Goal: Complete application form

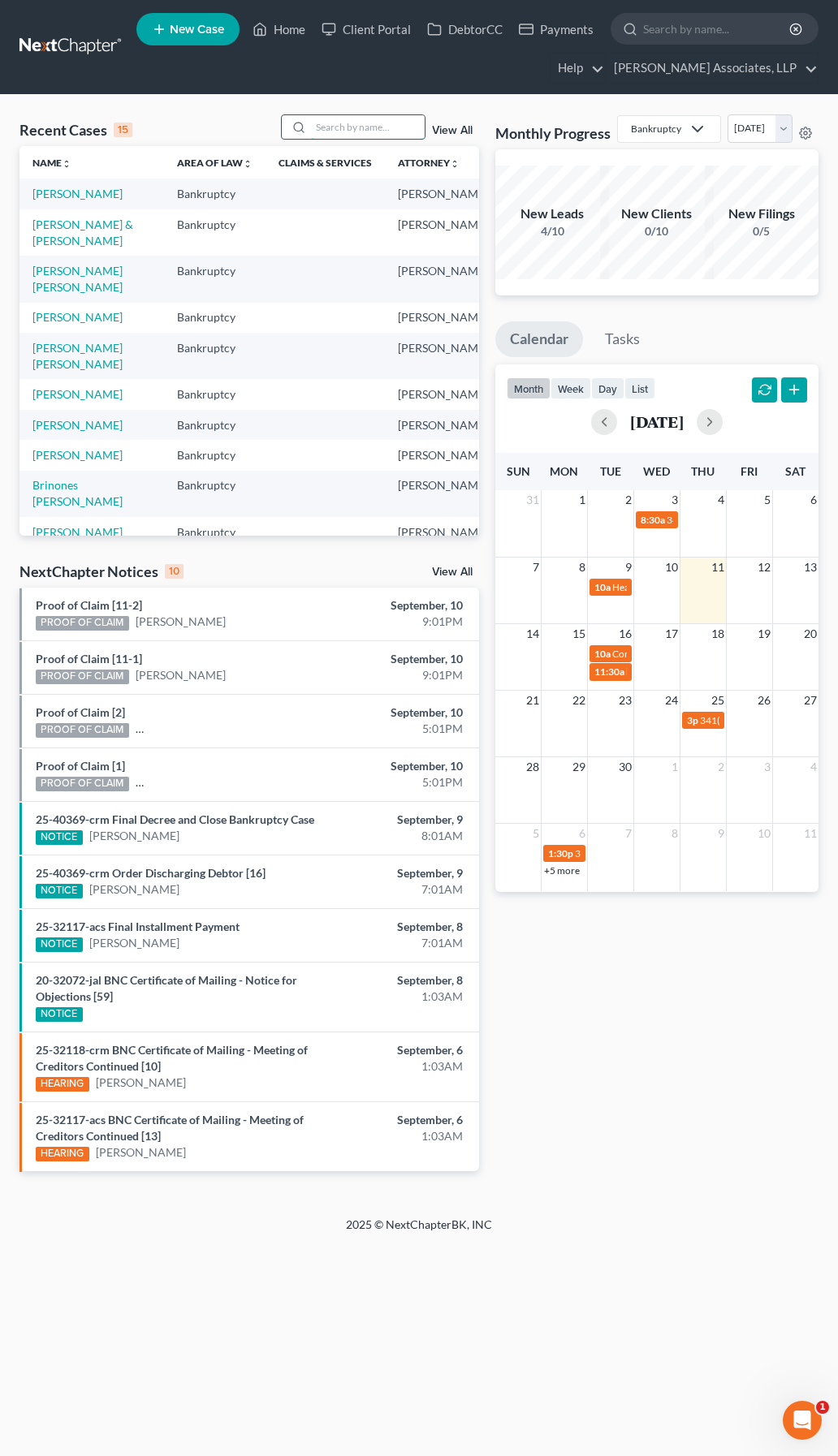
click at [343, 124] on input "search" at bounding box center [368, 127] width 113 height 23
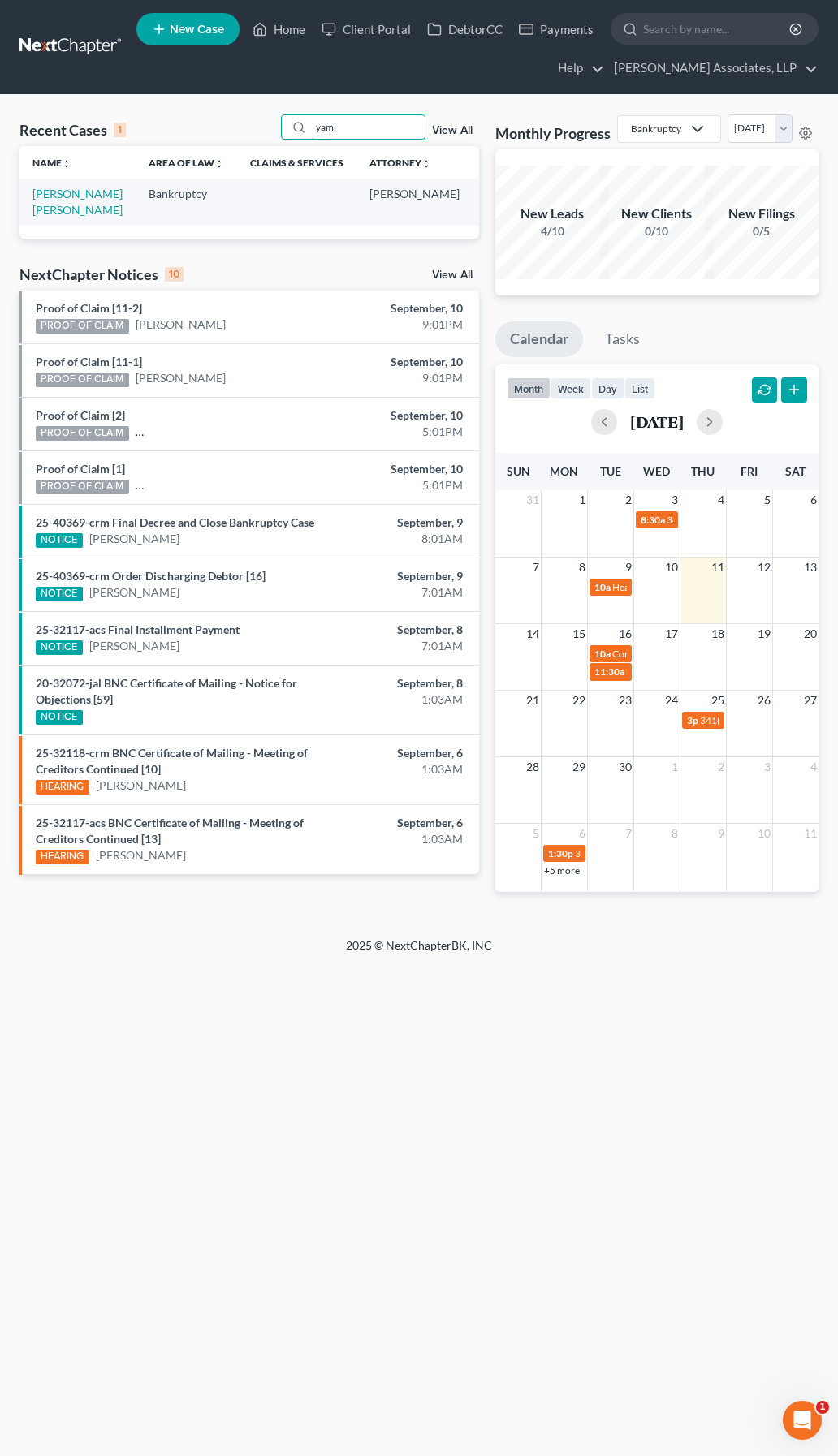
type input "yami"
click at [189, 35] on span "New Case" at bounding box center [197, 29] width 54 height 13
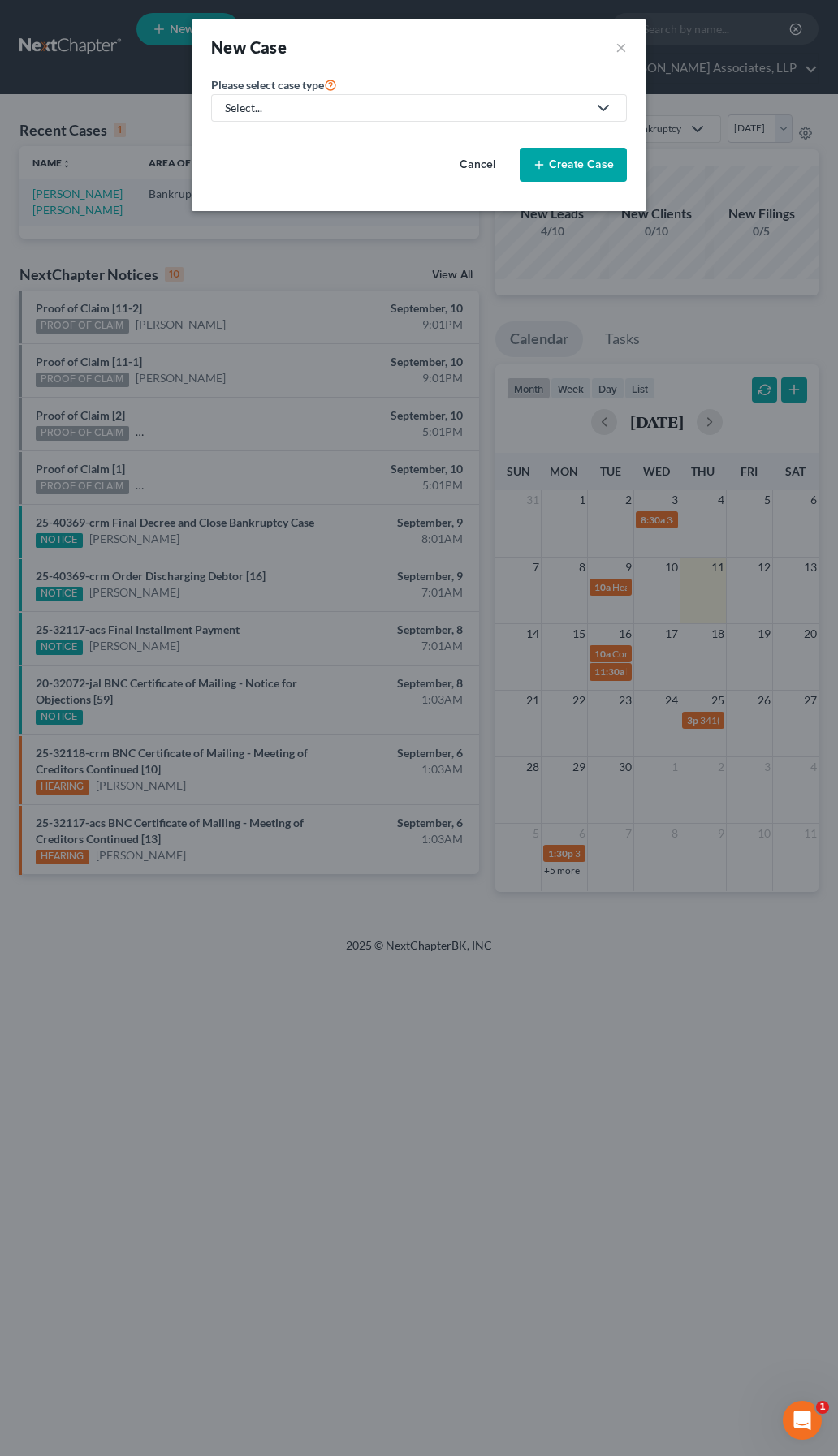
click at [536, 108] on div "Select..." at bounding box center [406, 108] width 362 height 16
click at [302, 140] on div "Bankruptcy" at bounding box center [304, 140] width 154 height 16
select select "33"
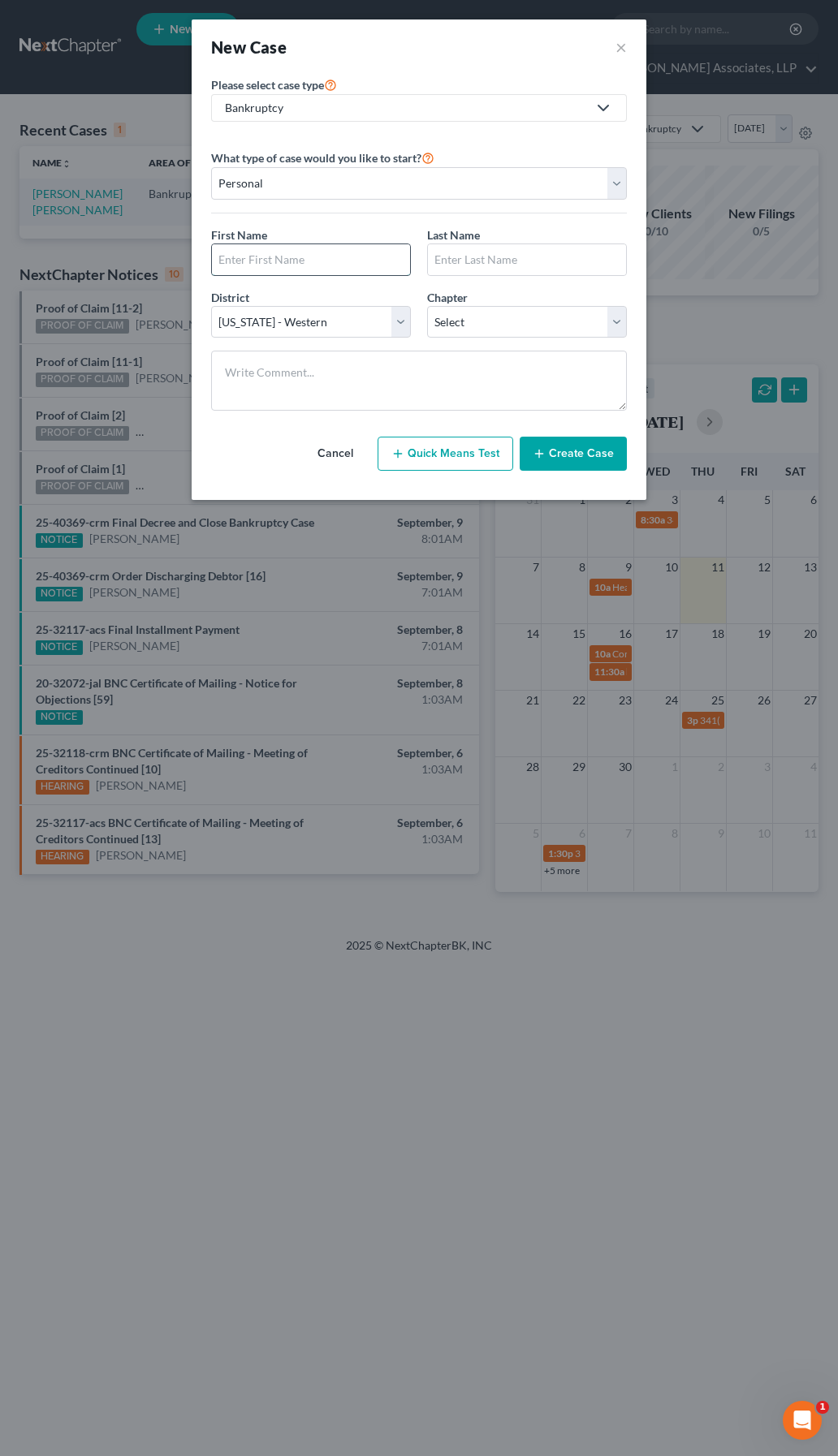
click at [361, 259] on input "text" at bounding box center [311, 259] width 198 height 31
type input "[PERSON_NAME]"
click at [479, 329] on select "Select 7 11 12 13" at bounding box center [527, 322] width 200 height 33
select select "3"
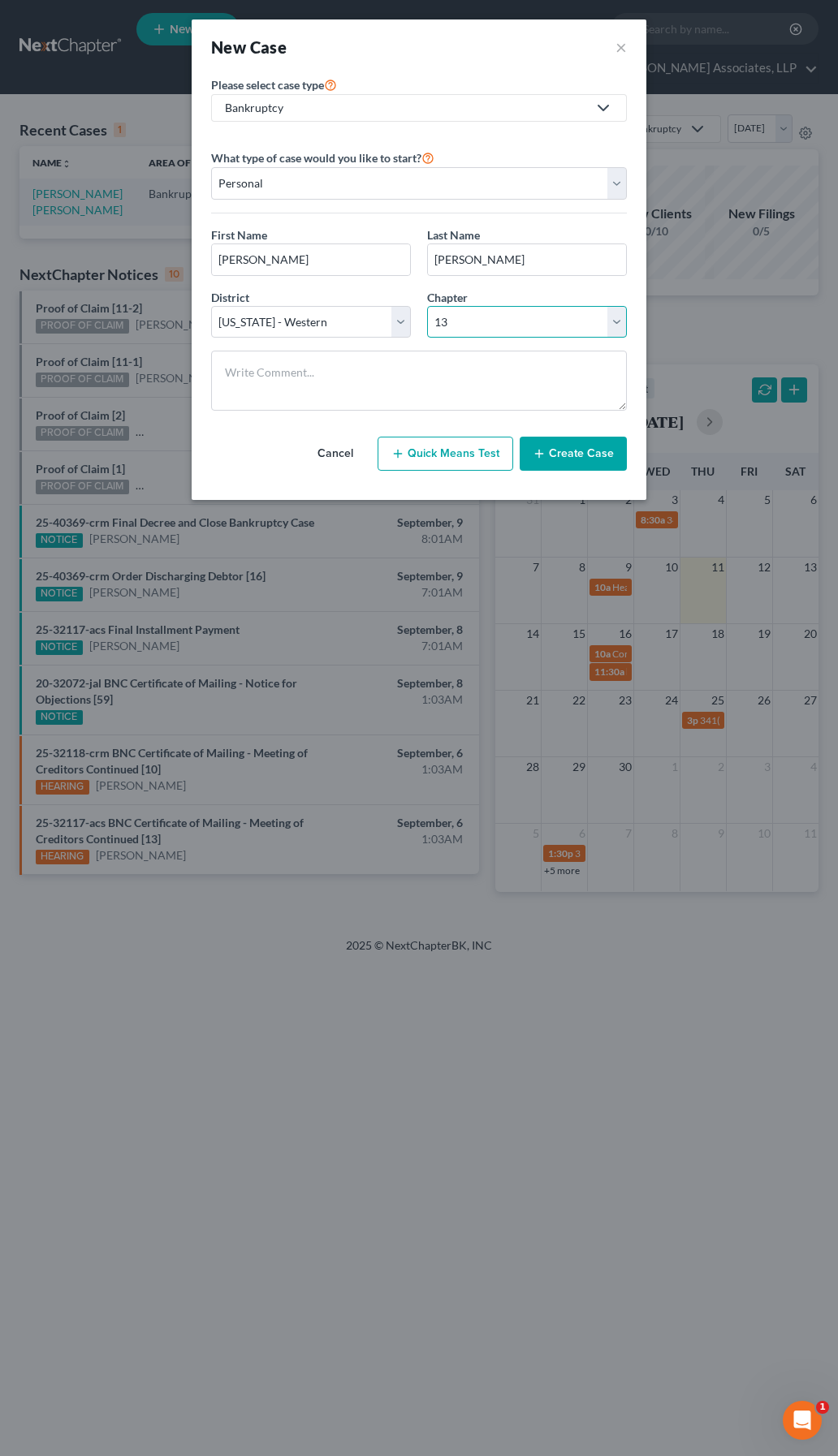
click at [427, 306] on select "Select 7 11 12 13" at bounding box center [527, 322] width 200 height 33
click at [568, 451] on button "Create Case" at bounding box center [573, 453] width 108 height 34
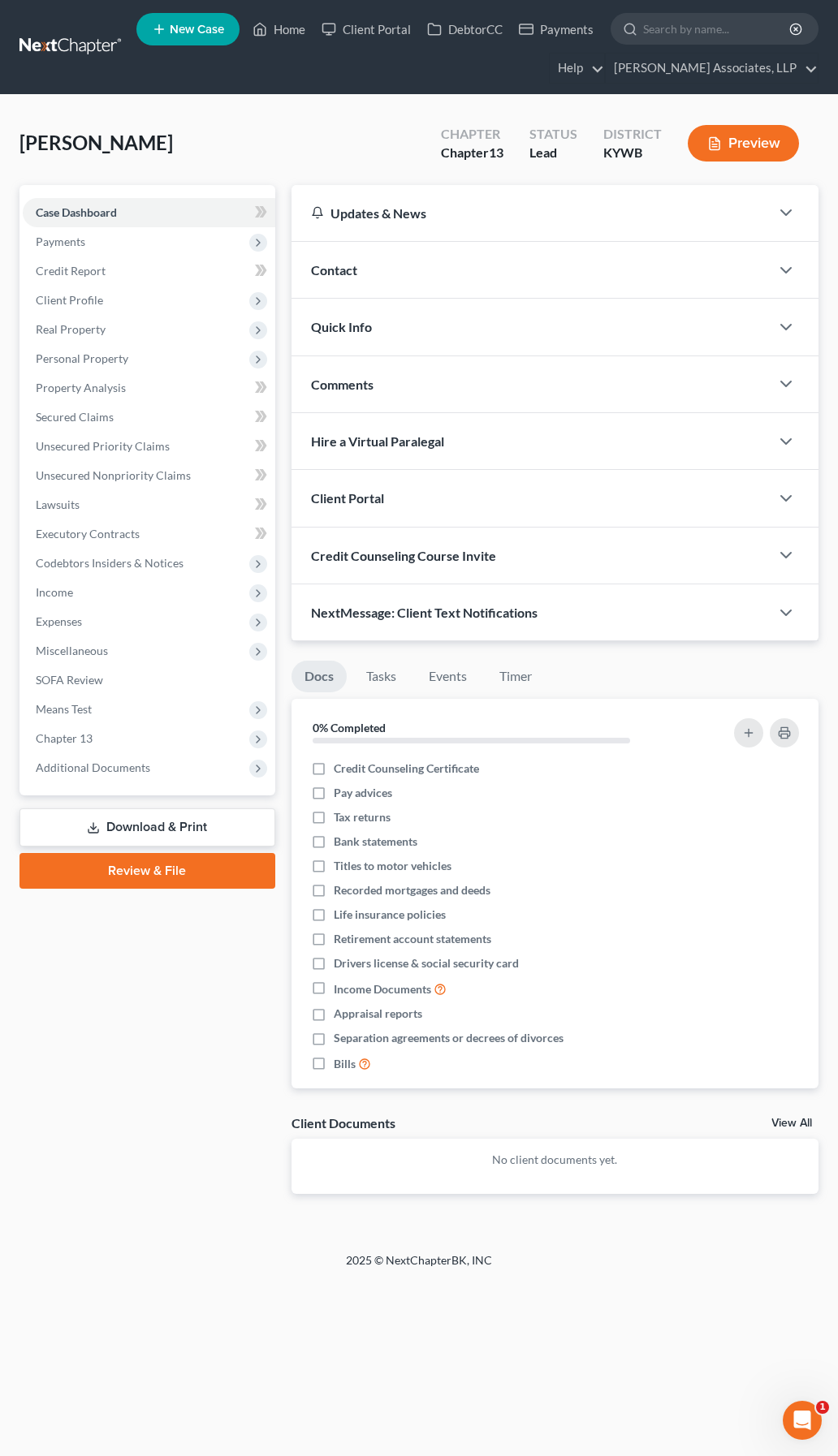
click at [305, 263] on div "Contact" at bounding box center [531, 269] width 479 height 56
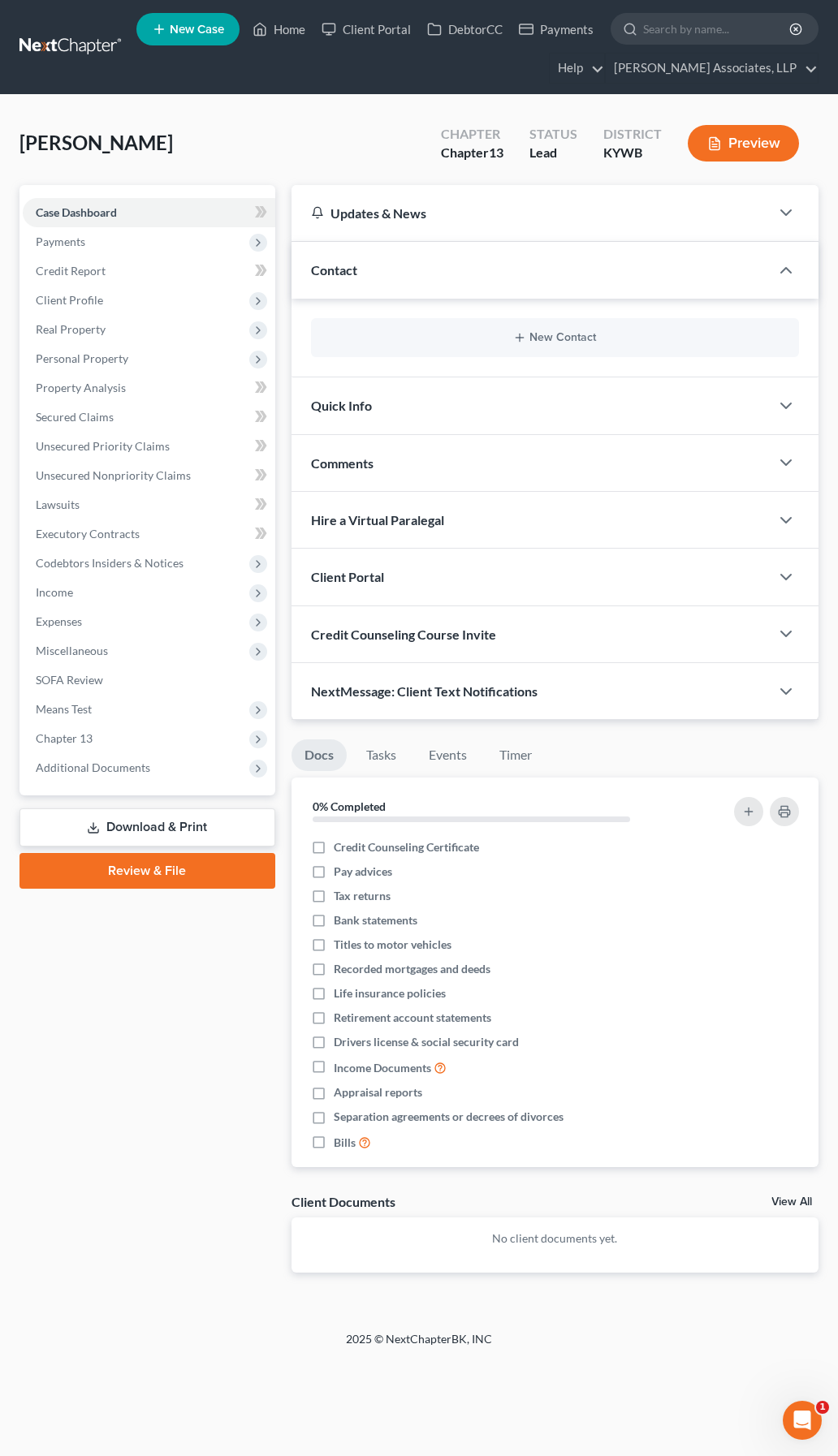
click at [427, 347] on div "New Contact" at bounding box center [554, 338] width 488 height 39
click at [539, 335] on button "New Contact" at bounding box center [555, 338] width 462 height 13
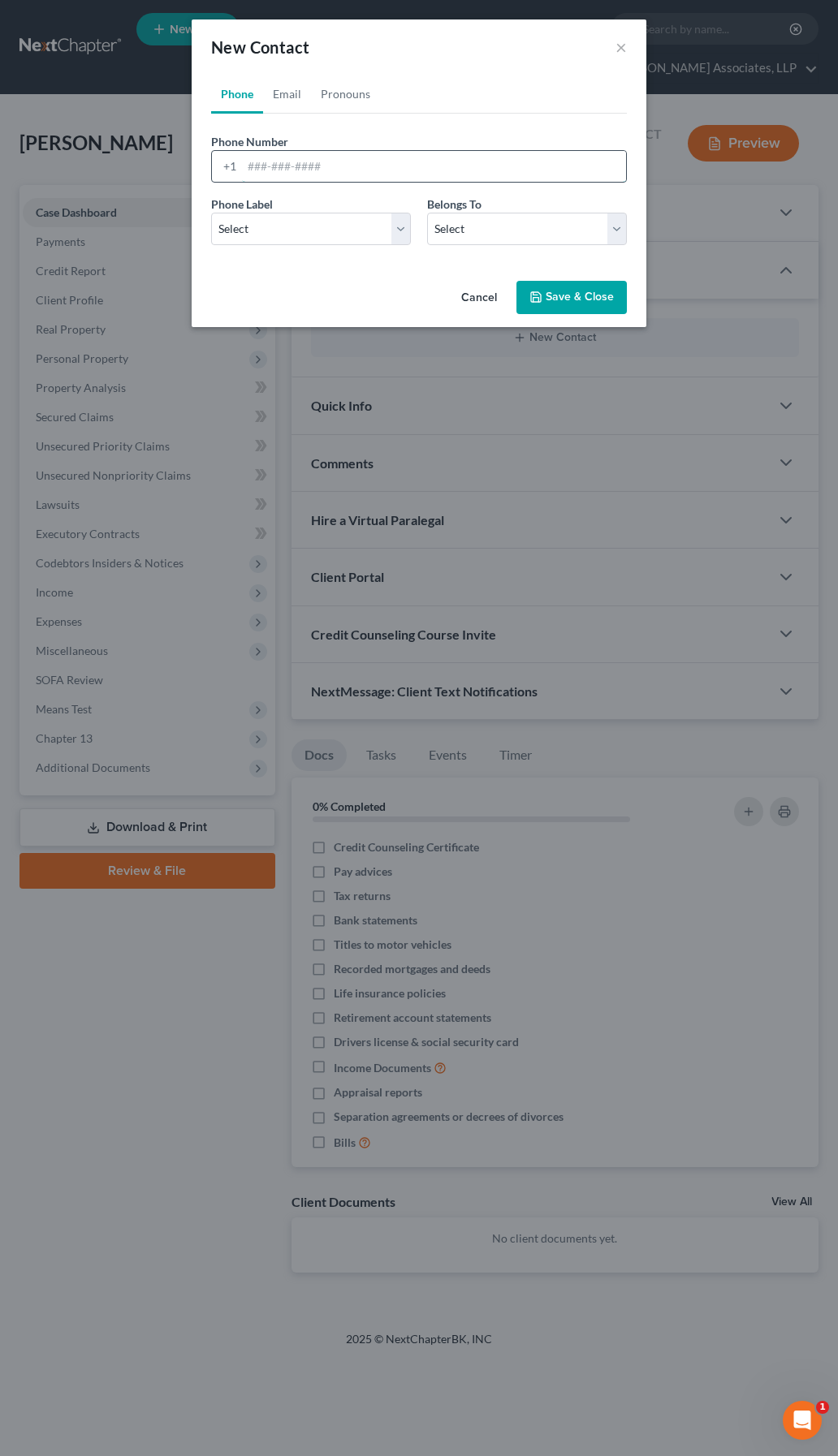
click at [319, 167] on input "tel" at bounding box center [434, 166] width 384 height 31
type input "5029079155"
click at [298, 240] on select "Select Mobile Home Work Other" at bounding box center [311, 228] width 200 height 33
select select "0"
click at [211, 213] on select "Select Mobile Home Work Other" at bounding box center [311, 228] width 200 height 33
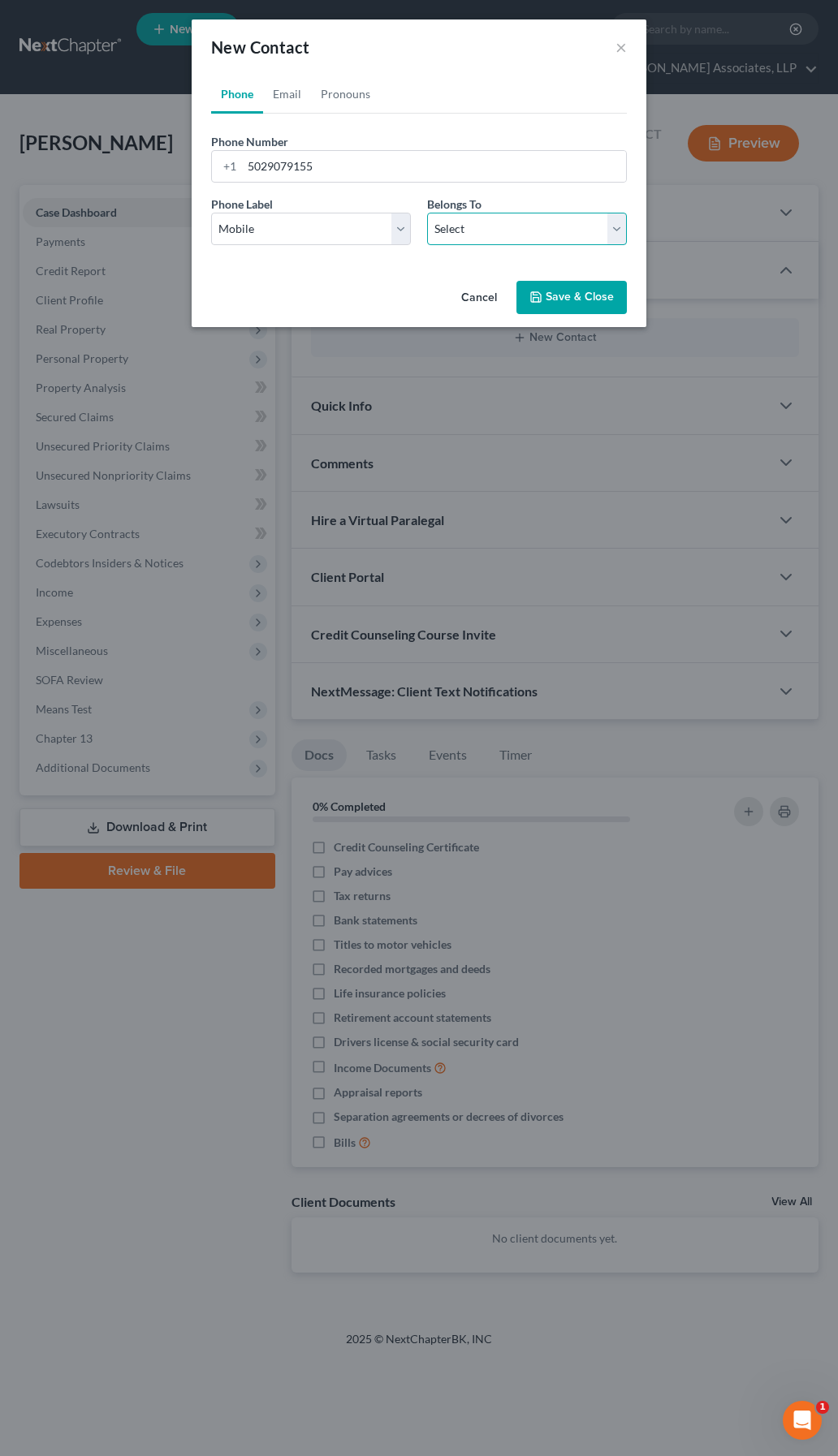
click at [448, 232] on select "Select Client Other" at bounding box center [527, 228] width 200 height 33
select select "0"
click at [427, 213] on select "Select Client Other" at bounding box center [527, 228] width 200 height 33
select select "0"
click at [272, 92] on link "Email" at bounding box center [287, 94] width 48 height 39
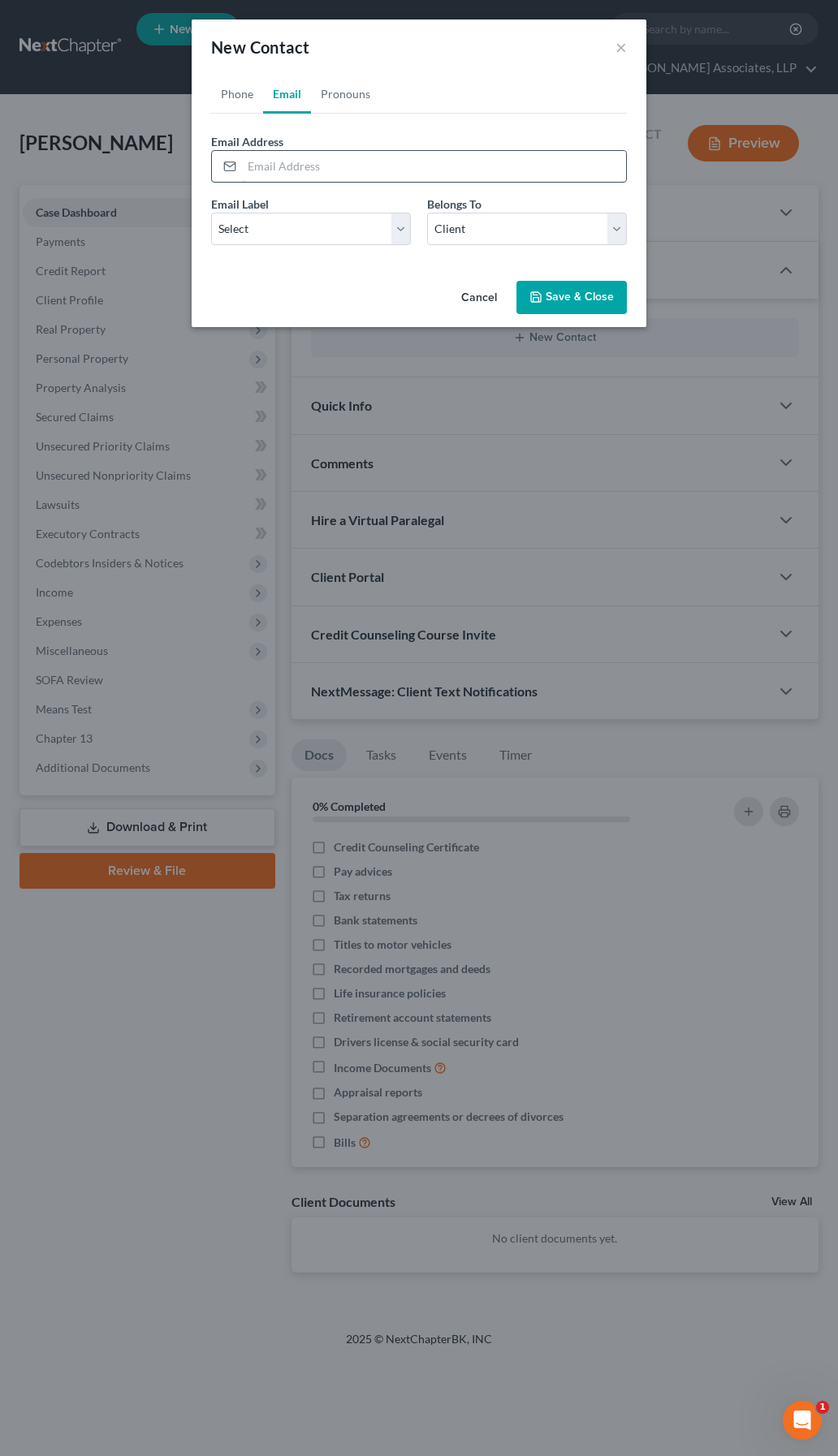
click at [316, 173] on input "email" at bounding box center [434, 166] width 384 height 31
type input "[EMAIL_ADDRESS][DOMAIN_NAME]"
select select "0"
click at [337, 99] on link "Pronouns" at bounding box center [345, 94] width 69 height 39
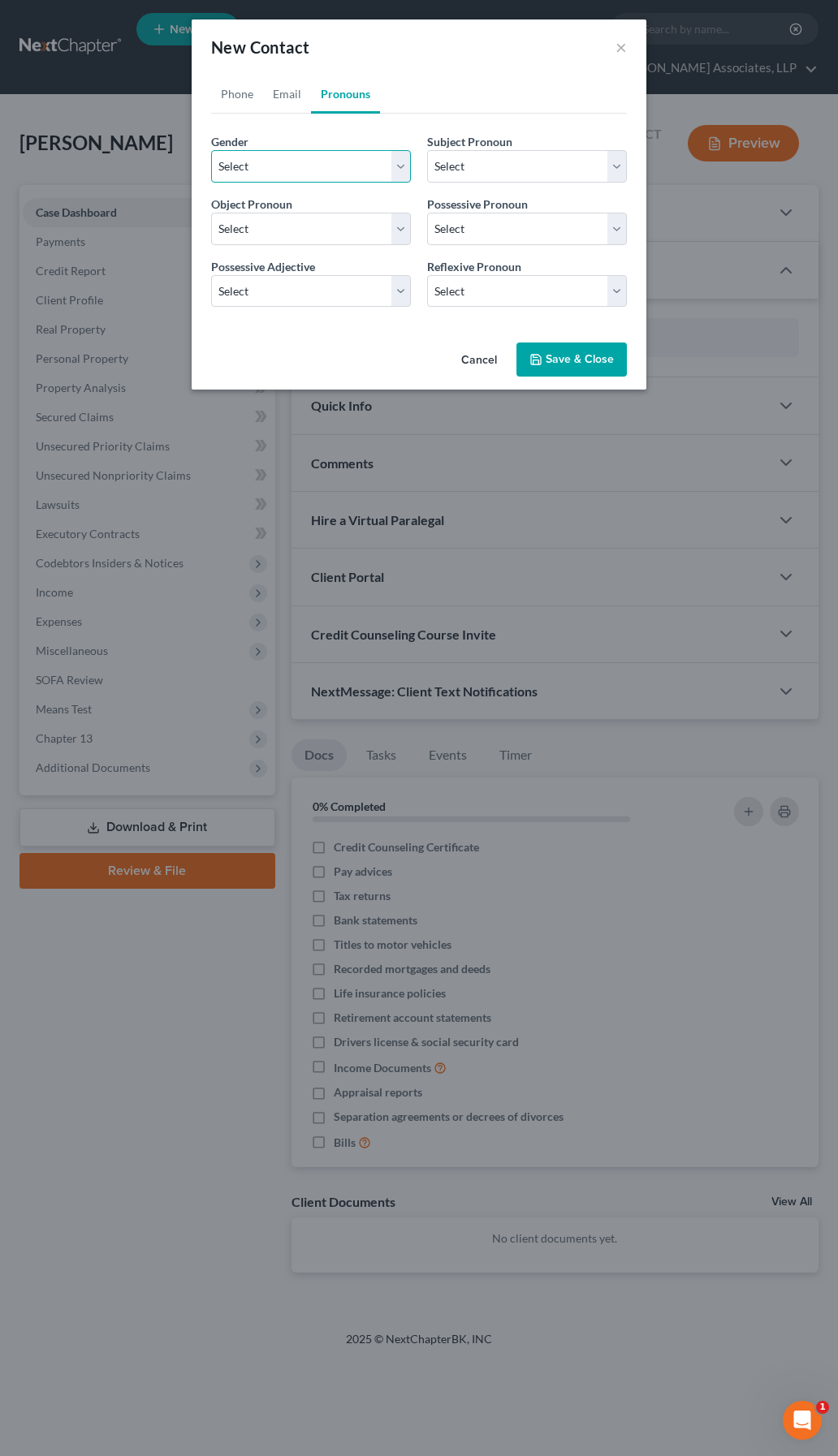
click at [297, 166] on select "Select [DEMOGRAPHIC_DATA] [DEMOGRAPHIC_DATA] [DEMOGRAPHIC_DATA] More Than One P…" at bounding box center [311, 166] width 200 height 33
select select "1"
click at [211, 150] on select "Select [DEMOGRAPHIC_DATA] [DEMOGRAPHIC_DATA] [DEMOGRAPHIC_DATA] More Than One P…" at bounding box center [311, 166] width 200 height 33
select select "1"
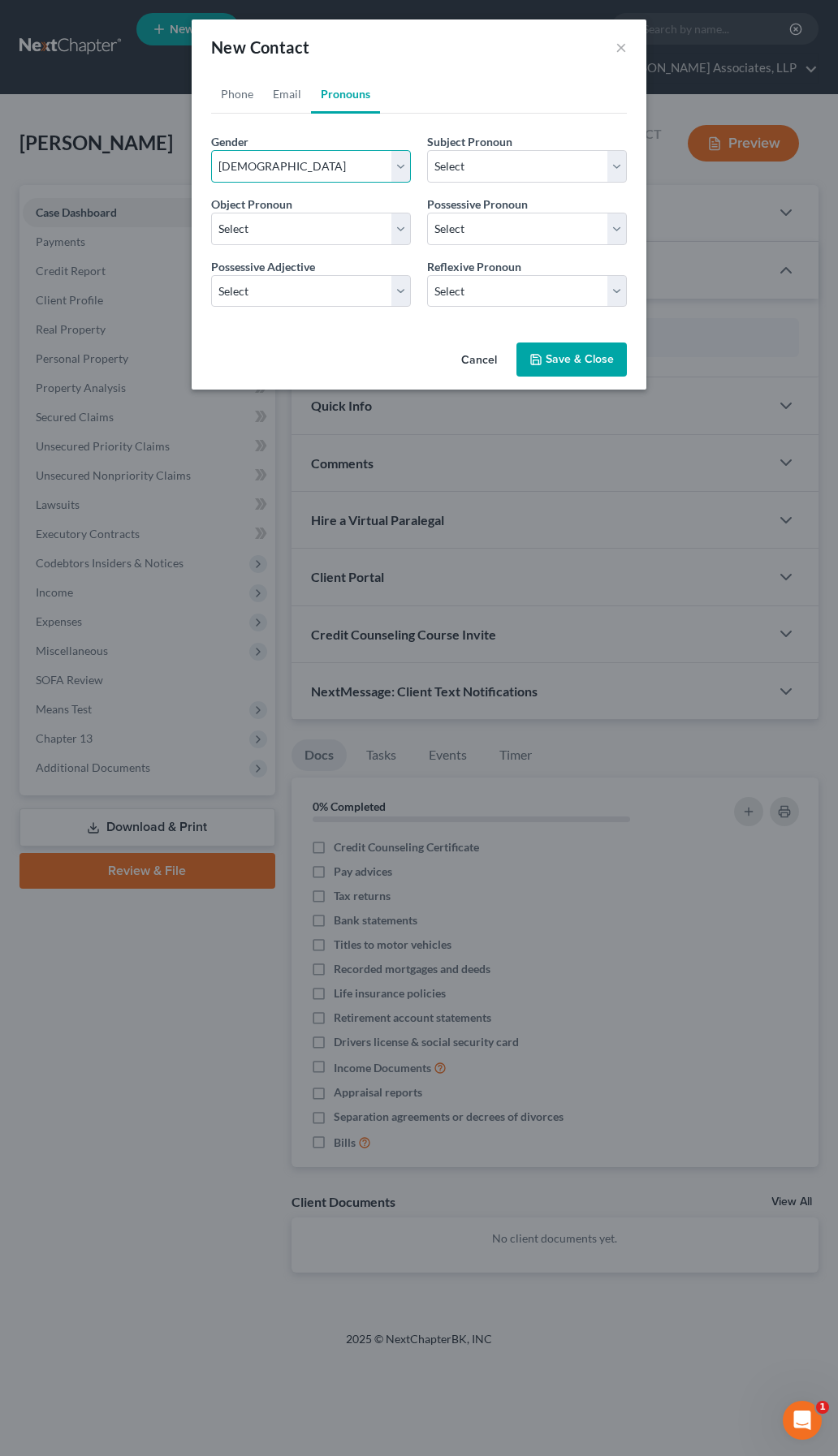
select select "1"
click at [545, 354] on button "Save & Close" at bounding box center [571, 359] width 110 height 34
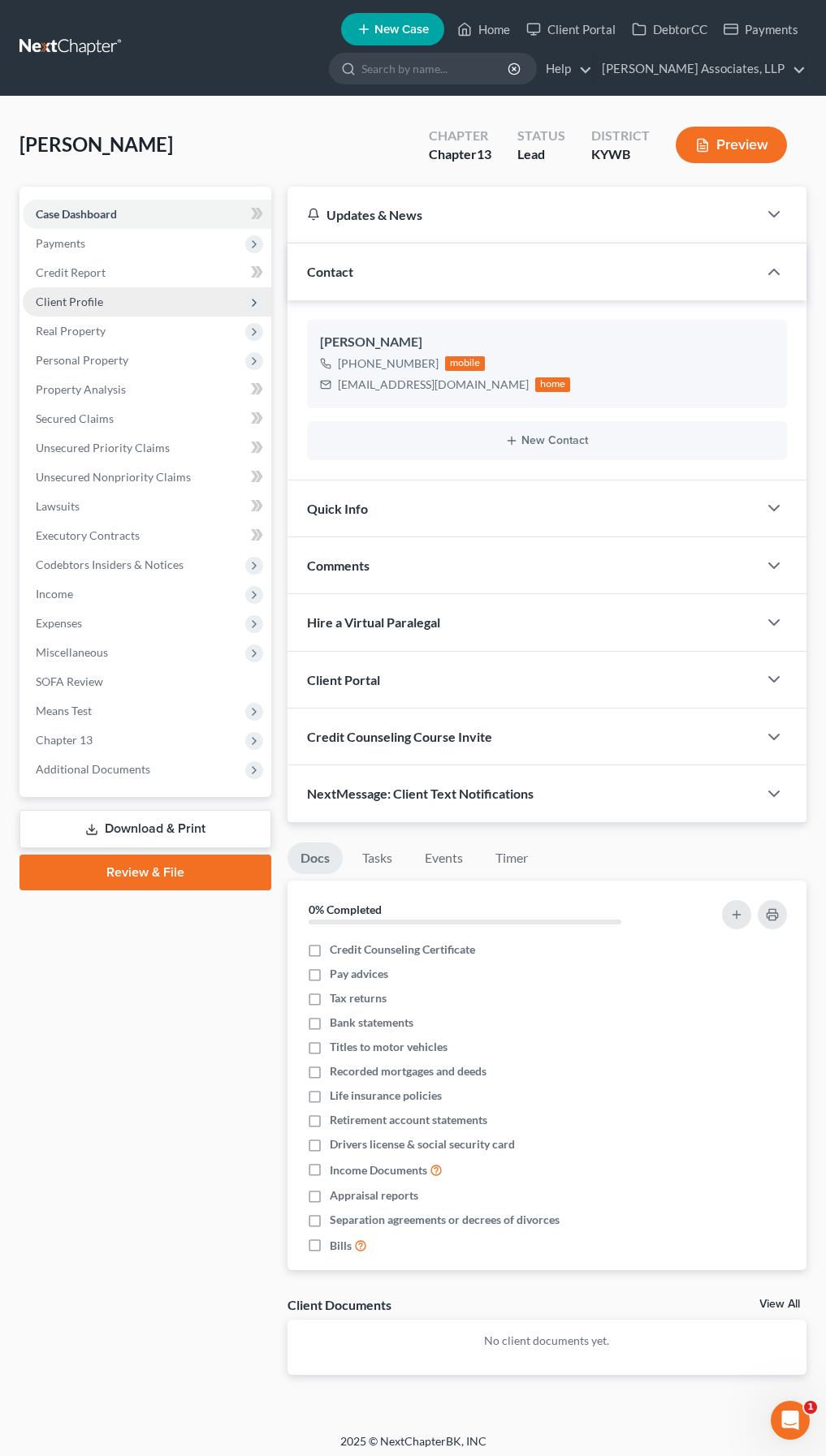
click at [84, 295] on span "Client Profile" at bounding box center [69, 302] width 68 height 14
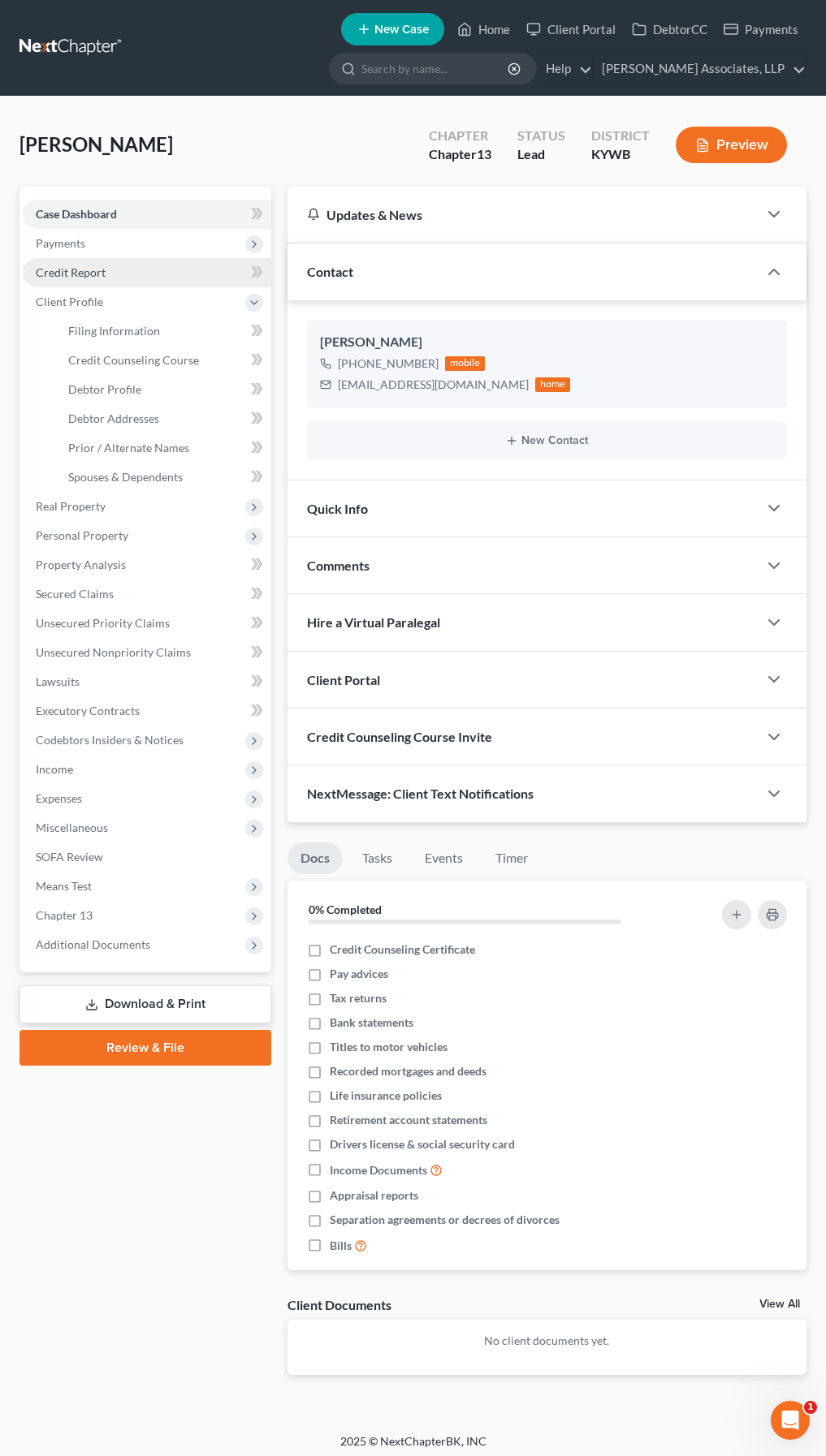
click at [78, 268] on span "Credit Report" at bounding box center [71, 272] width 70 height 14
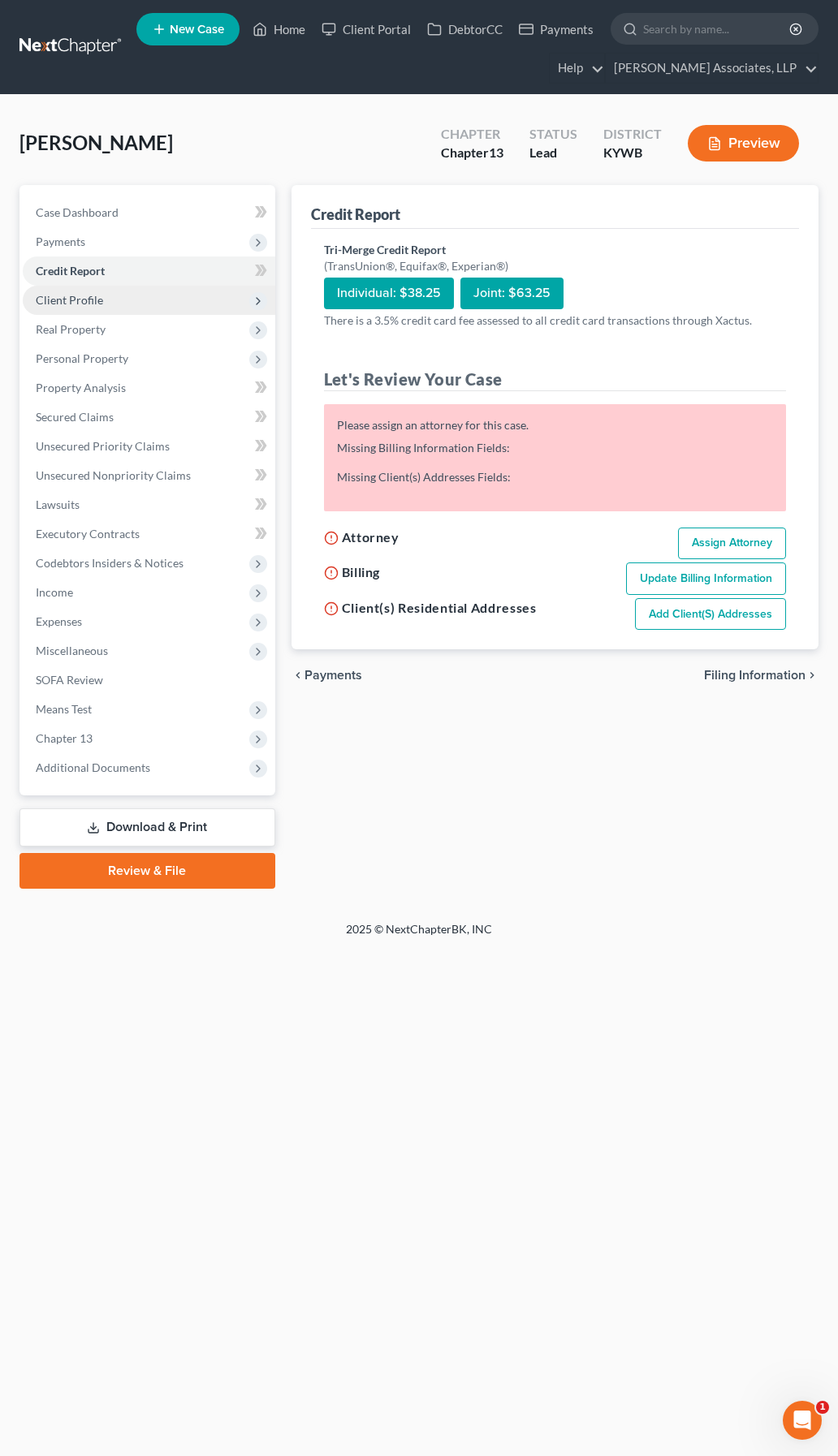
click at [78, 301] on span "Client Profile" at bounding box center [69, 300] width 68 height 14
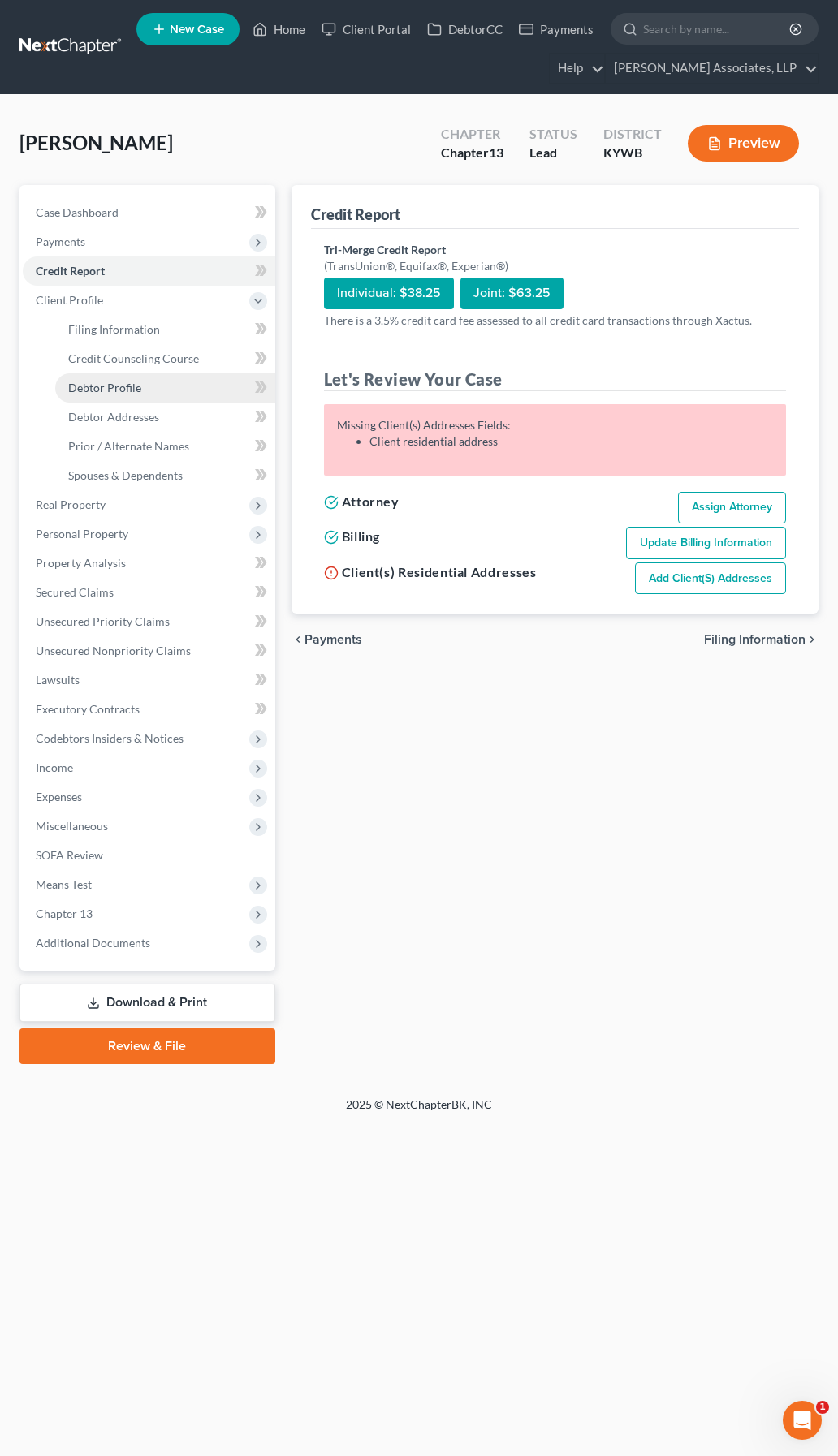
click at [121, 388] on span "Debtor Profile" at bounding box center [105, 388] width 73 height 14
select select "0"
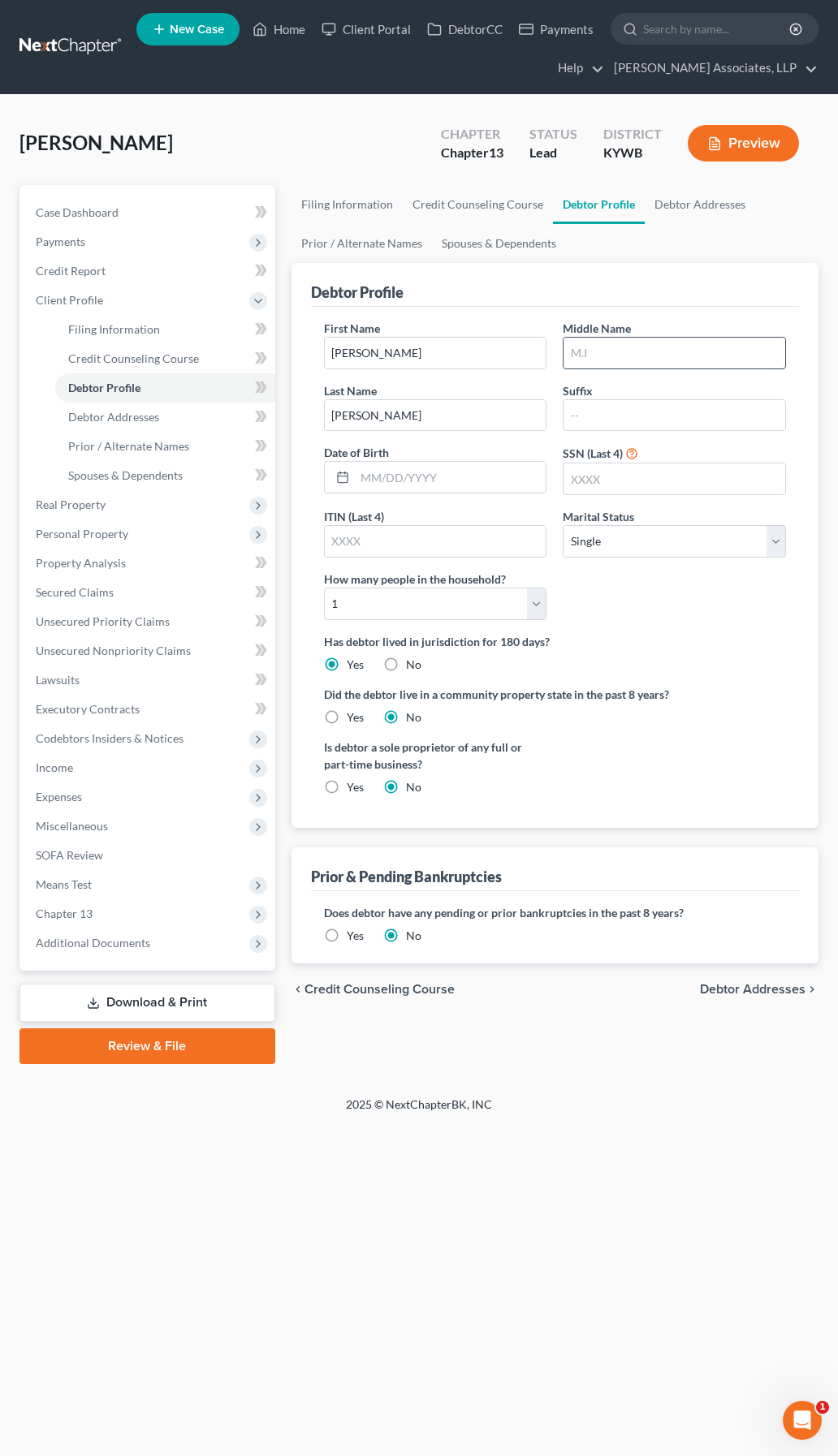
click at [648, 355] on input "text" at bounding box center [675, 353] width 222 height 31
type input "[PERSON_NAME]"
click at [504, 488] on input "text" at bounding box center [451, 477] width 192 height 31
type input "[DATE]"
type input "6494"
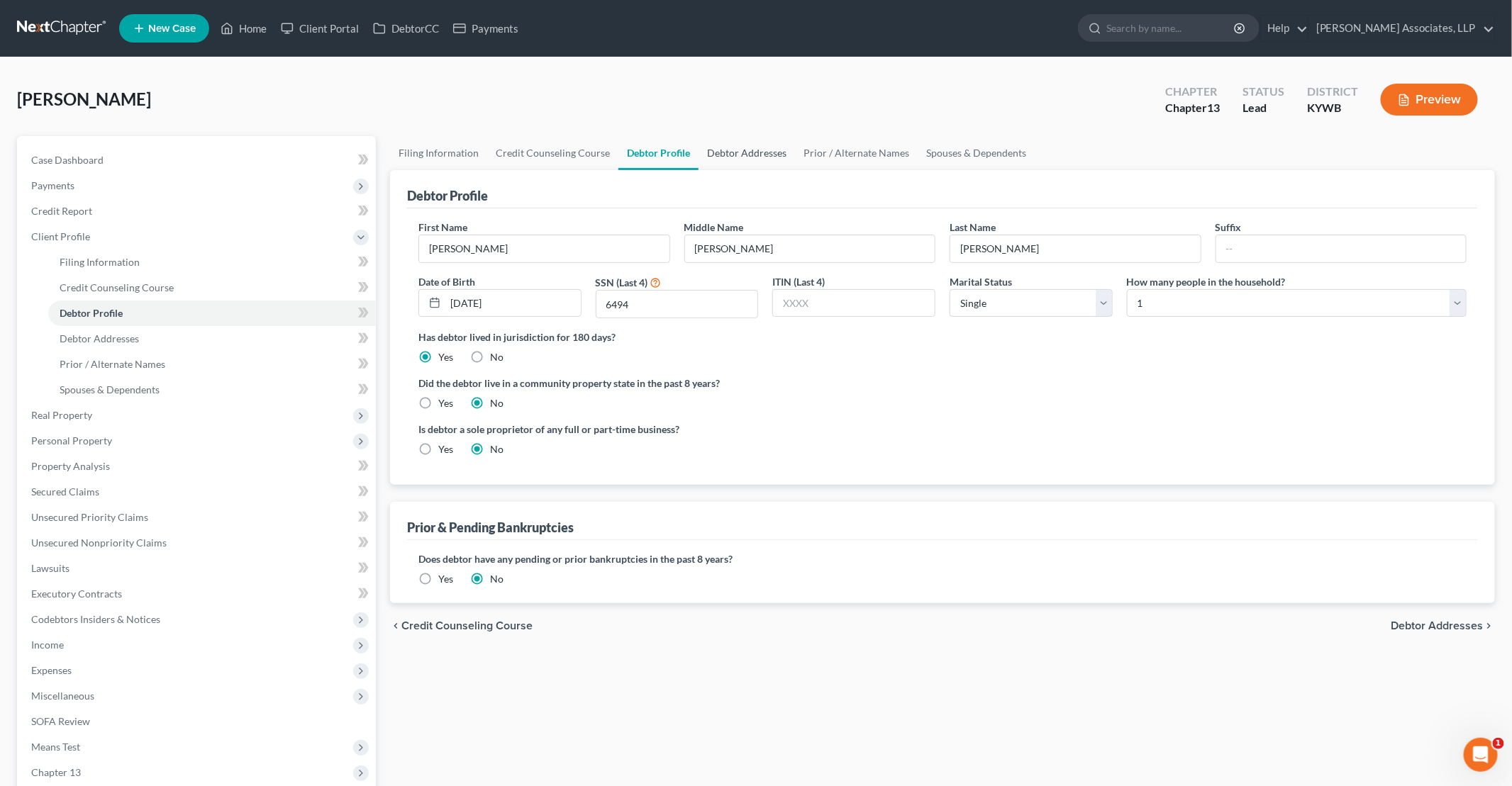
click at [731, 152] on link "Debtor Addresses" at bounding box center [746, 153] width 96 height 34
select select "0"
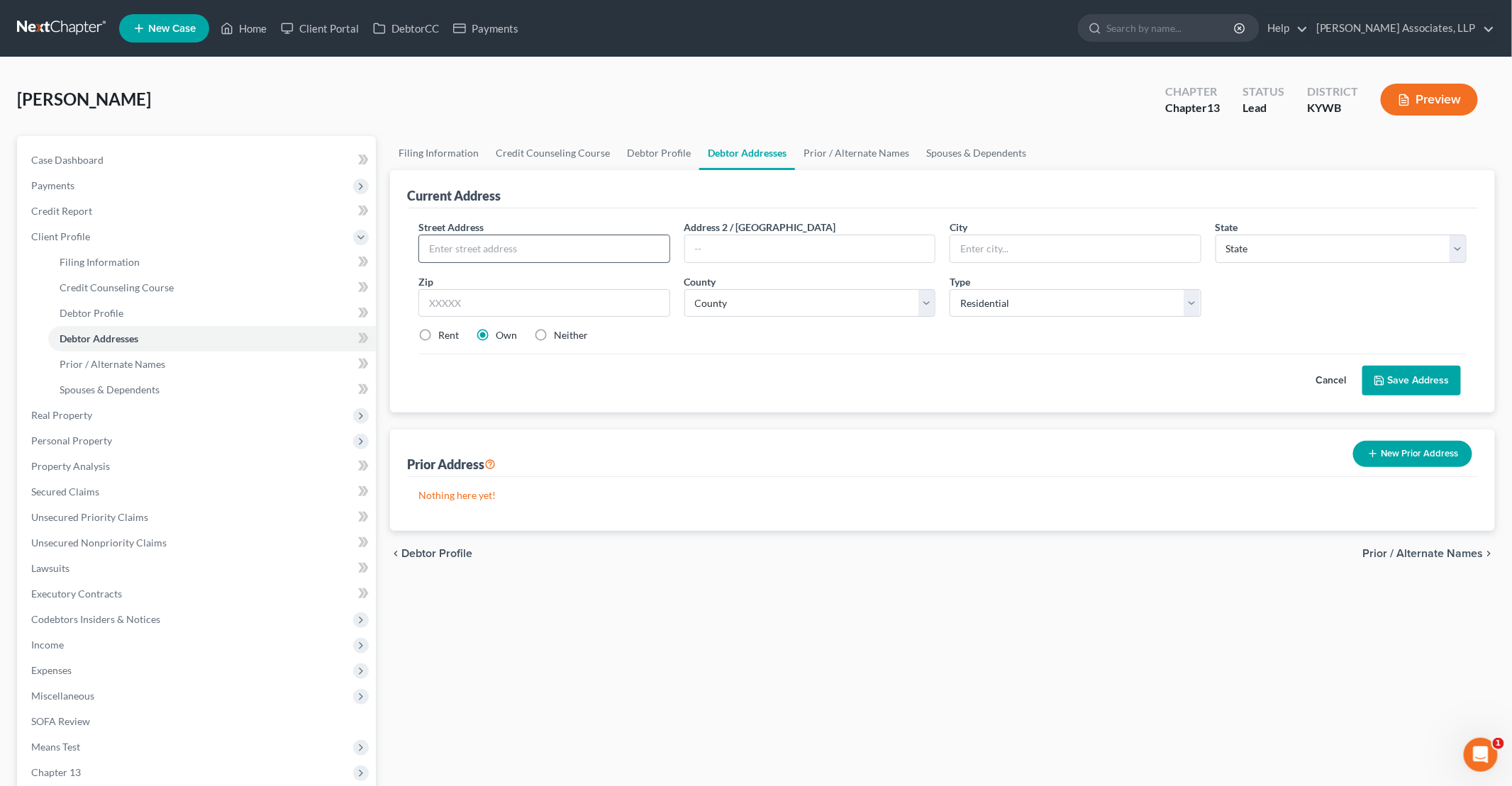
click at [579, 239] on input "text" at bounding box center [545, 248] width 250 height 27
type input "[STREET_ADDRESS][PERSON_NAME]"
type input "[GEOGRAPHIC_DATA]"
select select "18"
click at [654, 292] on input "text" at bounding box center [545, 303] width 252 height 28
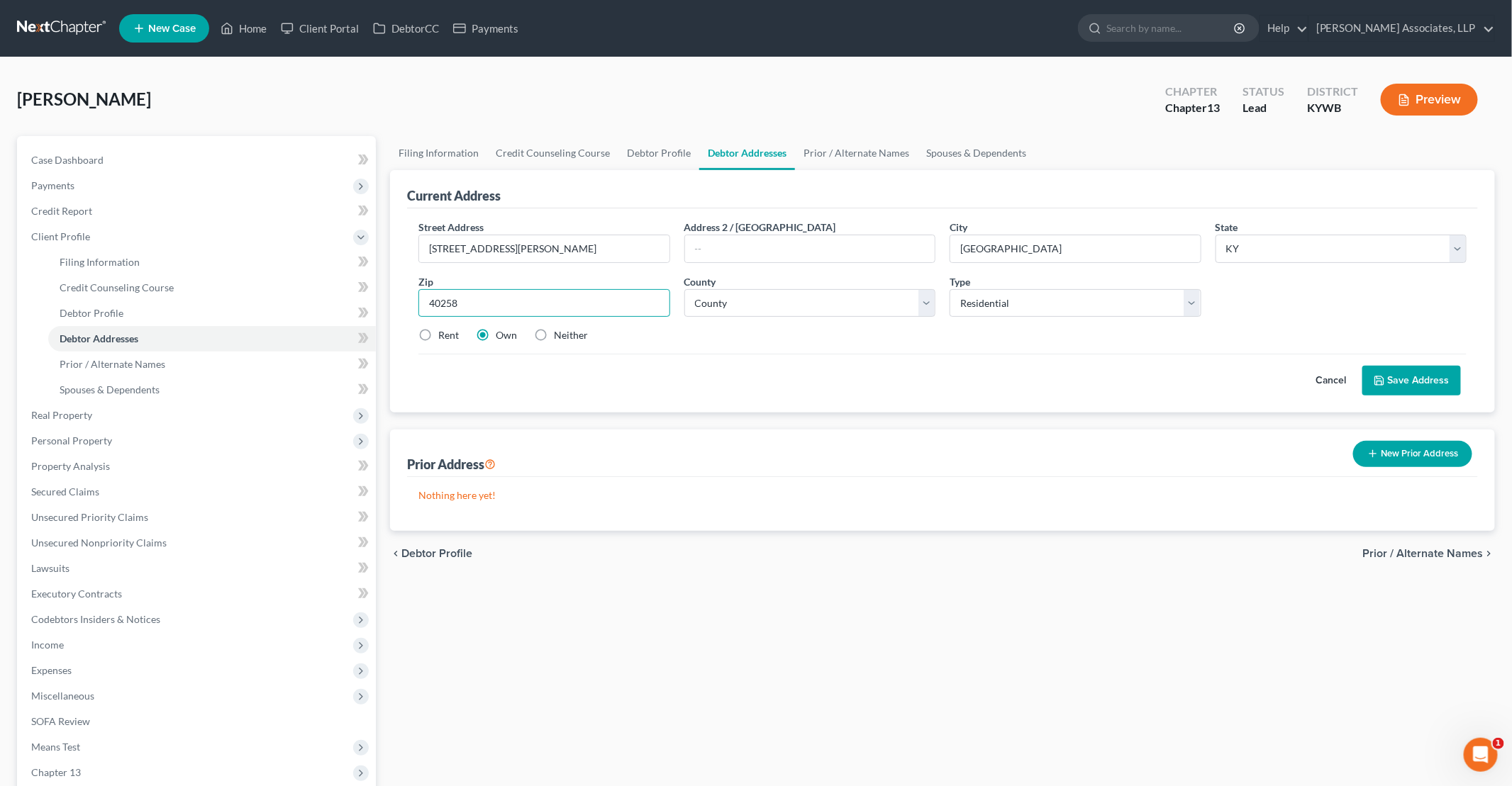
type input "40258"
select select "55"
click at [731, 373] on button "Save Address" at bounding box center [1411, 381] width 98 height 30
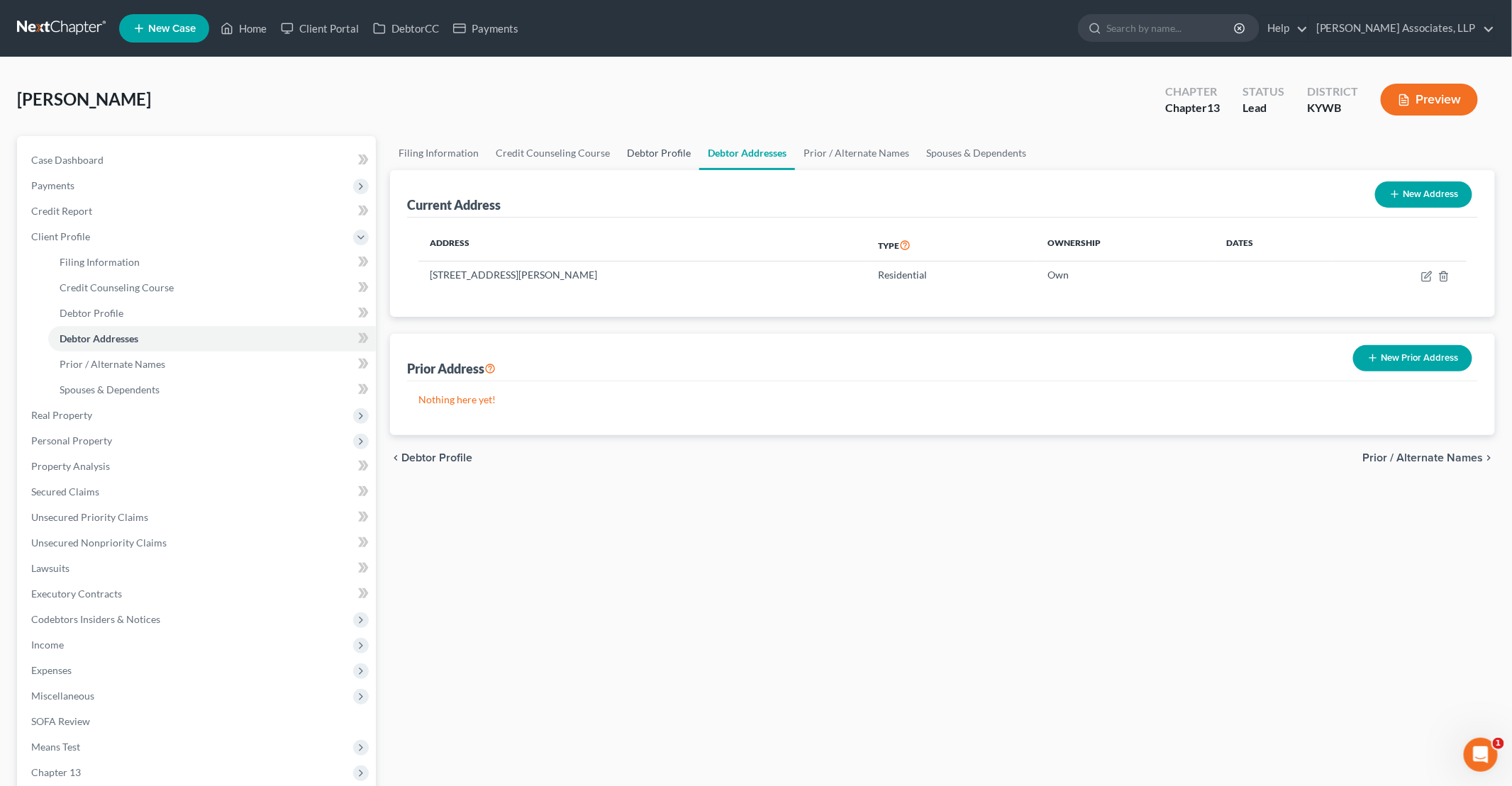
click at [656, 157] on link "Debtor Profile" at bounding box center [658, 153] width 81 height 34
select select "0"
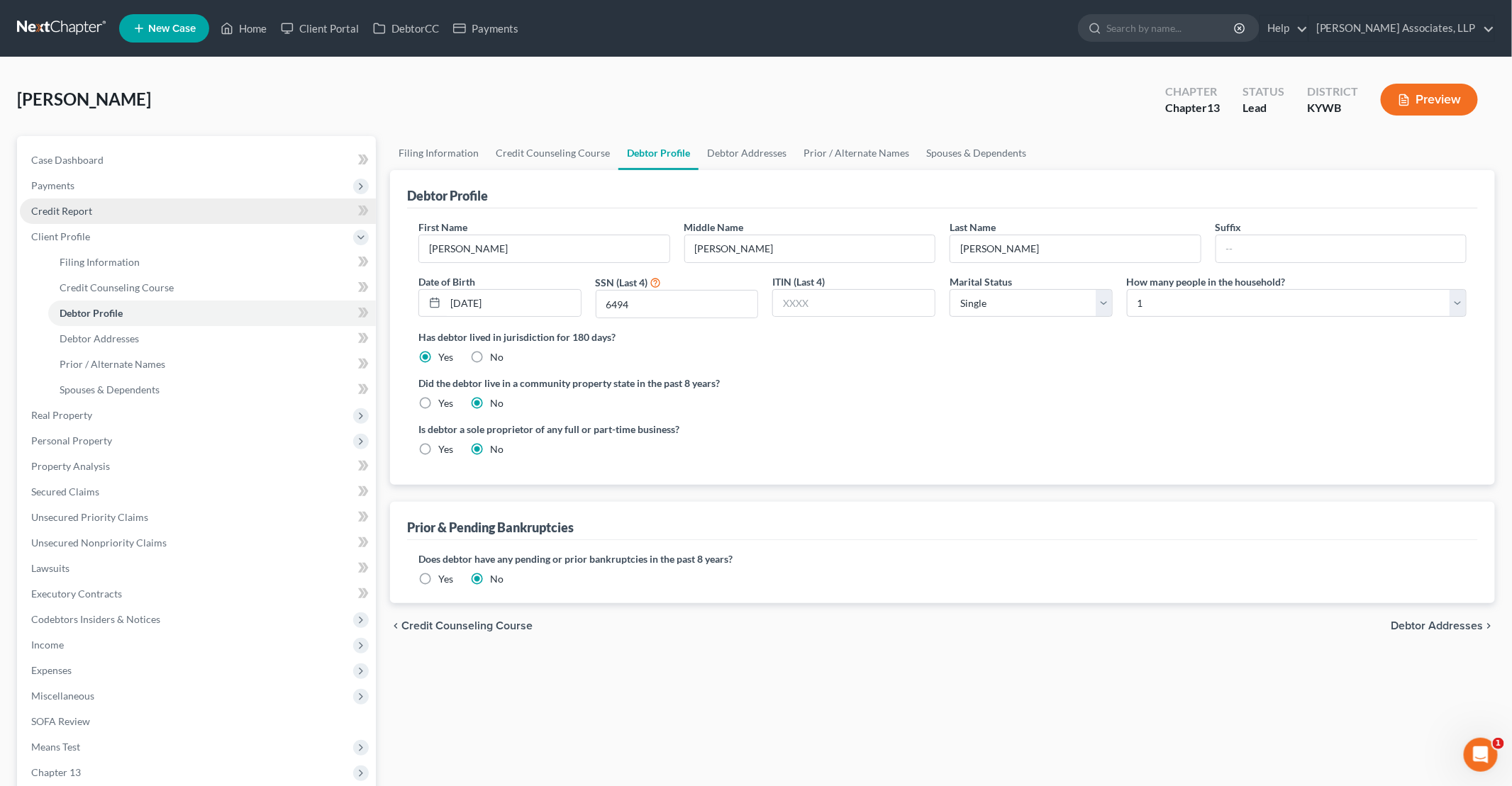
click at [104, 213] on link "Credit Report" at bounding box center [197, 211] width 356 height 25
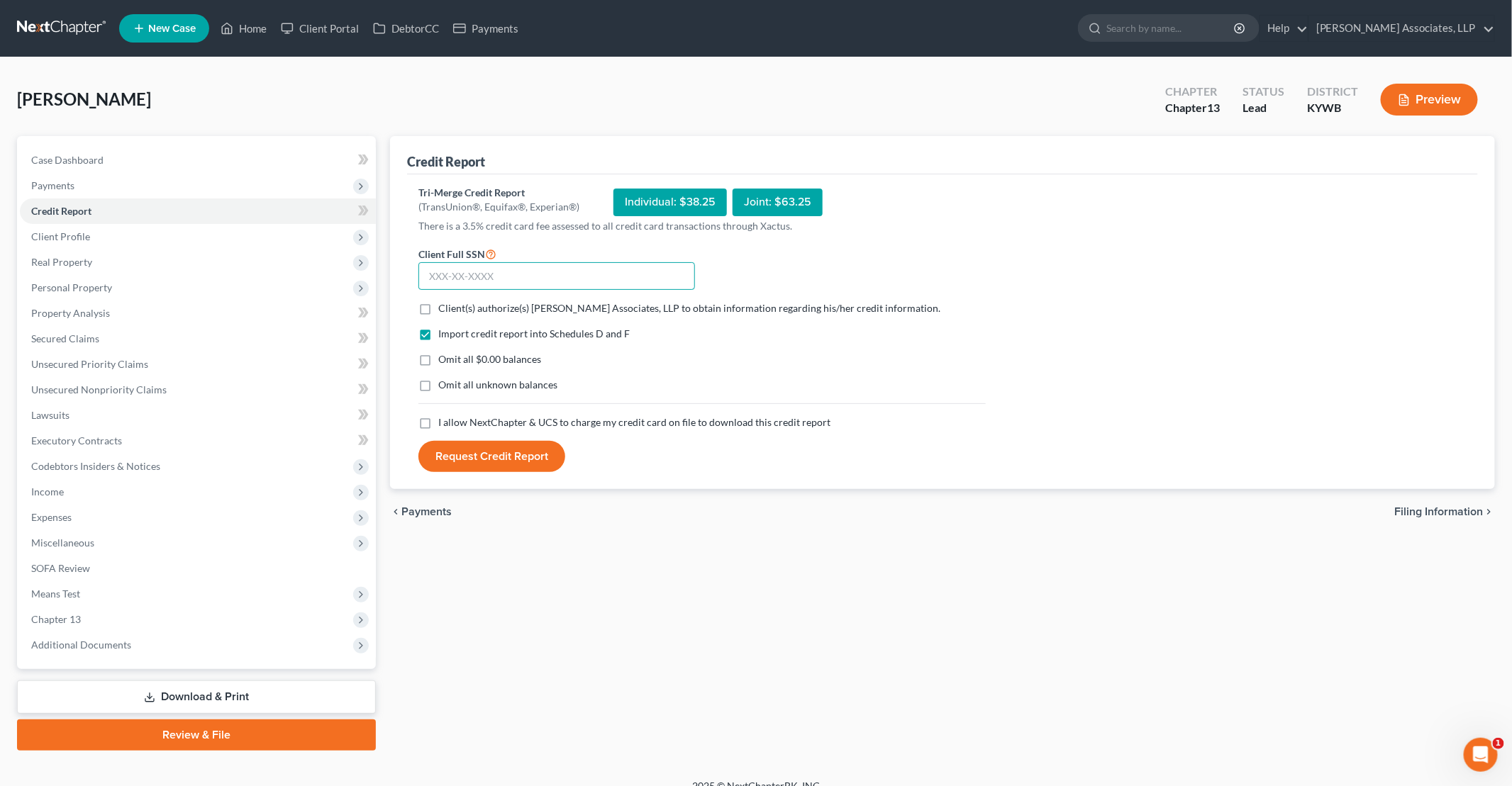
click at [499, 283] on input "text" at bounding box center [557, 276] width 277 height 28
type input "697-76-6494"
click at [438, 310] on label "Client(s) authorize(s) [PERSON_NAME] Associates, LLP to obtain information rega…" at bounding box center [689, 308] width 502 height 14
click at [444, 310] on input "Client(s) authorize(s) [PERSON_NAME] Associates, LLP to obtain information rega…" at bounding box center [448, 306] width 9 height 9
checkbox input "true"
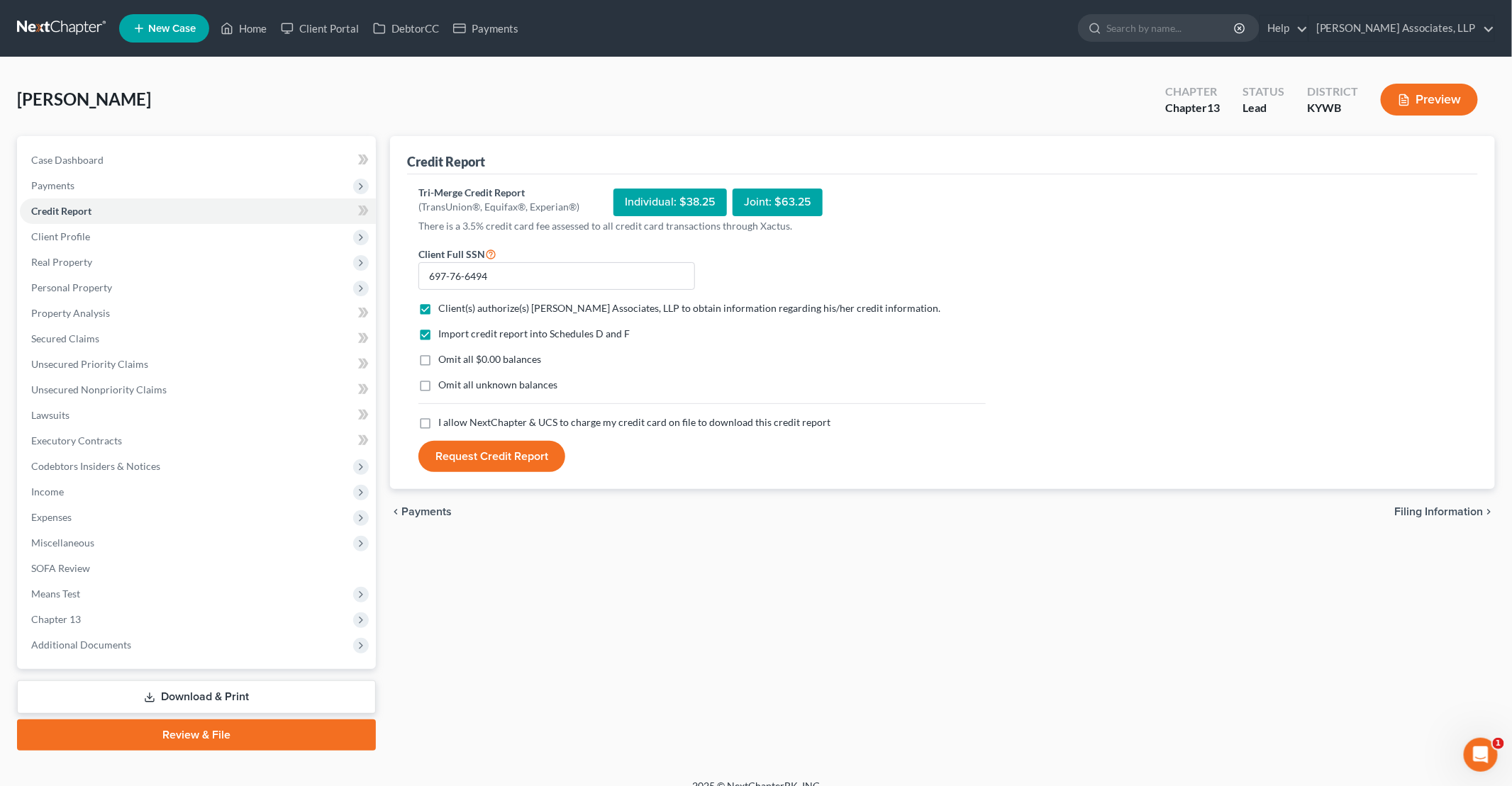
click at [438, 364] on label "Omit all $0.00 balances" at bounding box center [489, 359] width 103 height 14
click at [444, 362] on input "Omit all $0.00 balances" at bounding box center [448, 357] width 9 height 9
checkbox input "true"
drag, startPoint x: 422, startPoint y: 387, endPoint x: 422, endPoint y: 408, distance: 21.0
click at [438, 387] on label "Omit all unknown balances" at bounding box center [498, 384] width 119 height 14
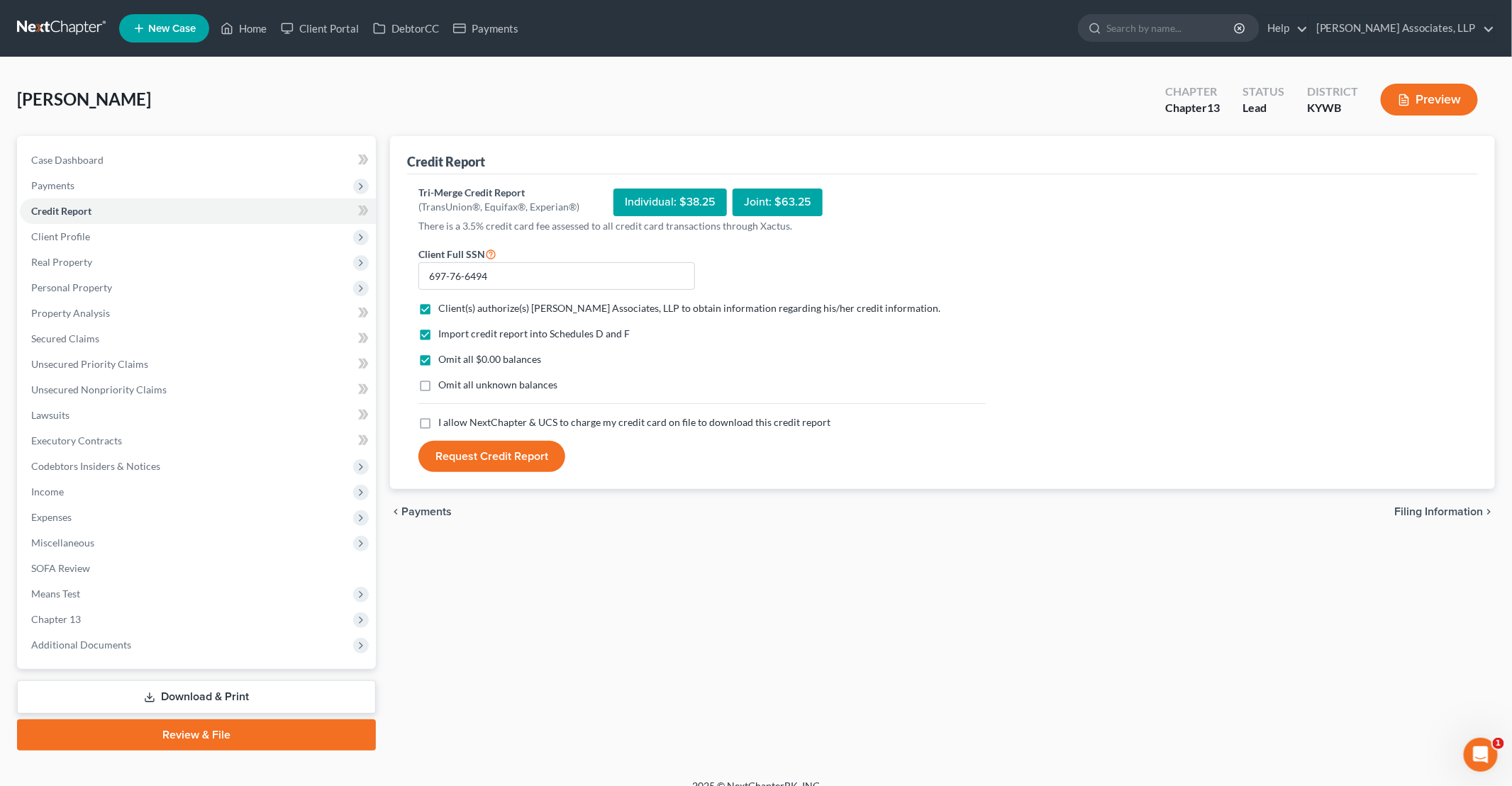
click at [444, 387] on input "Omit all unknown balances" at bounding box center [448, 382] width 9 height 9
checkbox input "true"
click at [438, 423] on label "I allow NextChapter & UCS to charge my credit card on file to download this cre…" at bounding box center [634, 422] width 392 height 14
click at [444, 423] on input "I allow NextChapter & UCS to charge my credit card on file to download this cre…" at bounding box center [448, 420] width 9 height 9
checkbox input "true"
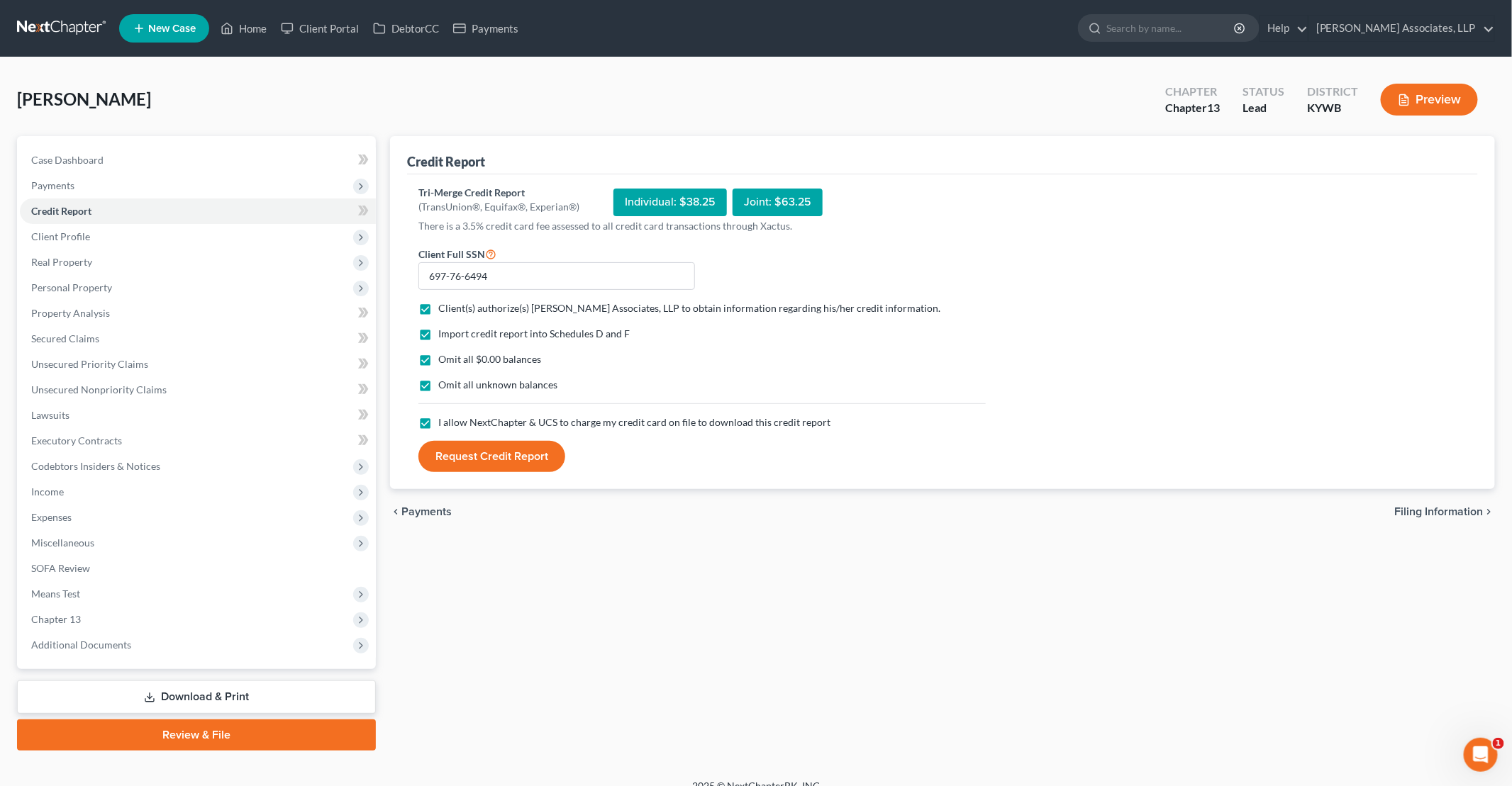
click at [480, 464] on button "Request Credit Report" at bounding box center [492, 456] width 147 height 31
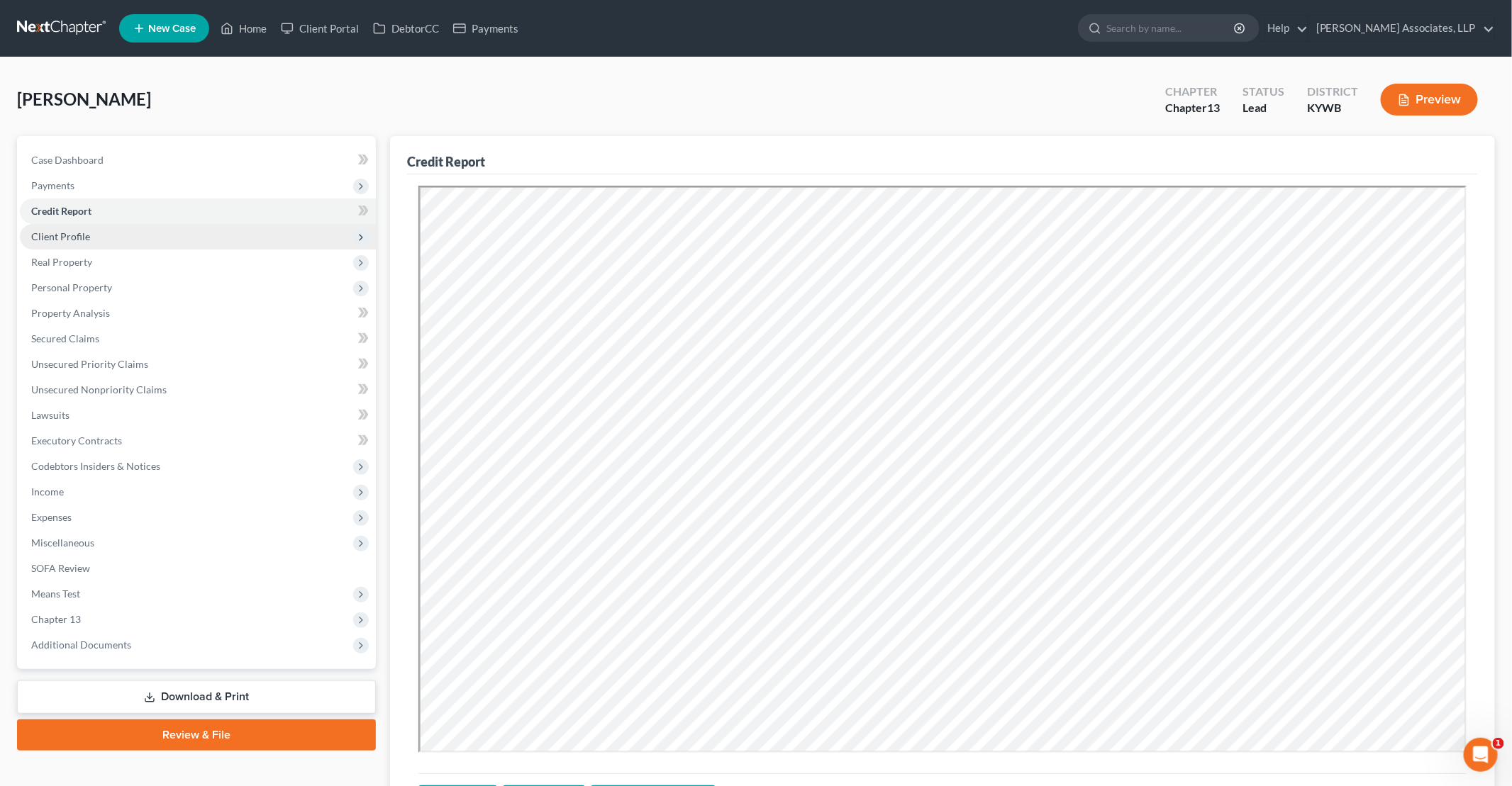
click at [100, 233] on span "Client Profile" at bounding box center [197, 237] width 356 height 25
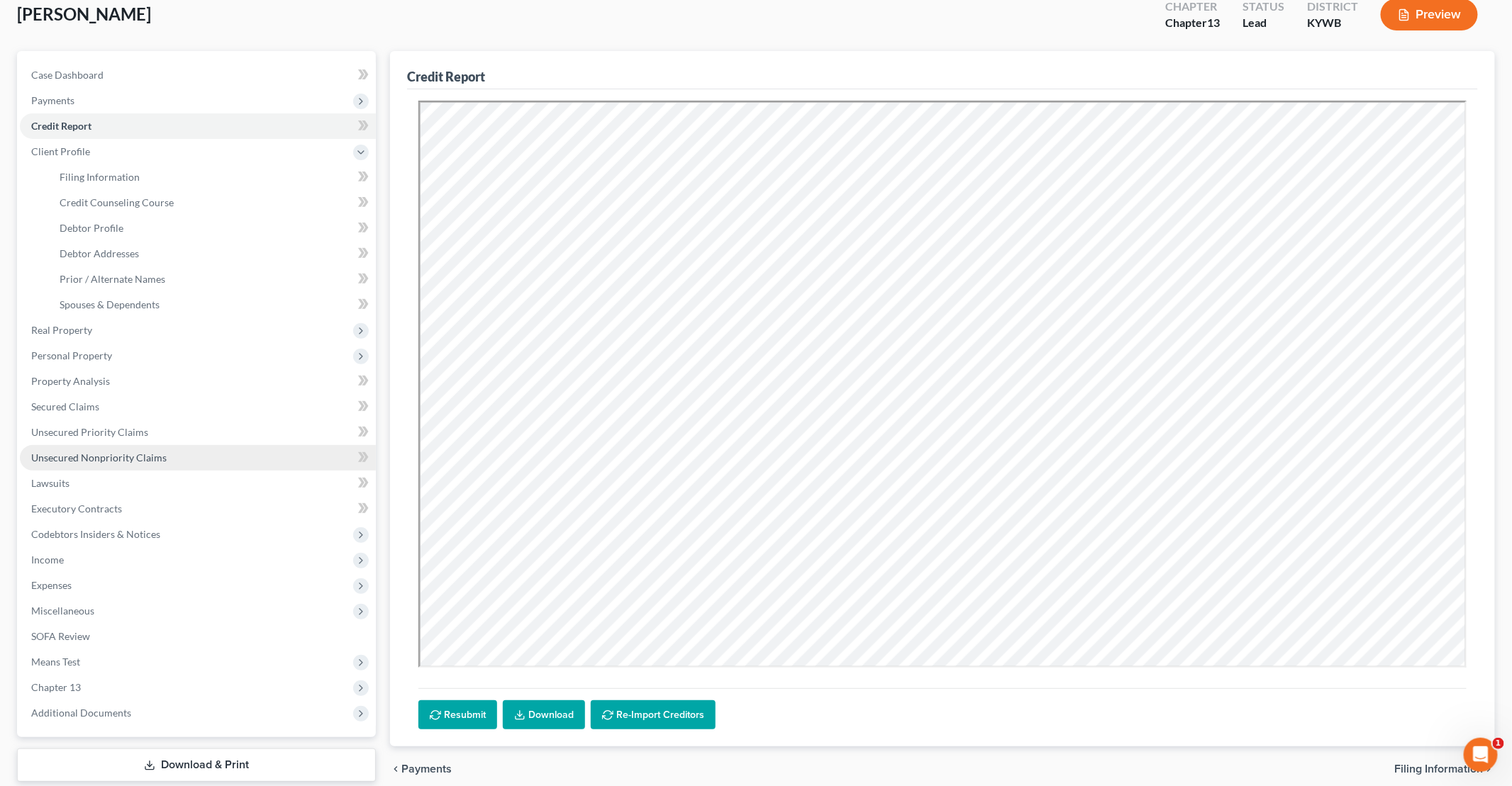
scroll to position [170, 0]
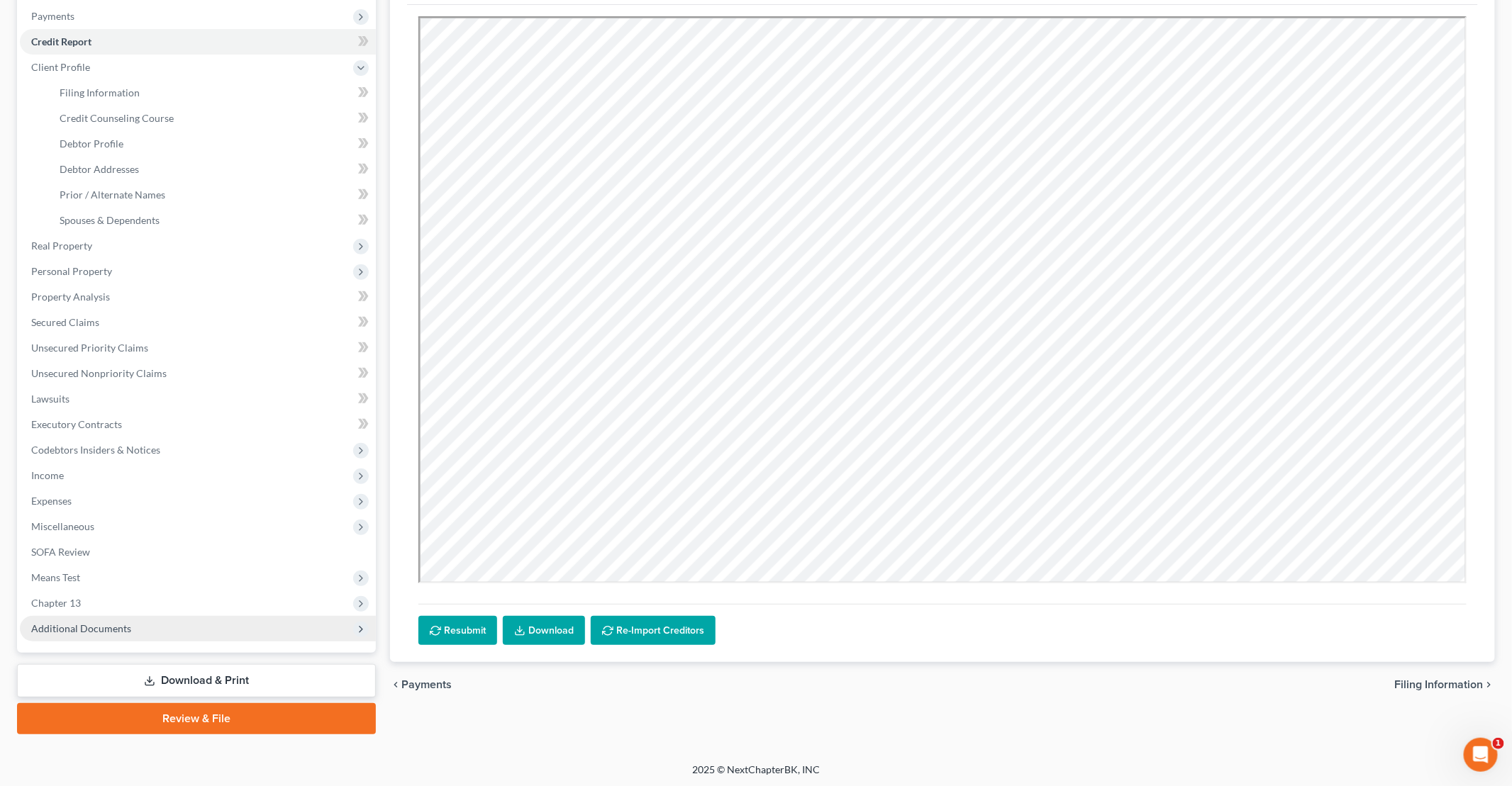
click at [79, 630] on span "Additional Documents" at bounding box center [81, 628] width 100 height 12
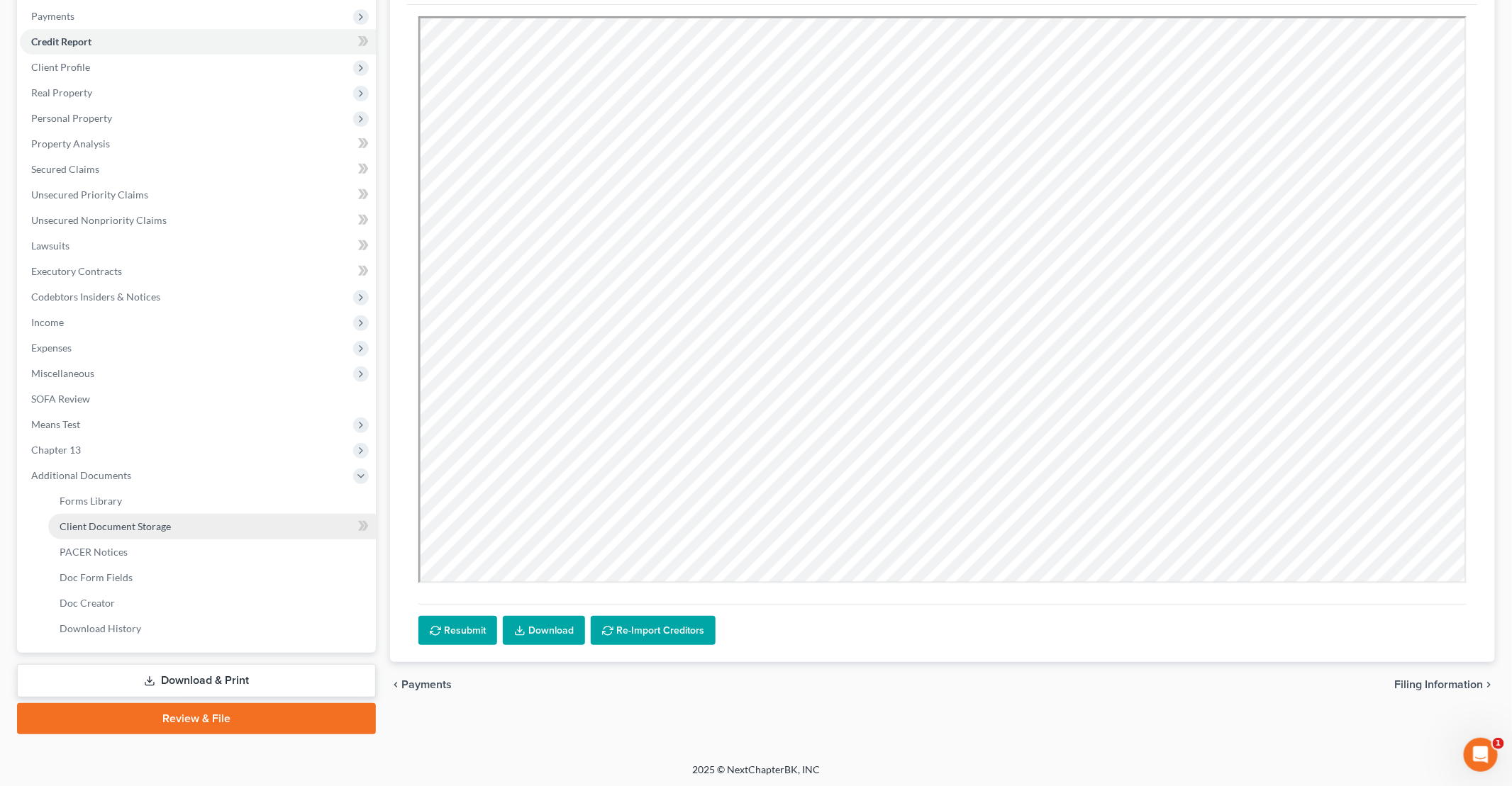
click at [129, 522] on span "Client Document Storage" at bounding box center [115, 526] width 111 height 12
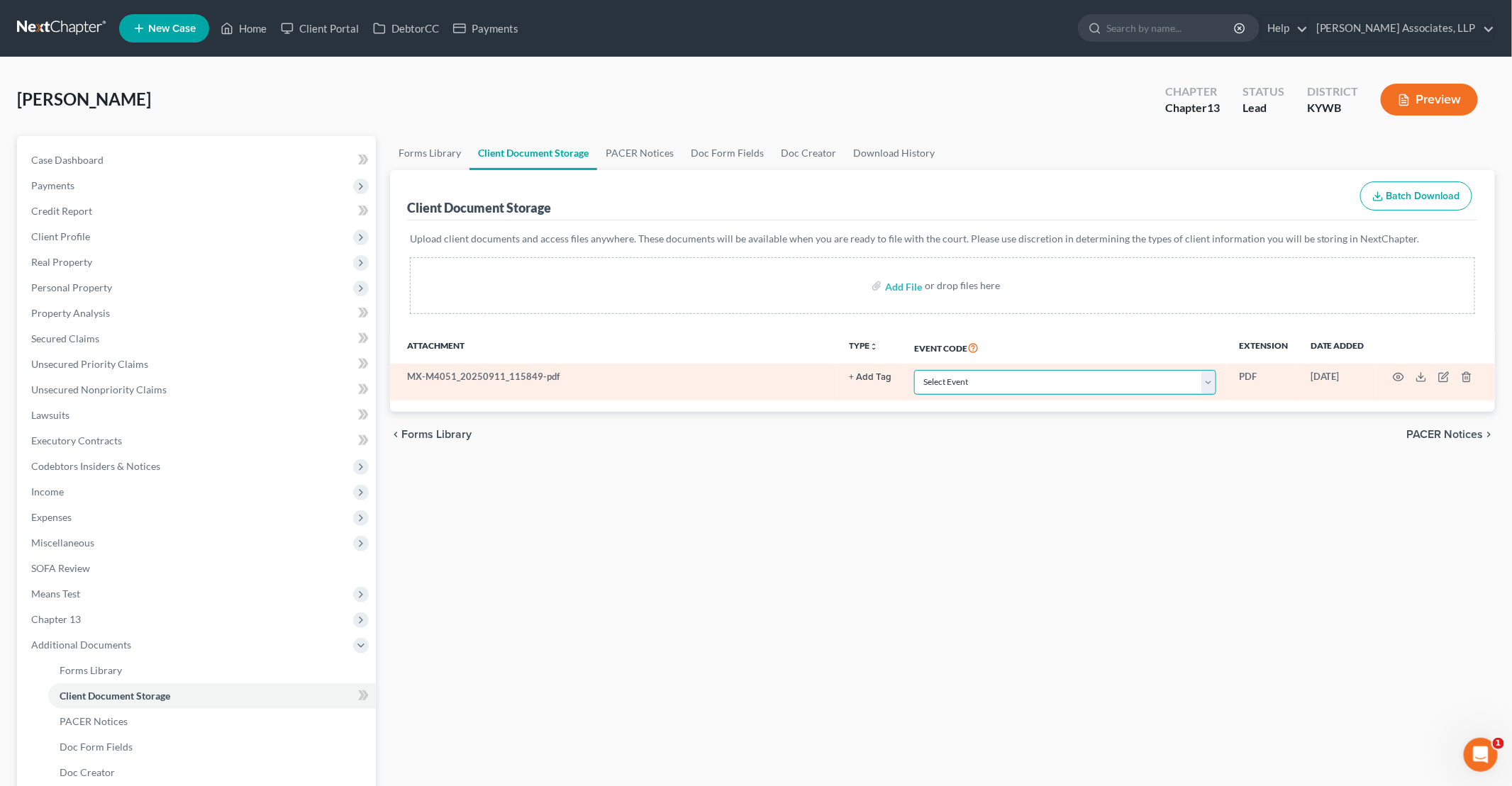
click at [731, 381] on select "Select Event Amended Answer Amended Complaint Amended List of Creditors (Fee) A…" at bounding box center [1064, 382] width 302 height 25
select select "7"
click at [731, 370] on select "Select Event Amended Answer Amended Complaint Amended List of Creditors (Fee) A…" at bounding box center [1064, 382] width 302 height 25
click at [731, 377] on circle "button" at bounding box center [1398, 377] width 3 height 3
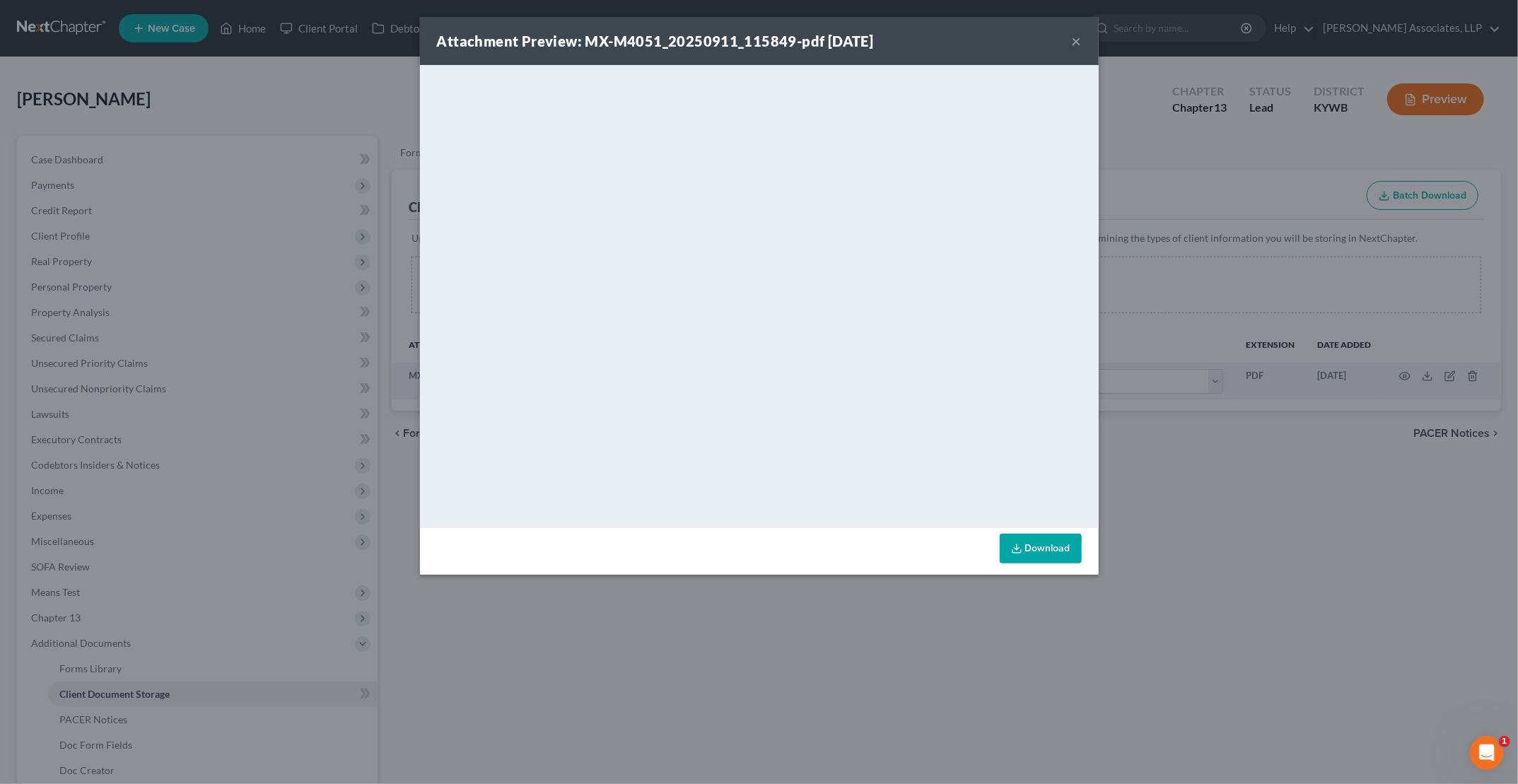
click at [729, 41] on button "×" at bounding box center [1077, 41] width 10 height 17
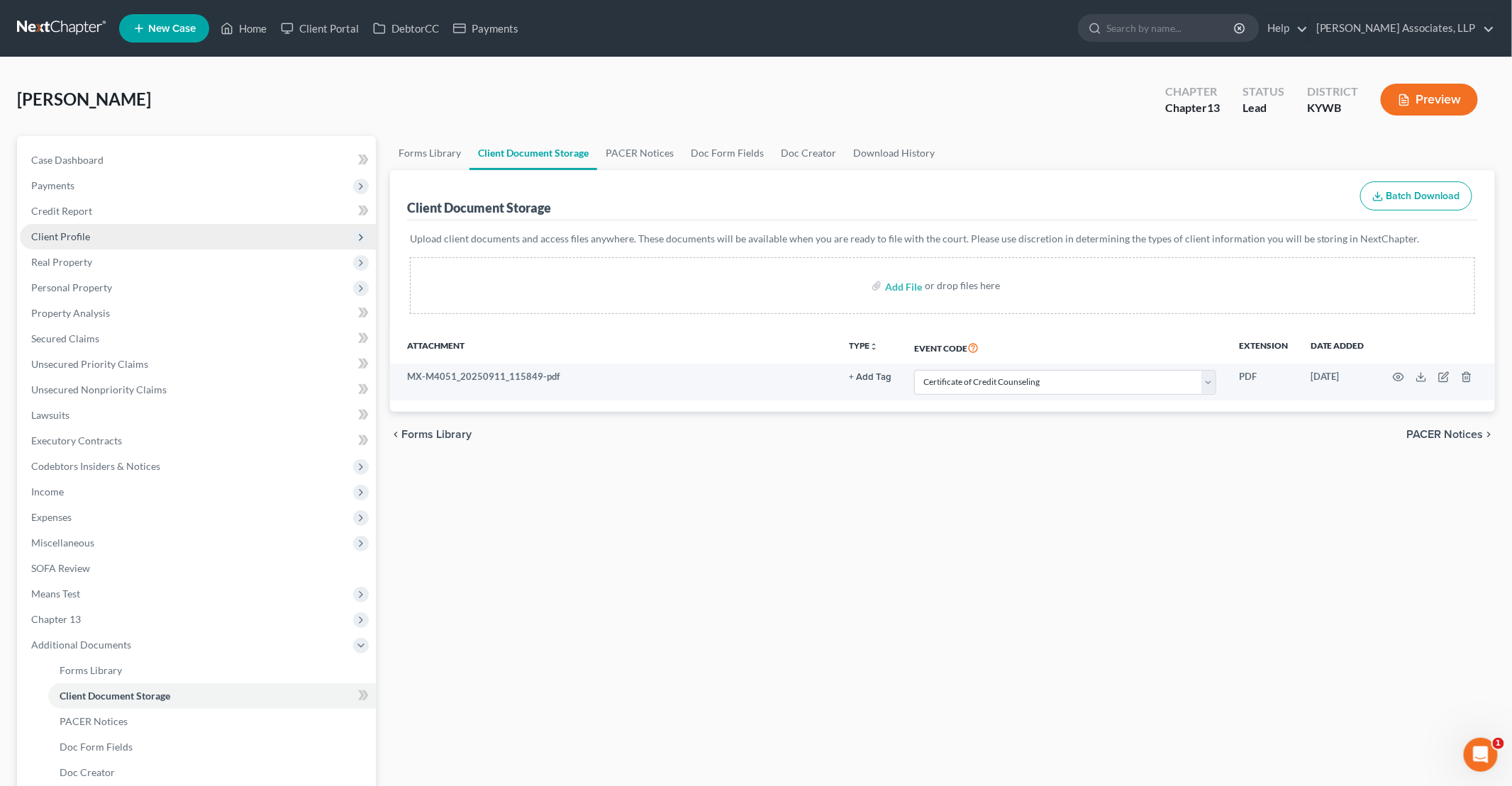
click at [68, 238] on span "Client Profile" at bounding box center [60, 237] width 59 height 12
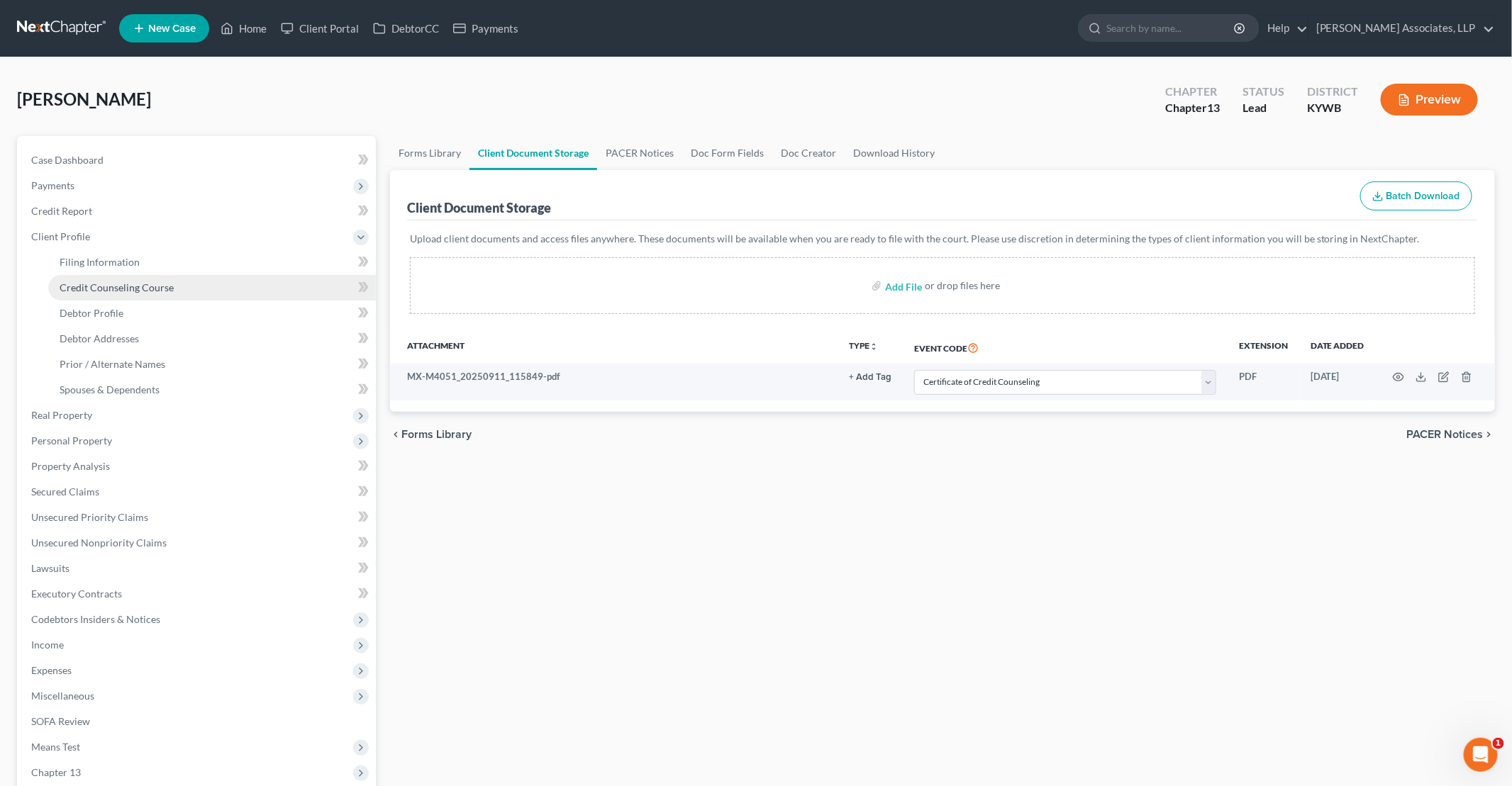
click at [126, 285] on span "Credit Counseling Course" at bounding box center [116, 287] width 114 height 12
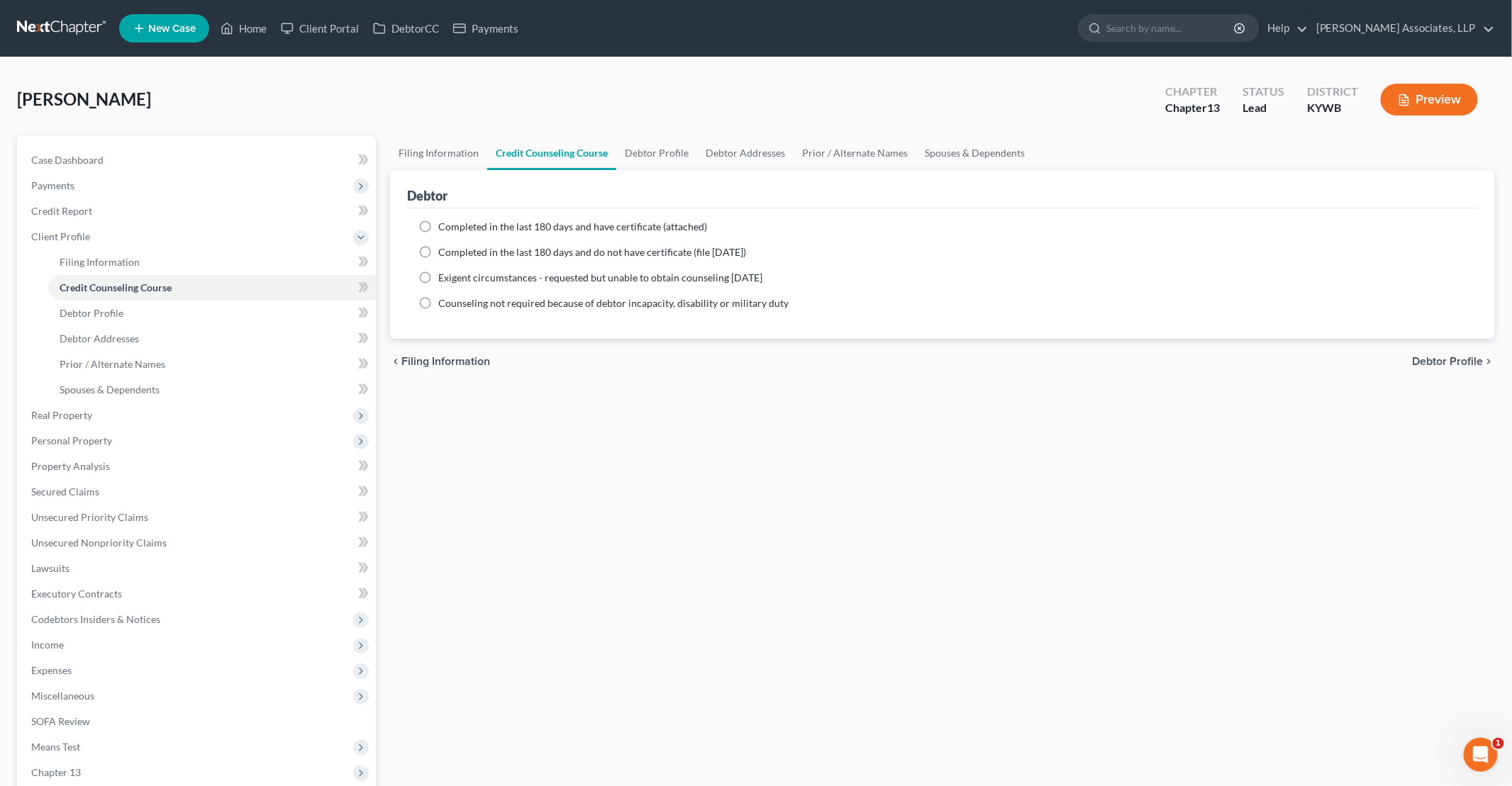
click at [438, 223] on label "Completed in the last 180 days and have certificate (attached)" at bounding box center [572, 226] width 269 height 14
click at [444, 223] on input "Completed in the last 180 days and have certificate (attached)" at bounding box center [448, 224] width 9 height 9
radio input "true"
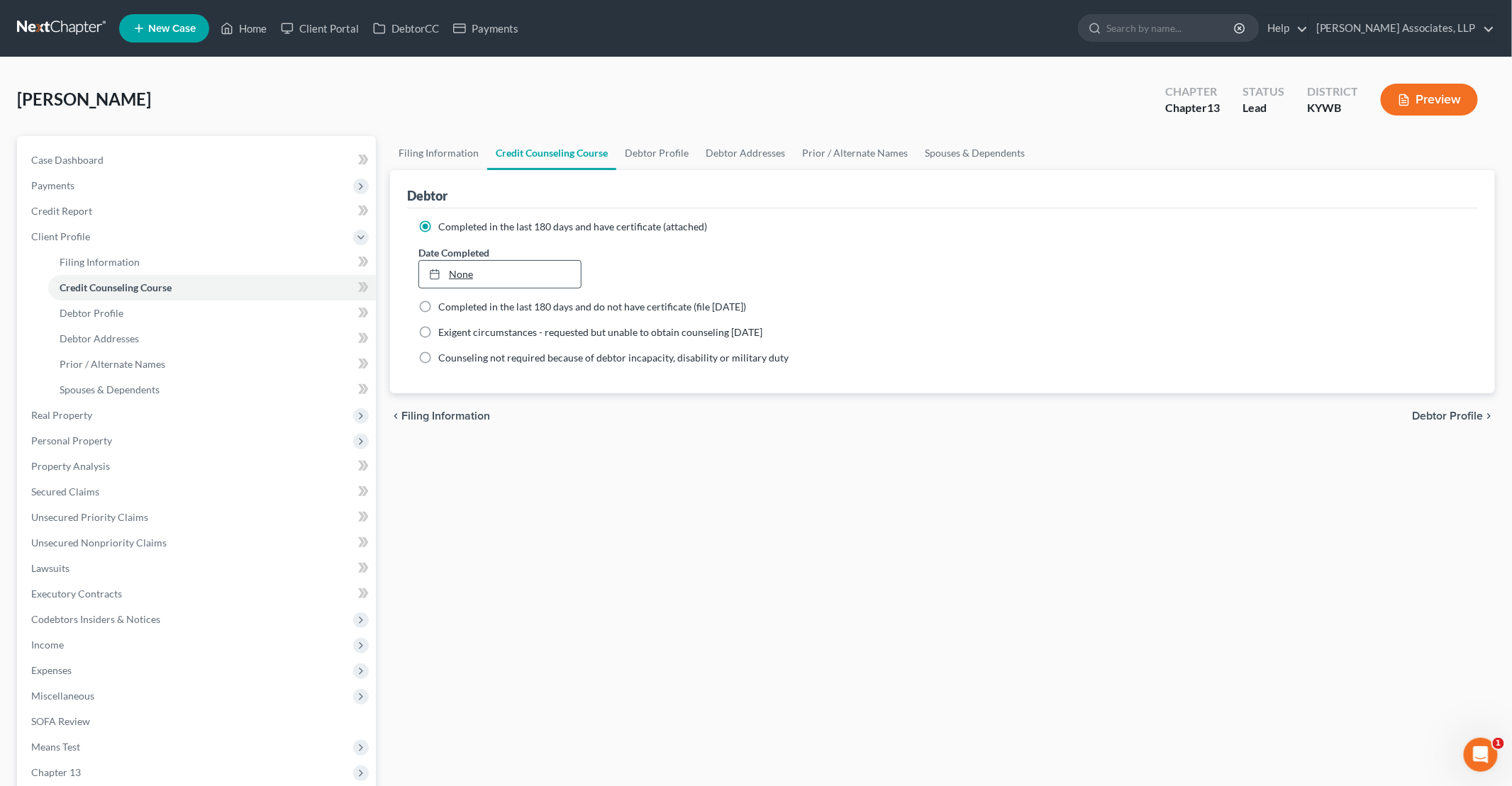
click at [515, 276] on link "None" at bounding box center [500, 274] width 162 height 27
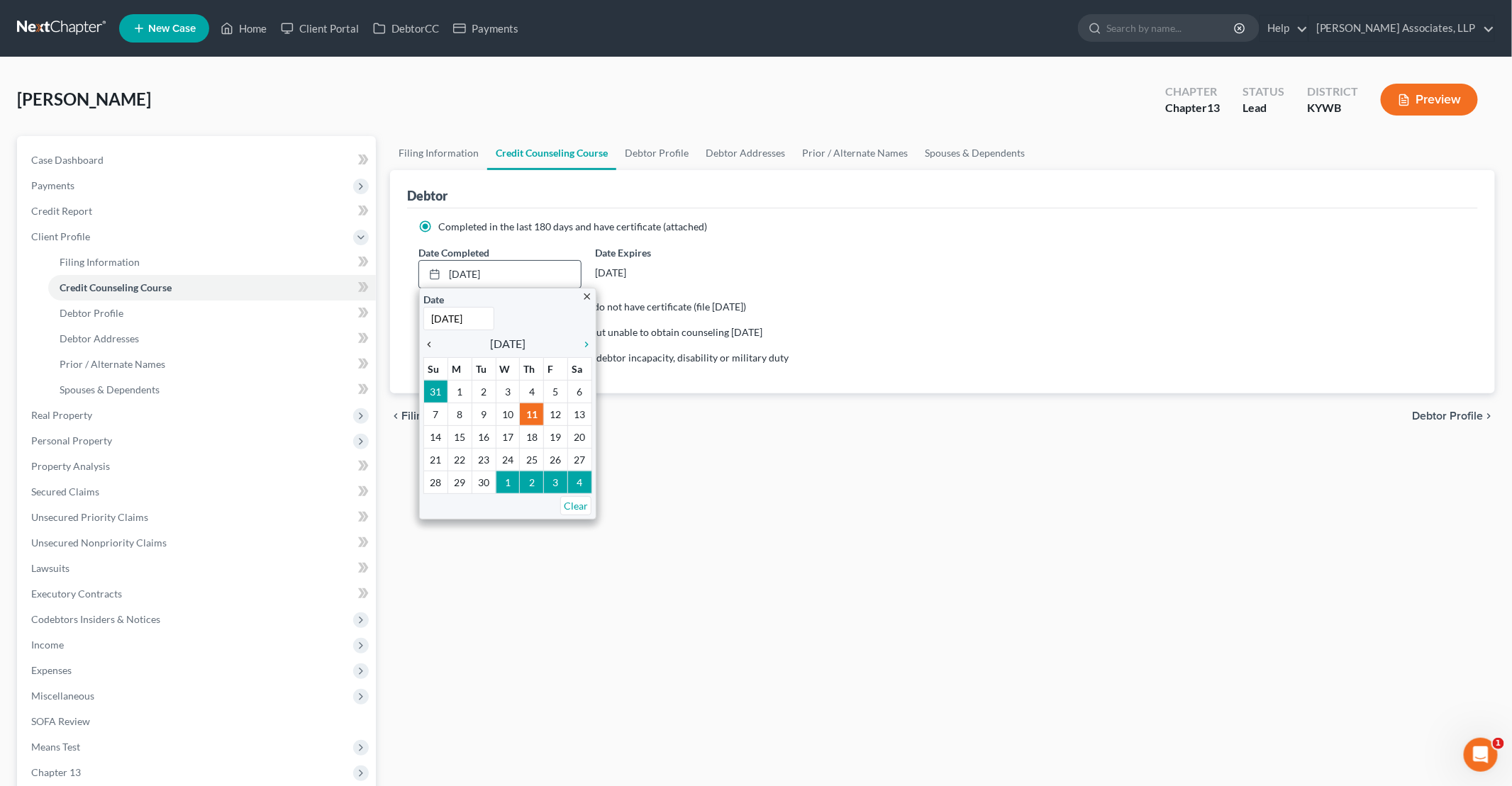
click at [426, 339] on icon "chevron_left" at bounding box center [432, 345] width 18 height 12
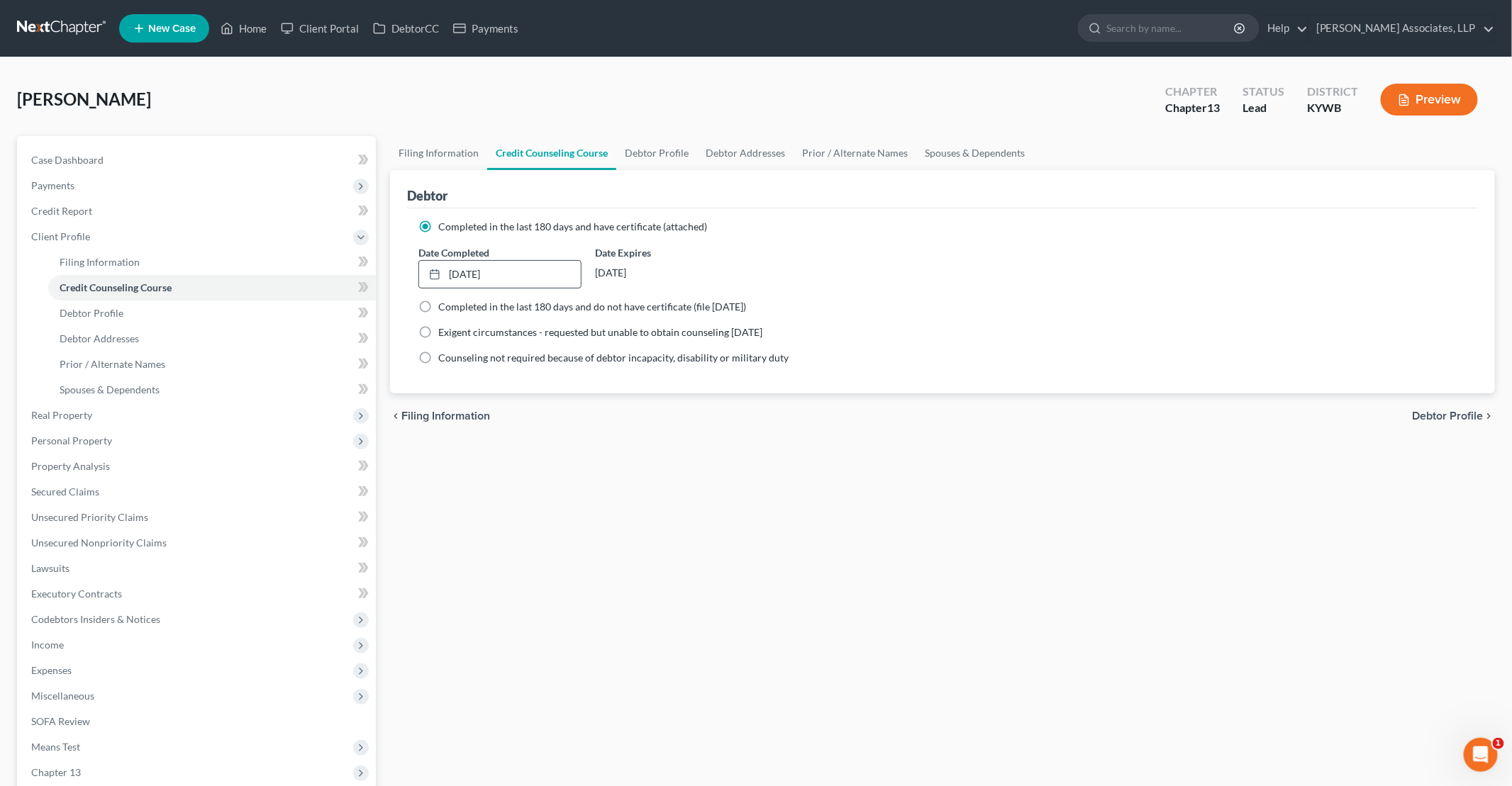
click at [503, 472] on div "Filing Information Credit Counseling Course Debtor Profile Debtor Addresses Pri…" at bounding box center [942, 520] width 1119 height 768
click at [58, 647] on span "Income" at bounding box center [47, 645] width 33 height 12
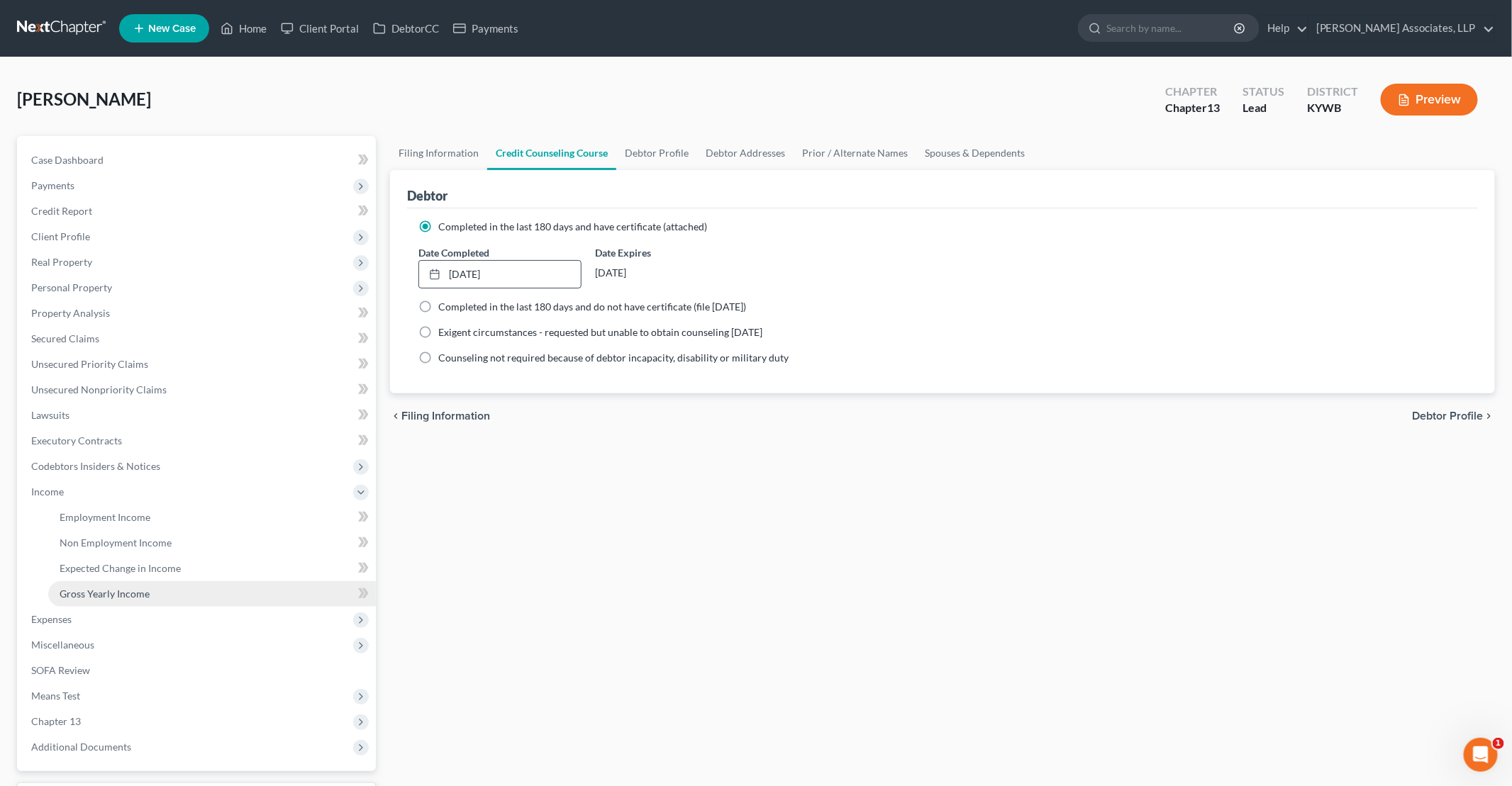
click at [122, 586] on link "Gross Yearly Income" at bounding box center [212, 594] width 328 height 25
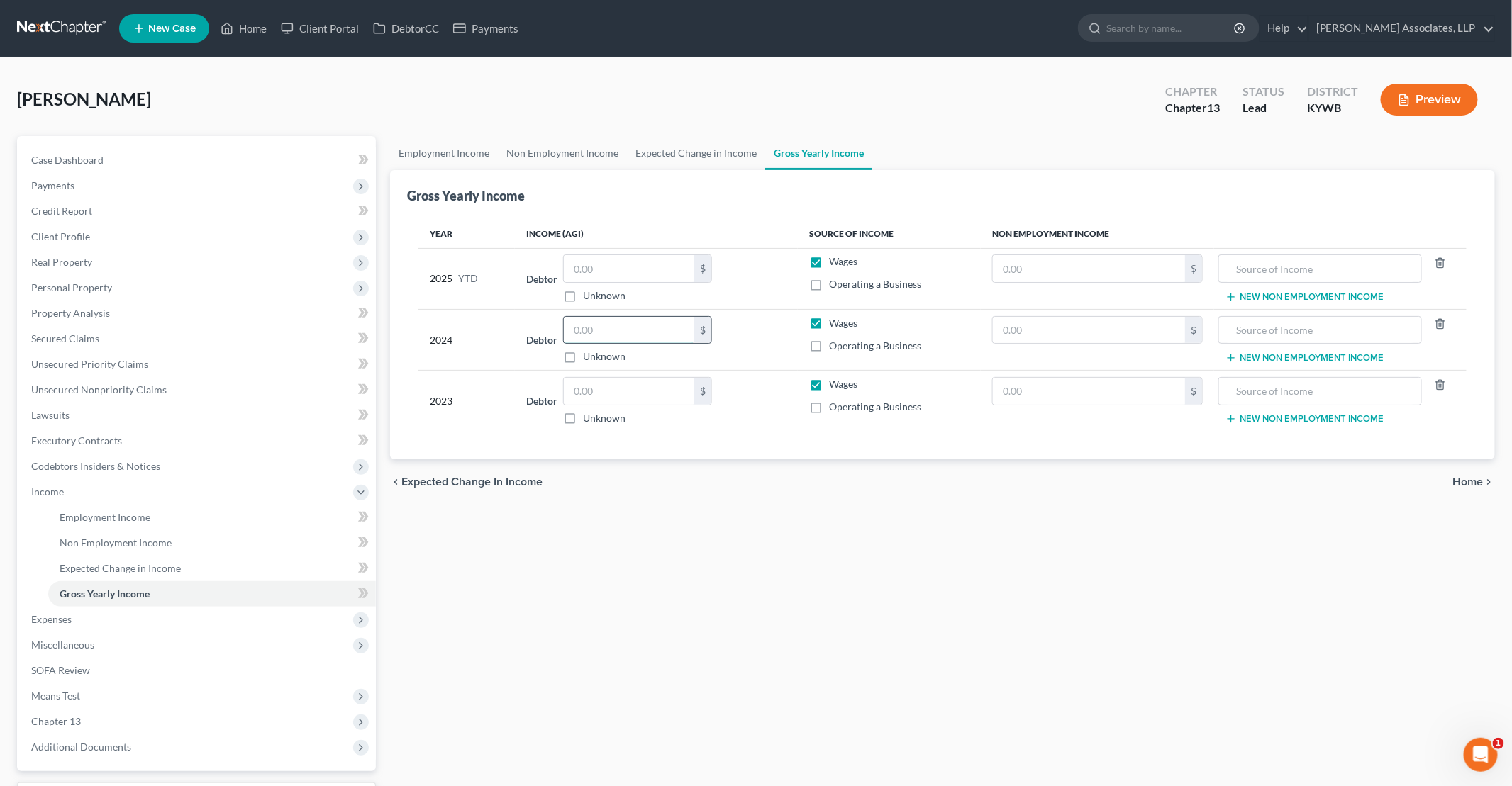
click at [575, 328] on input "text" at bounding box center [628, 330] width 130 height 27
drag, startPoint x: 606, startPoint y: 327, endPoint x: 476, endPoint y: 322, distance: 130.1
click at [476, 322] on tr "2024 Debtor 3,663,740,874.00 $ Unknown Balance Undetermined 3,663,740,874 $ Unk…" at bounding box center [943, 340] width 1048 height 61
type input "40,874"
click at [731, 343] on label "Operating a Business" at bounding box center [875, 346] width 92 height 14
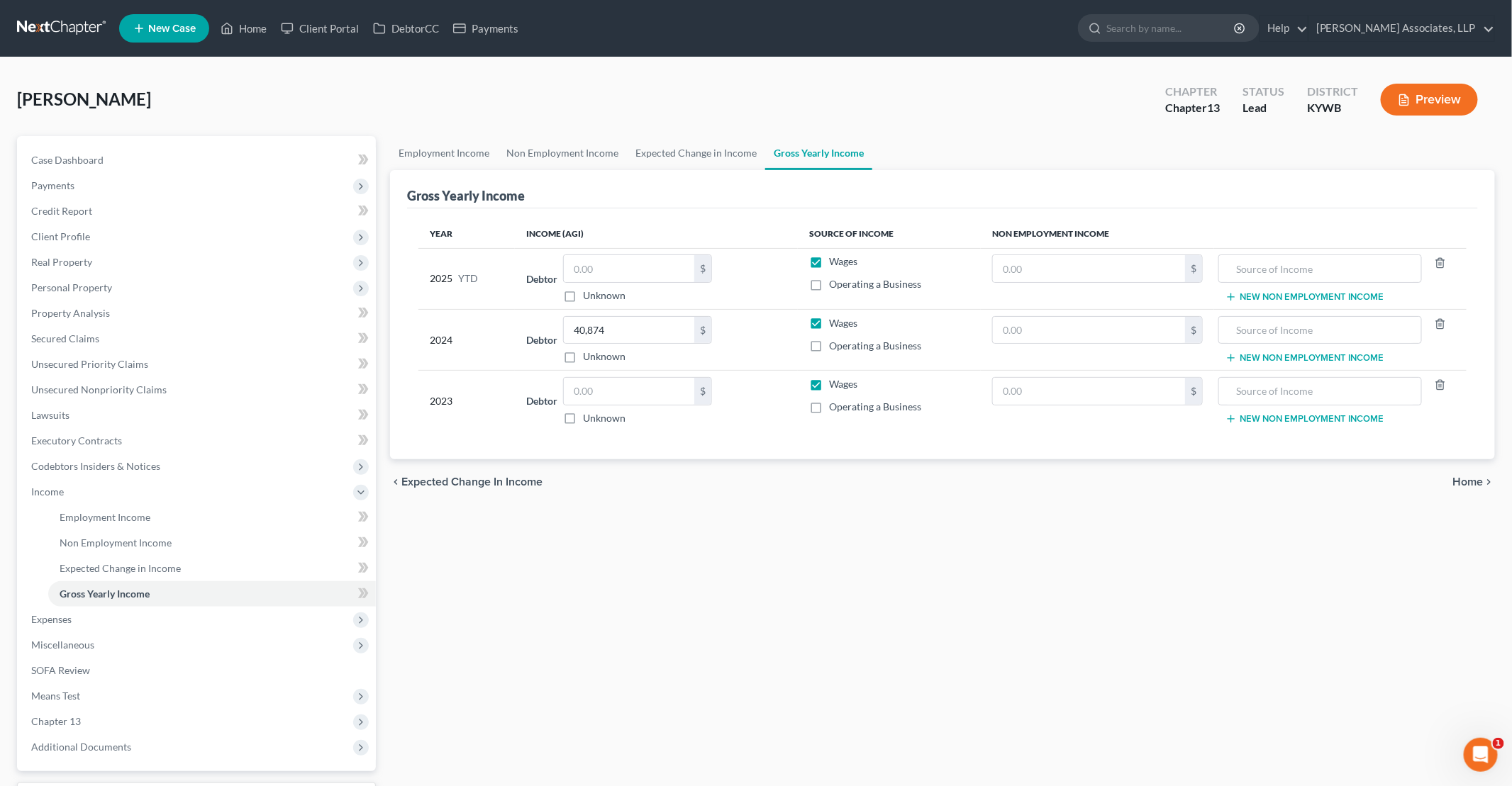
click at [731, 343] on input "Operating a Business" at bounding box center [839, 344] width 9 height 9
checkbox input "true"
click at [630, 385] on input "text" at bounding box center [628, 391] width 130 height 27
type input "49,070"
click at [731, 407] on label "Operating a Business" at bounding box center [875, 406] width 92 height 14
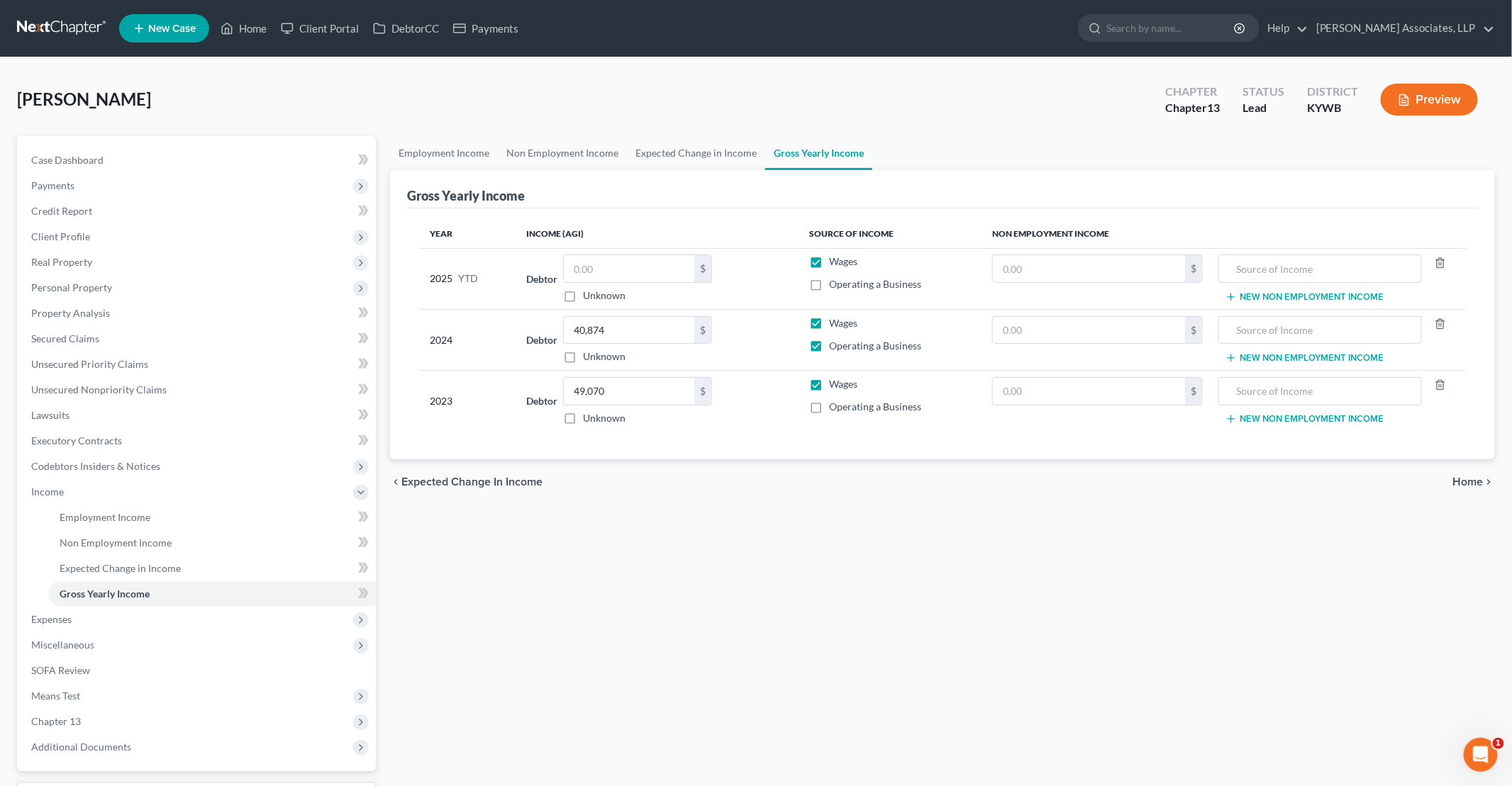
click at [731, 407] on input "Operating a Business" at bounding box center [839, 404] width 9 height 9
checkbox input "true"
click at [633, 266] on input "text" at bounding box center [628, 269] width 130 height 27
type input "26,857.87"
click at [460, 144] on link "Employment Income" at bounding box center [444, 153] width 108 height 34
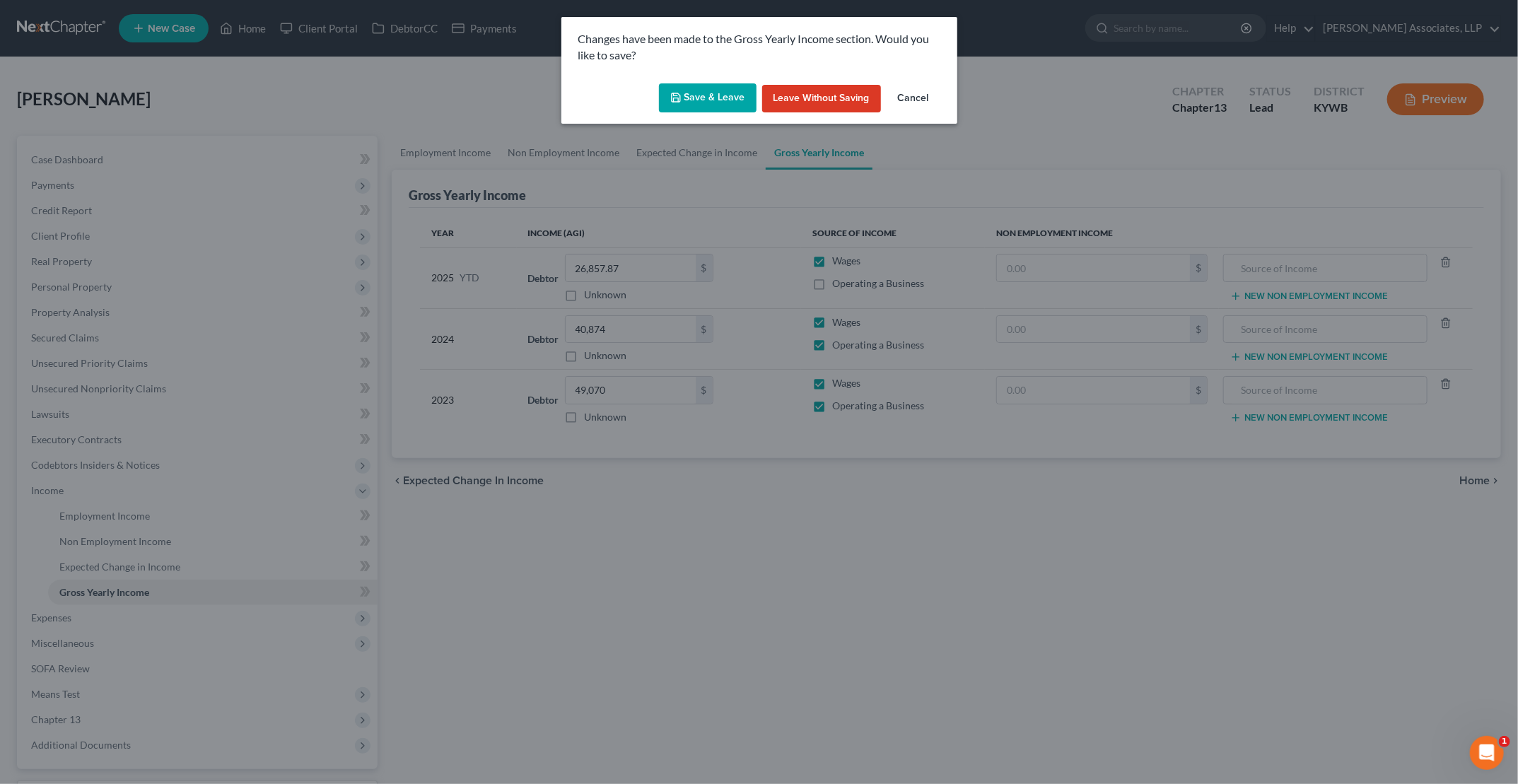
click at [687, 100] on button "Save & Leave" at bounding box center [708, 98] width 97 height 30
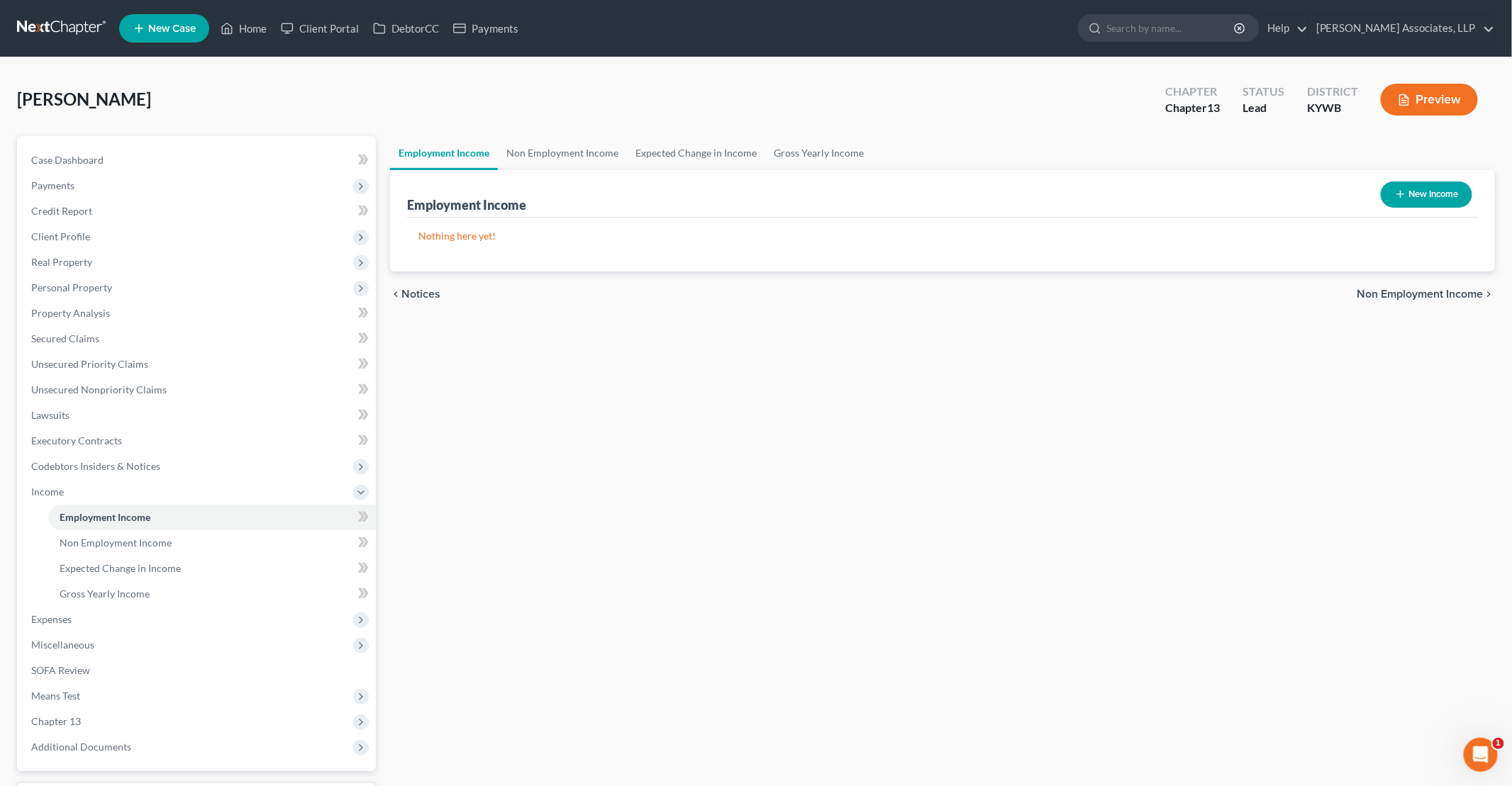
click at [731, 194] on button "New Income" at bounding box center [1426, 194] width 92 height 26
select select "0"
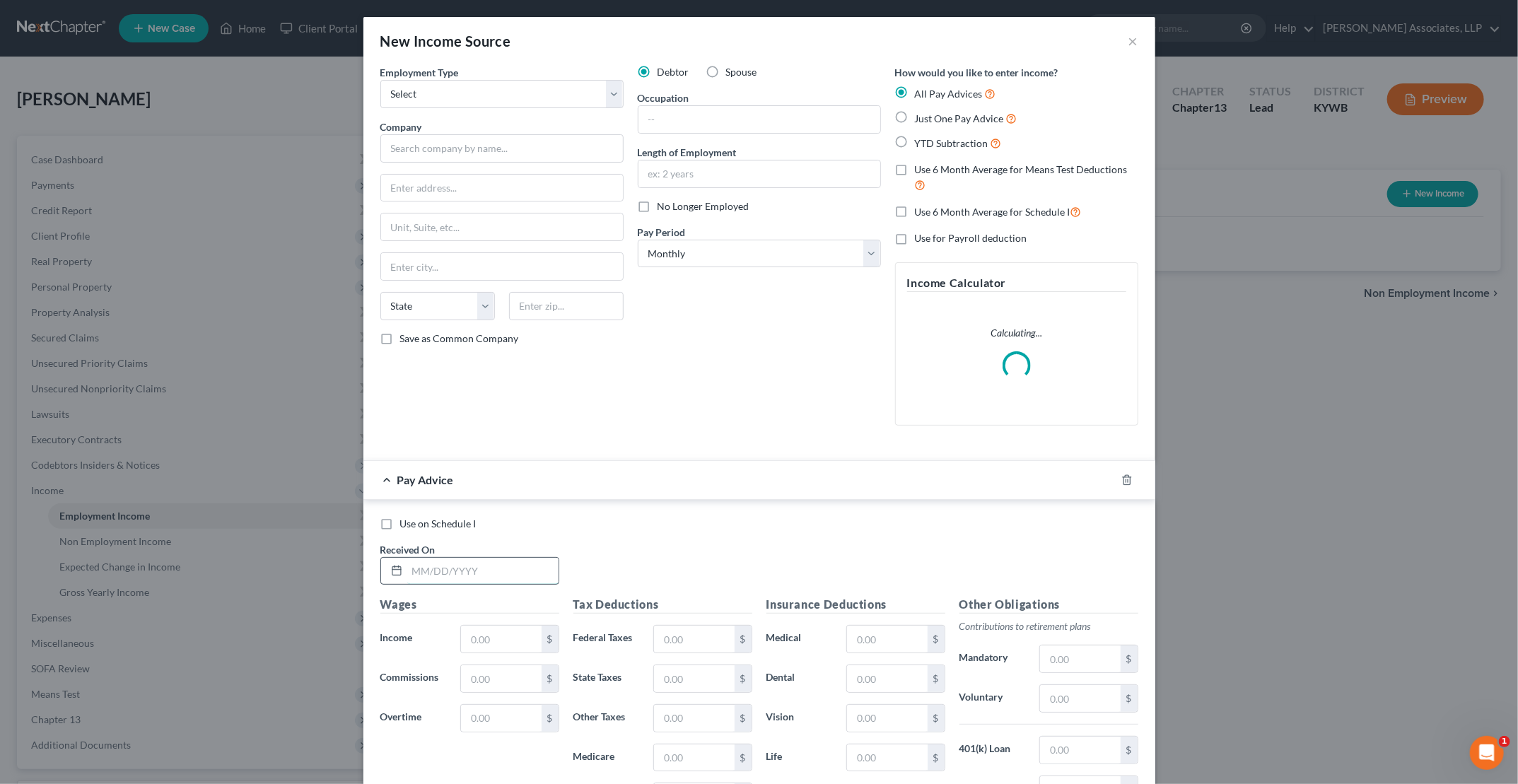
click at [491, 567] on input "text" at bounding box center [483, 571] width 151 height 27
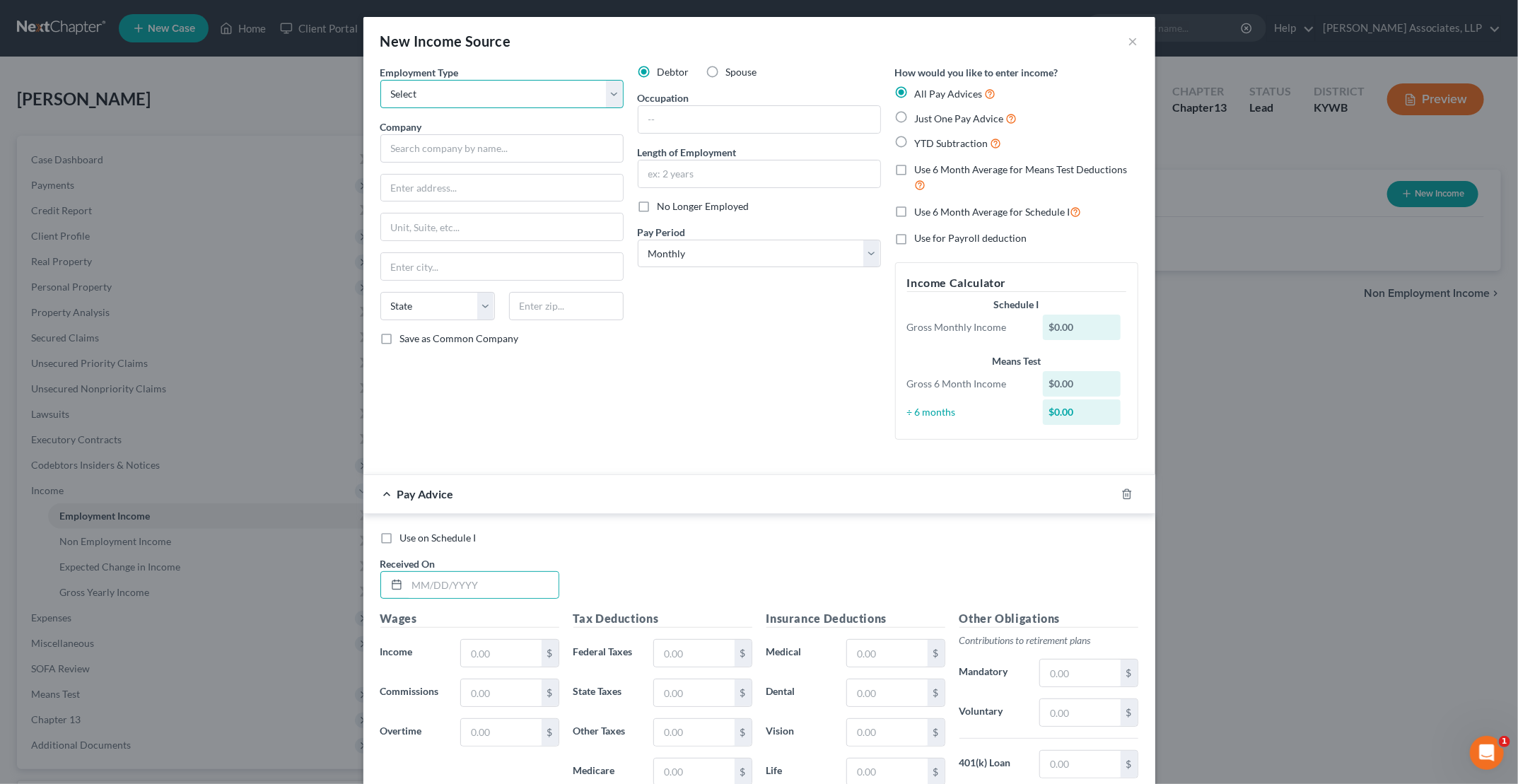
click at [531, 95] on select "Select Full or [DEMOGRAPHIC_DATA] Employment Self Employment" at bounding box center [502, 94] width 243 height 28
select select "0"
click at [380, 80] on select "Select Full or [DEMOGRAPHIC_DATA] Employment Self Employment" at bounding box center [502, 94] width 243 height 28
click at [445, 149] on input "text" at bounding box center [502, 148] width 243 height 28
type input "Yanfeng International Automotive Tech US II LLC"
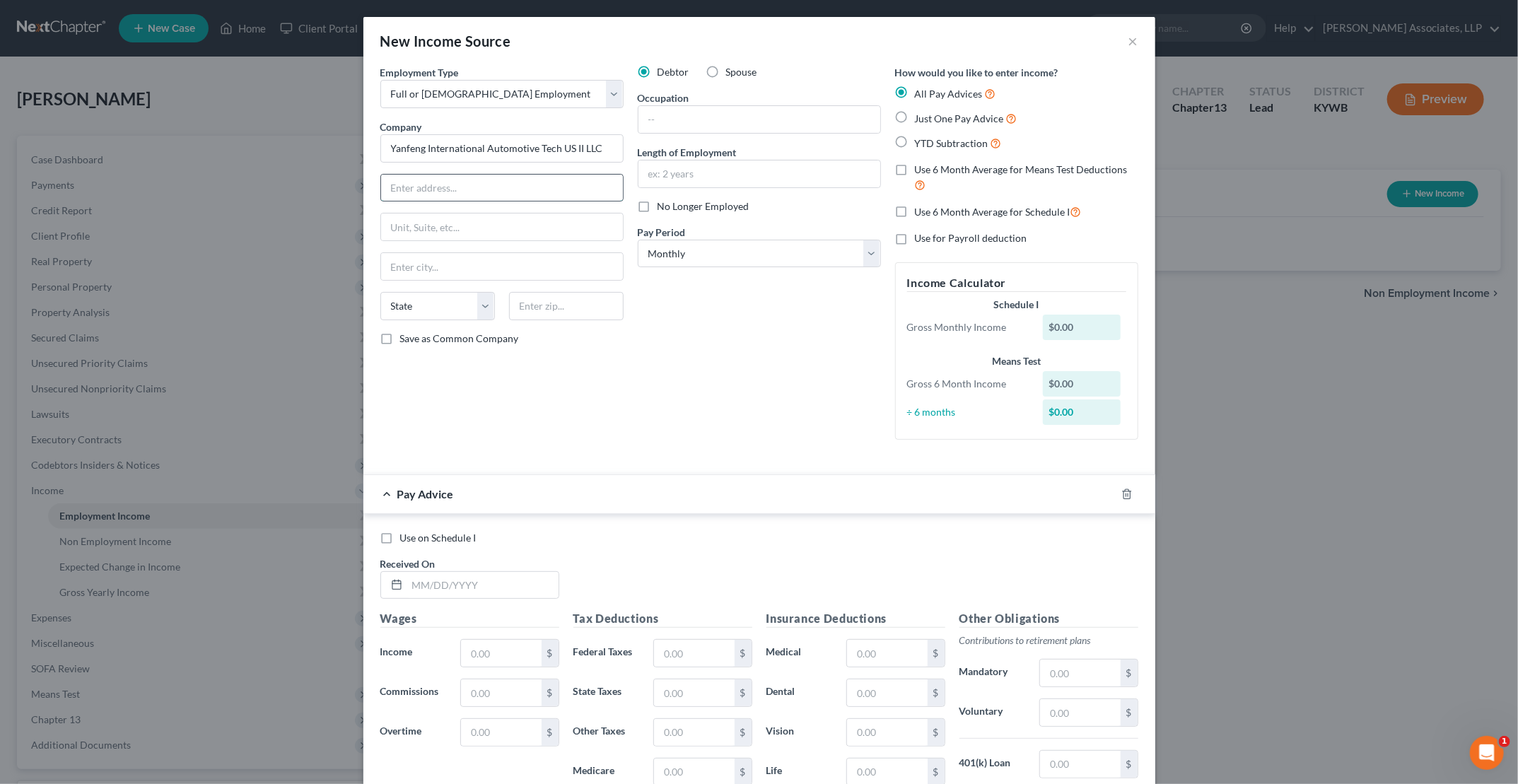
click at [401, 178] on input "text" at bounding box center [502, 188] width 242 height 27
type input "[STREET_ADDRESS]"
type input "[GEOGRAPHIC_DATA]"
select select "18"
type input "40258"
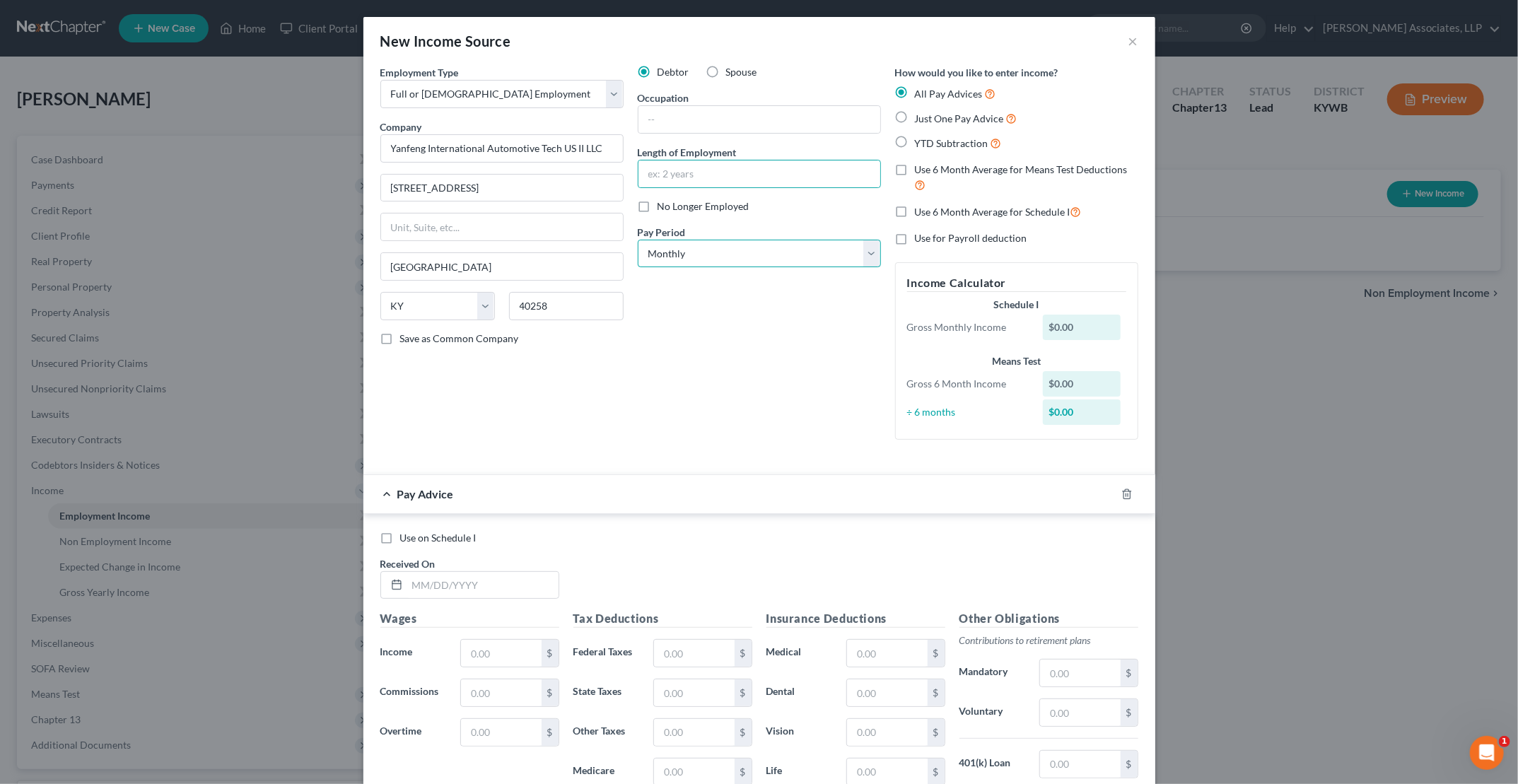
click at [682, 256] on select "Select Monthly Twice Monthly Every Other Week Weekly" at bounding box center [759, 253] width 243 height 28
select select "3"
click at [638, 240] on select "Select Monthly Twice Monthly Every Other Week Weekly" at bounding box center [759, 253] width 243 height 28
click at [729, 139] on label "YTD Subtraction" at bounding box center [958, 143] width 87 height 16
click at [729, 139] on input "YTD Subtraction" at bounding box center [925, 139] width 9 height 9
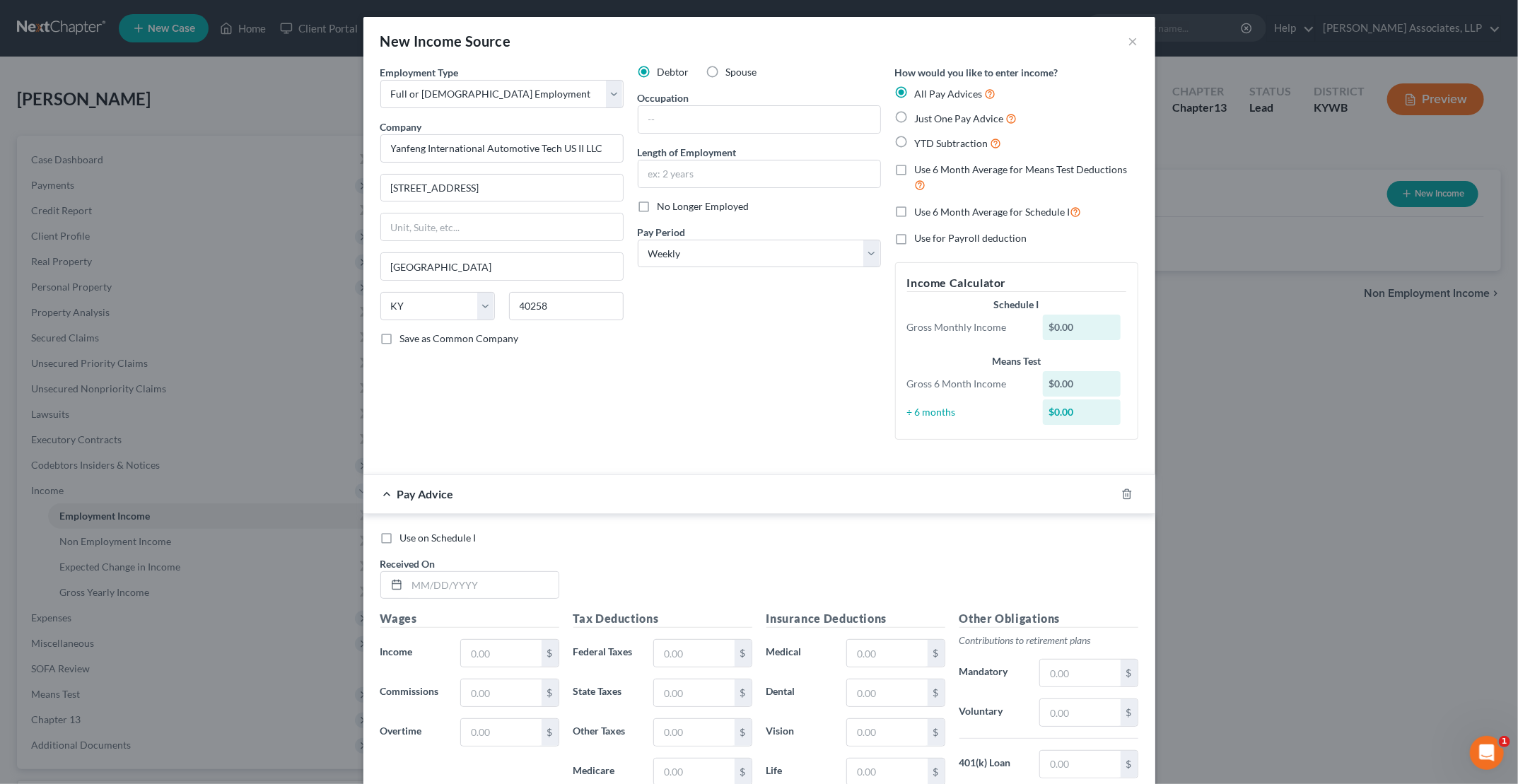
radio input "true"
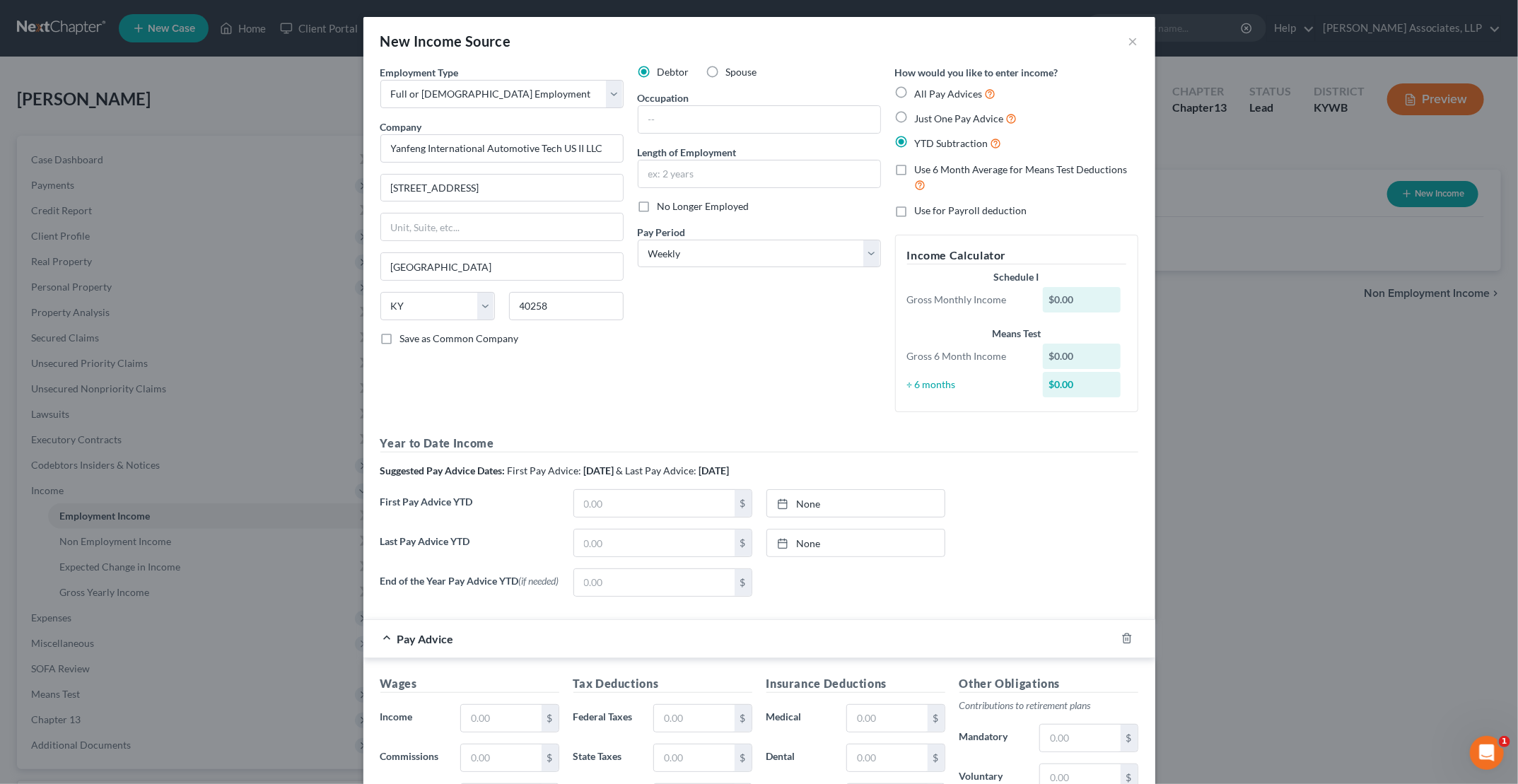
click at [729, 174] on label "Use 6 Month Average for Means Test Deductions" at bounding box center [1027, 178] width 224 height 30
click at [729, 172] on input "Use 6 Month Average for Means Test Deductions" at bounding box center [925, 167] width 9 height 9
checkbox input "true"
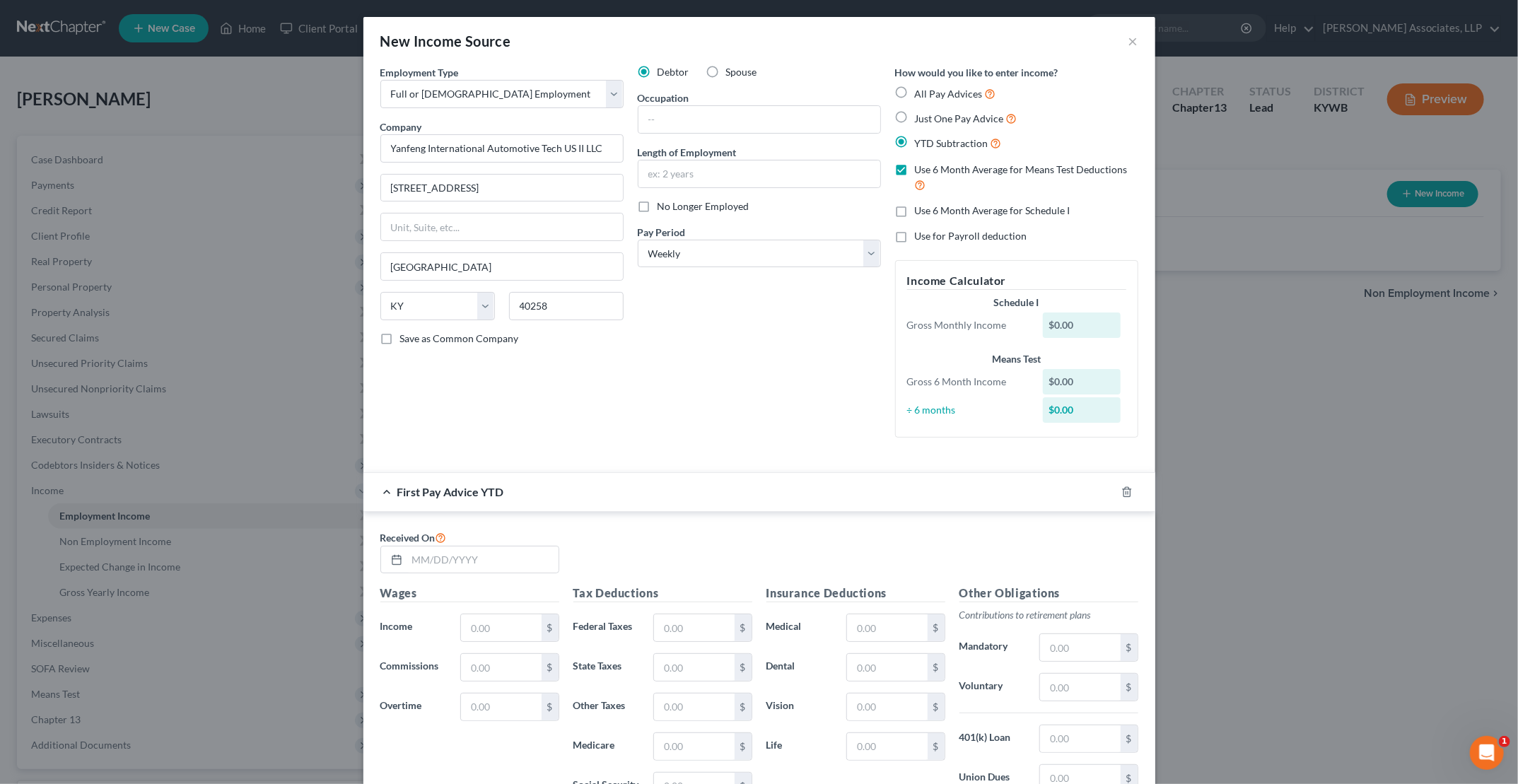
click at [729, 209] on label "Use 6 Month Average for Schedule I" at bounding box center [992, 211] width 155 height 14
click at [729, 209] on input "Use 6 Month Average for Schedule I" at bounding box center [925, 208] width 9 height 9
checkbox input "true"
click at [489, 561] on input "text" at bounding box center [483, 560] width 151 height 27
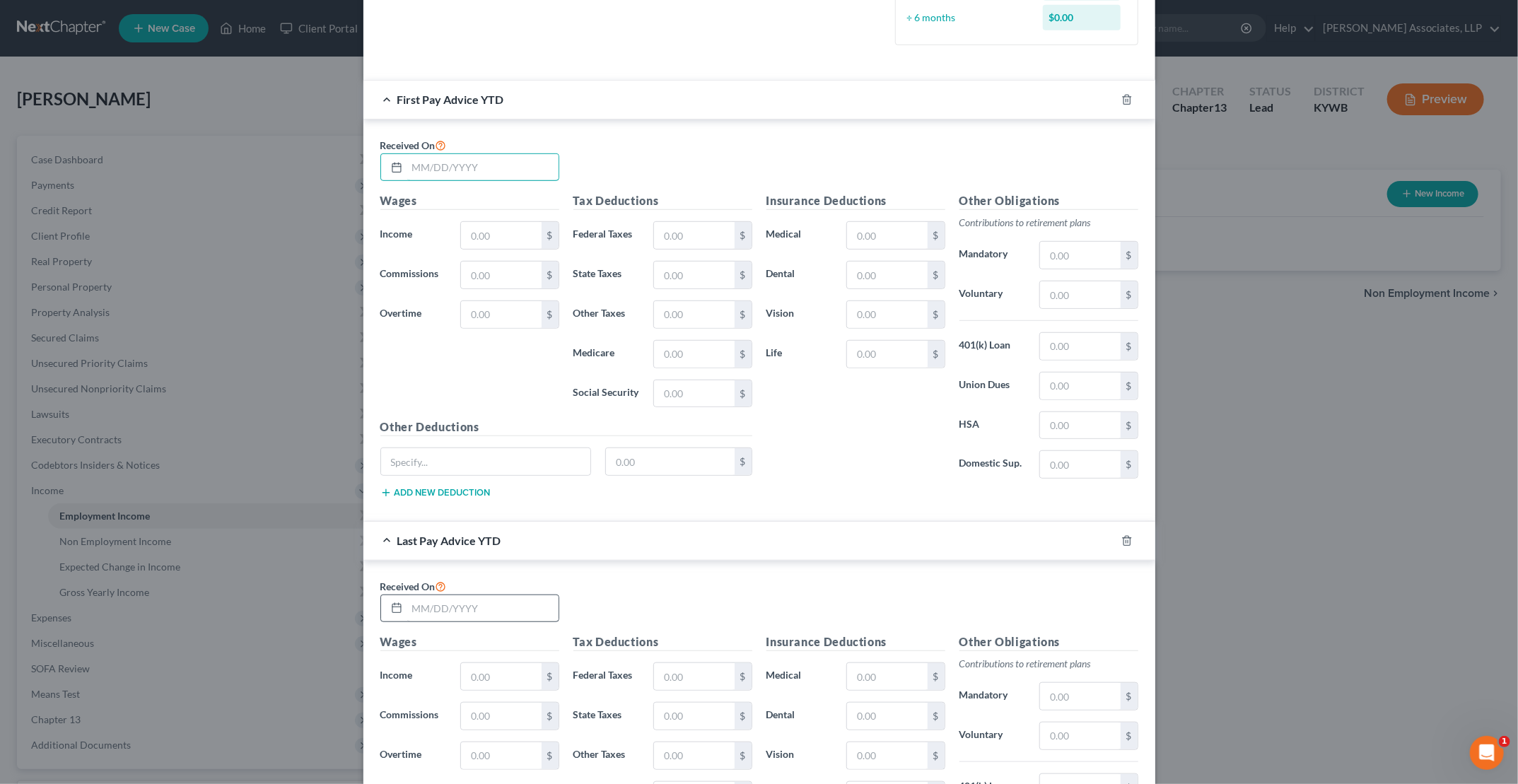
scroll to position [495, 0]
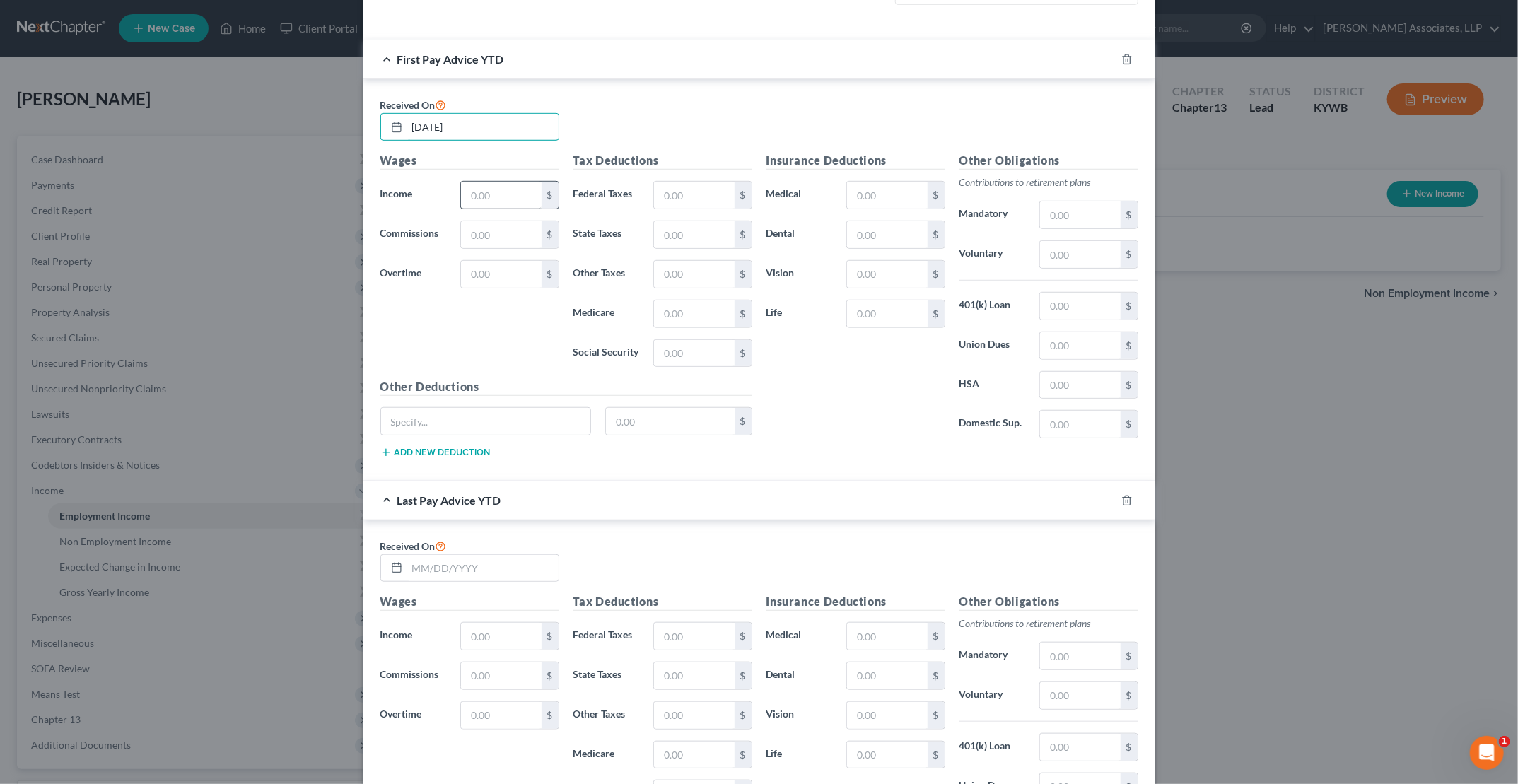
type input "[DATE]"
click at [495, 201] on input "text" at bounding box center [501, 195] width 80 height 27
type input "6,259.96"
click at [687, 194] on input "text" at bounding box center [694, 195] width 80 height 27
type input "333.62"
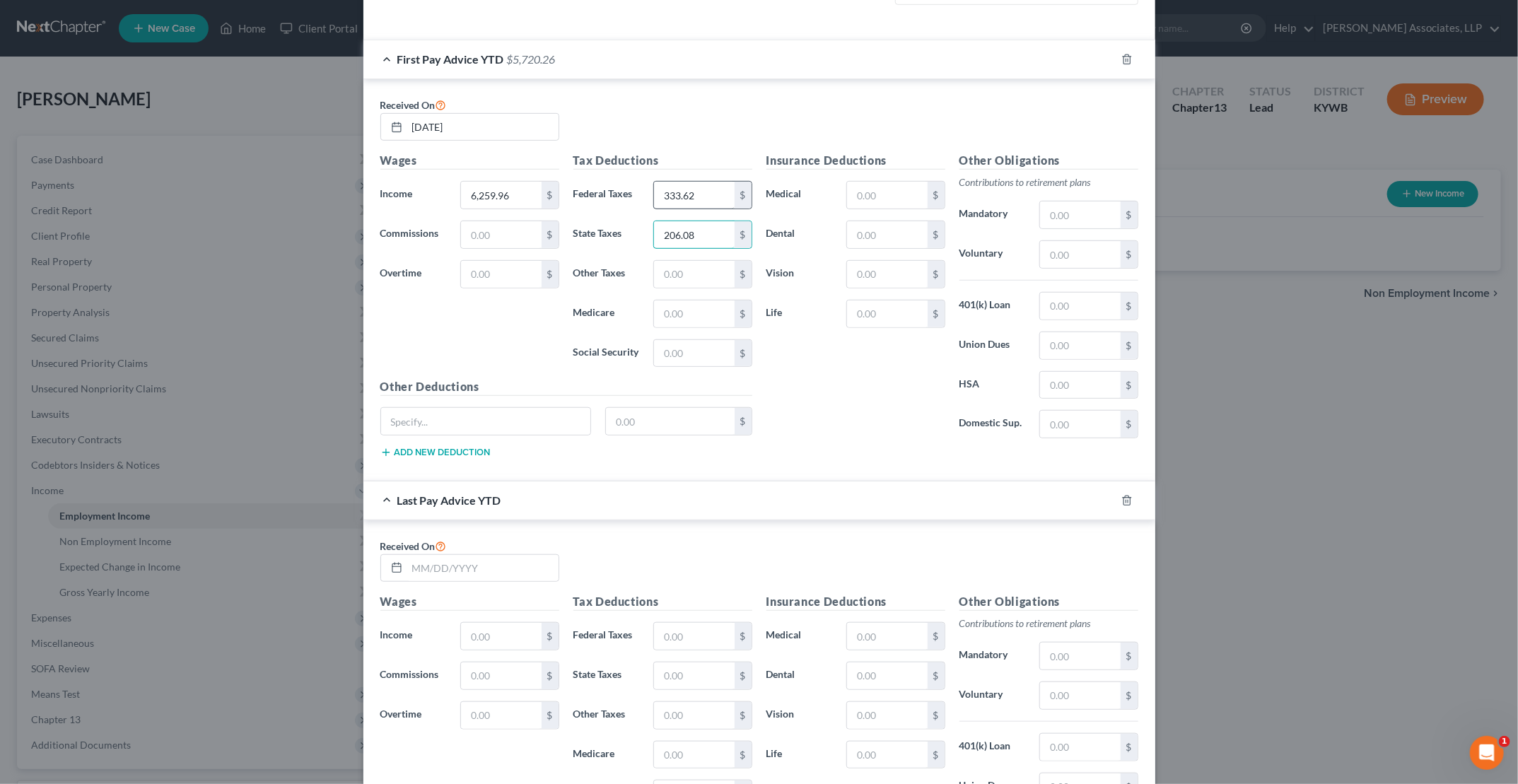
type input "206.08"
type input "137.72"
type input "82.91"
type input "354.5"
click at [419, 449] on button "Add new deduction" at bounding box center [436, 453] width 110 height 12
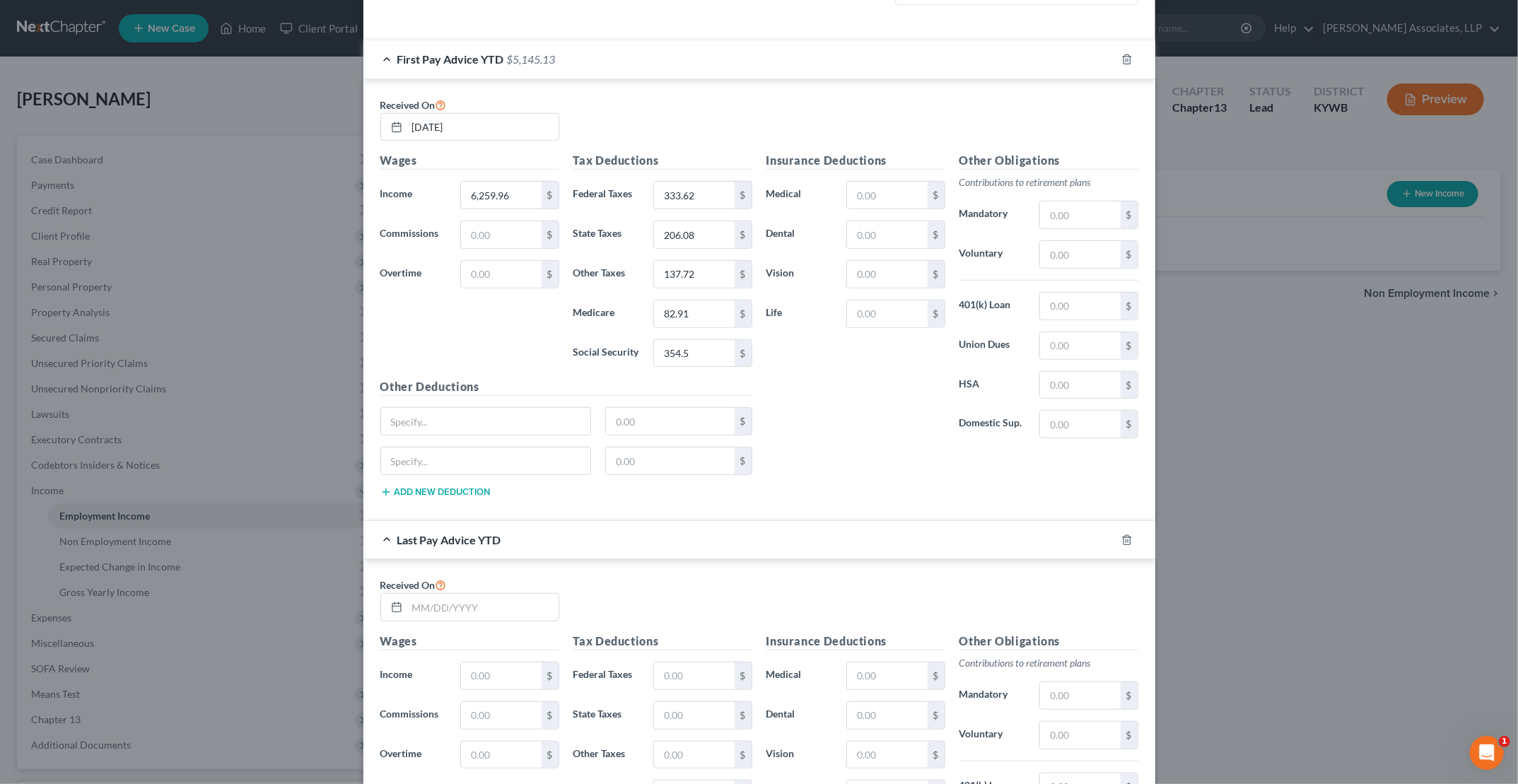
click at [446, 497] on div "Other Deductions $ $ Add new deduction" at bounding box center [566, 444] width 386 height 131
click at [450, 486] on button "Add new deduction" at bounding box center [436, 492] width 110 height 12
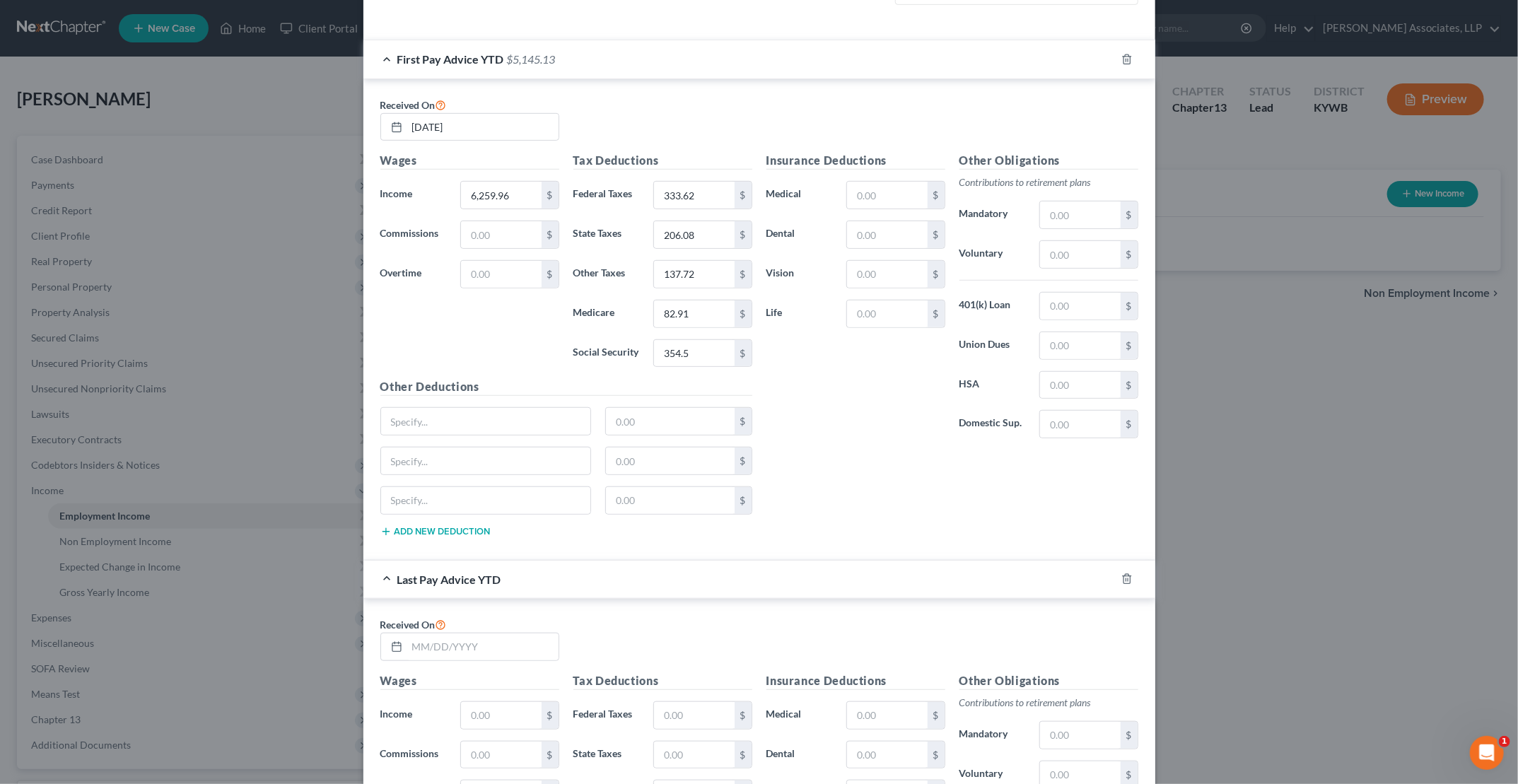
click at [458, 526] on button "Add new deduction" at bounding box center [436, 532] width 110 height 12
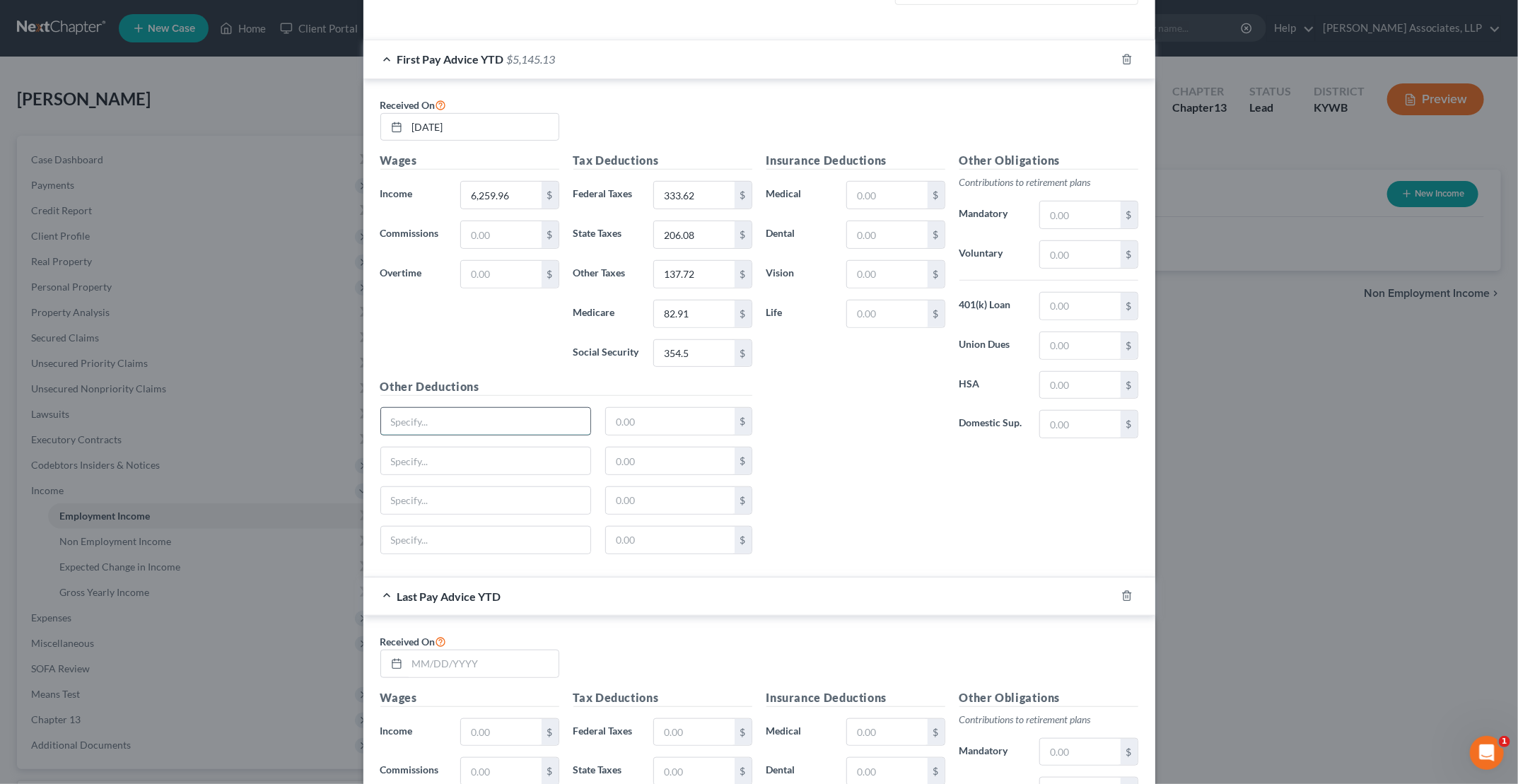
click at [481, 408] on input "text" at bounding box center [486, 421] width 210 height 27
click at [456, 420] on input "text" at bounding box center [486, 421] width 210 height 27
type input "Accident Ins"
type input "26.91"
type input "AD&D"
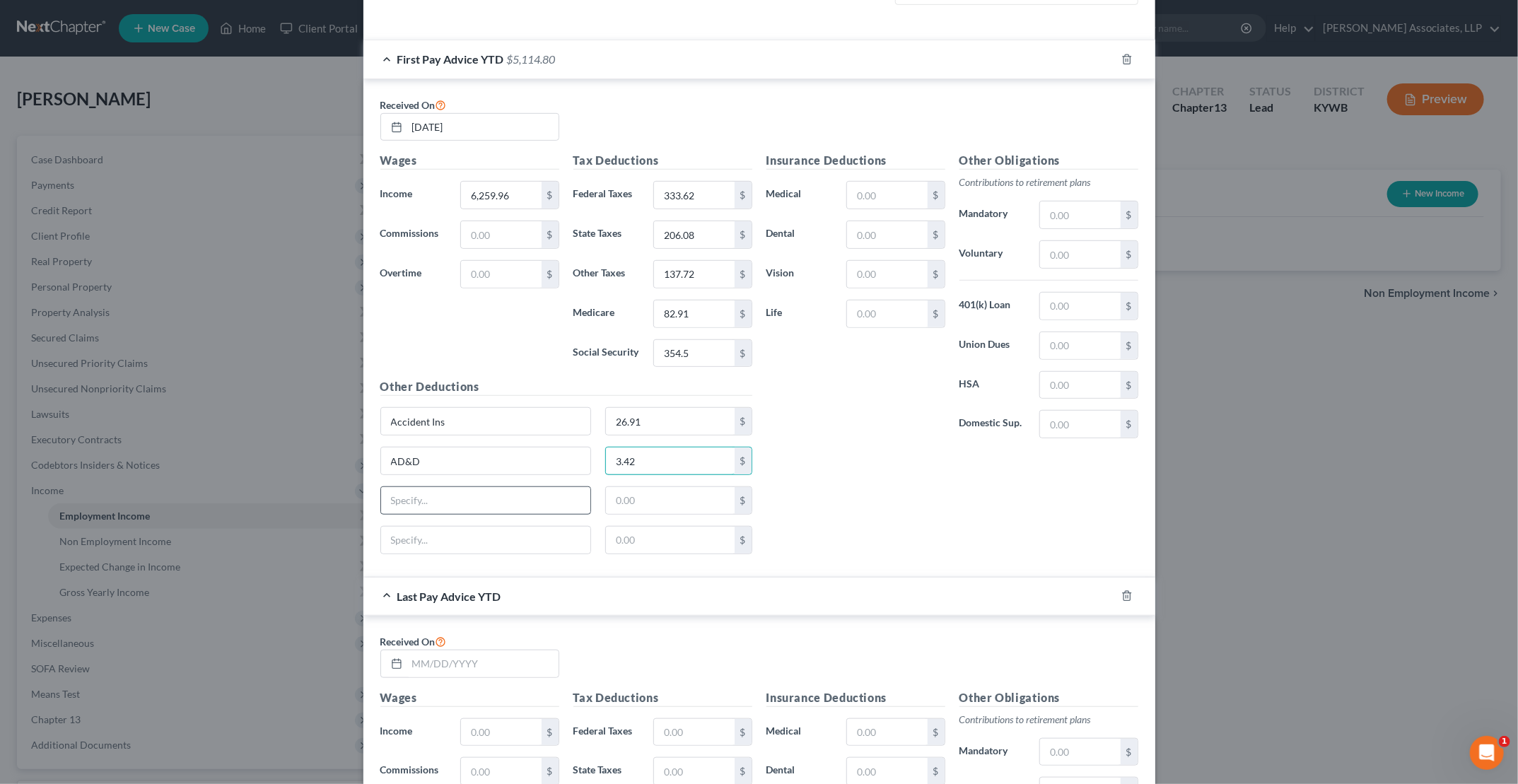
type input "3.42"
click at [430, 490] on input "text" at bounding box center [486, 500] width 210 height 27
type input "F"
type input "Critical Illness"
type input "48.6"
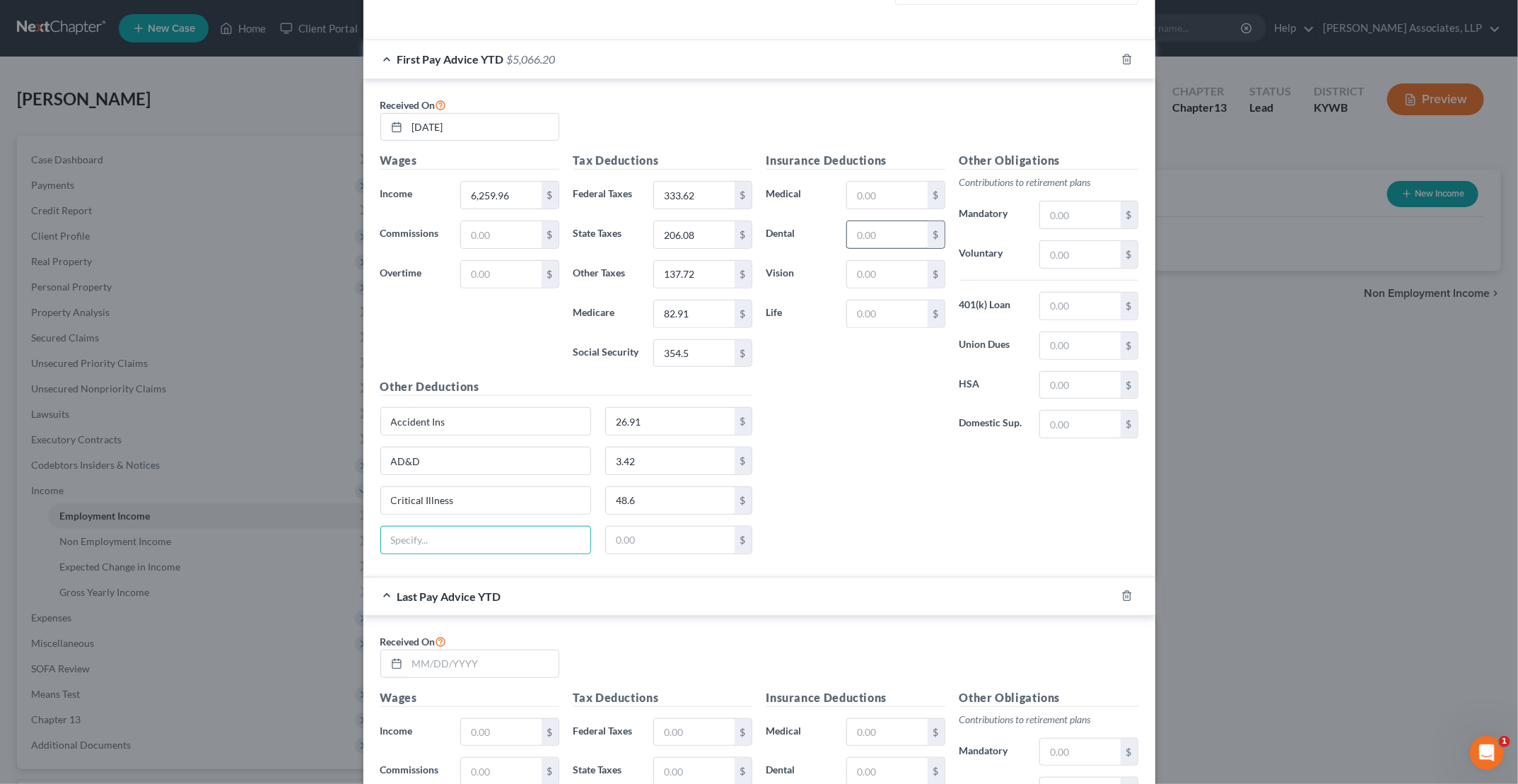
click at [729, 236] on input "text" at bounding box center [887, 234] width 80 height 27
type input "47.25"
click at [729, 308] on input "text" at bounding box center [887, 314] width 80 height 27
type input "1"
type input "44.91"
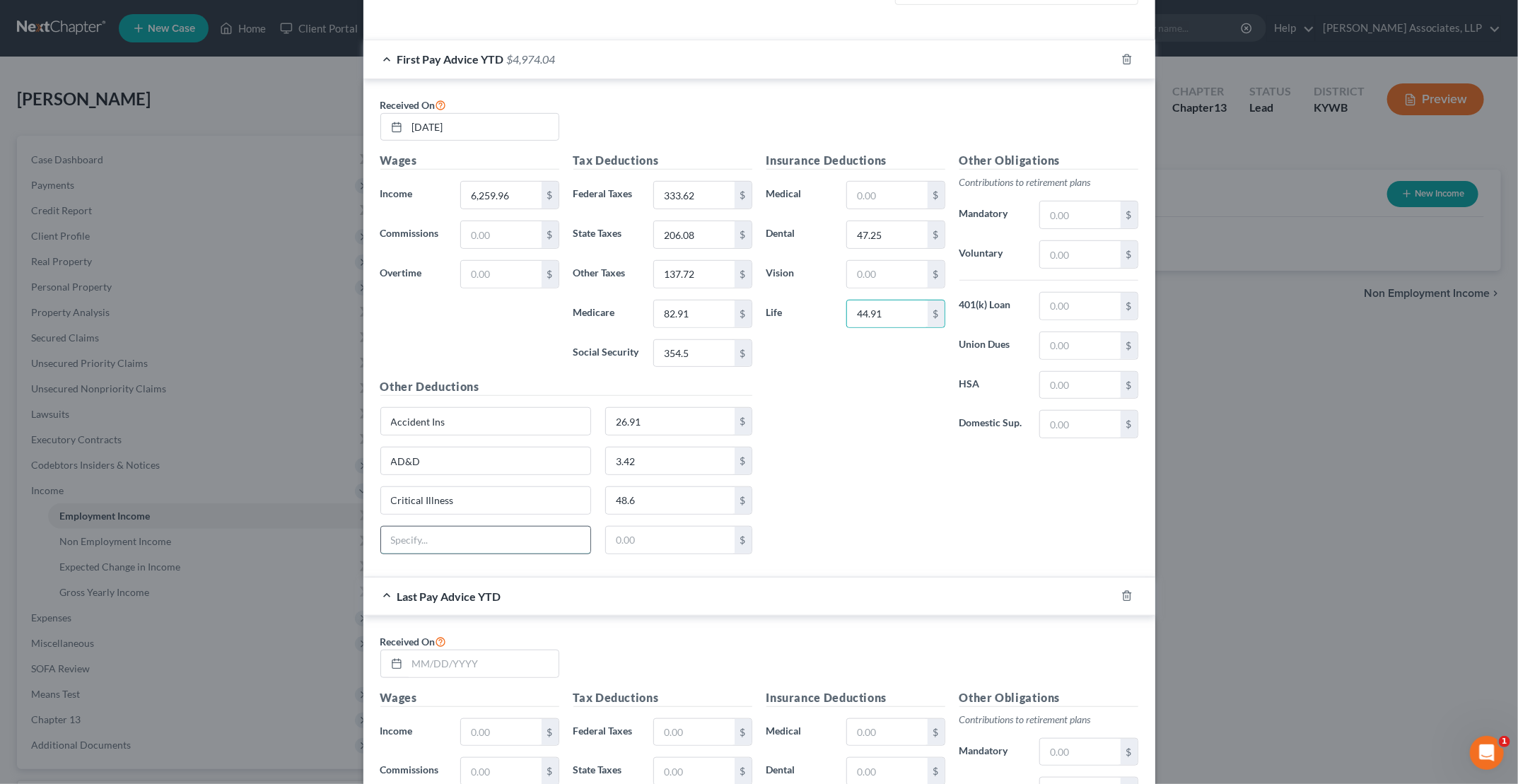
click at [470, 529] on input "text" at bounding box center [486, 540] width 210 height 27
type input "Life Child"
type input "2.88"
type input "47.79"
click at [460, 539] on input "Life Child" at bounding box center [486, 540] width 210 height 27
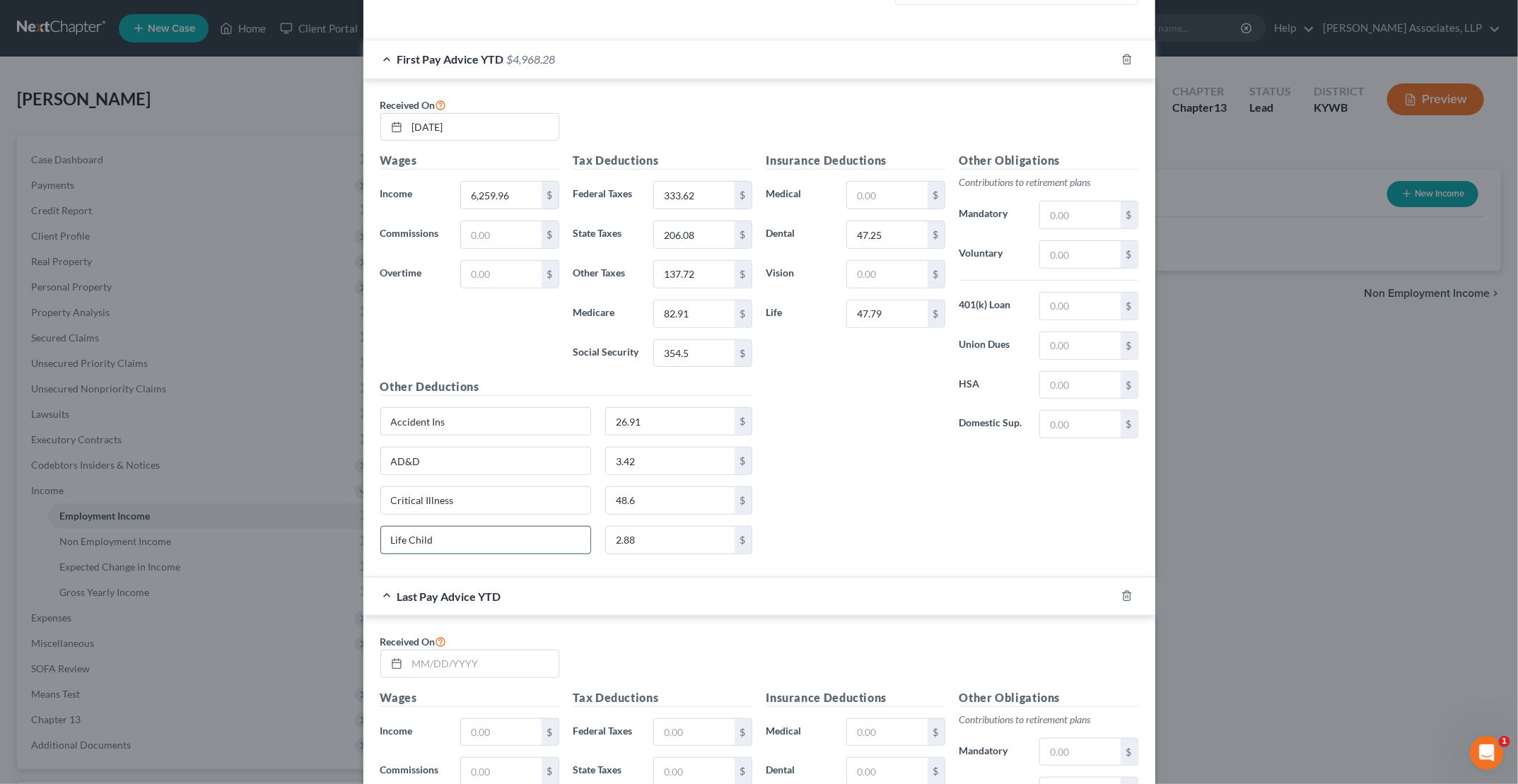
click at [460, 539] on input "Life Child" at bounding box center [486, 540] width 210 height 27
type input "LTD"
type input "60.57"
type input "491.58"
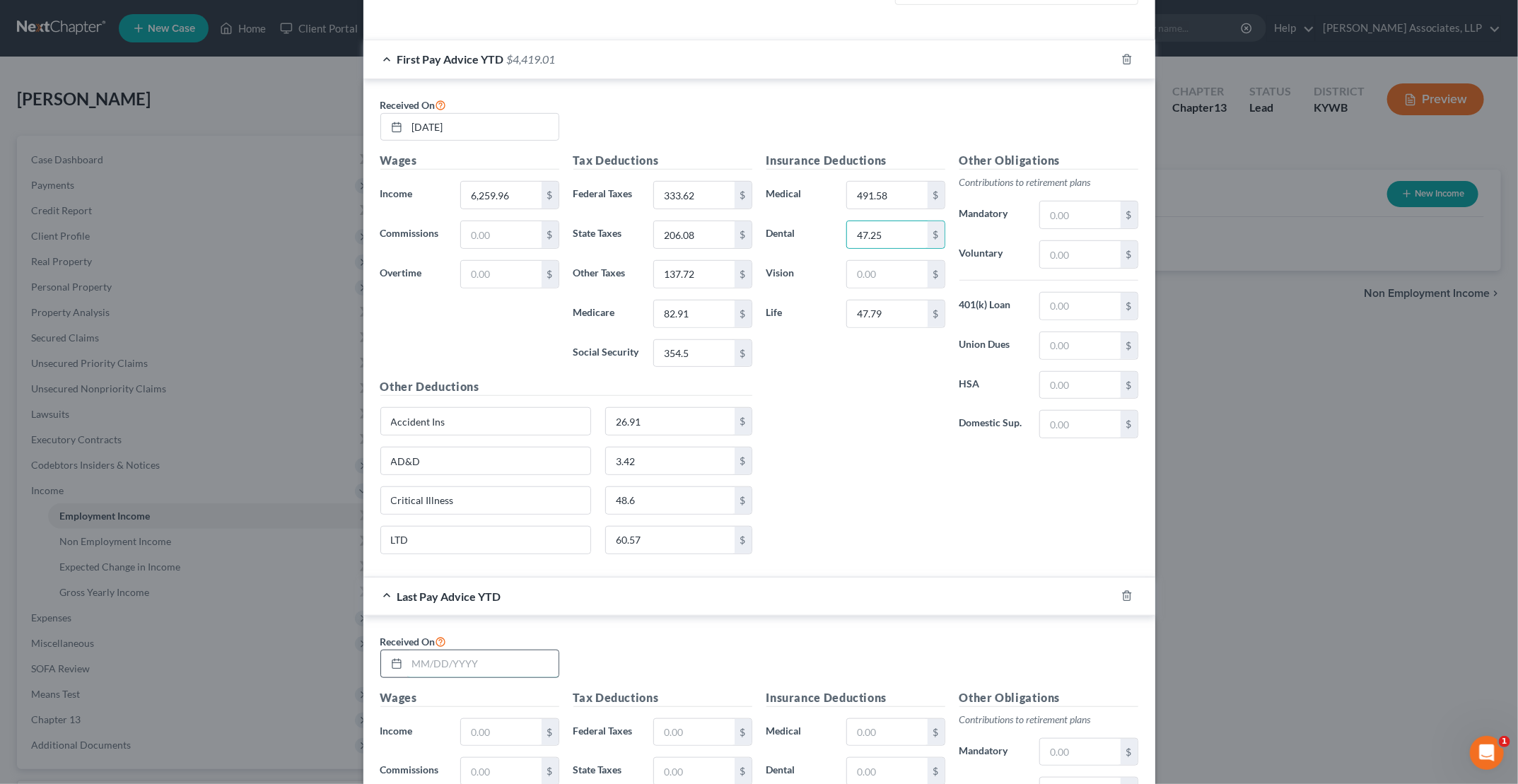
click at [441, 654] on input "text" at bounding box center [483, 663] width 151 height 27
click at [729, 551] on div "Insurance Deductions Medical 491.58 $ Dental 47.25 $ Vision $ Life 47.79 $ Othe…" at bounding box center [952, 358] width 386 height 413
click at [729, 590] on icon "button" at bounding box center [1127, 596] width 12 height 12
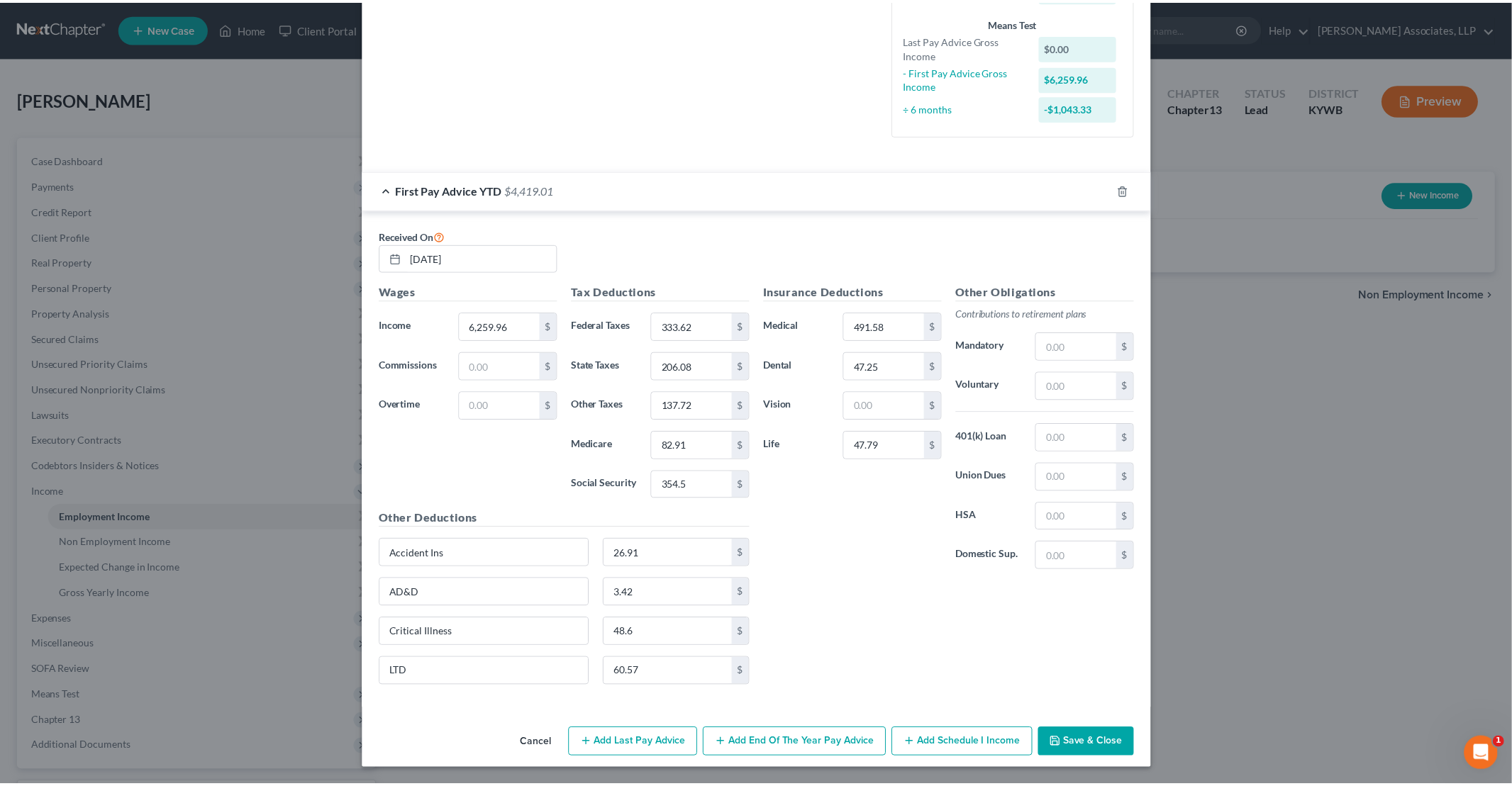
scroll to position [357, 0]
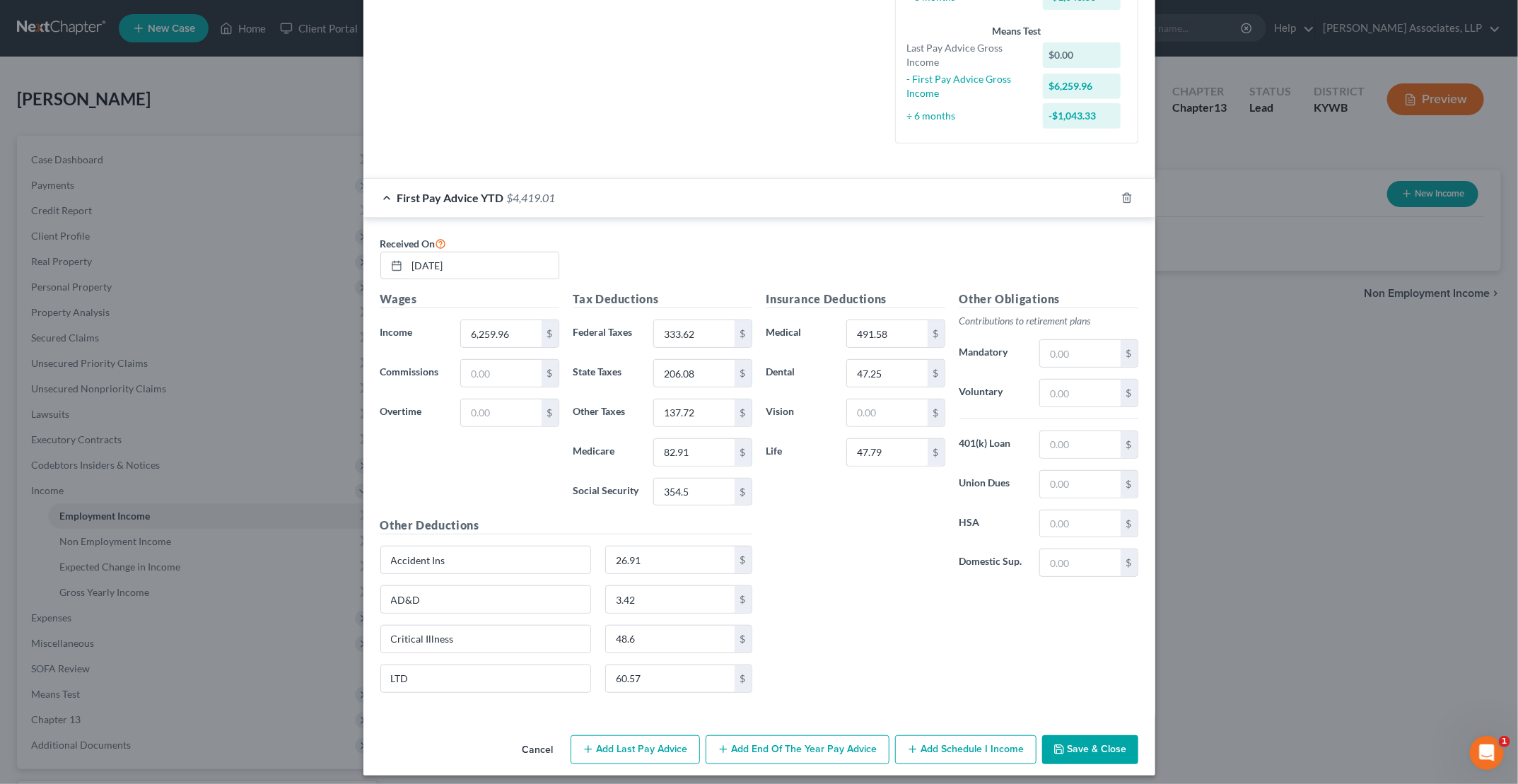
click at [729, 741] on button "Save & Close" at bounding box center [1090, 750] width 96 height 30
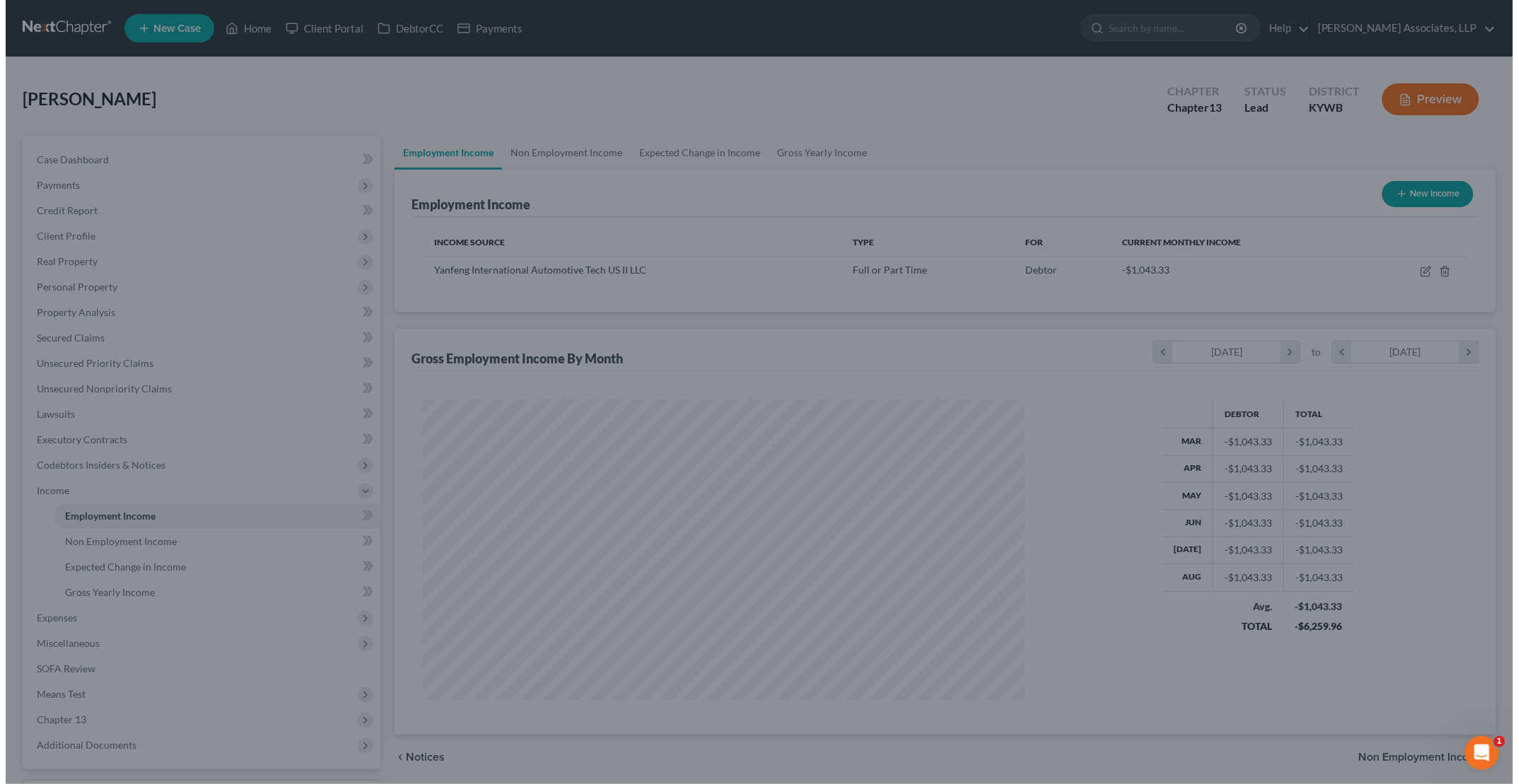
scroll to position [706736, 706450]
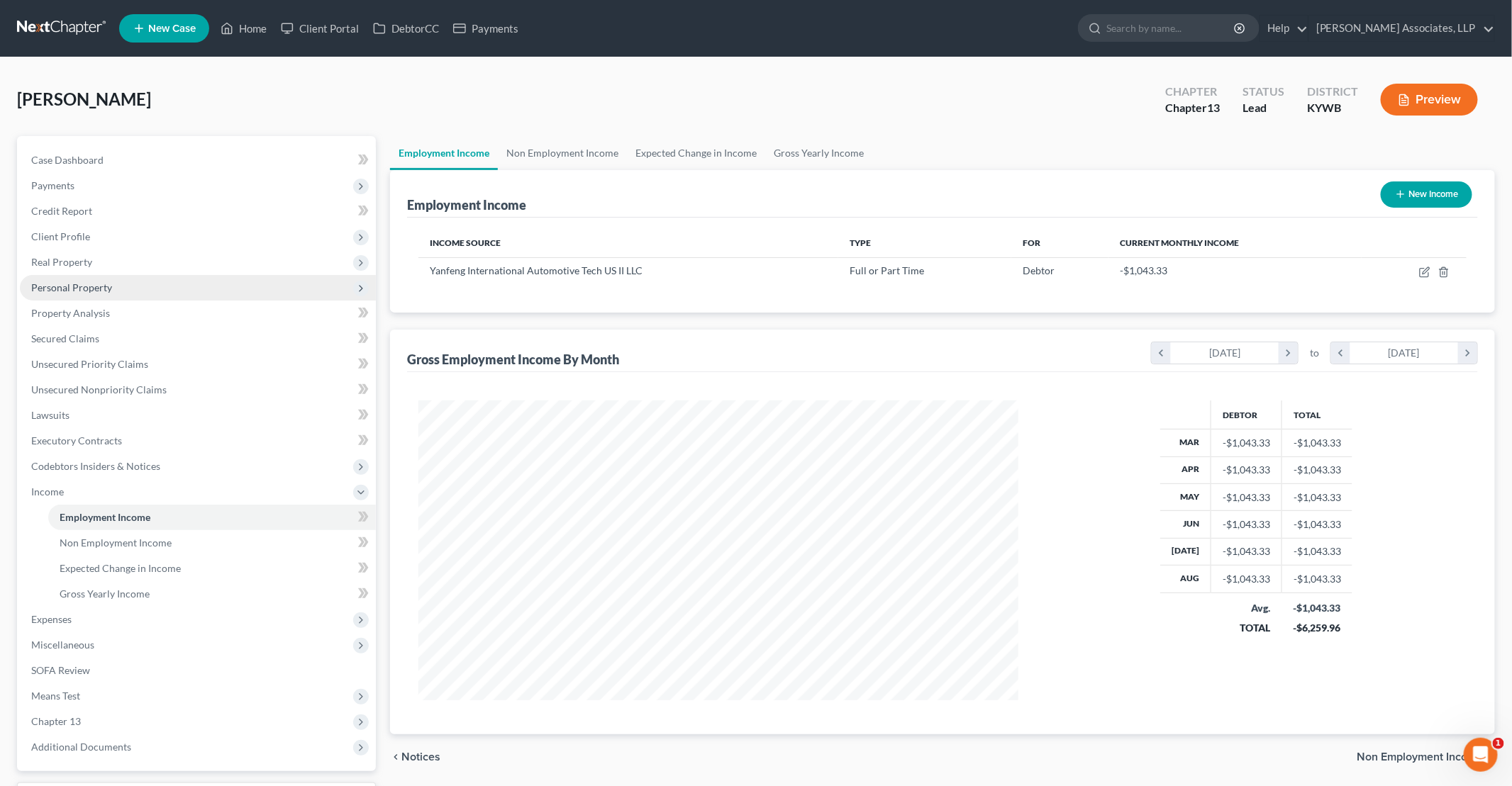
click at [81, 294] on span "Personal Property" at bounding box center [197, 287] width 356 height 25
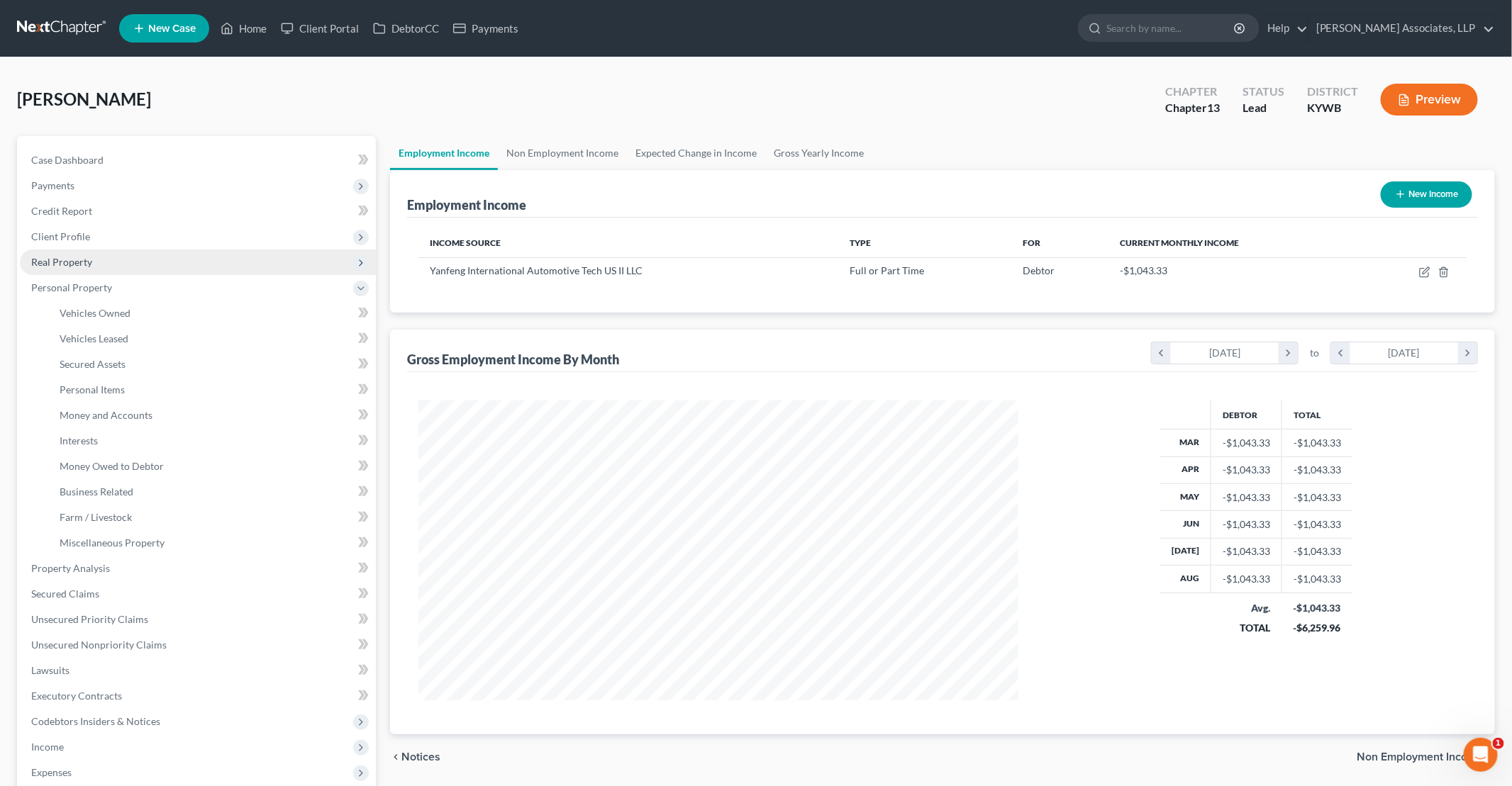
click at [95, 263] on span "Real Property" at bounding box center [197, 262] width 356 height 25
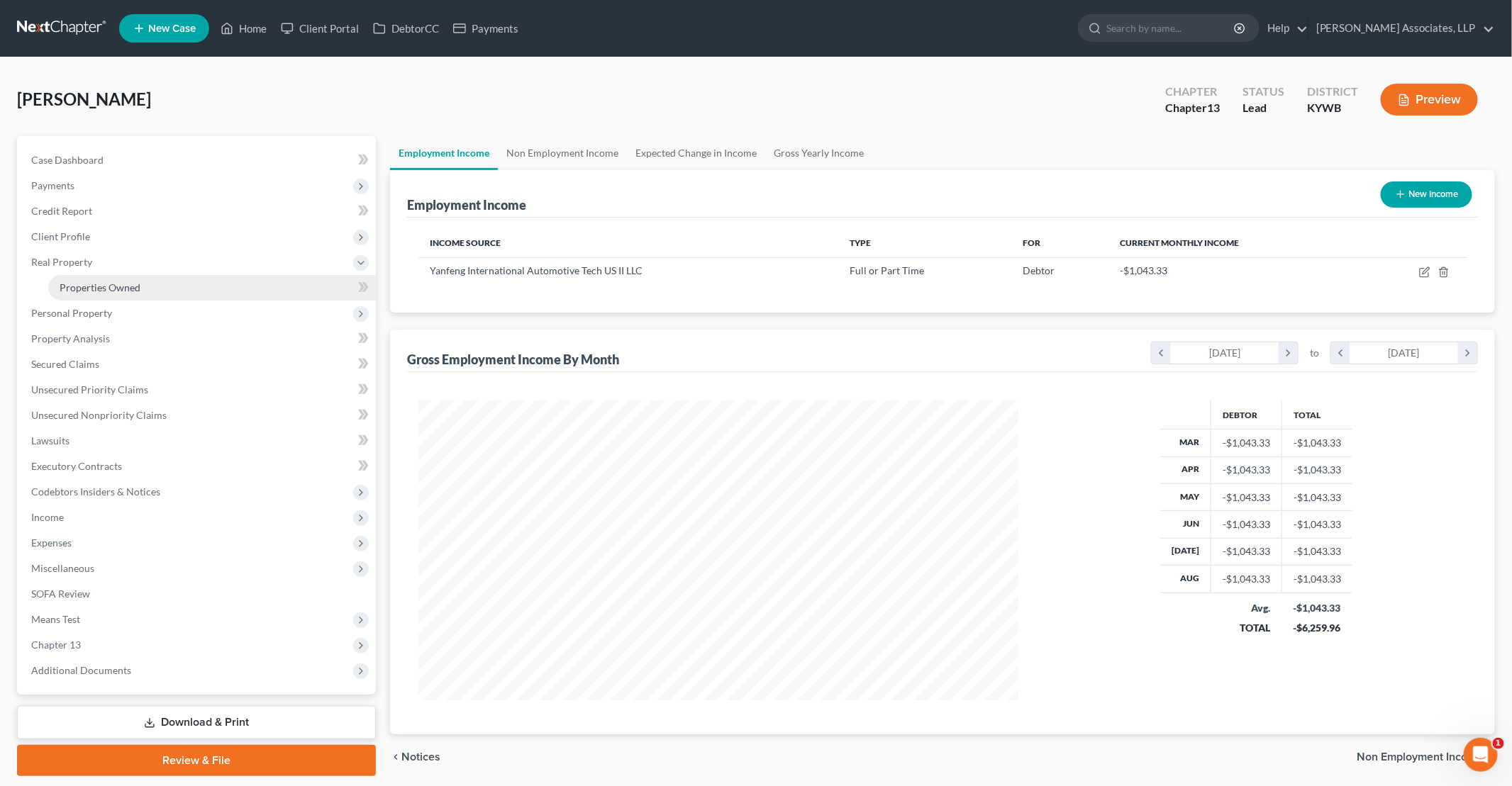
click at [154, 283] on link "Properties Owned" at bounding box center [212, 287] width 328 height 25
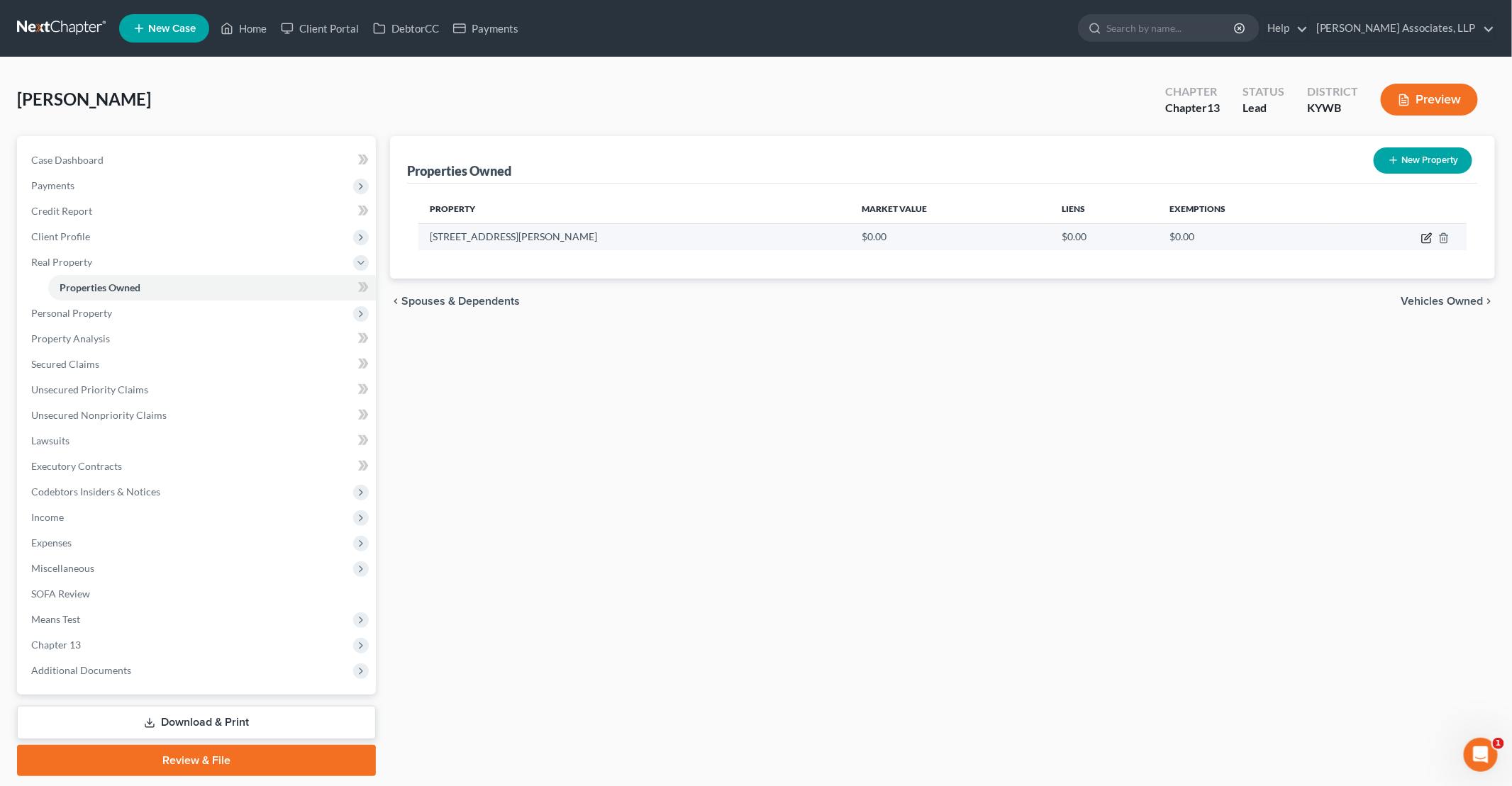
click at [731, 237] on icon "button" at bounding box center [1428, 236] width 7 height 7
select select "18"
select select "55"
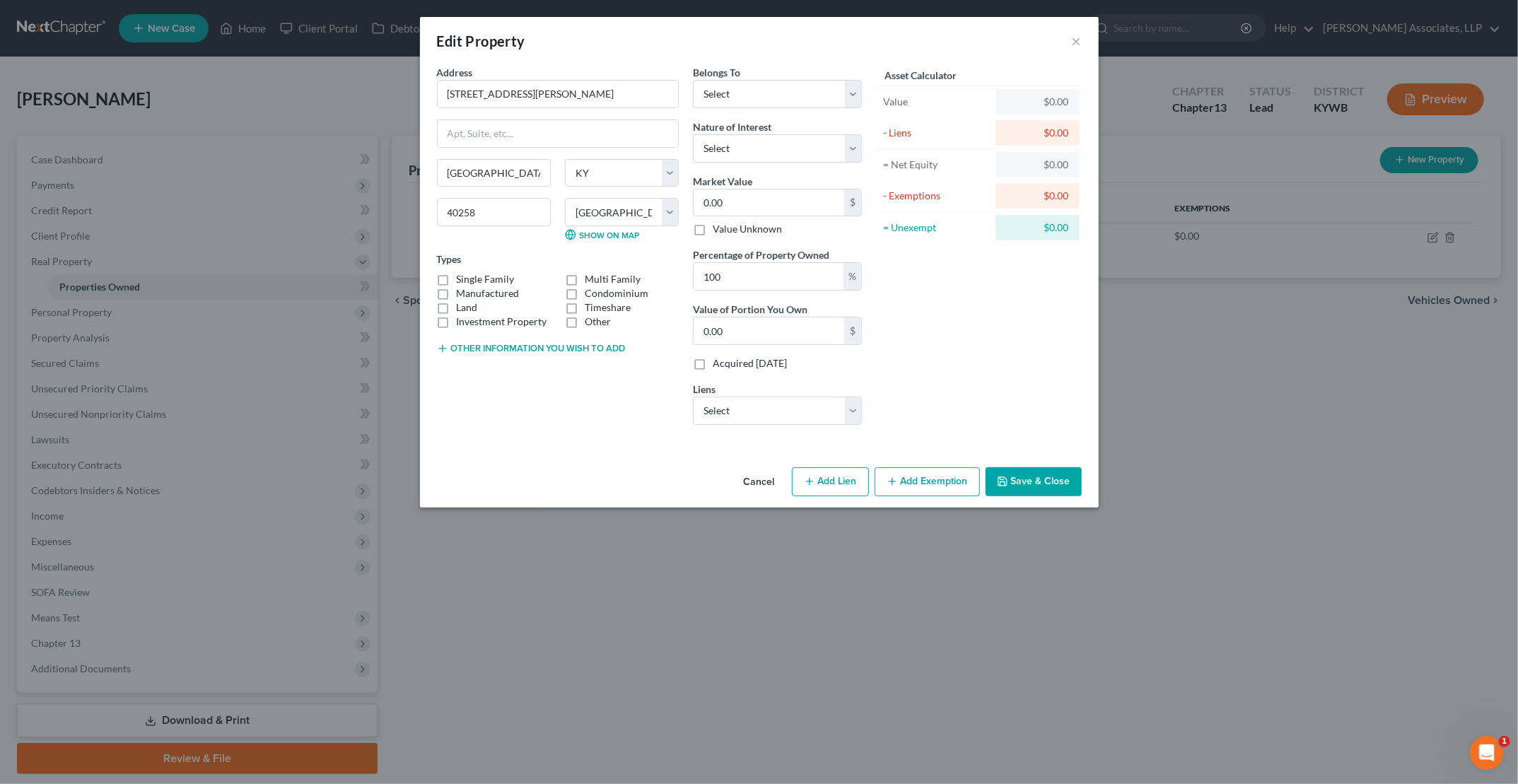
click at [457, 276] on label "Single Family" at bounding box center [486, 279] width 58 height 14
click at [462, 276] on input "Single Family" at bounding box center [467, 277] width 9 height 9
checkbox input "true"
click at [729, 144] on select "Select Fee Simple Joint Tenant Life Estate Equitable Interest Future Interest T…" at bounding box center [777, 148] width 169 height 28
select select "0"
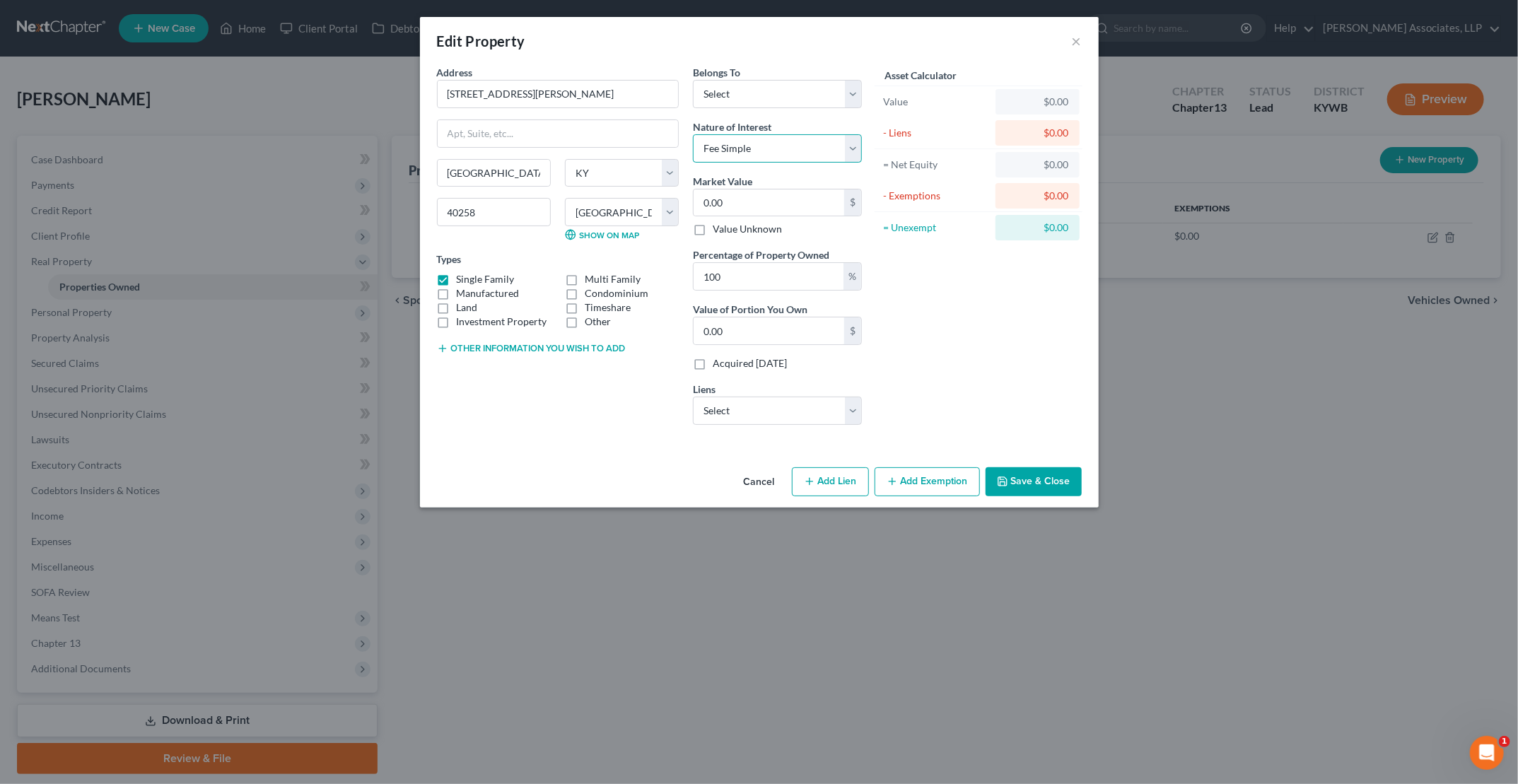
click at [693, 134] on select "Select Fee Simple Joint Tenant Life Estate Equitable Interest Future Interest T…" at bounding box center [777, 148] width 169 height 28
click at [729, 199] on input "0.00" at bounding box center [768, 203] width 150 height 27
type input "1"
type input "1.00"
type input "17"
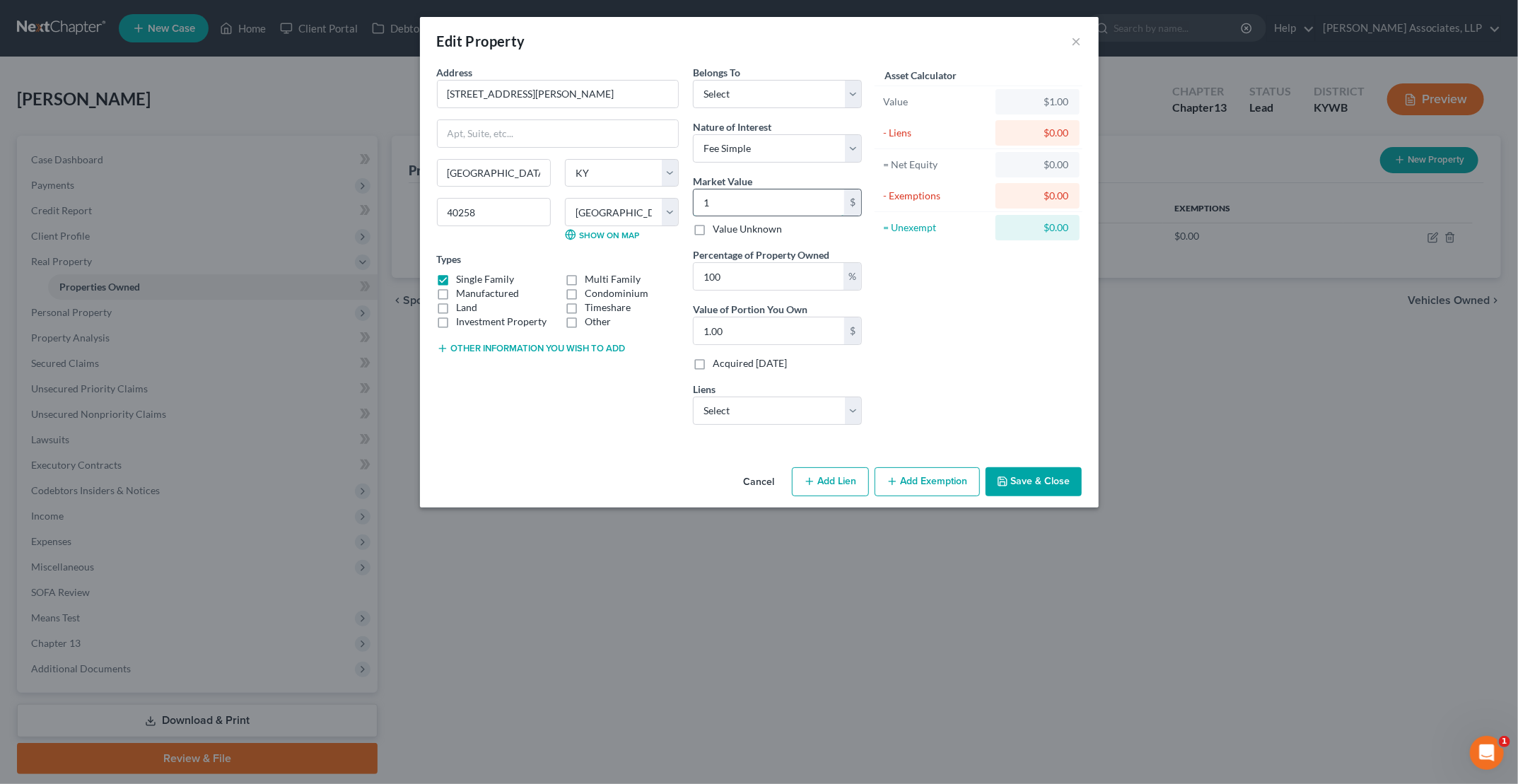
type input "17.00"
type input "175"
type input "175.00"
type input "1750"
type input "1,750.00"
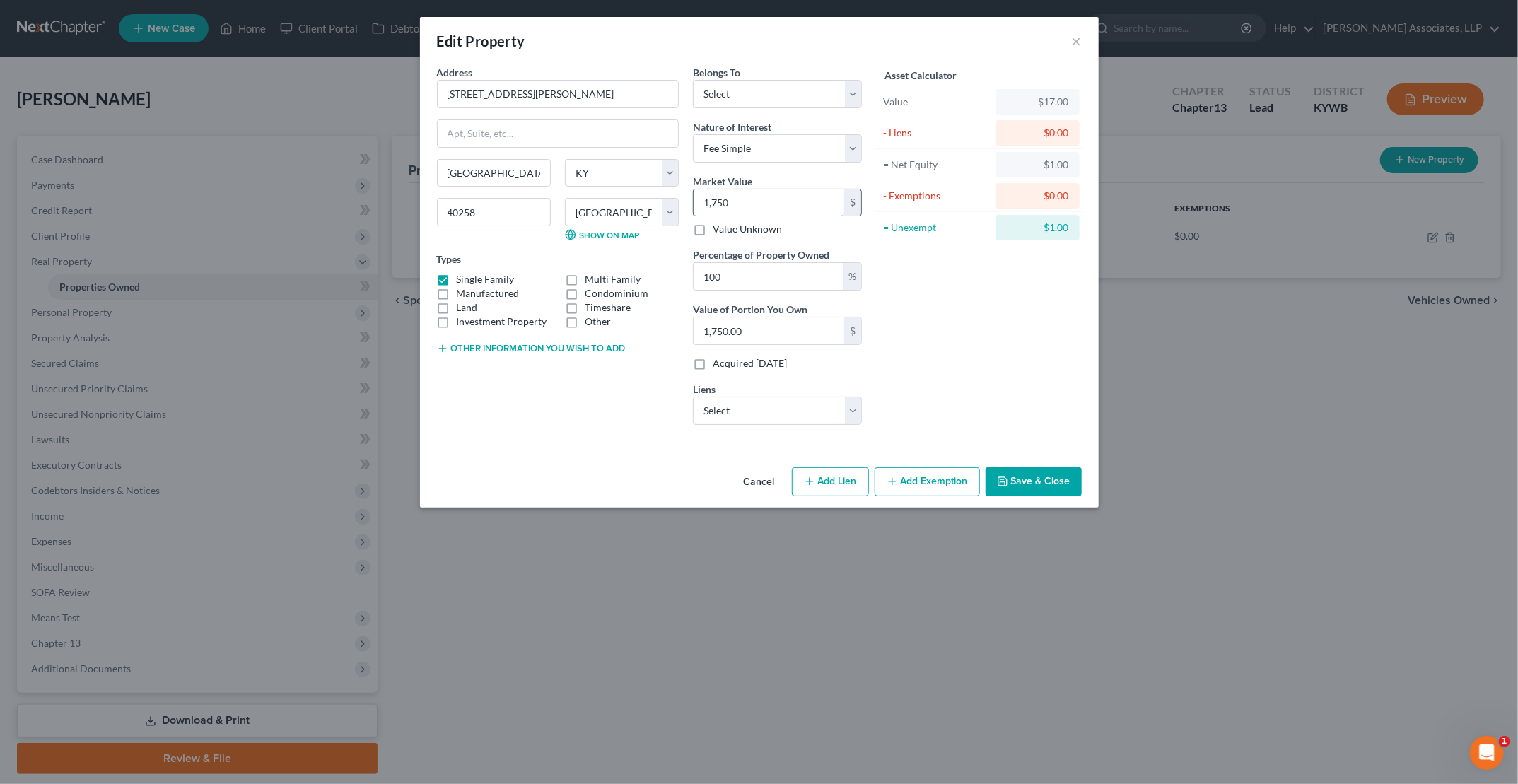
type input "1,7500"
type input "17,500.00"
type input "17,5000"
type input "175,000.00"
type input "175,000"
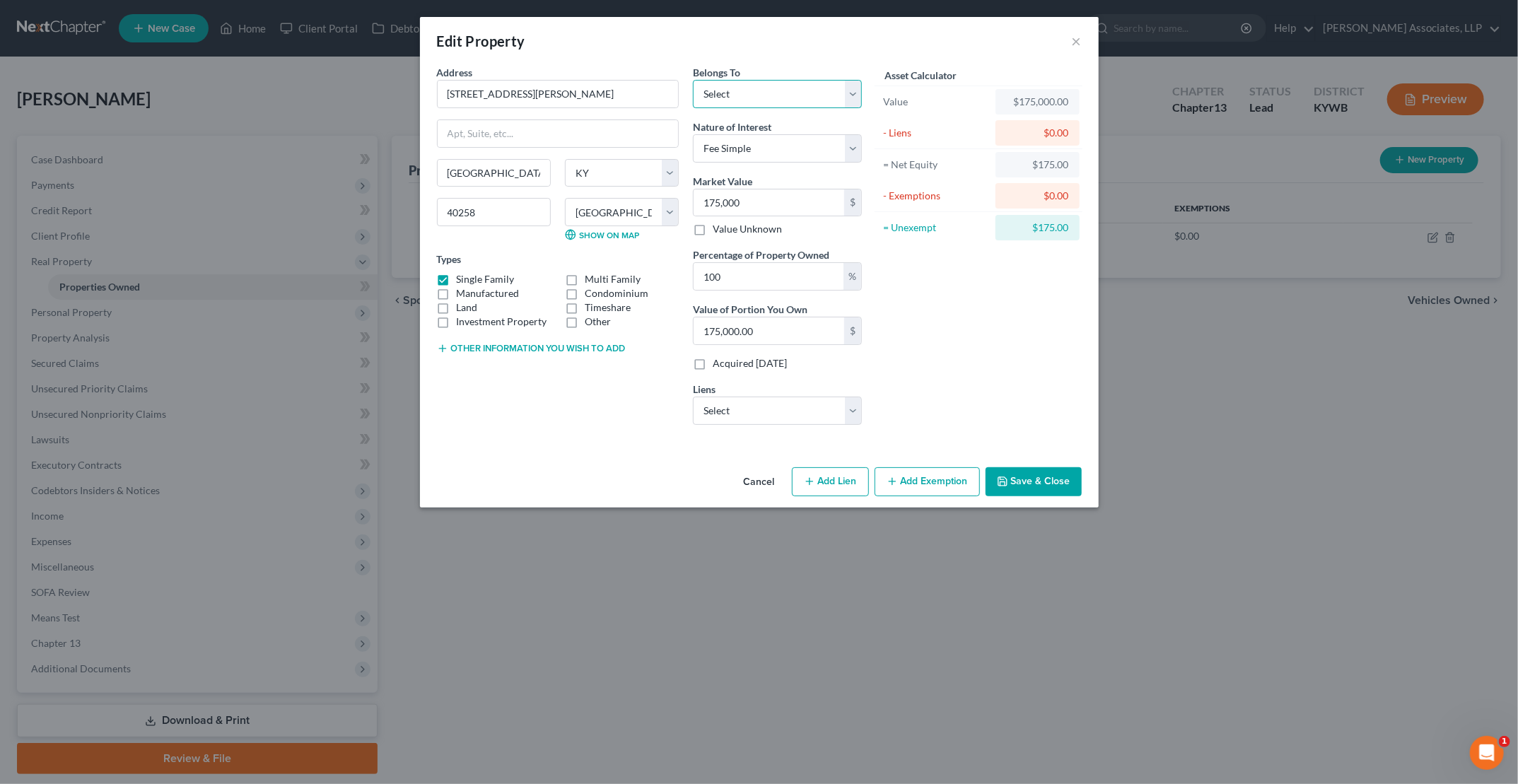
click at [729, 98] on select "Select Debtor 1 Only Debtor 2 Only Debtor 1 And Debtor 2 Only At Least One Of T…" at bounding box center [777, 94] width 169 height 28
select select "0"
click at [693, 80] on select "Select Debtor 1 Only Debtor 2 Only Debtor 1 And Debtor 2 Only At Least One Of T…" at bounding box center [777, 94] width 169 height 28
click at [729, 406] on select "Select Us Bank Home Mortgage - $132,092.00 Commwealth - $64,224.00 Toyota Mtr -…" at bounding box center [777, 410] width 169 height 28
select select "0"
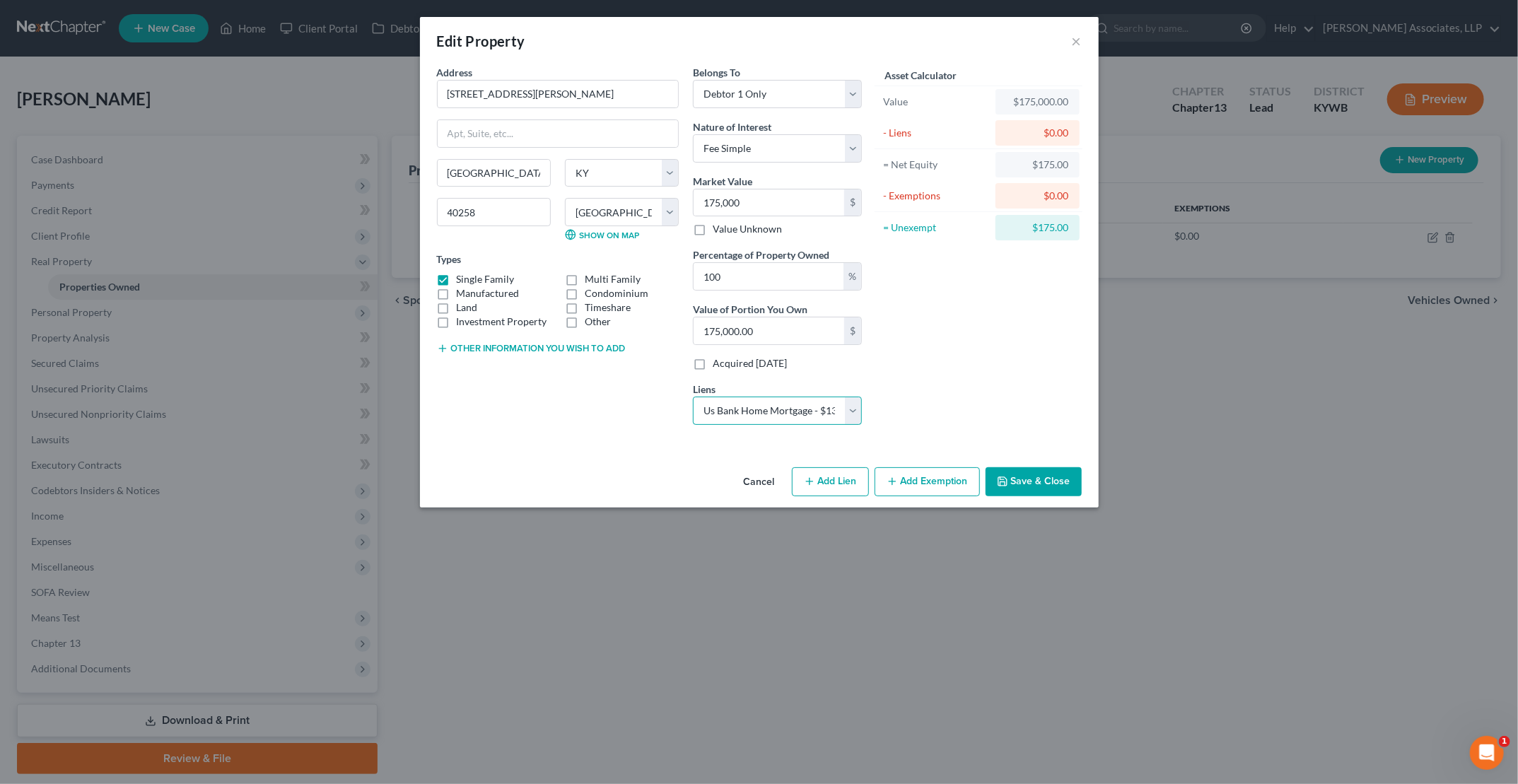
click at [693, 396] on select "Select Us Bank Home Mortgage - $132,092.00 Commwealth - $64,224.00 Toyota Mtr -…" at bounding box center [777, 410] width 169 height 28
select select
select select "18"
select select "0"
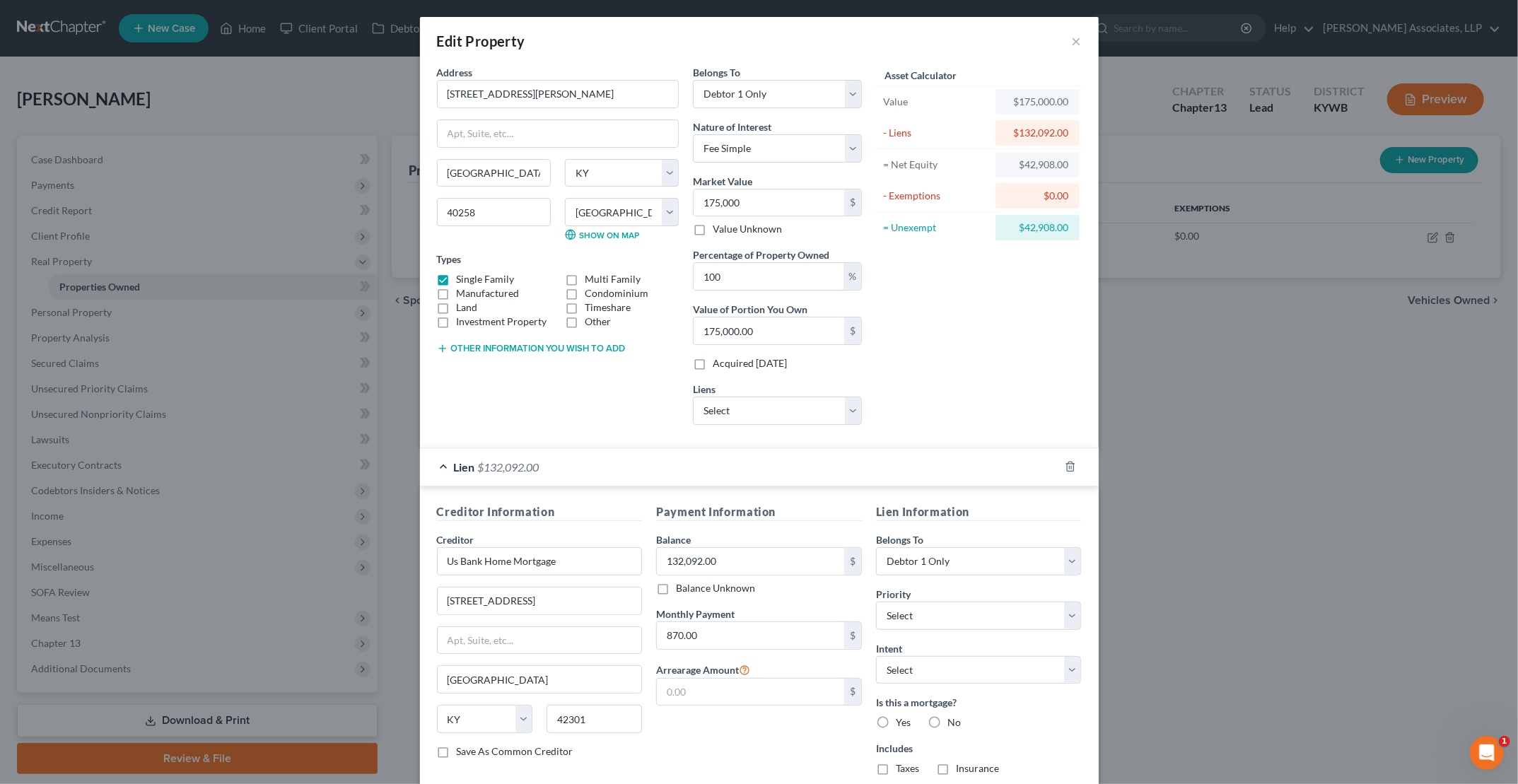
click at [521, 347] on button "Other information you wish to add" at bounding box center [531, 348] width 189 height 12
click at [526, 366] on textarea at bounding box center [558, 381] width 242 height 52
type textarea "Appraisal done [DATE] gave as-is market range of $165K-$180K."
click at [729, 608] on select "Select 1st 2nd 3rd 4th 5th 6th 7th 8th 9th 10th 11th 12th 13th 14th 15th 16th 1…" at bounding box center [979, 616] width 205 height 28
select select "0"
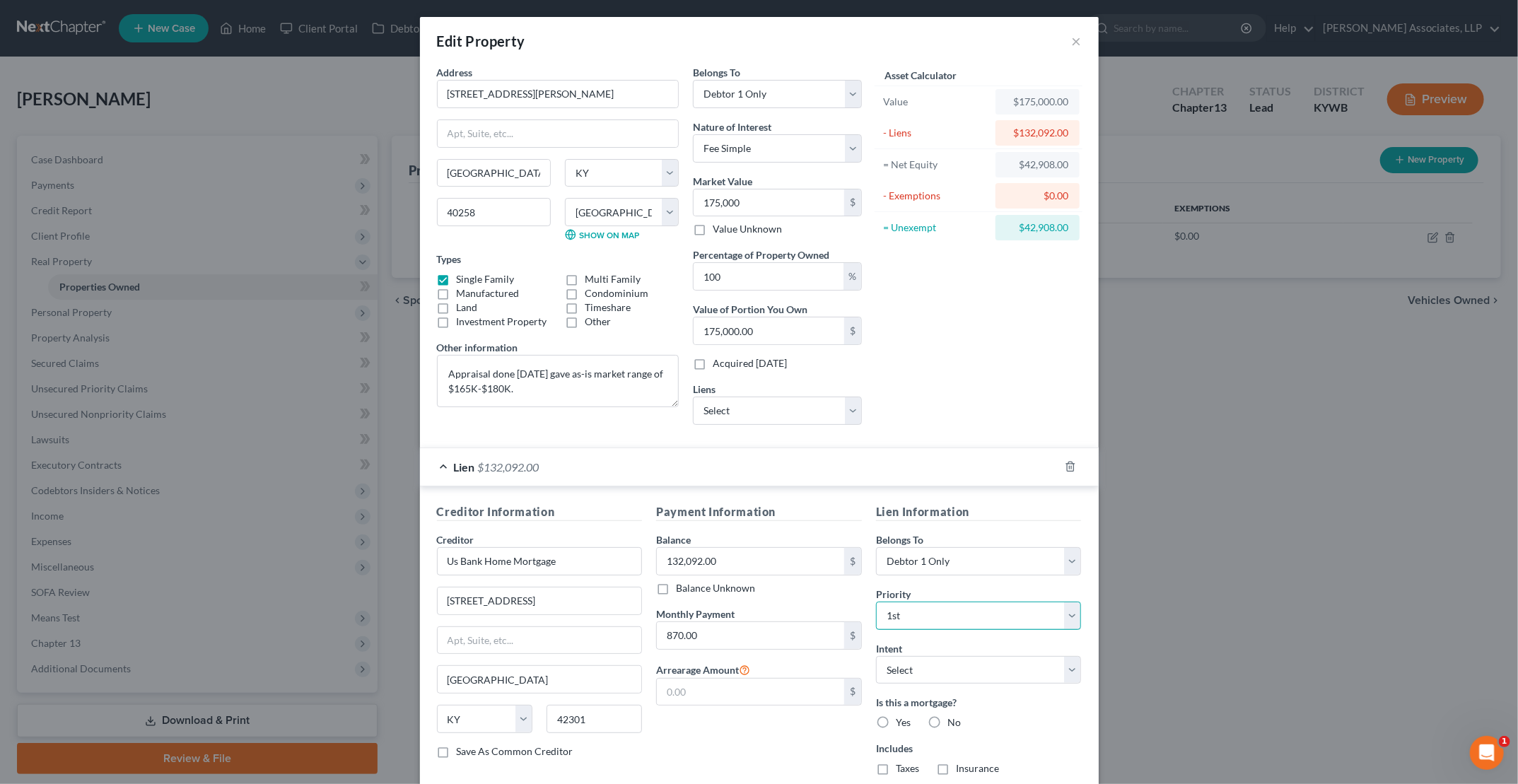
click at [729, 602] on select "Select 1st 2nd 3rd 4th 5th 6th 7th 8th 9th 10th 11th 12th 13th 14th 15th 16th 1…" at bounding box center [979, 616] width 205 height 28
click at [729, 656] on select "Select Surrender Redeem Reaffirm Avoid Other" at bounding box center [979, 670] width 205 height 28
select select "2"
click at [729, 656] on select "Select Surrender Redeem Reaffirm Avoid Other" at bounding box center [979, 670] width 205 height 28
click at [729, 716] on label "Yes" at bounding box center [903, 722] width 15 height 14
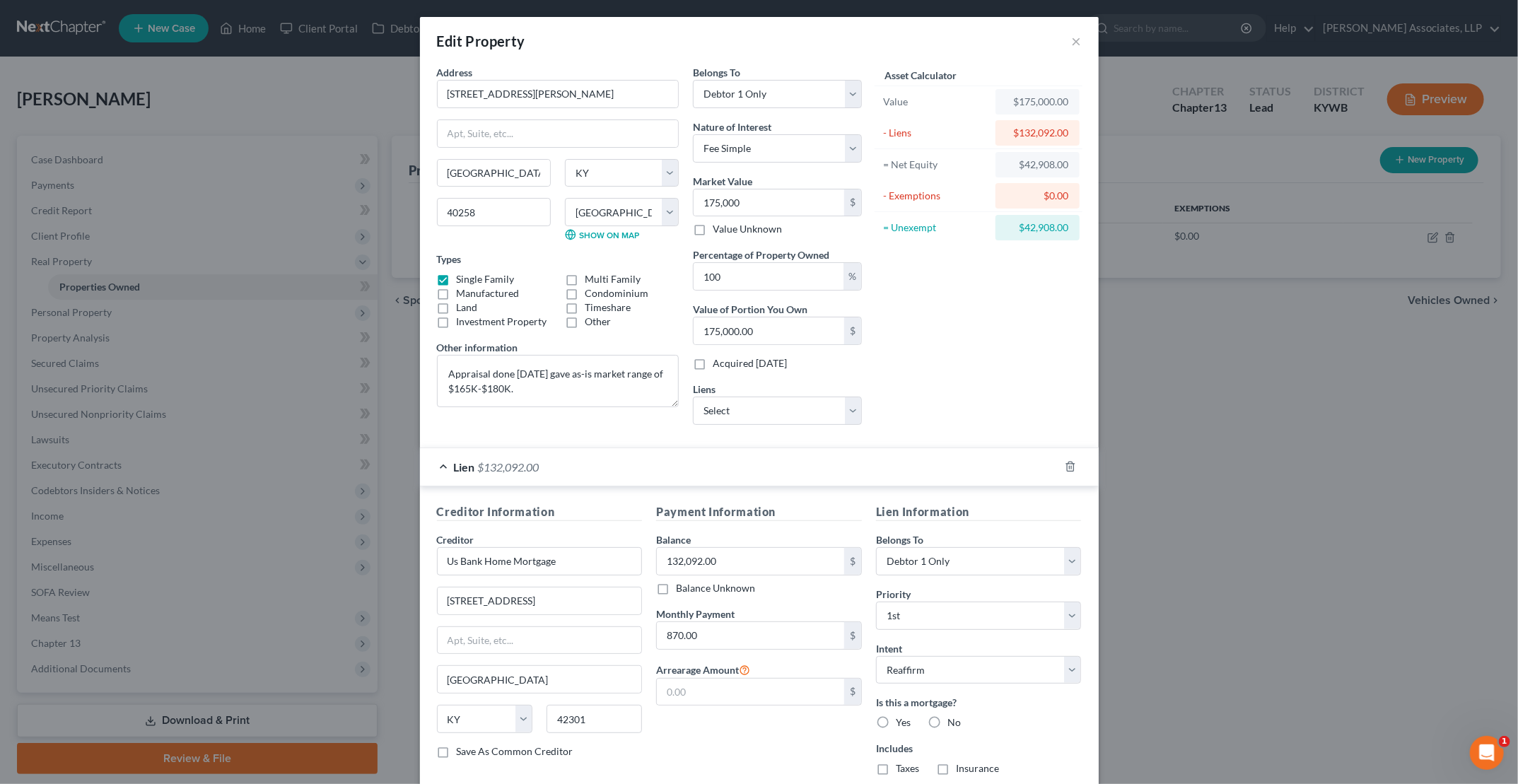
click at [729, 716] on input "Yes" at bounding box center [906, 720] width 9 height 9
radio input "true"
drag, startPoint x: 875, startPoint y: 760, endPoint x: 923, endPoint y: 762, distance: 48.0
click at [729, 761] on label "Taxes" at bounding box center [907, 768] width 23 height 14
click at [729, 761] on input "Taxes" at bounding box center [906, 766] width 9 height 9
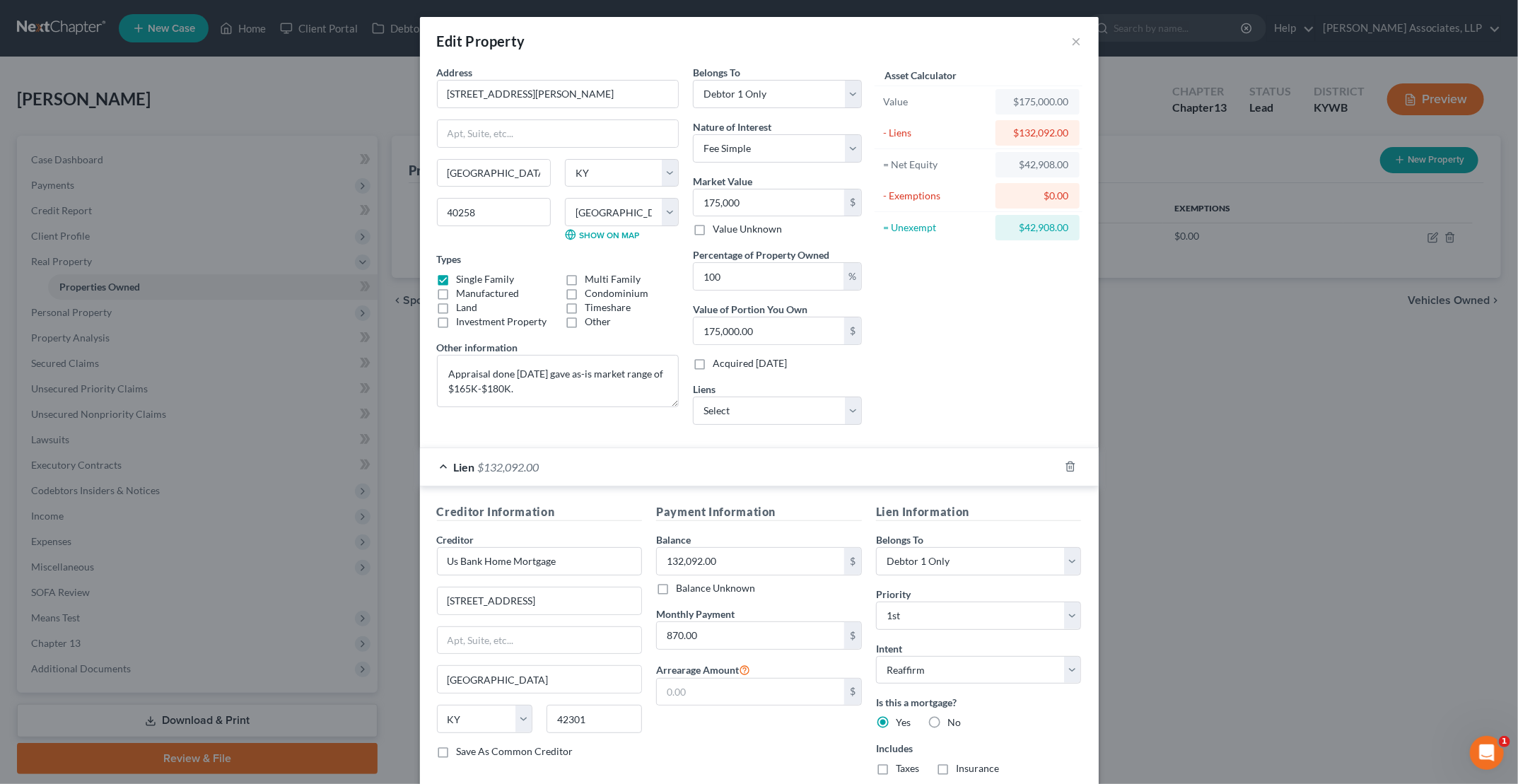
checkbox input "true"
drag, startPoint x: 936, startPoint y: 763, endPoint x: 943, endPoint y: 762, distance: 7.1
click at [729, 764] on label "Insurance" at bounding box center [977, 768] width 43 height 14
click at [729, 764] on input "Insurance" at bounding box center [966, 766] width 9 height 9
checkbox input "true"
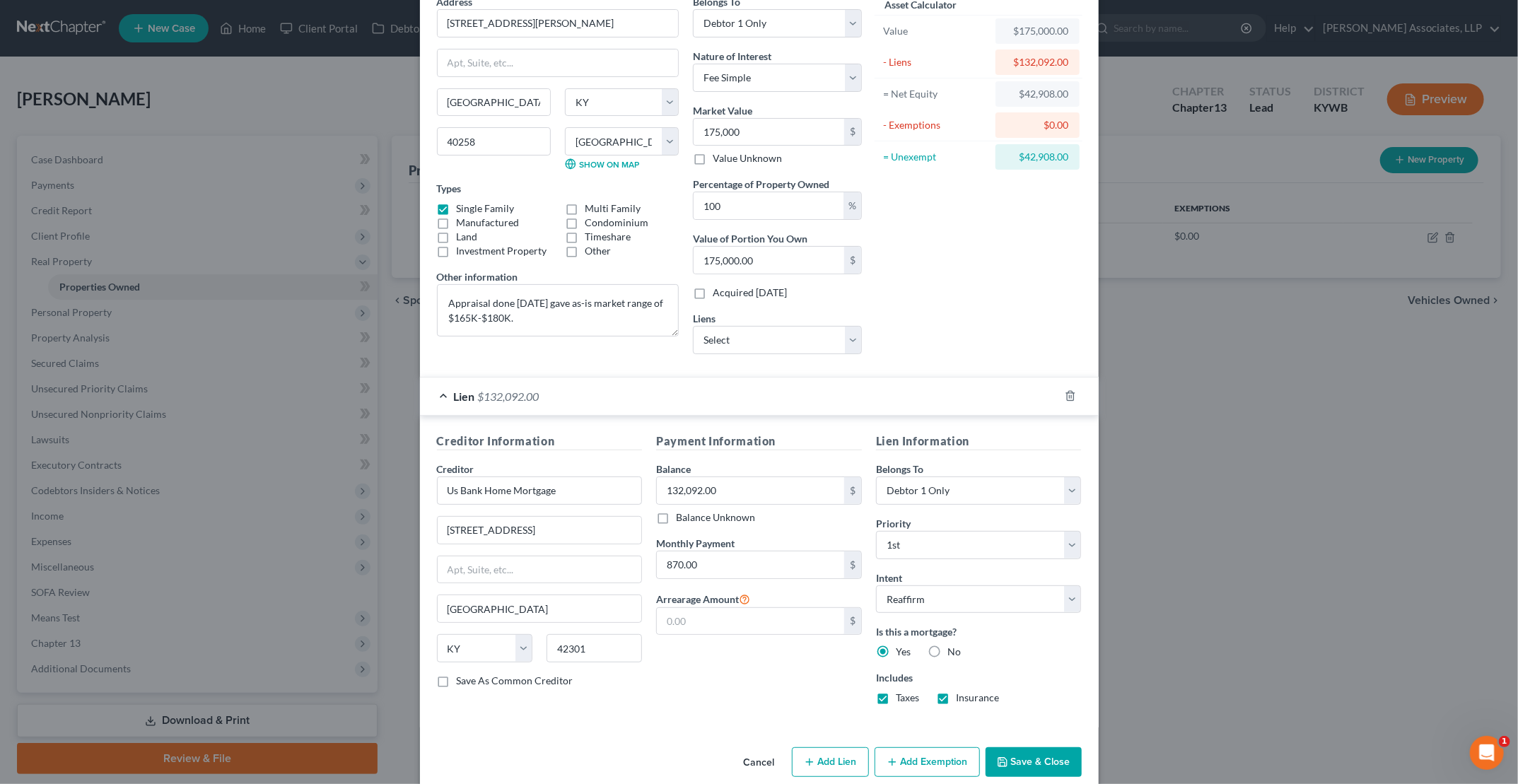
scroll to position [85, 0]
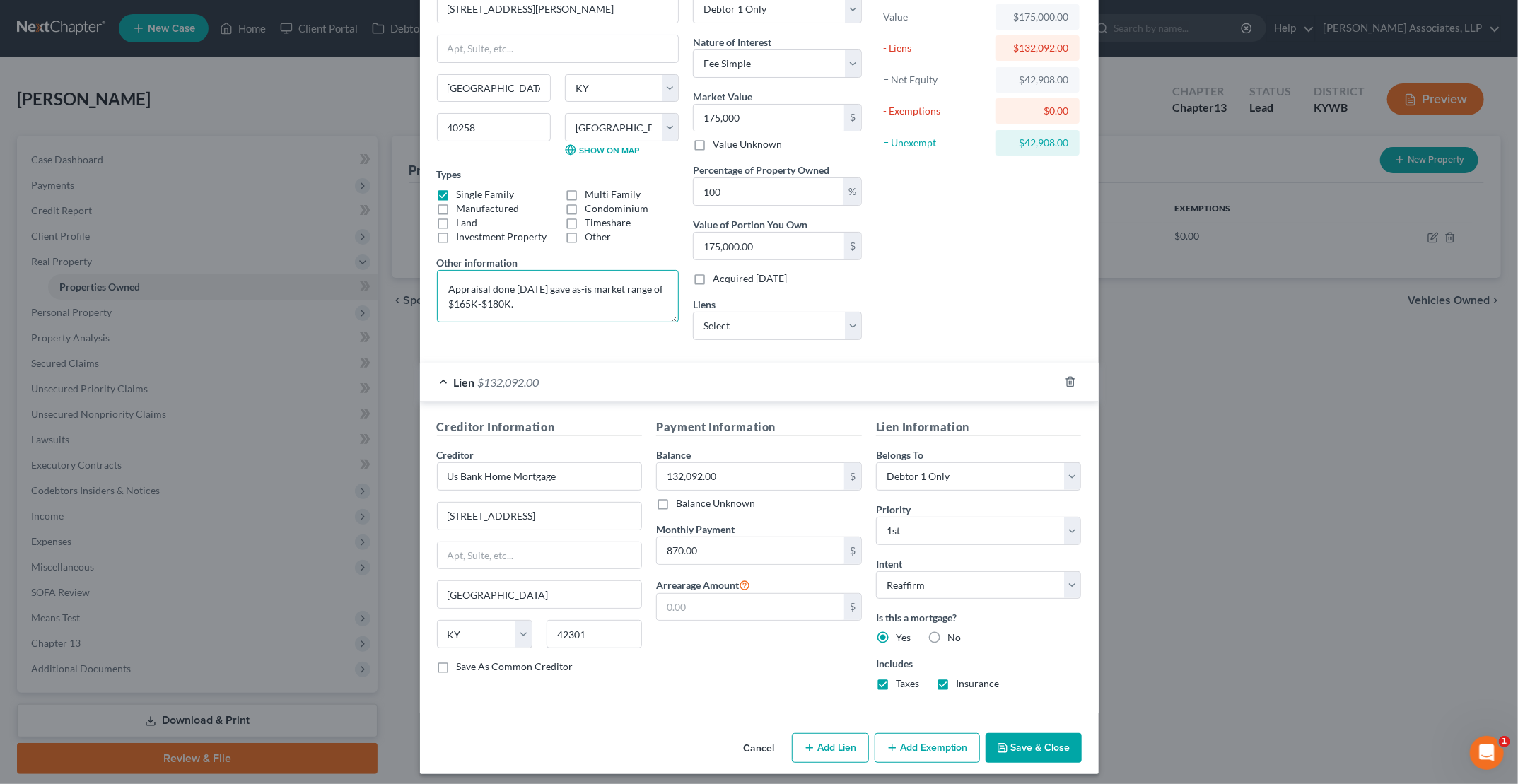
click at [568, 288] on textarea "Appraisal done [DATE] gave as-is market range of $165K-$180K." at bounding box center [558, 296] width 242 height 52
type textarea "Appraisal done [DATE]; as-is market range of $165K-$180K."
click at [729, 748] on button "Save & Close" at bounding box center [1034, 748] width 96 height 30
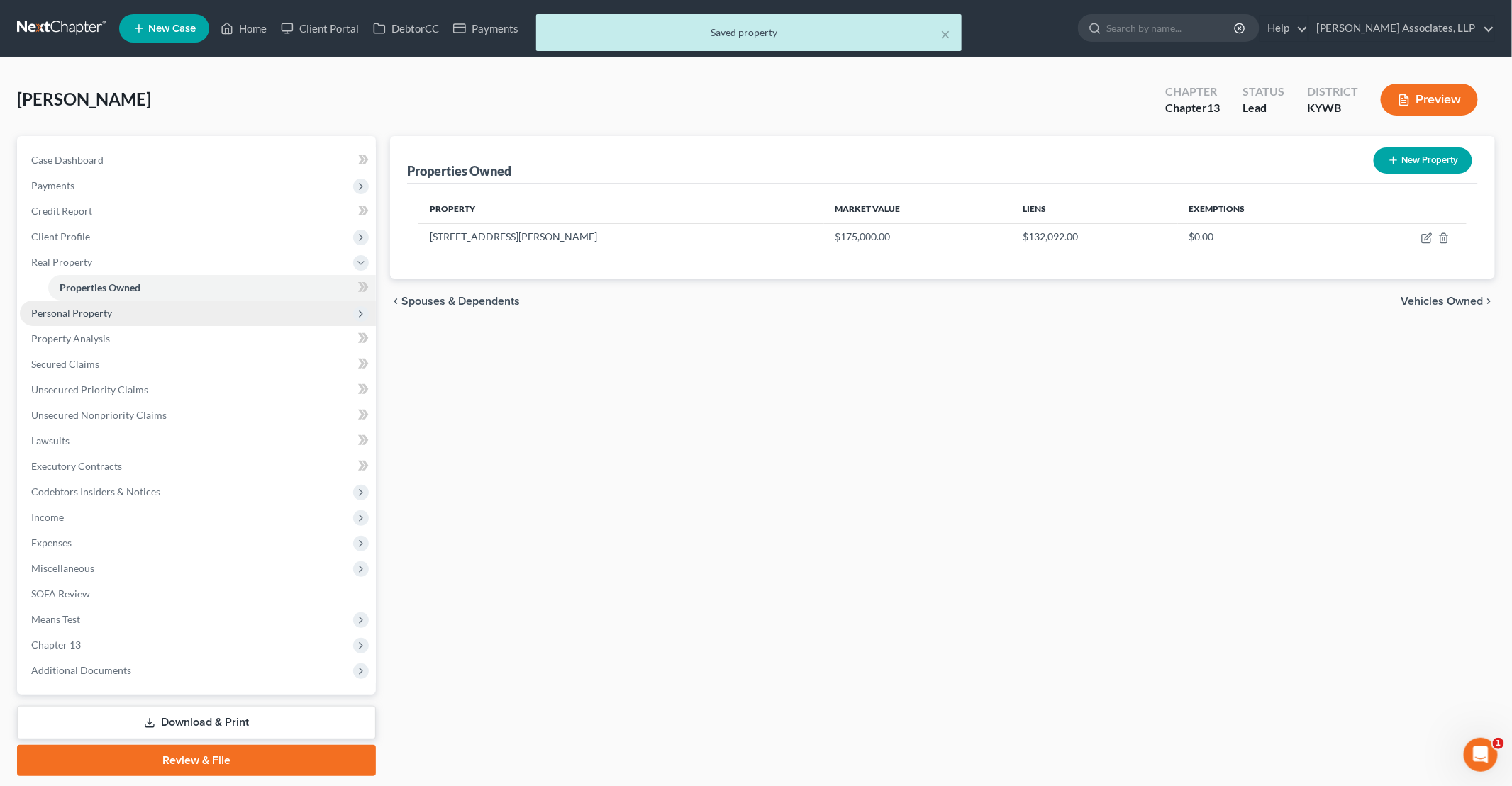
click at [106, 314] on span "Personal Property" at bounding box center [71, 313] width 81 height 12
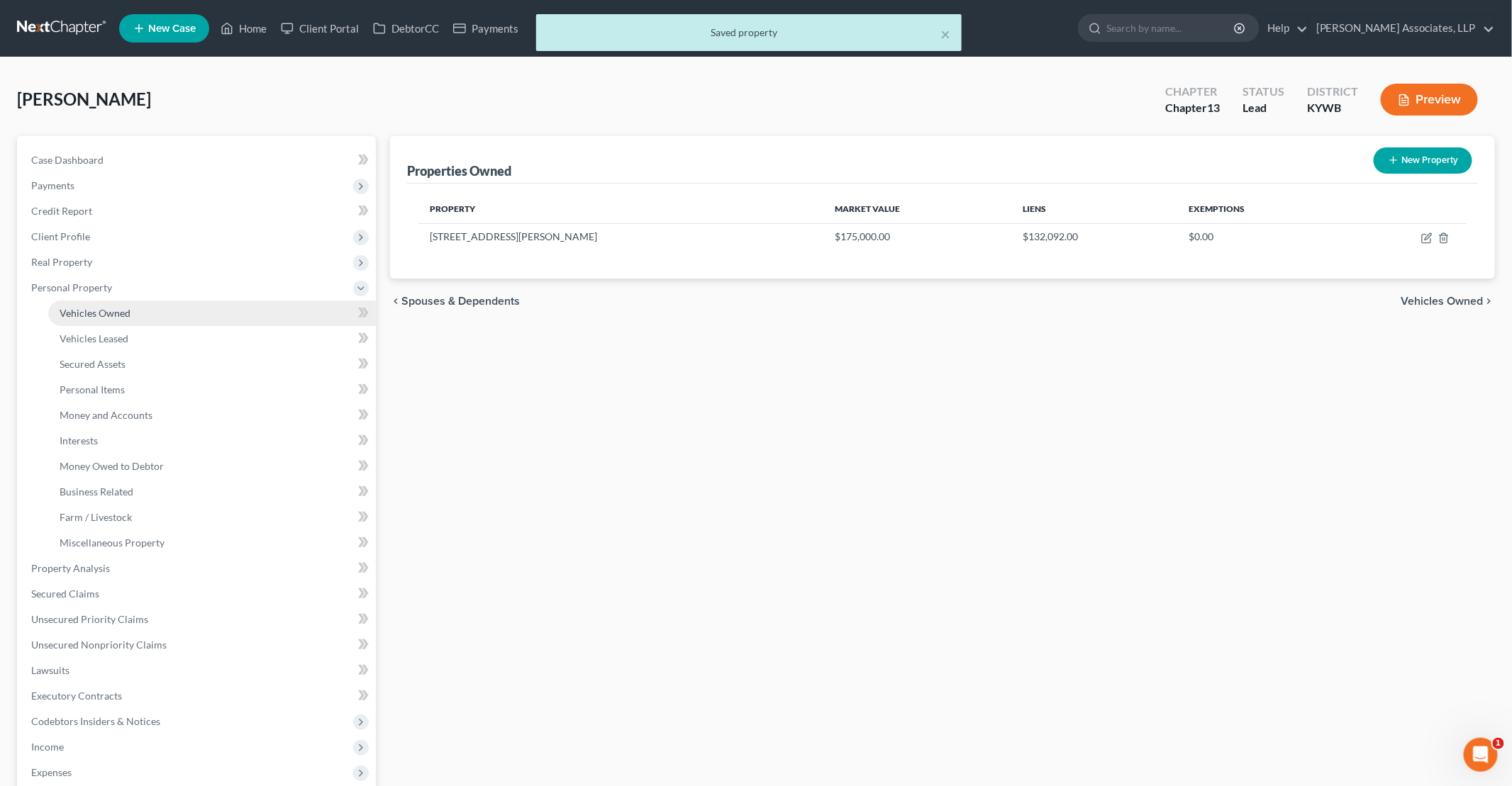
click at [133, 313] on link "Vehicles Owned" at bounding box center [212, 313] width 328 height 25
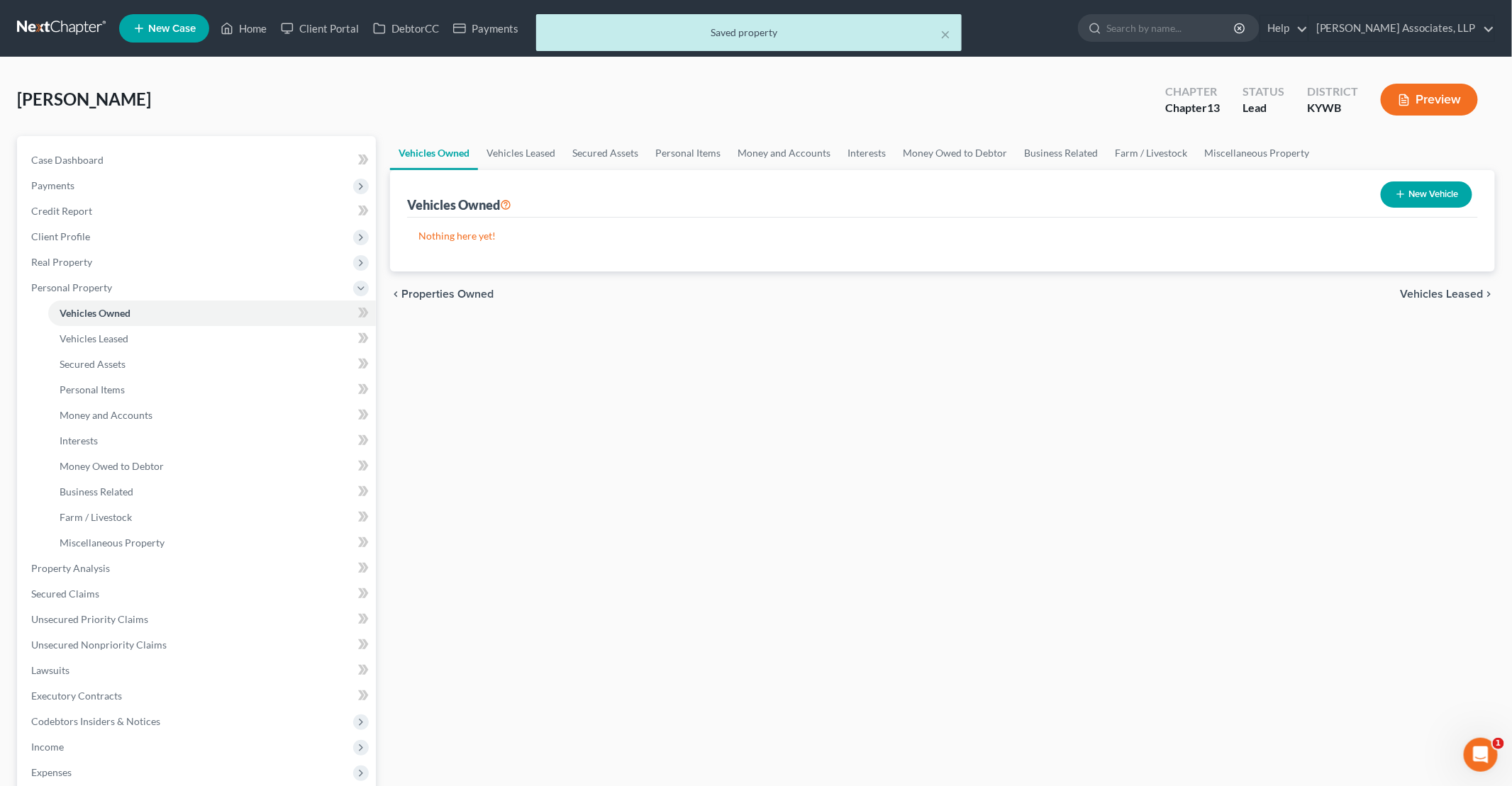
click at [731, 192] on button "New Vehicle" at bounding box center [1426, 194] width 92 height 26
select select "0"
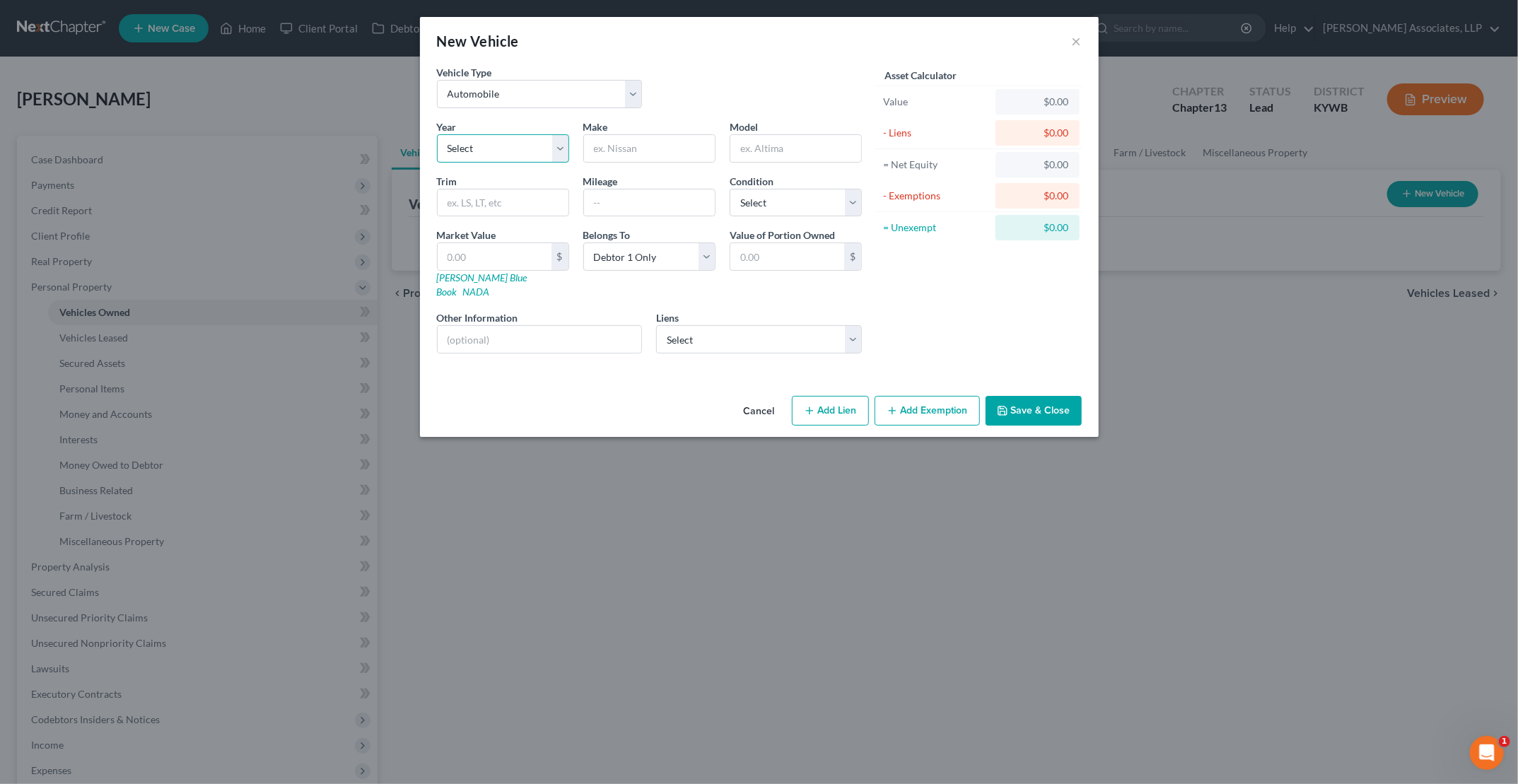
click at [507, 136] on select "Select 2026 2025 2024 2023 2022 2021 2020 2019 2018 2017 2016 2015 2014 2013 20…" at bounding box center [503, 148] width 132 height 28
select select "13"
click at [437, 134] on select "Select 2026 2025 2024 2023 2022 2021 2020 2019 2018 2017 2016 2015 2014 2013 20…" at bounding box center [503, 148] width 132 height 28
click at [652, 137] on input "text" at bounding box center [650, 148] width 131 height 27
type input "Honda"
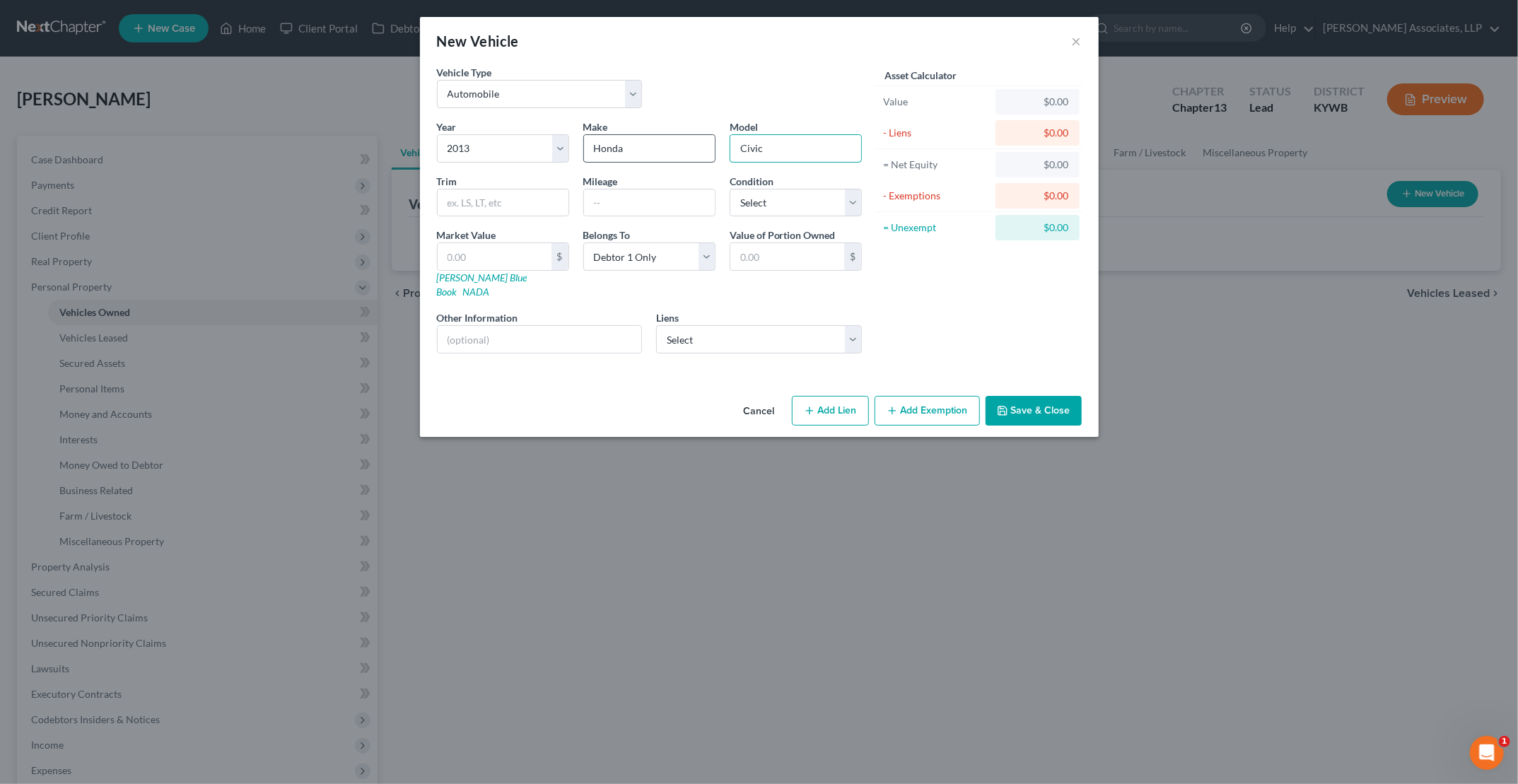
type input "Civic"
click at [555, 326] on input "text" at bounding box center [539, 339] width 204 height 27
type input "D"
type input "VIN [US_VEHICLE_IDENTIFICATION_NUMBER]"
click at [487, 271] on link "[PERSON_NAME] Blue Book" at bounding box center [482, 285] width 91 height 26
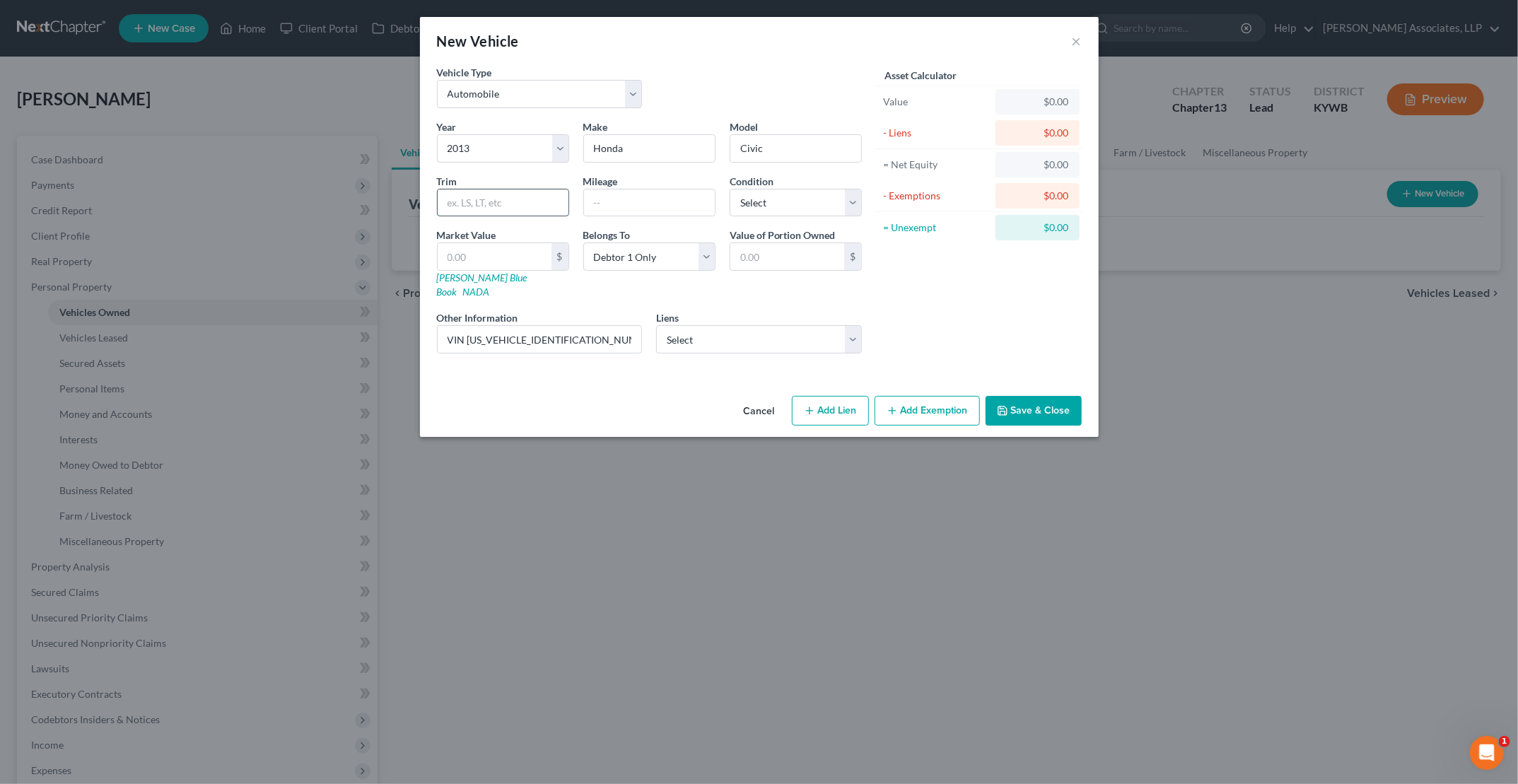
click at [488, 203] on input "text" at bounding box center [503, 203] width 131 height 27
paste input "EX Sedan 4D"
type input "EX Sedan 4D"
type input "146000"
select select "2"
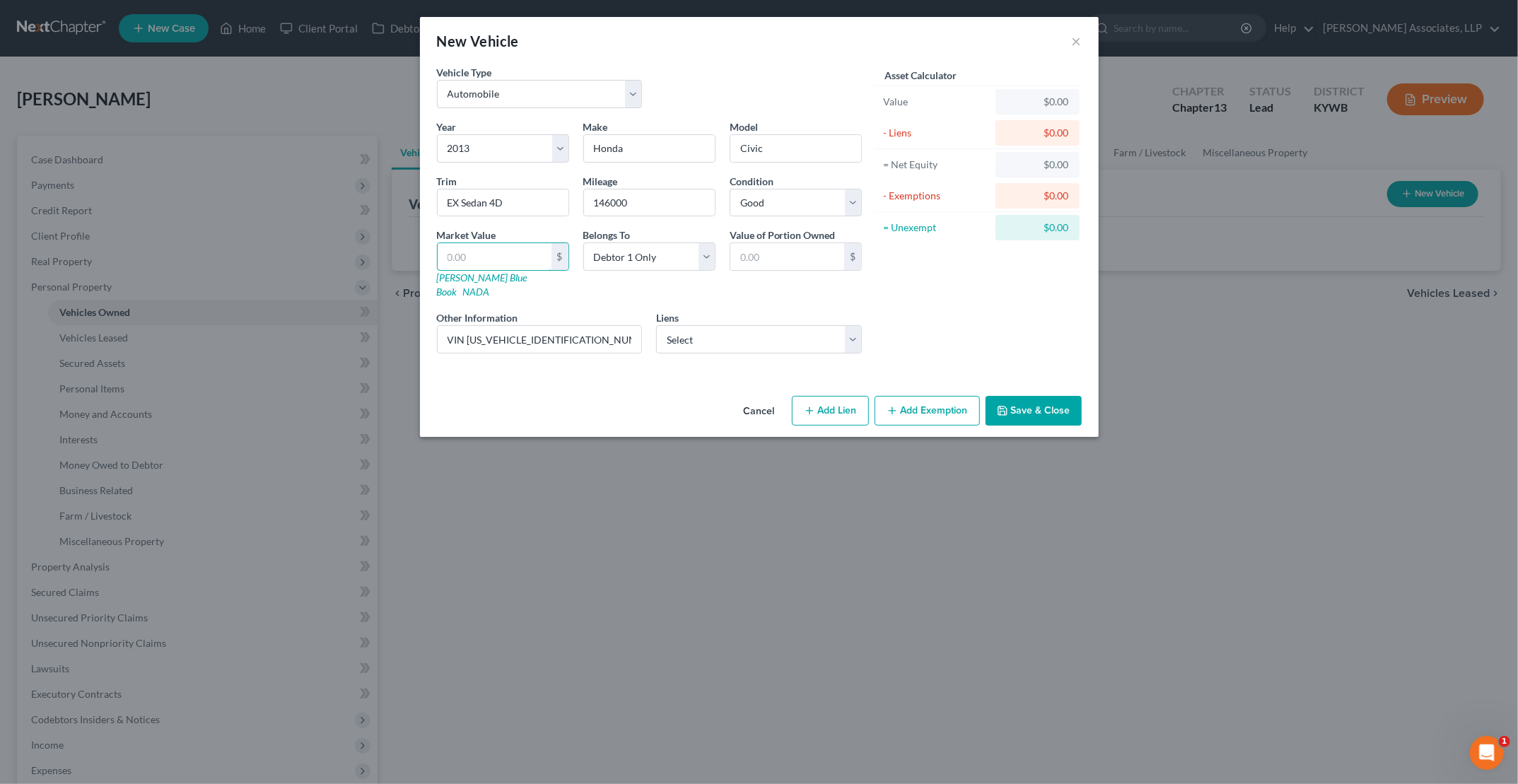
type input "4"
type input "4.00"
type input "49"
type input "49.00"
type input "496"
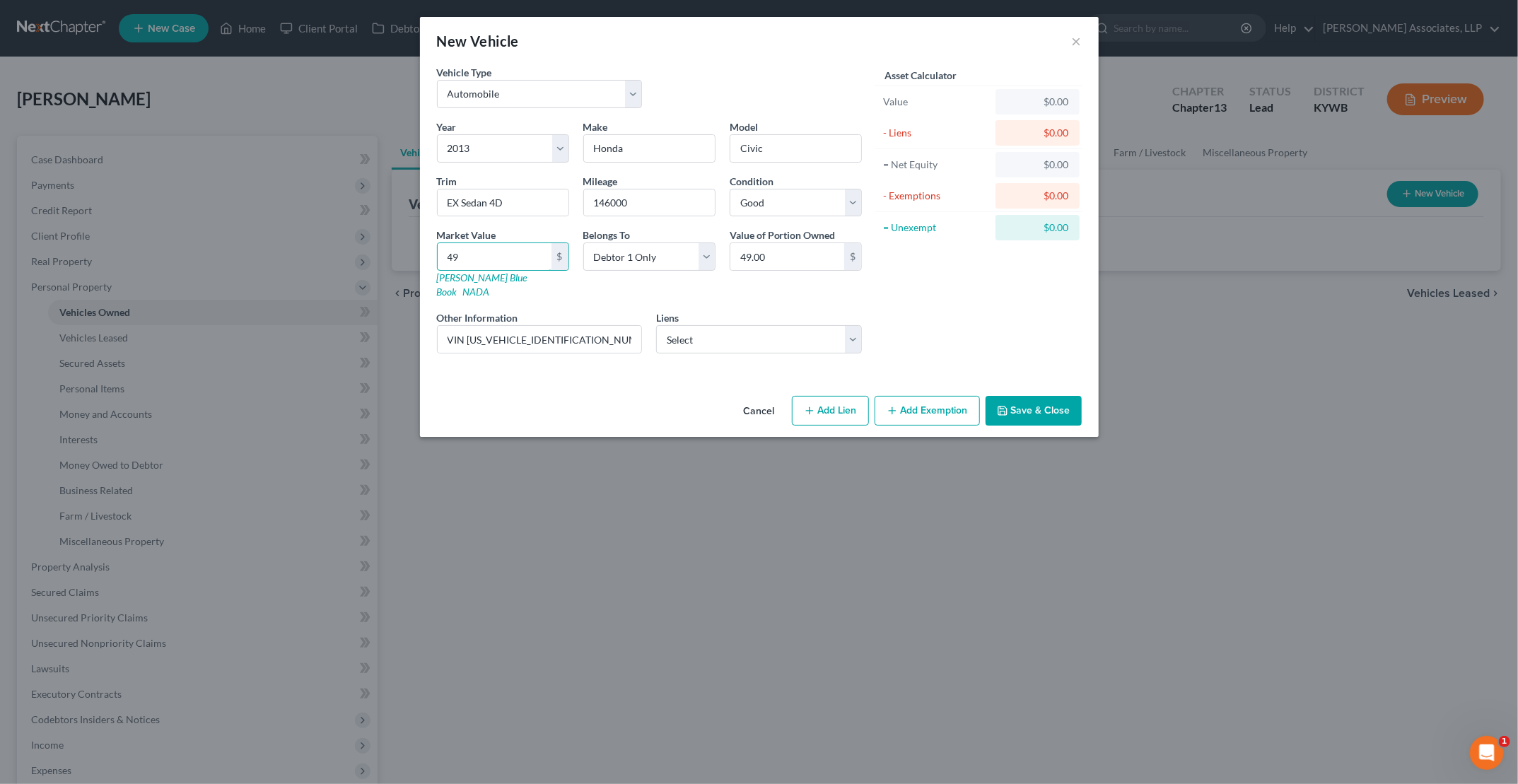
type input "496.00"
type input "4964"
type input "4,964.00"
type input "4,964"
click at [729, 401] on button "Add Exemption" at bounding box center [927, 410] width 105 height 30
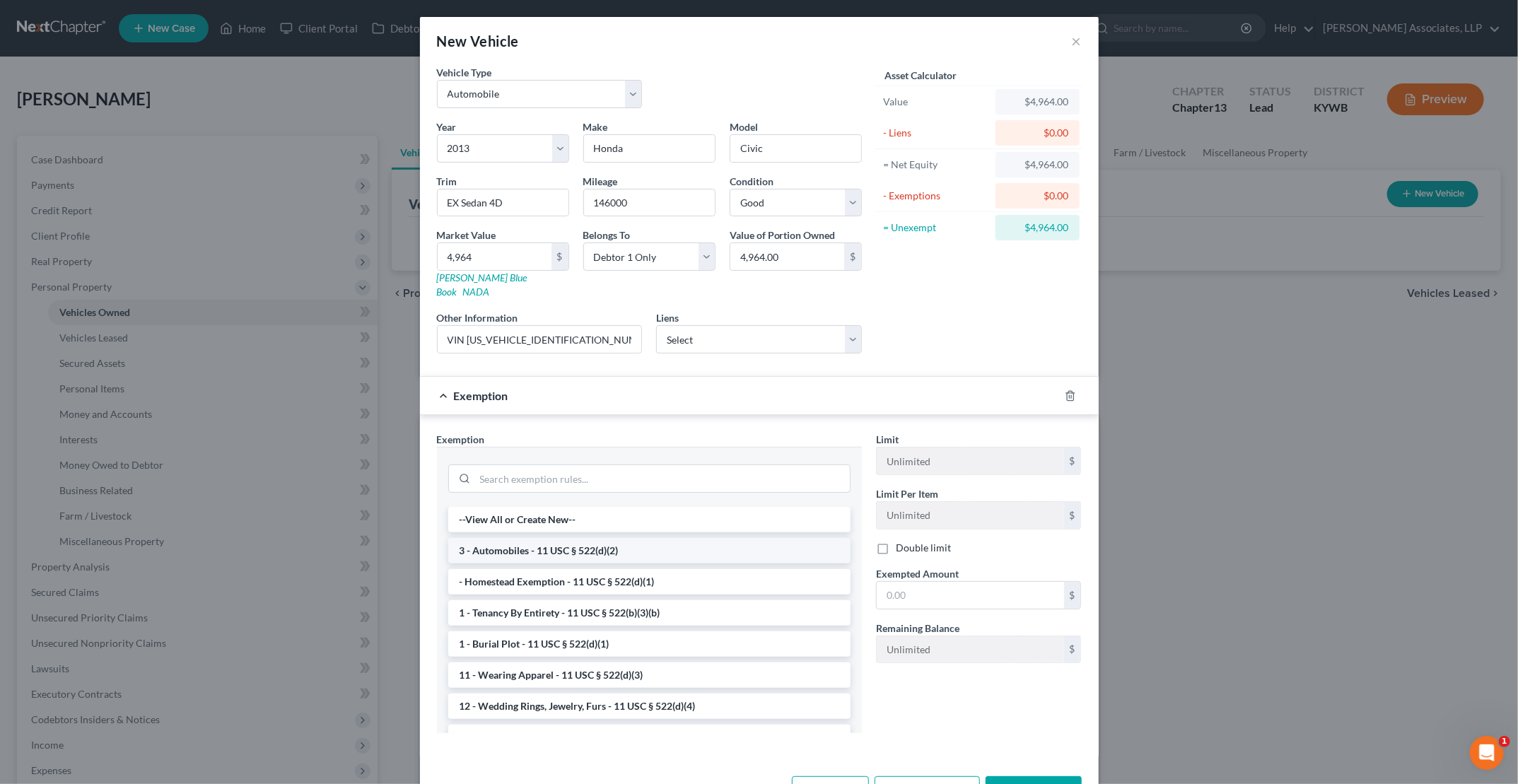
click at [592, 538] on li "3 - Automobiles - 11 USC § 522(d)(2)" at bounding box center [650, 550] width 402 height 25
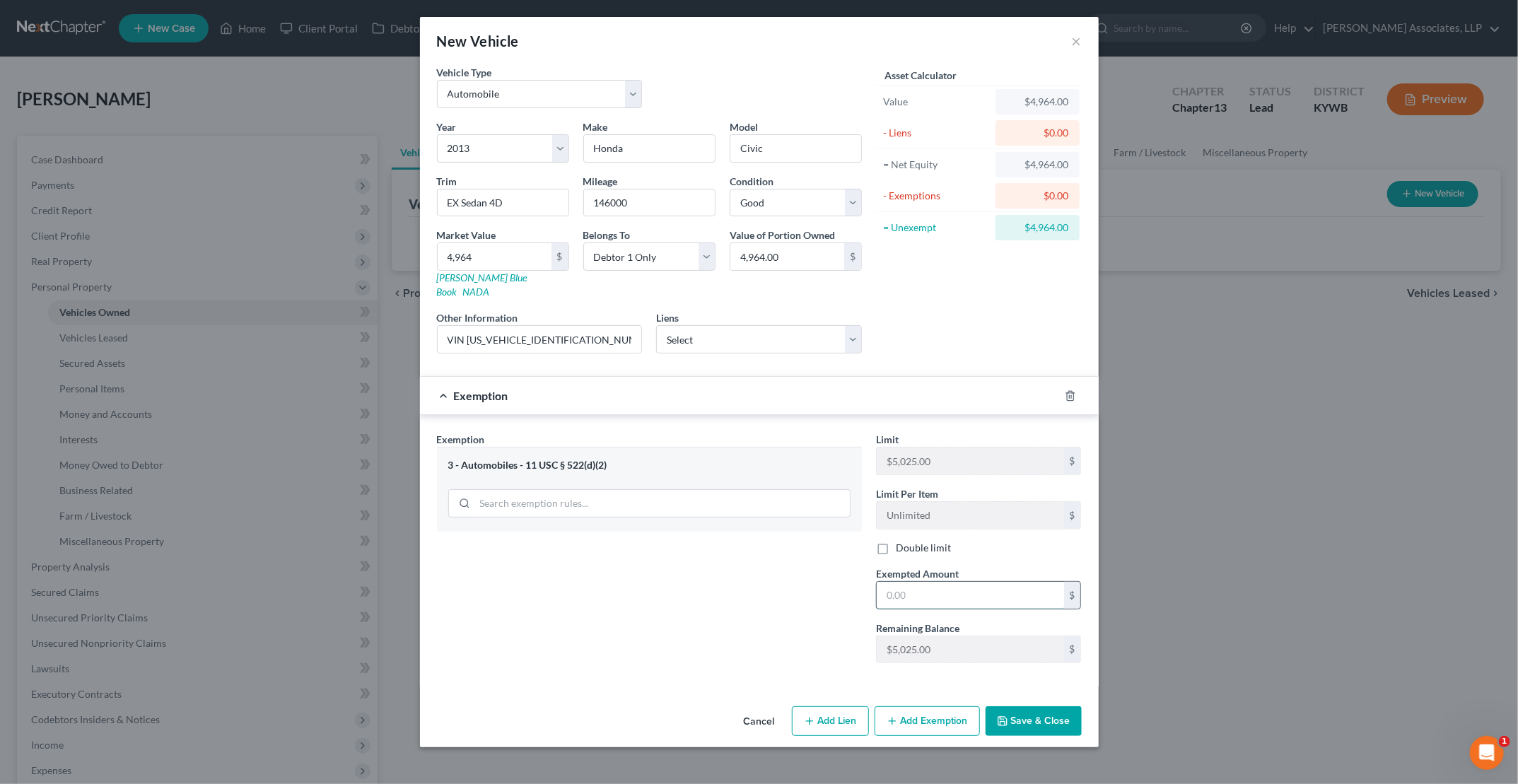
click at [729, 582] on input "text" at bounding box center [971, 595] width 187 height 27
type input "4,964"
click at [729, 706] on button "Save & Close" at bounding box center [1034, 721] width 96 height 30
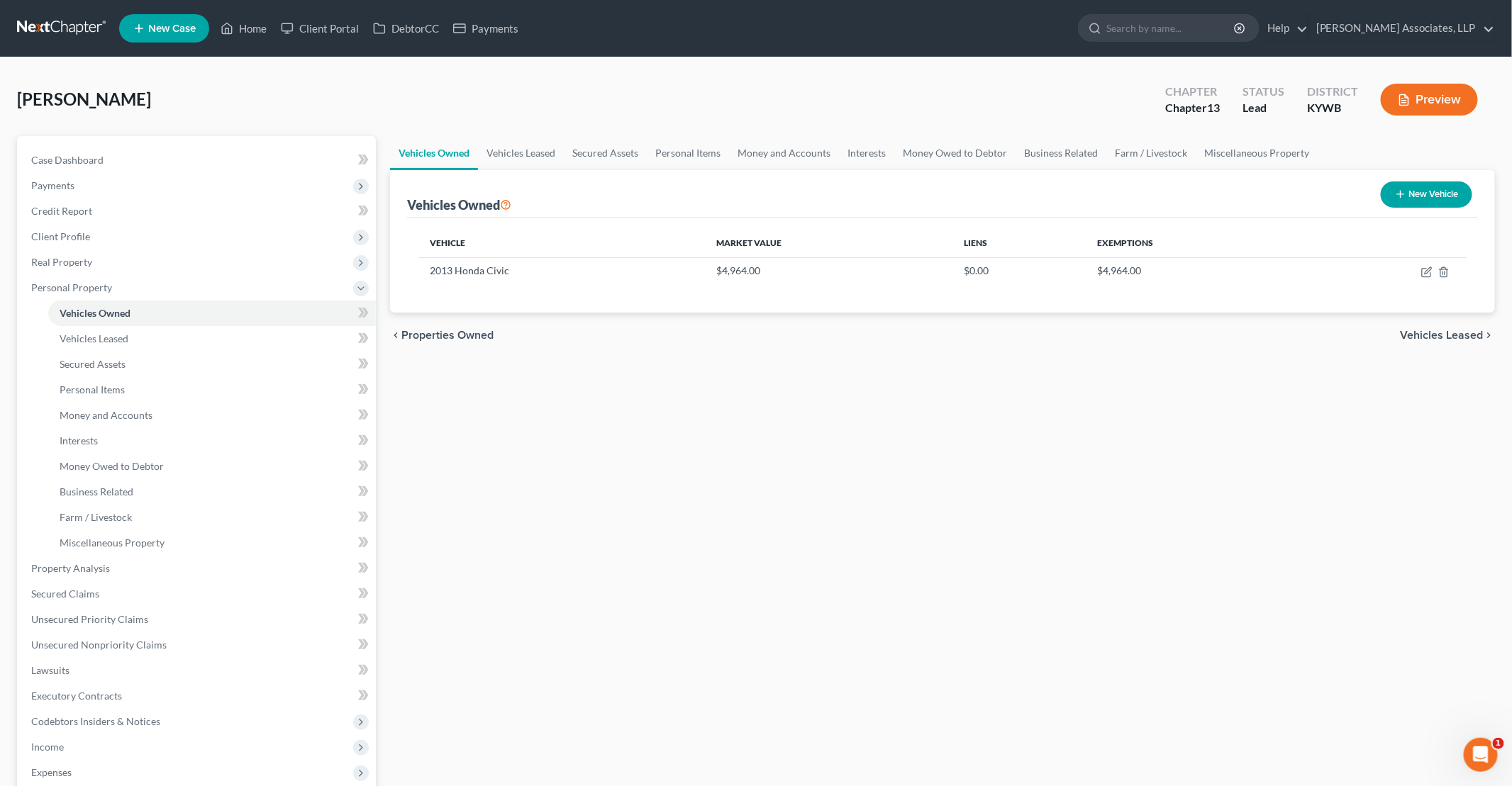
click at [731, 194] on button "New Vehicle" at bounding box center [1426, 194] width 92 height 26
select select "0"
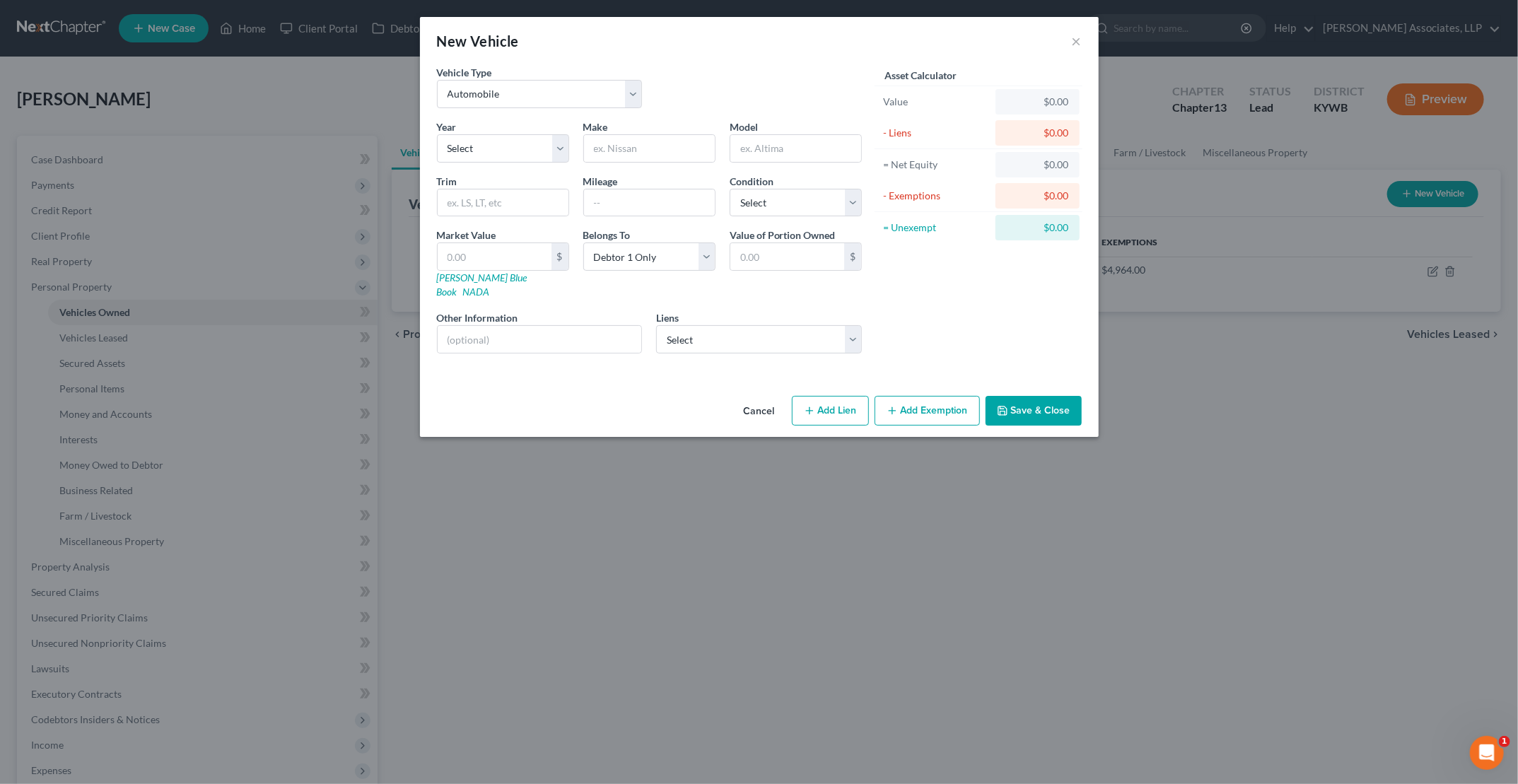
click at [510, 163] on div "Year Select 2026 2025 2024 2023 2022 2021 2020 2019 2018 2017 2016 2015 2014 20…" at bounding box center [649, 242] width 439 height 245
click at [506, 150] on select "Select 2026 2025 2024 2023 2022 2021 2020 2019 2018 2017 2016 2015 2014 2013 20…" at bounding box center [503, 148] width 132 height 28
select select "7"
click at [437, 134] on select "Select 2026 2025 2024 2023 2022 2021 2020 2019 2018 2017 2016 2015 2014 2013 20…" at bounding box center [503, 148] width 132 height 28
click at [634, 149] on input "text" at bounding box center [650, 148] width 131 height 27
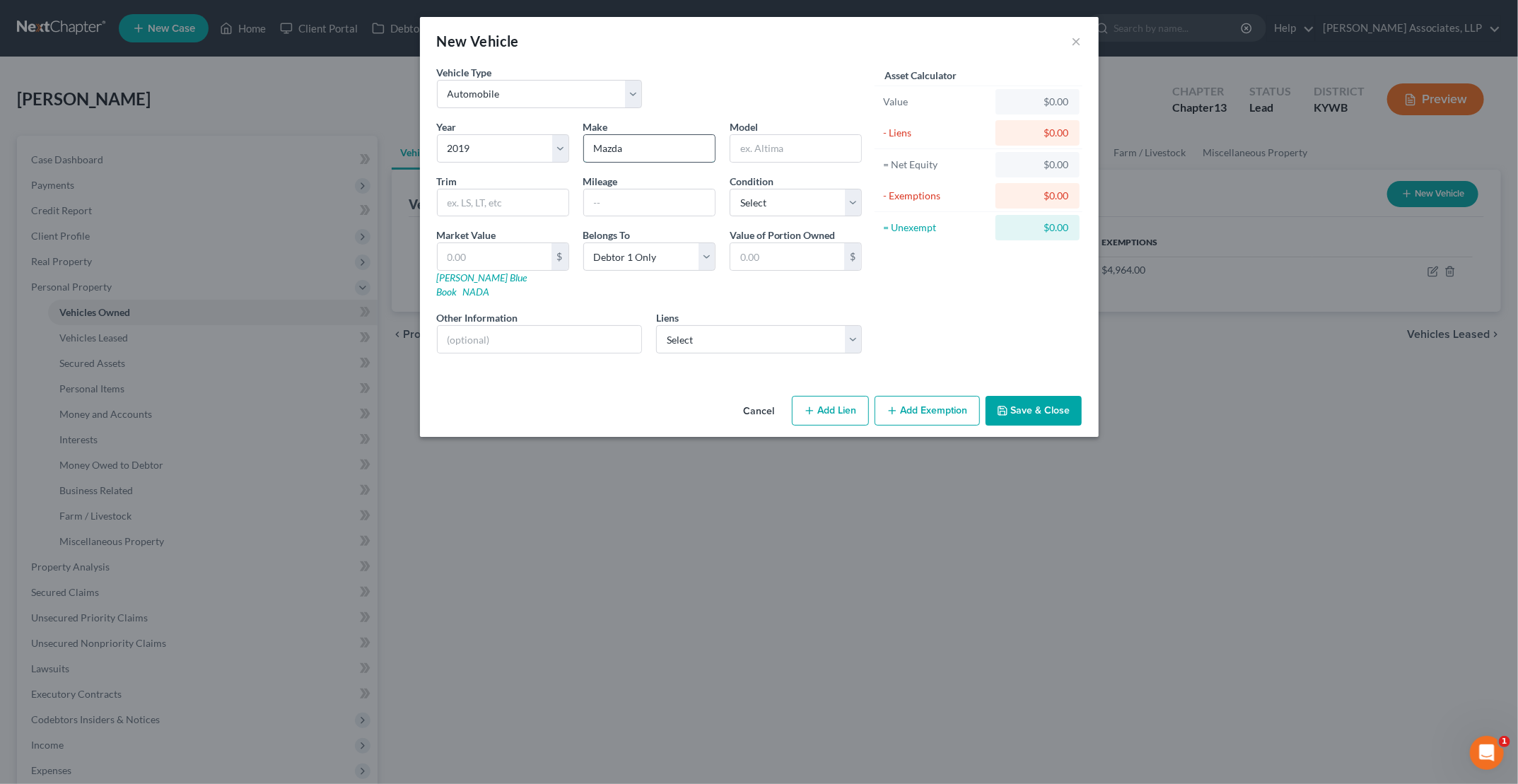
type input "Mazda"
type input "V"
type input "CX3"
click at [522, 340] on div "Year Select 2026 2025 2024 2023 2022 2021 2020 2019 2018 2017 2016 2015 2014 20…" at bounding box center [649, 242] width 439 height 245
click at [526, 326] on input "text" at bounding box center [539, 339] width 204 height 27
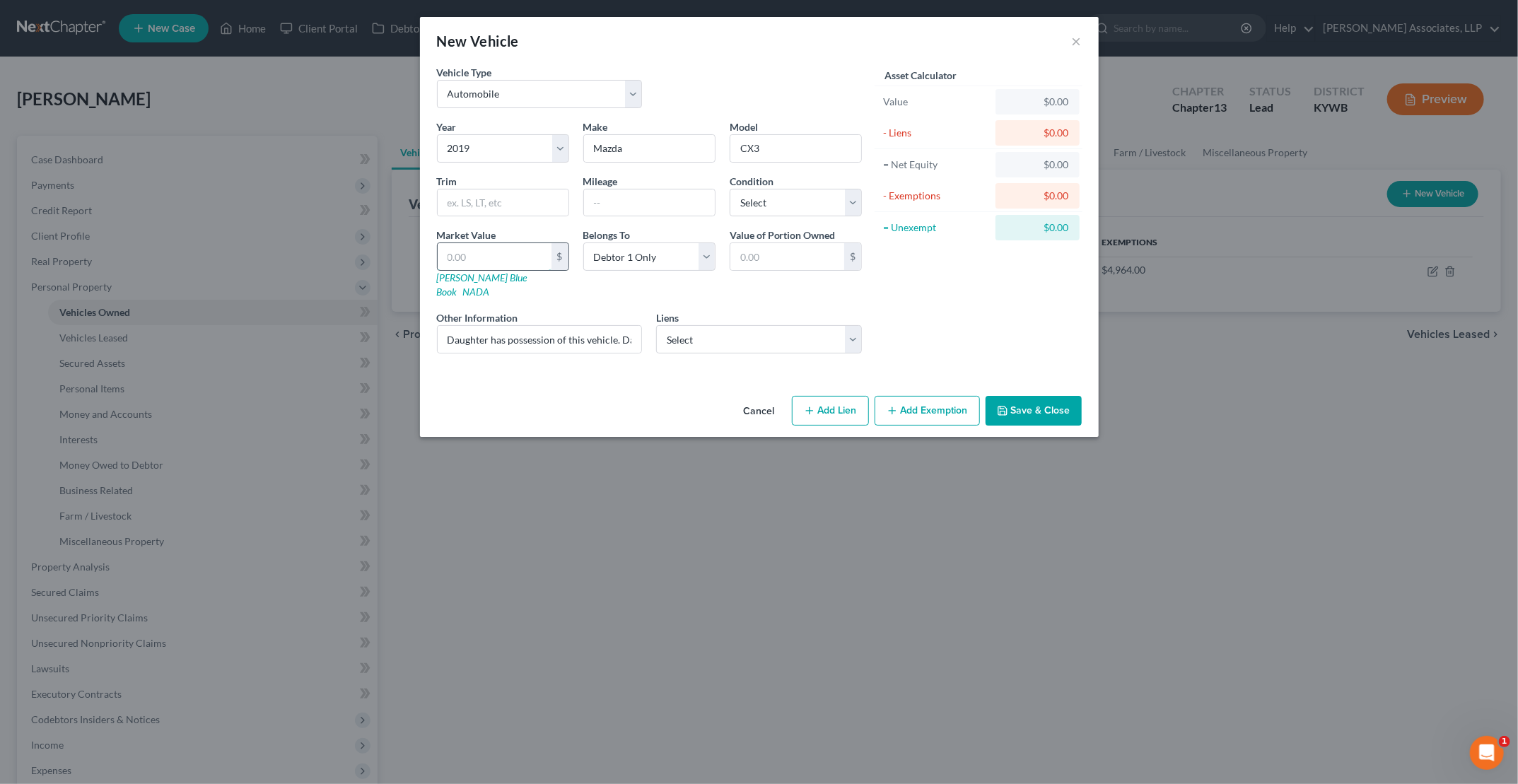
click at [505, 261] on input "text" at bounding box center [494, 256] width 114 height 27
click at [440, 326] on input "Daughter has possession of this vehicle. Daughter makes all car payments and ma…" at bounding box center [539, 339] width 204 height 27
type input "VIN [US_VEHICLE_IDENTIFICATION_NUMBER]. Daughter has possession of this vehicle…"
drag, startPoint x: 502, startPoint y: 201, endPoint x: 523, endPoint y: 198, distance: 21.2
click at [502, 201] on input "text" at bounding box center [503, 203] width 131 height 27
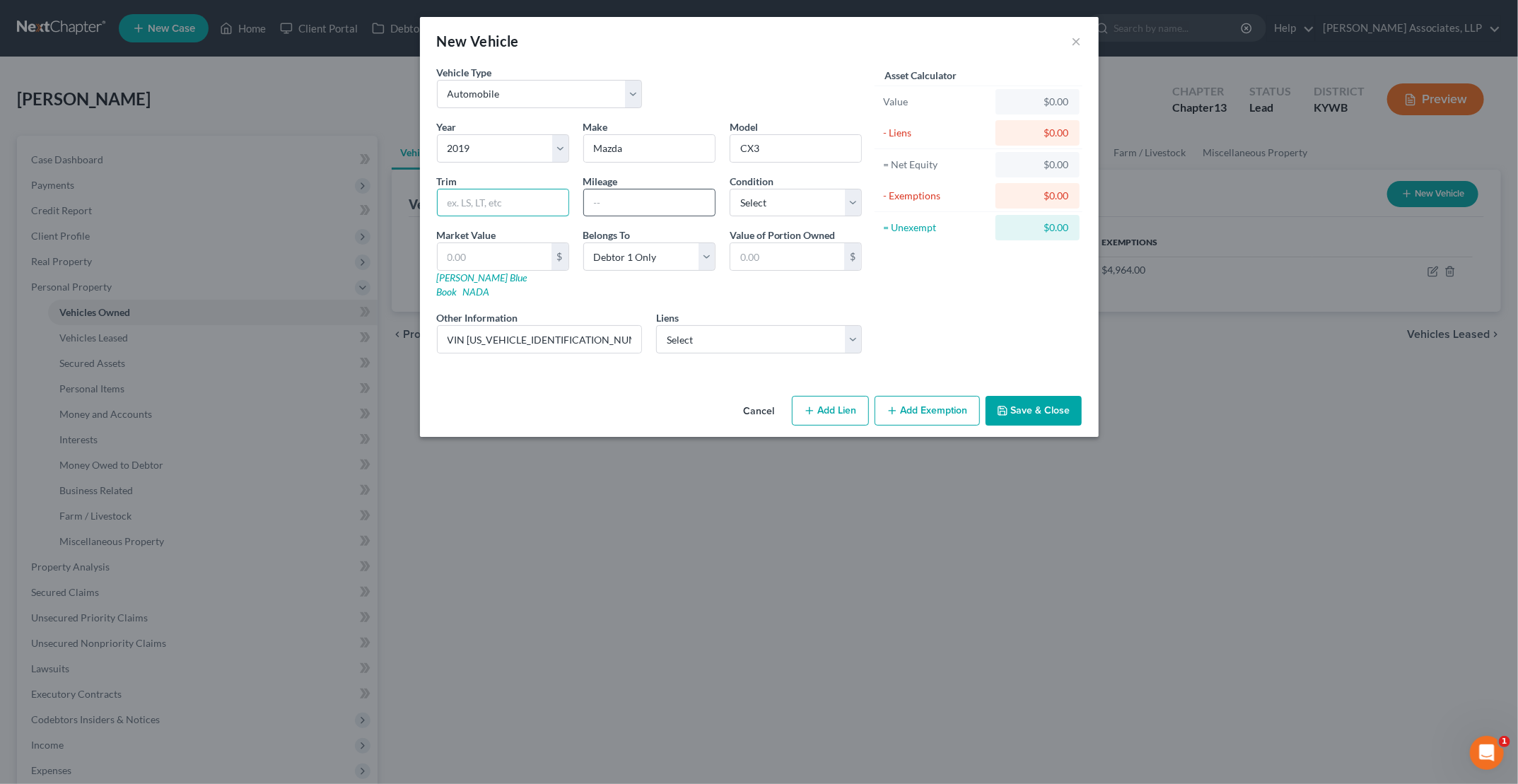
paste input "Touring Sport Utility 4D"
type input "Touring Sport Utility 4D"
click at [649, 199] on input "text" at bounding box center [650, 203] width 131 height 27
type input "35000"
select select "1"
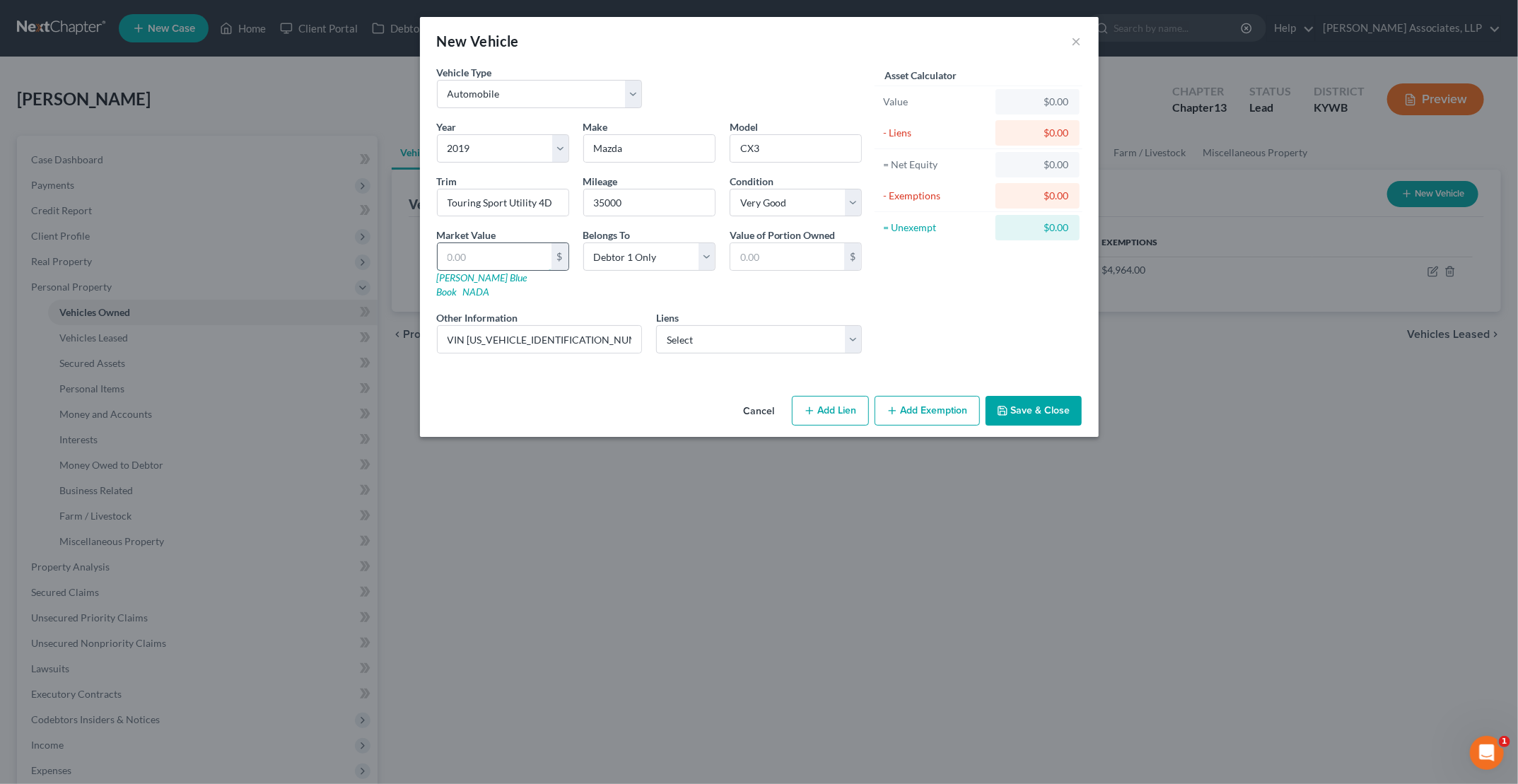
click at [469, 249] on input "text" at bounding box center [494, 256] width 114 height 27
type input "1"
type input "1.00"
type input "18"
type input "18.00"
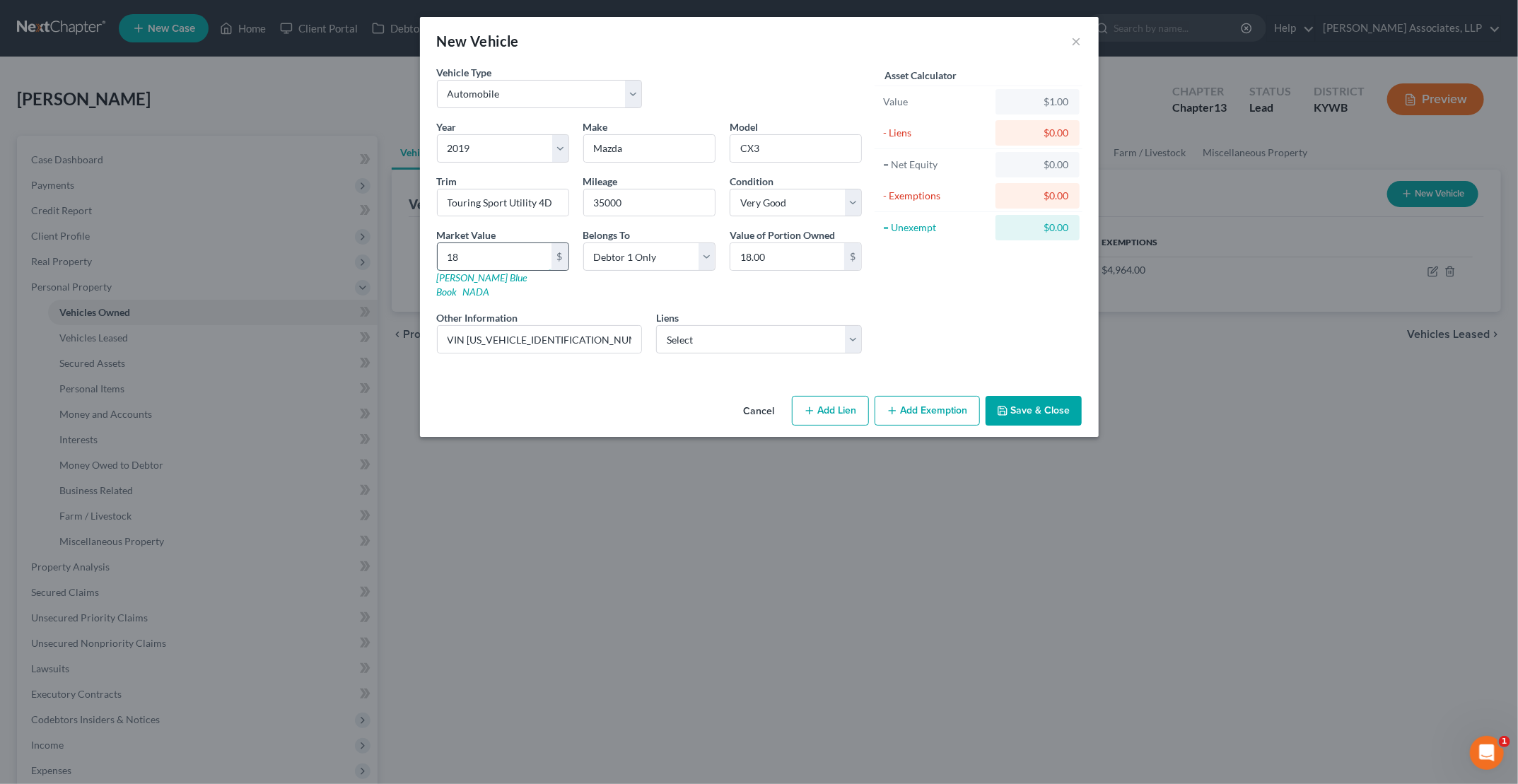
type input "189"
type input "189.00"
type input "1895"
type input "1,895.00"
type input "1,8953"
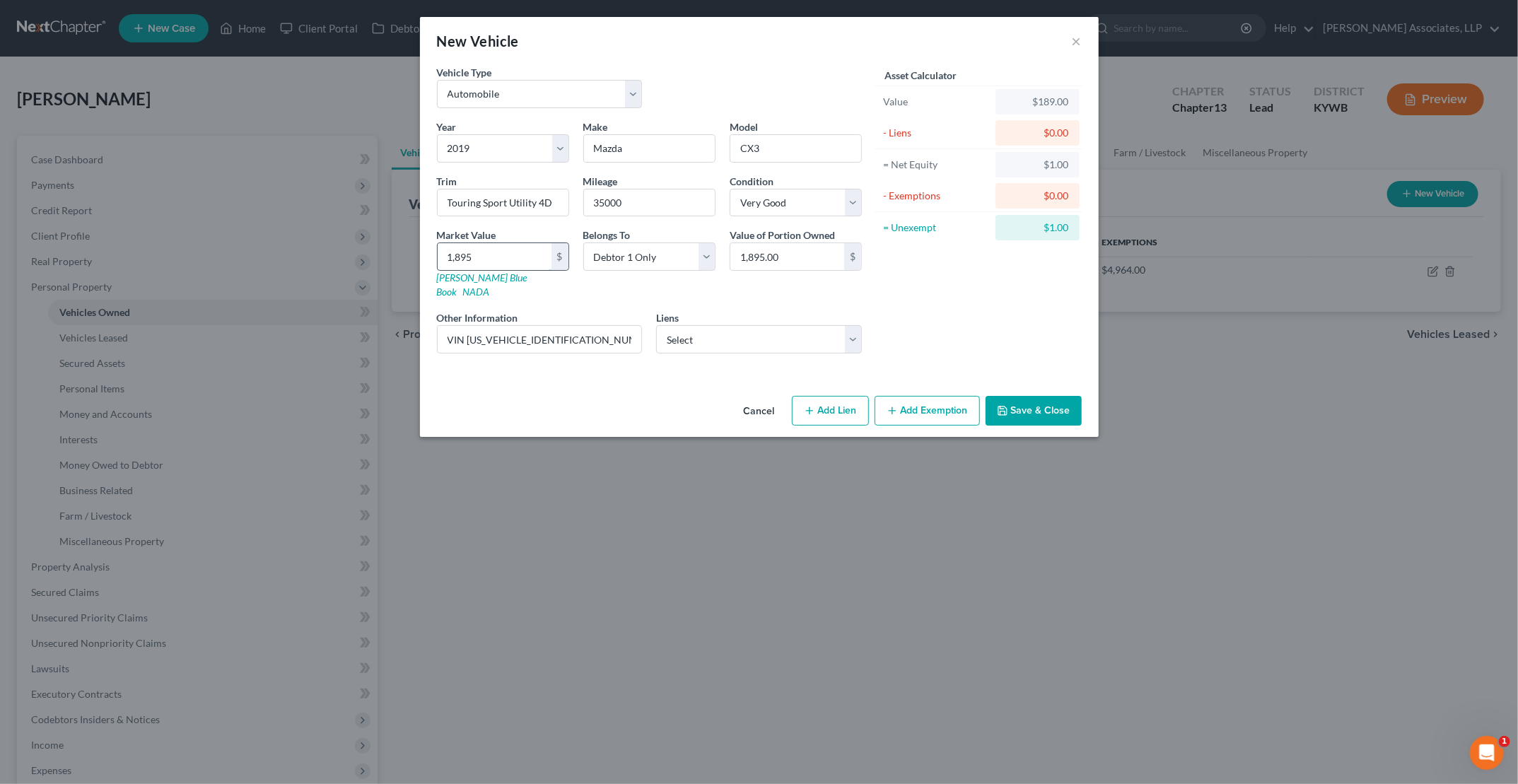
type input "18,953.00"
type input "18,953"
click at [666, 311] on label "Liens" at bounding box center [667, 318] width 23 height 15
click at [701, 325] on select "Select Commwealth - $64,224.00 Toyota Mtr - $24,914.00" at bounding box center [759, 339] width 205 height 28
select select "1"
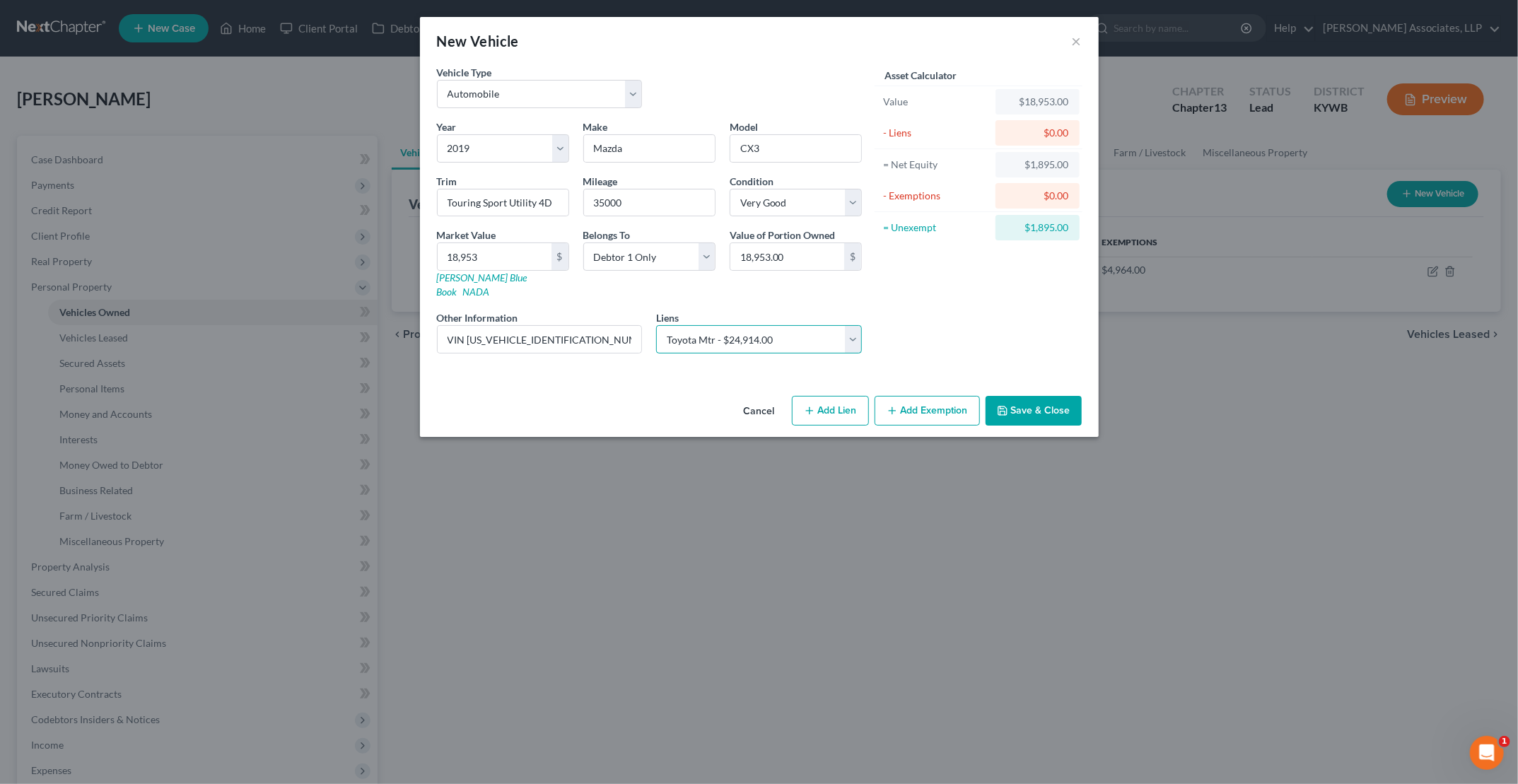
click at [656, 325] on select "Select Commwealth - $64,224.00 Toyota Mtr - $24,914.00" at bounding box center [759, 339] width 205 height 28
select select
select select "45"
select select "0"
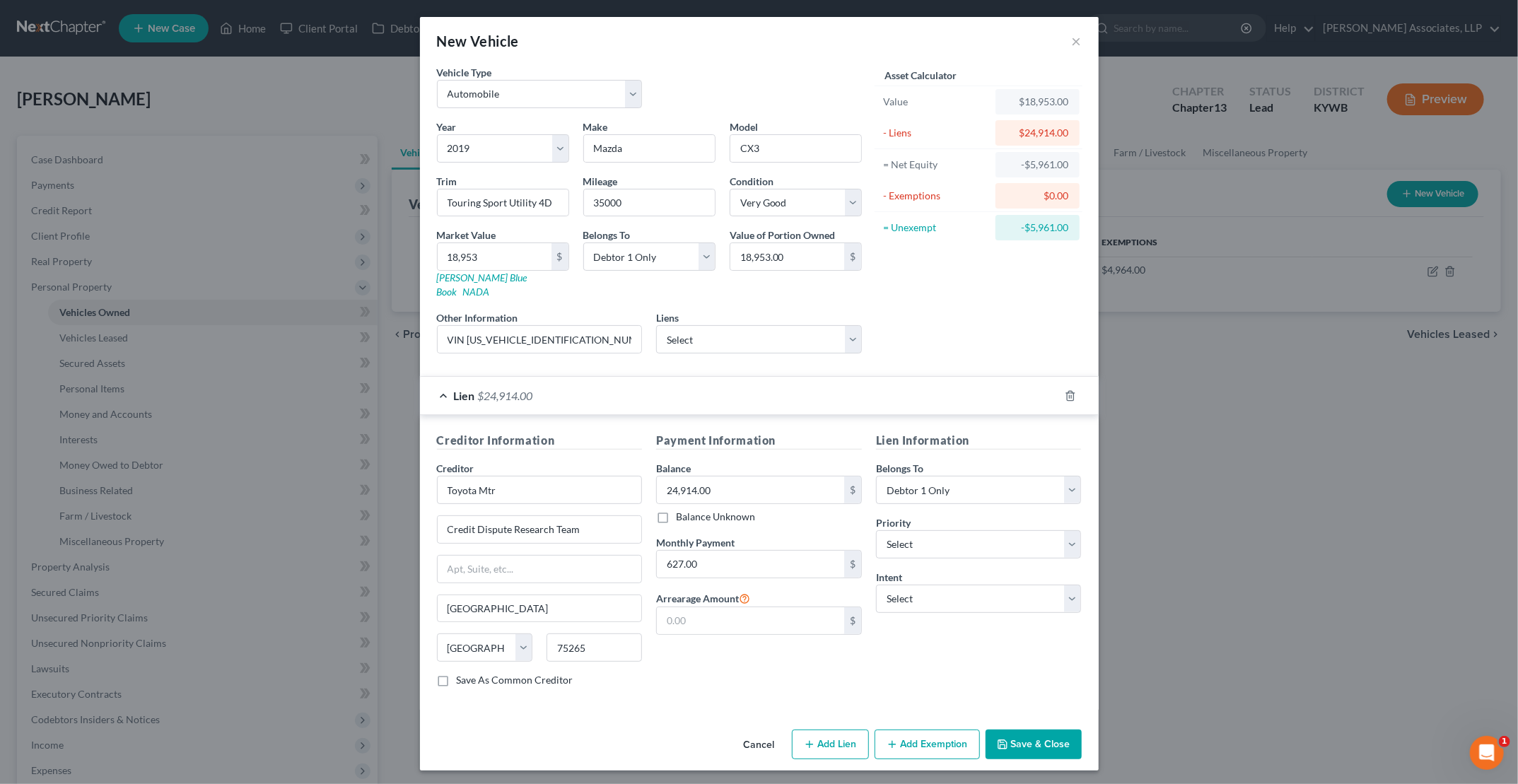
click at [729, 730] on button "Save & Close" at bounding box center [1034, 744] width 96 height 30
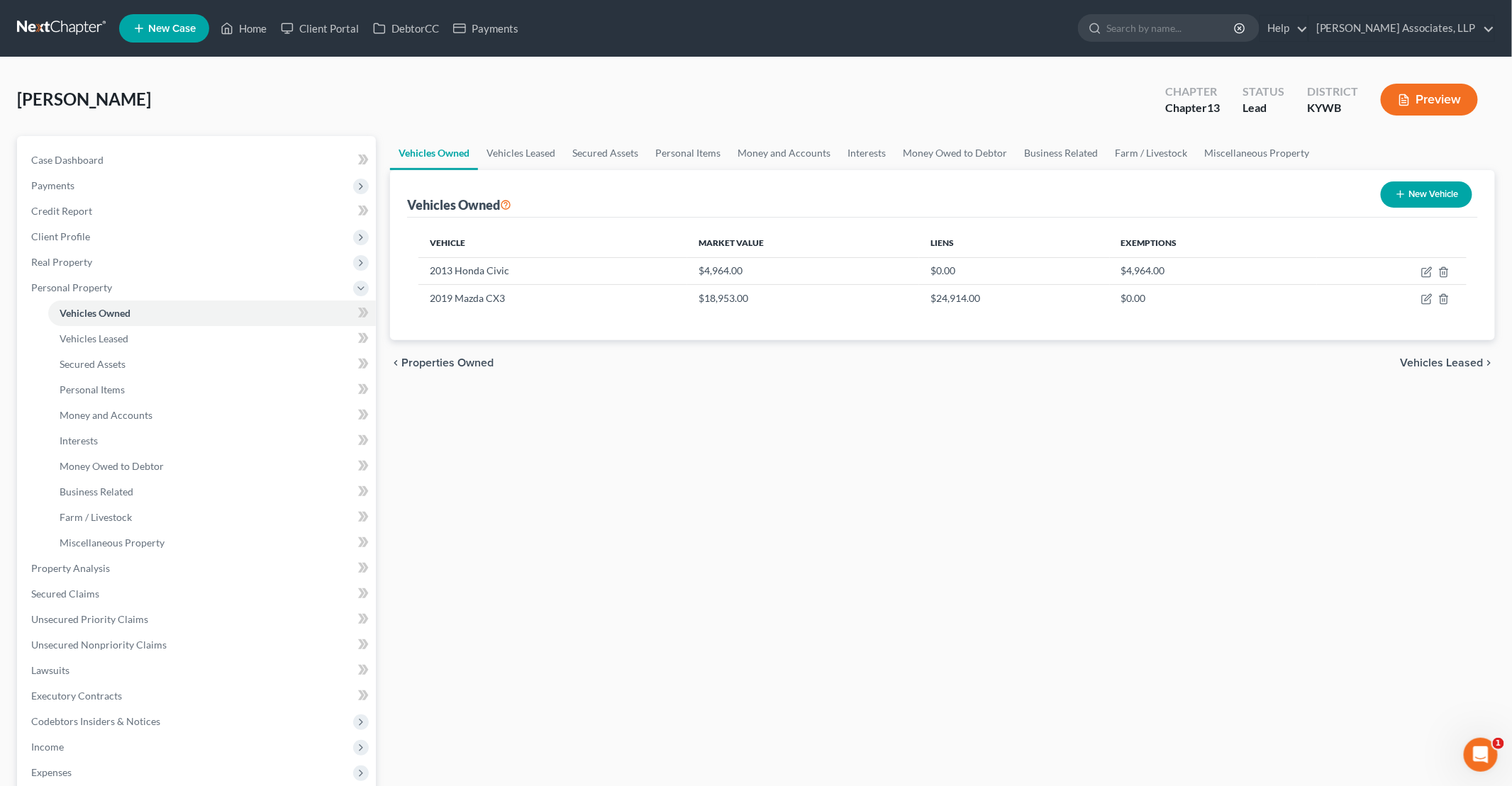
click at [731, 195] on button "New Vehicle" at bounding box center [1426, 194] width 92 height 26
select select "0"
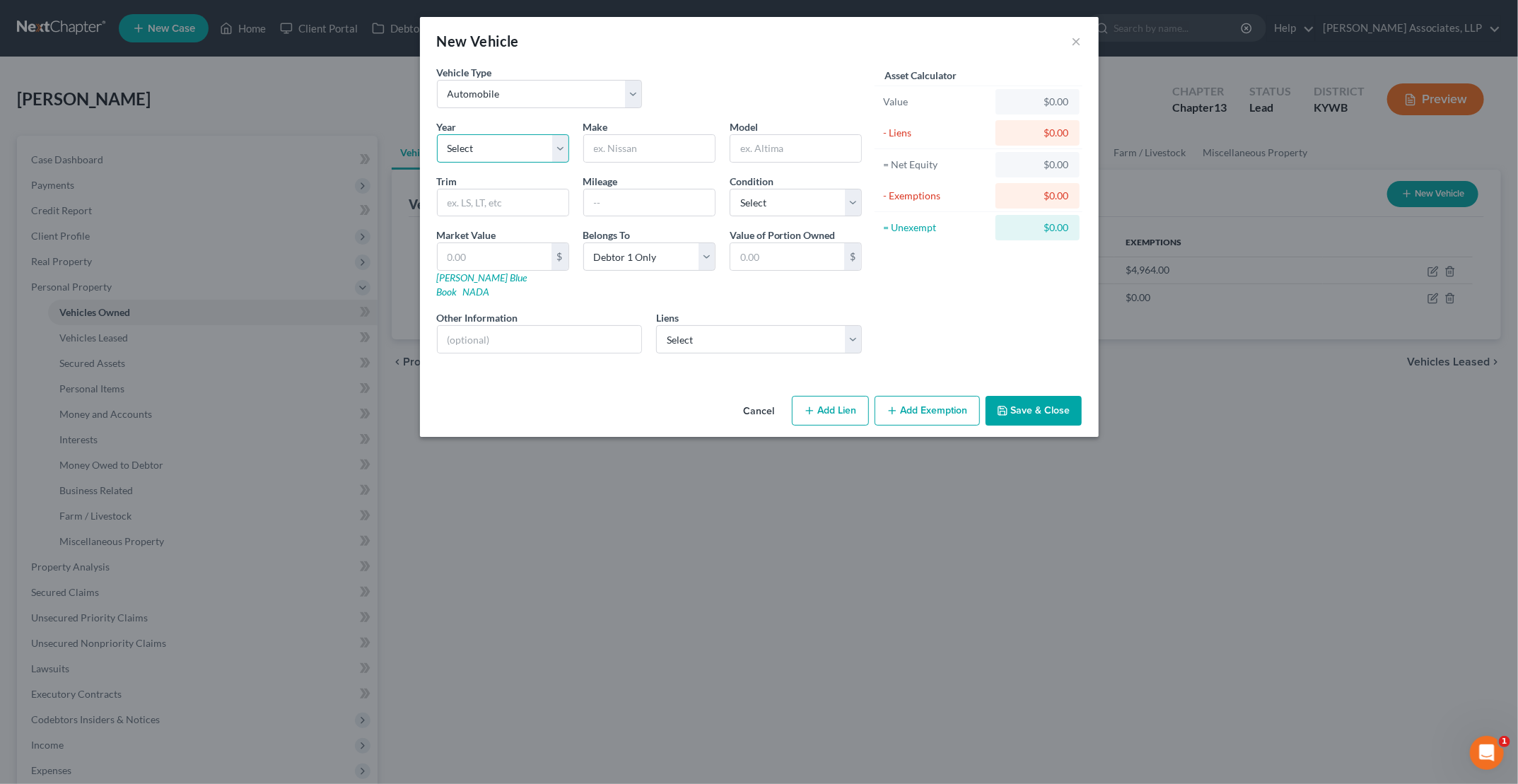
click at [498, 150] on select "Select 2026 2025 2024 2023 2022 2021 2020 2019 2018 2017 2016 2015 2014 2013 20…" at bounding box center [503, 148] width 132 height 28
select select "3"
click at [437, 134] on select "Select 2026 2025 2024 2023 2022 2021 2020 2019 2018 2017 2016 2015 2014 2013 20…" at bounding box center [503, 148] width 132 height 28
click at [627, 150] on input "text" at bounding box center [650, 148] width 131 height 27
type input "dODGE"
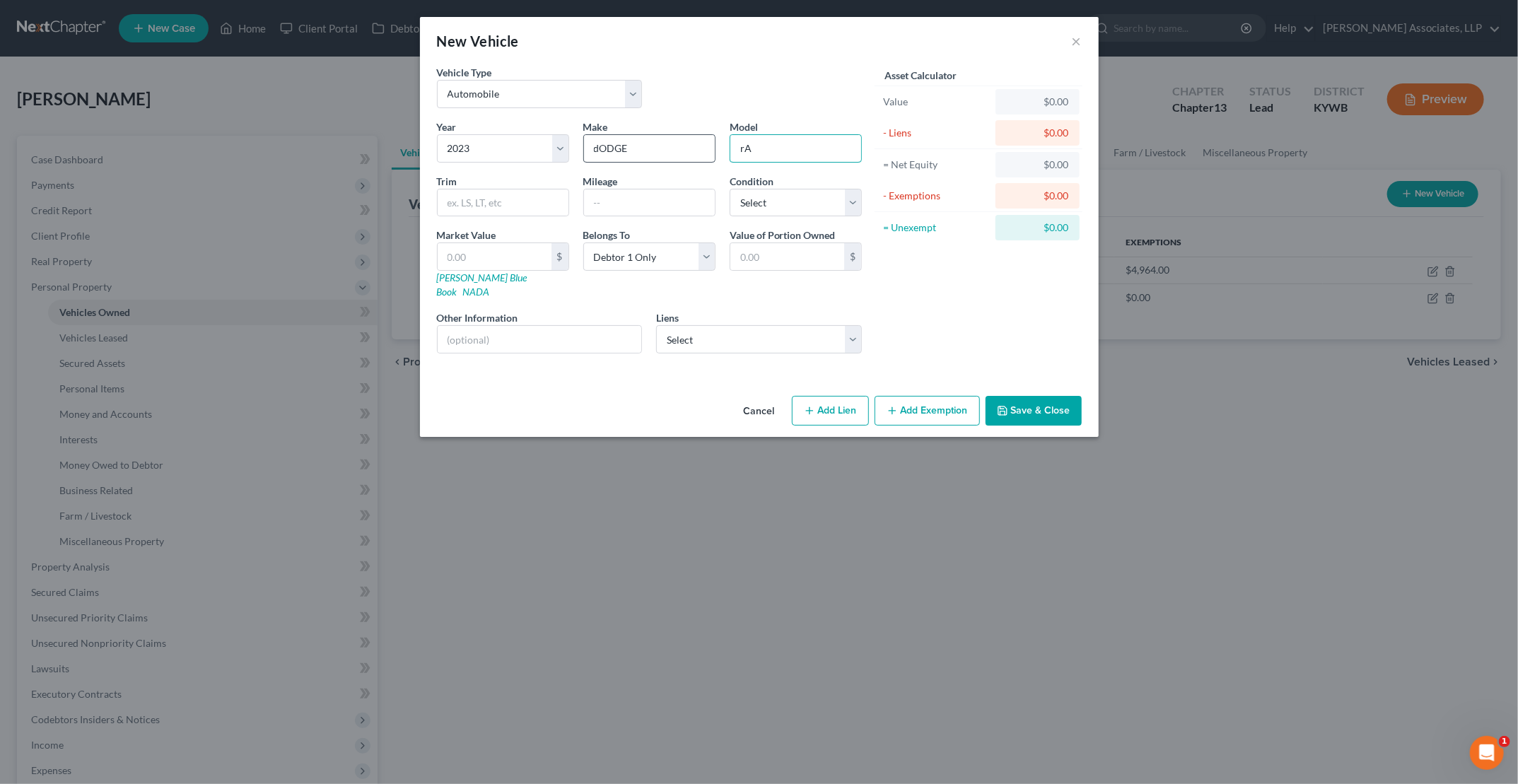
type input "rA"
type input "Dodge Ram"
type input "3500 SLT"
click at [540, 326] on input "text" at bounding box center [539, 339] width 204 height 27
type input "VIN [US_VEHICLE_IDENTIFICATION_NUMBER]"
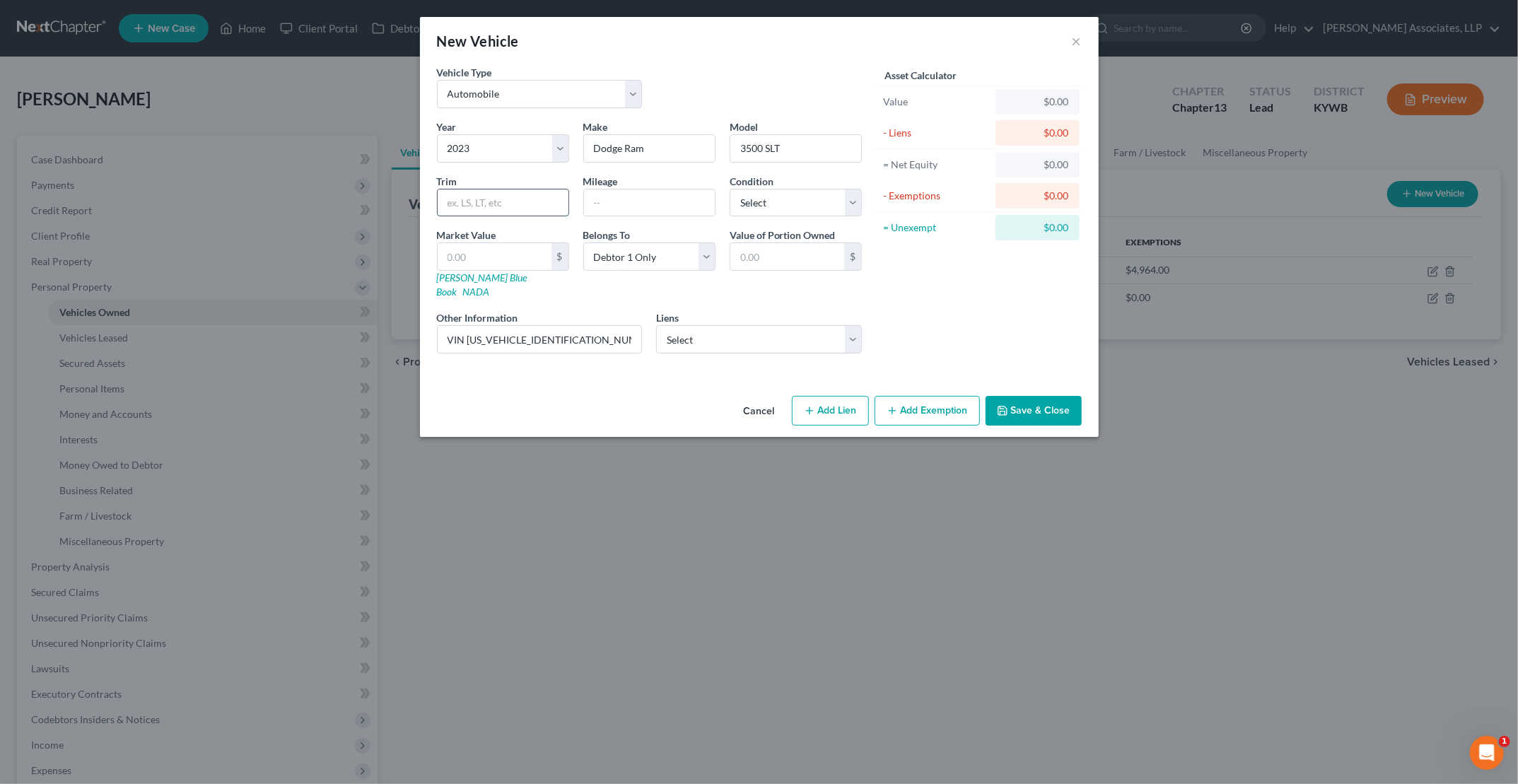
click at [449, 197] on input "text" at bounding box center [503, 203] width 131 height 27
paste input "[PERSON_NAME] Pickup 4D 8 ft"
click at [613, 199] on input "text" at bounding box center [650, 203] width 131 height 27
click at [447, 200] on input "[PERSON_NAME] Pickup 4D 8 ft" at bounding box center [503, 203] width 131 height 27
type input "Big Horn Pickup 4D 8 ft"
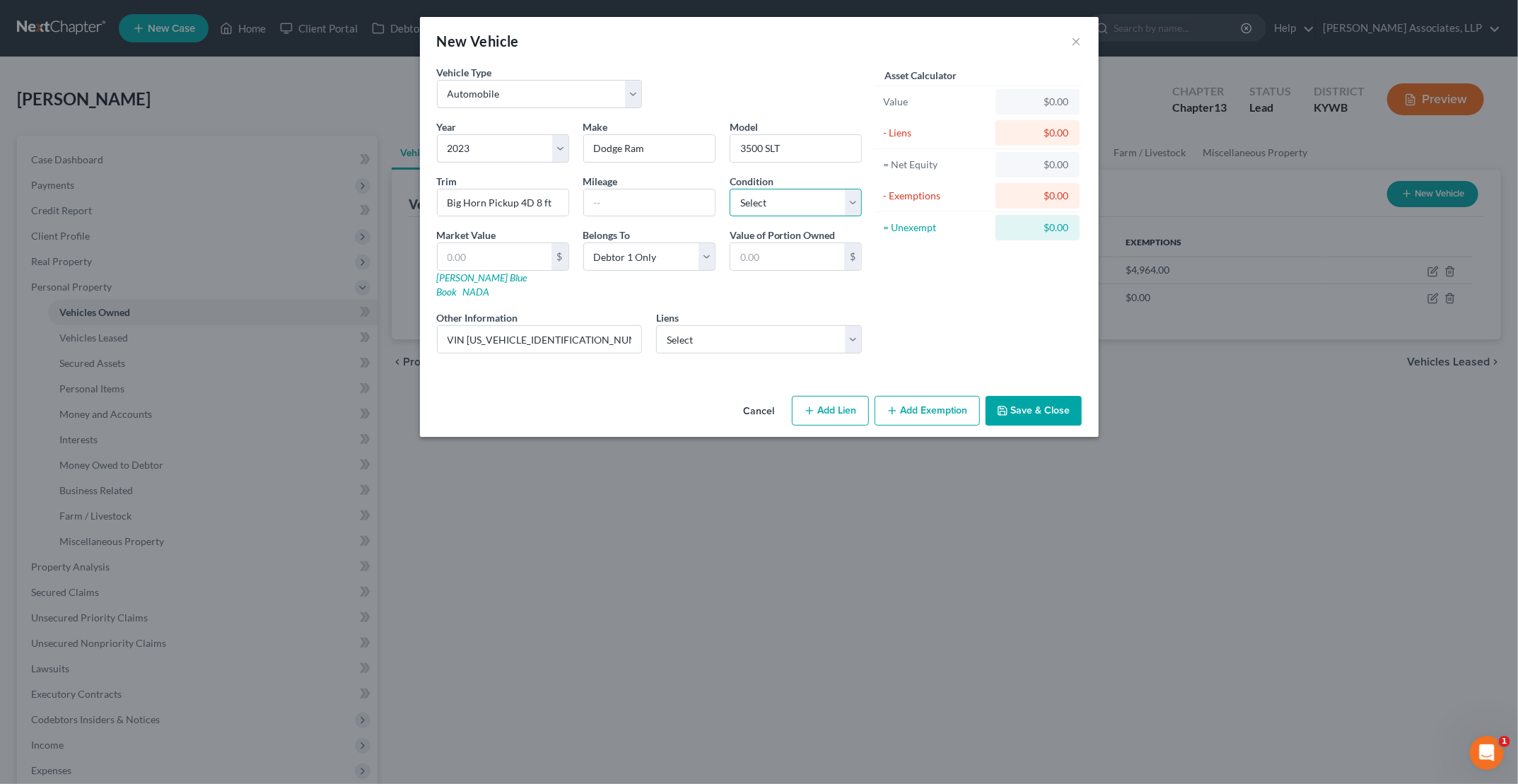
select select "0"
click at [658, 256] on select "Select Debtor 1 Only Debtor 2 Only Debtor 1 And Debtor 2 Only At Least One Of T…" at bounding box center [650, 256] width 132 height 28
select select "3"
click at [584, 242] on select "Select Debtor 1 Only Debtor 2 Only Debtor 1 And Debtor 2 Only At Least One Of T…" at bounding box center [650, 256] width 132 height 28
click at [605, 326] on input "VIN [US_VEHICLE_IDENTIFICATION_NUMBER]" at bounding box center [539, 339] width 204 height 27
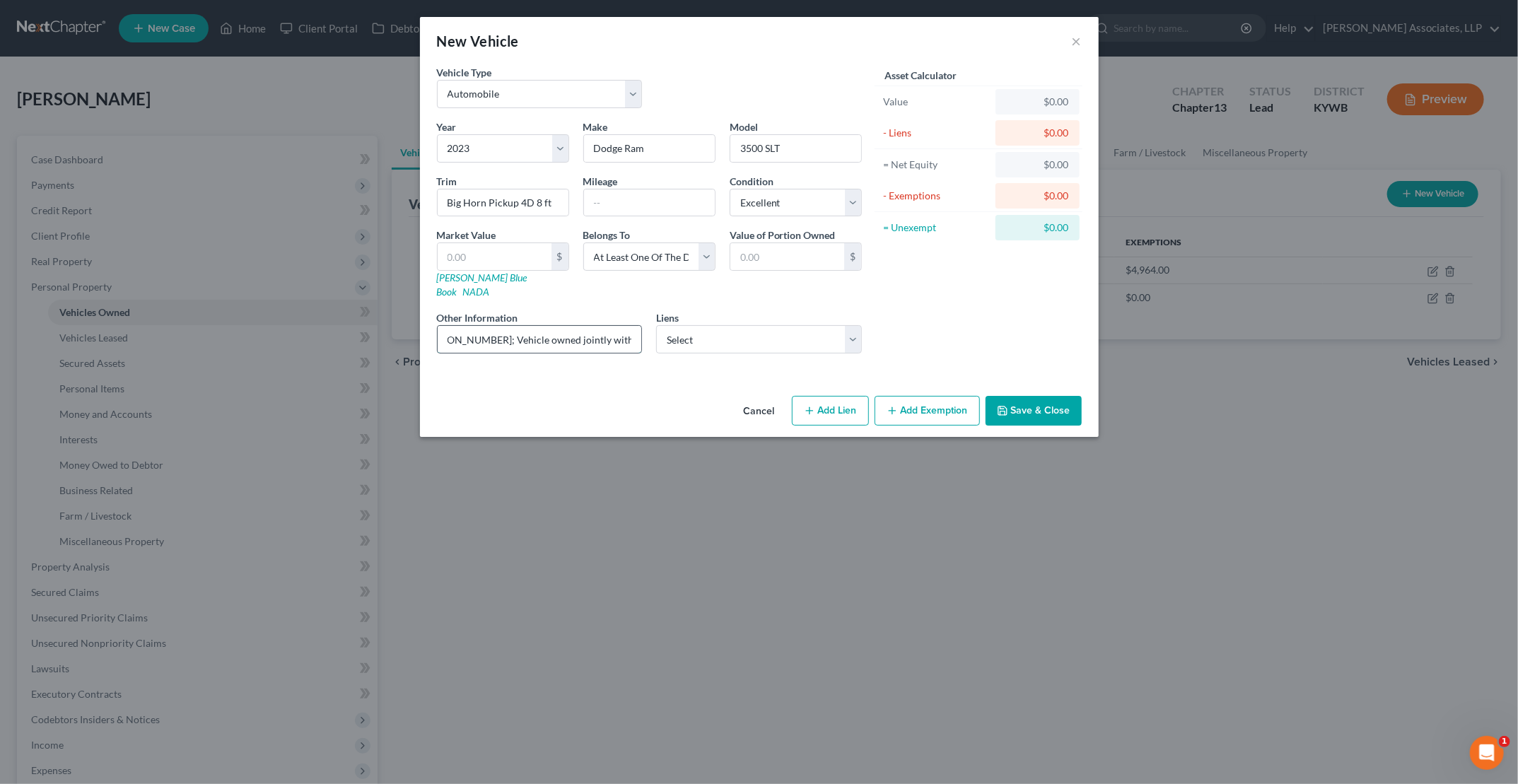
scroll to position [0, 151]
type input "VIN [US_VEHICLE_IDENTIFICATION_NUMBER]; Vehicle owned jointly with [PERSON_NAME]"
click at [729, 325] on select "Select Commwealth - $64,224.00" at bounding box center [759, 339] width 205 height 28
select select "18"
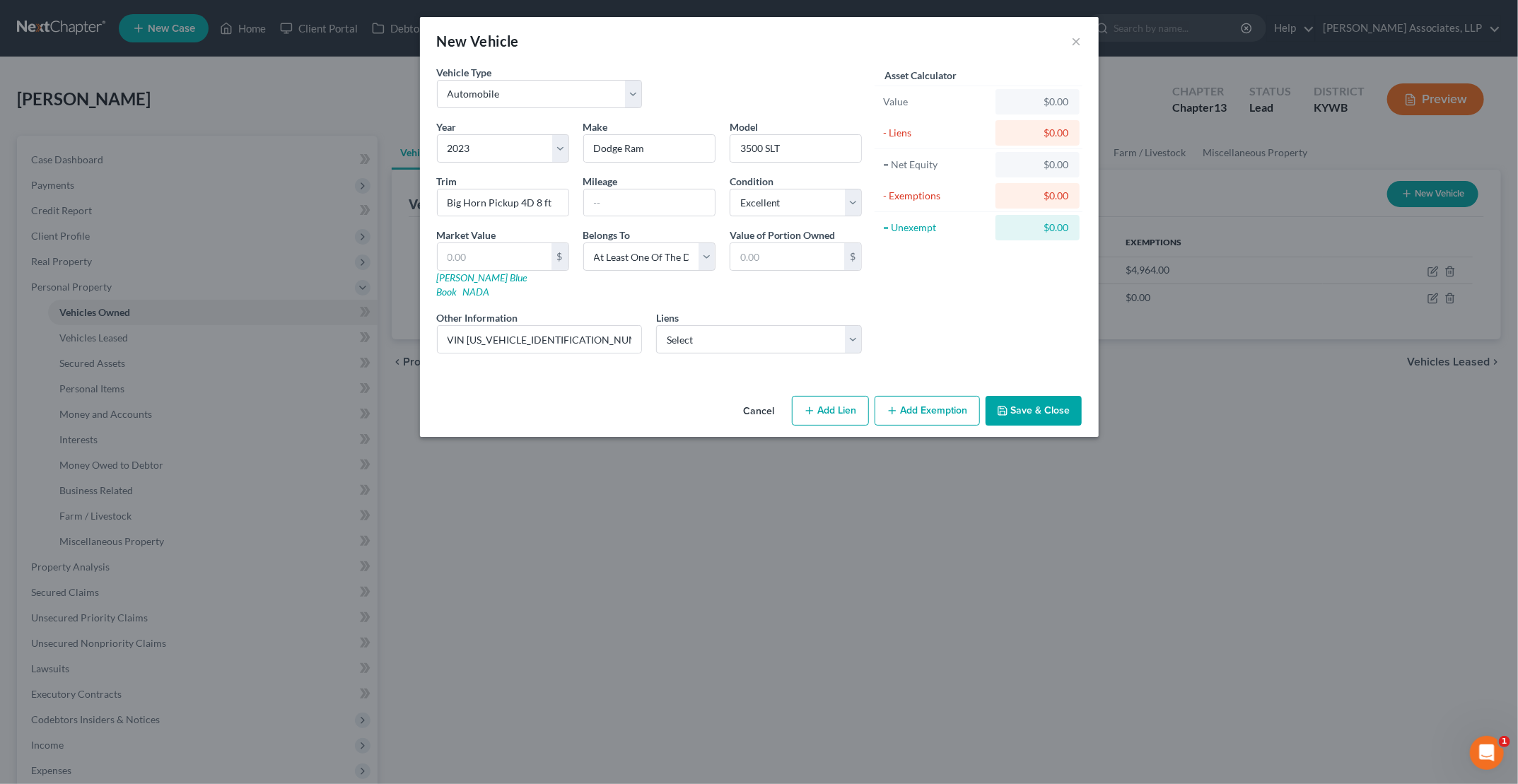
select select "0"
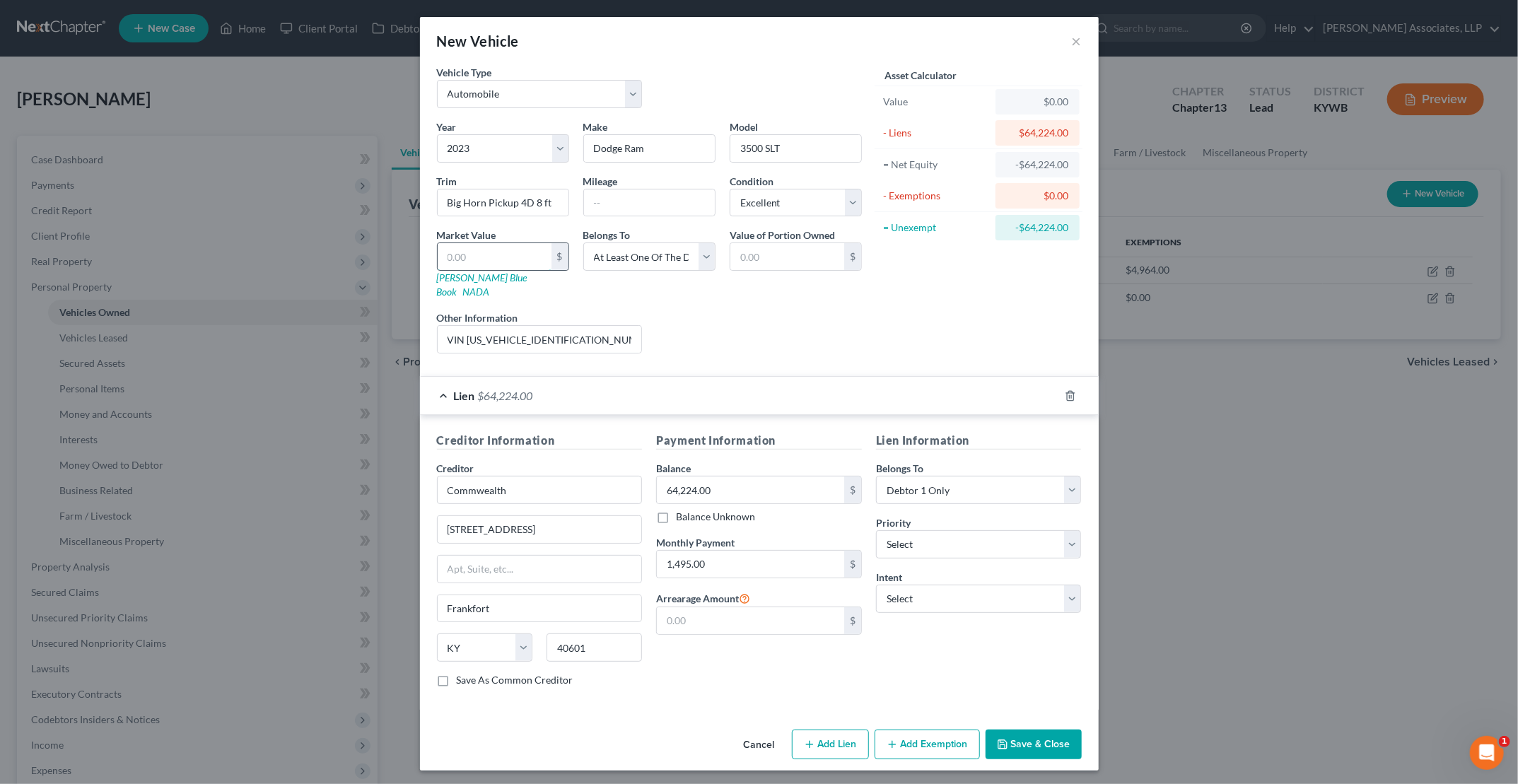
click at [518, 257] on input "text" at bounding box center [494, 256] width 114 height 27
type input "5"
type input "5.00"
type input "53"
type input "53.00"
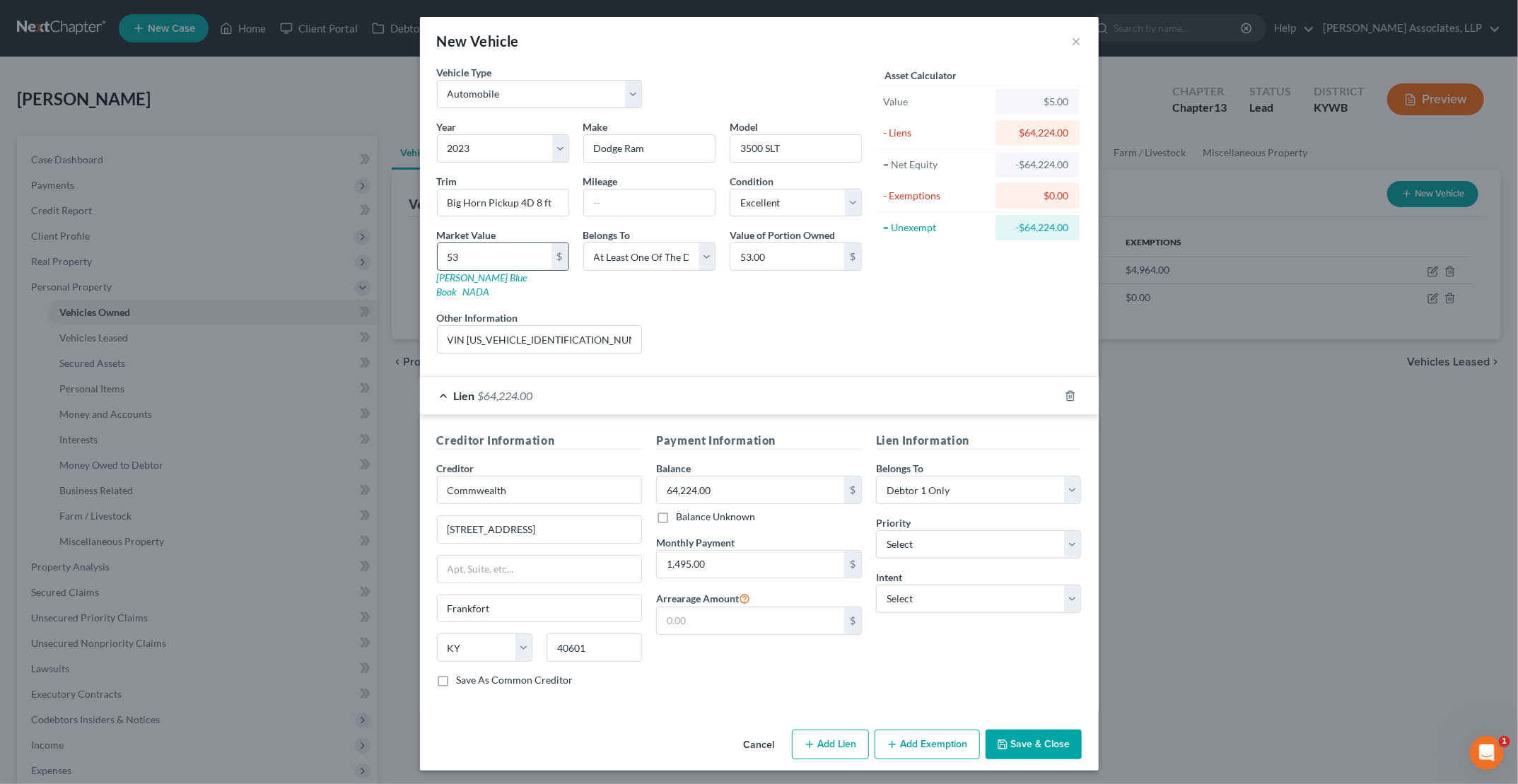
type input "530"
type input "530.00"
type input "5304"
type input "5,304.00"
type input "5,3043"
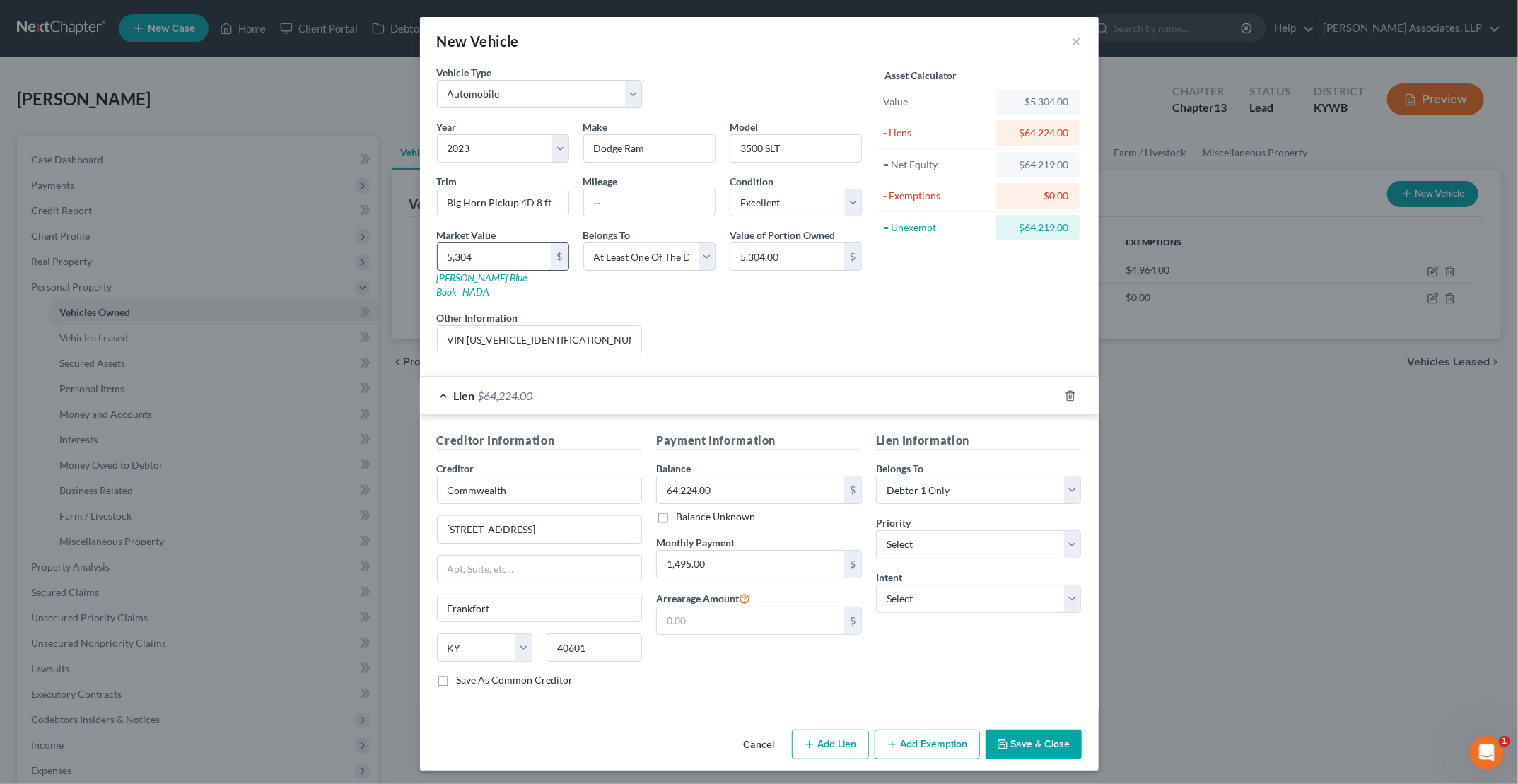
type input "53,043.00"
type input "53,043"
click at [649, 204] on input "text" at bounding box center [650, 203] width 131 height 27
type input "24000"
click at [619, 328] on input "VIN [US_VEHICLE_IDENTIFICATION_NUMBER]; Vehicle owned jointly with [PERSON_NAME]" at bounding box center [539, 339] width 204 height 27
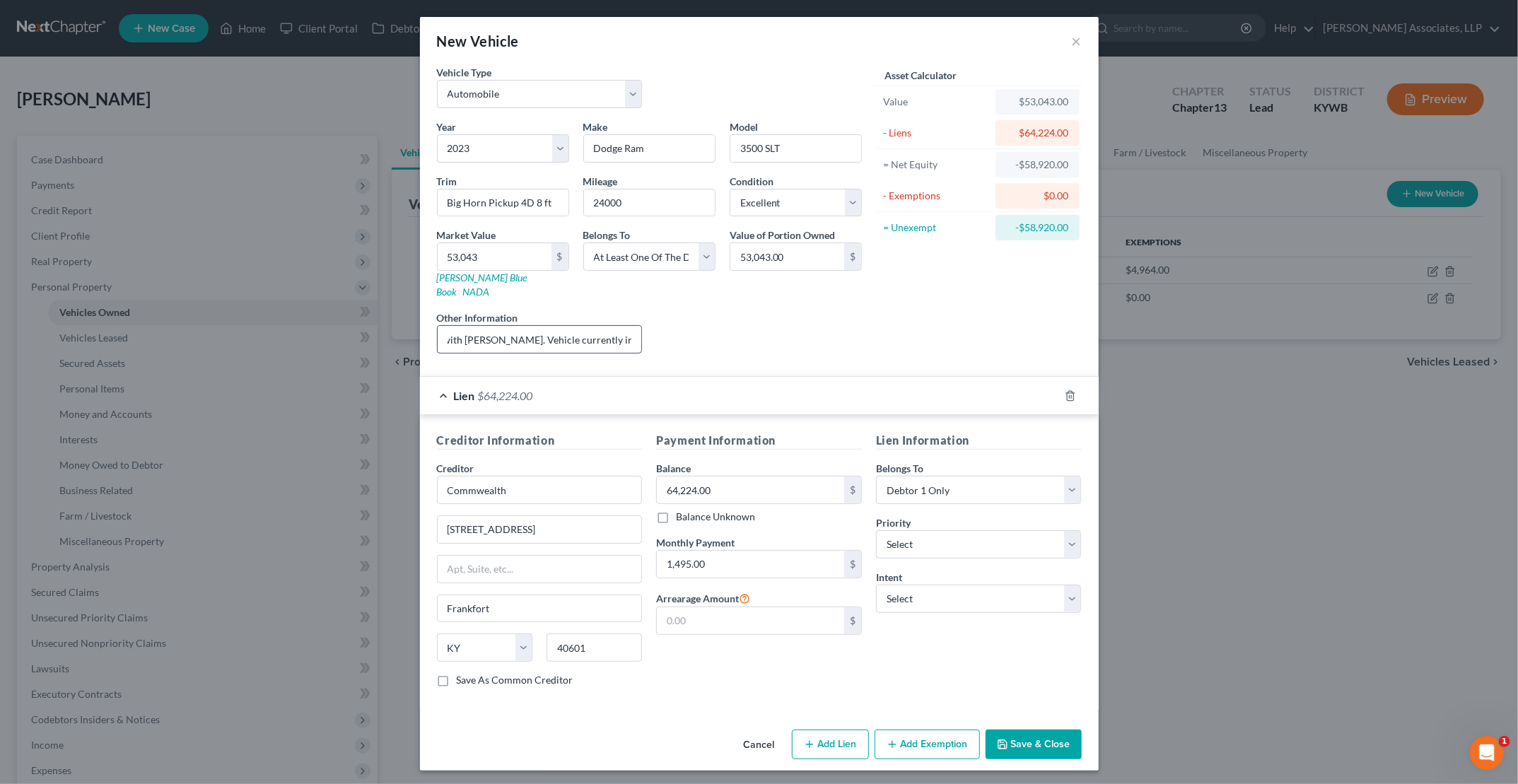
scroll to position [0, 320]
type input "VIN [US_VEHICLE_IDENTIFICATION_NUMBER]; Vehicle owned jointly with [PERSON_NAME…"
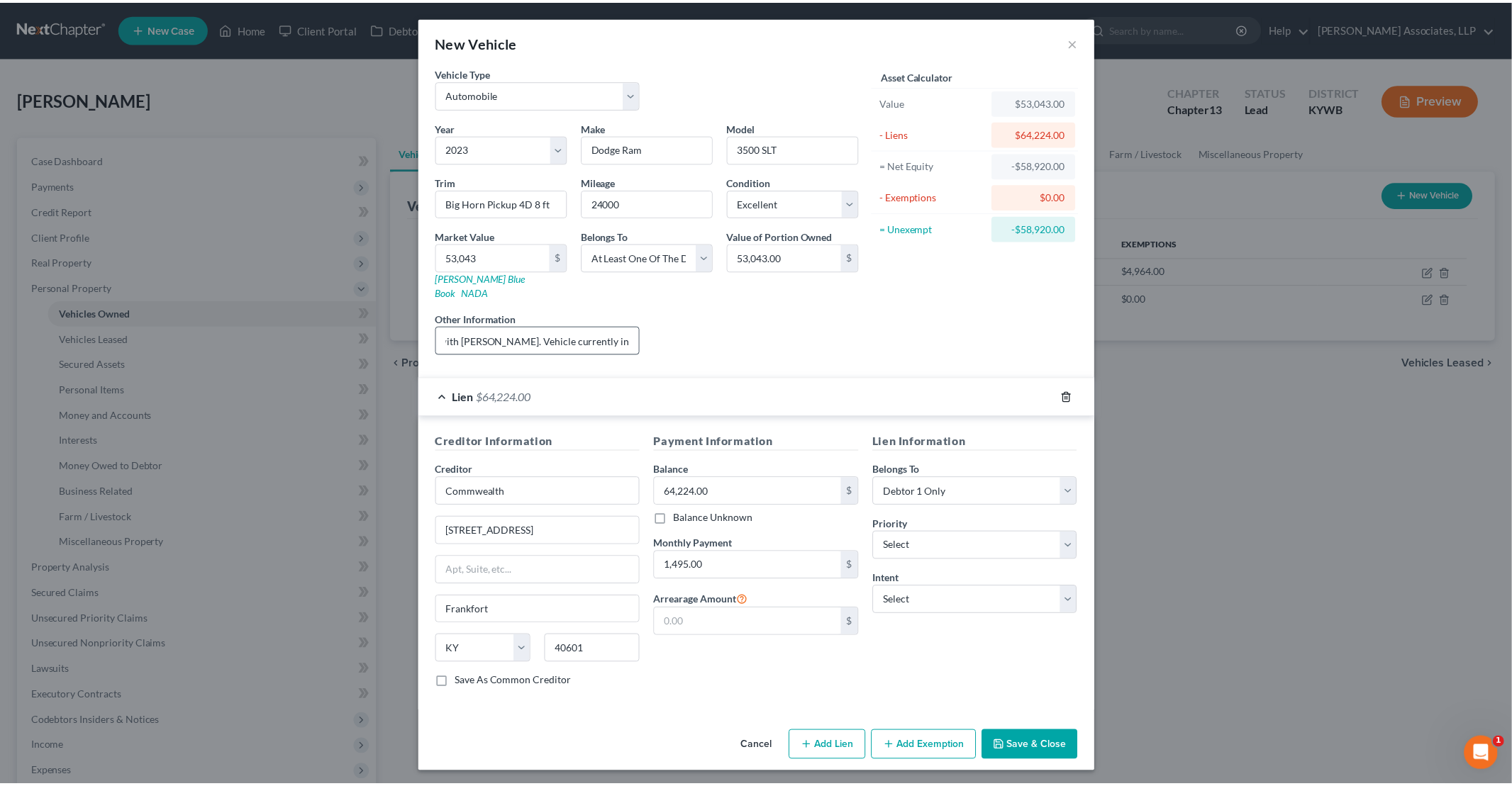
scroll to position [0, 0]
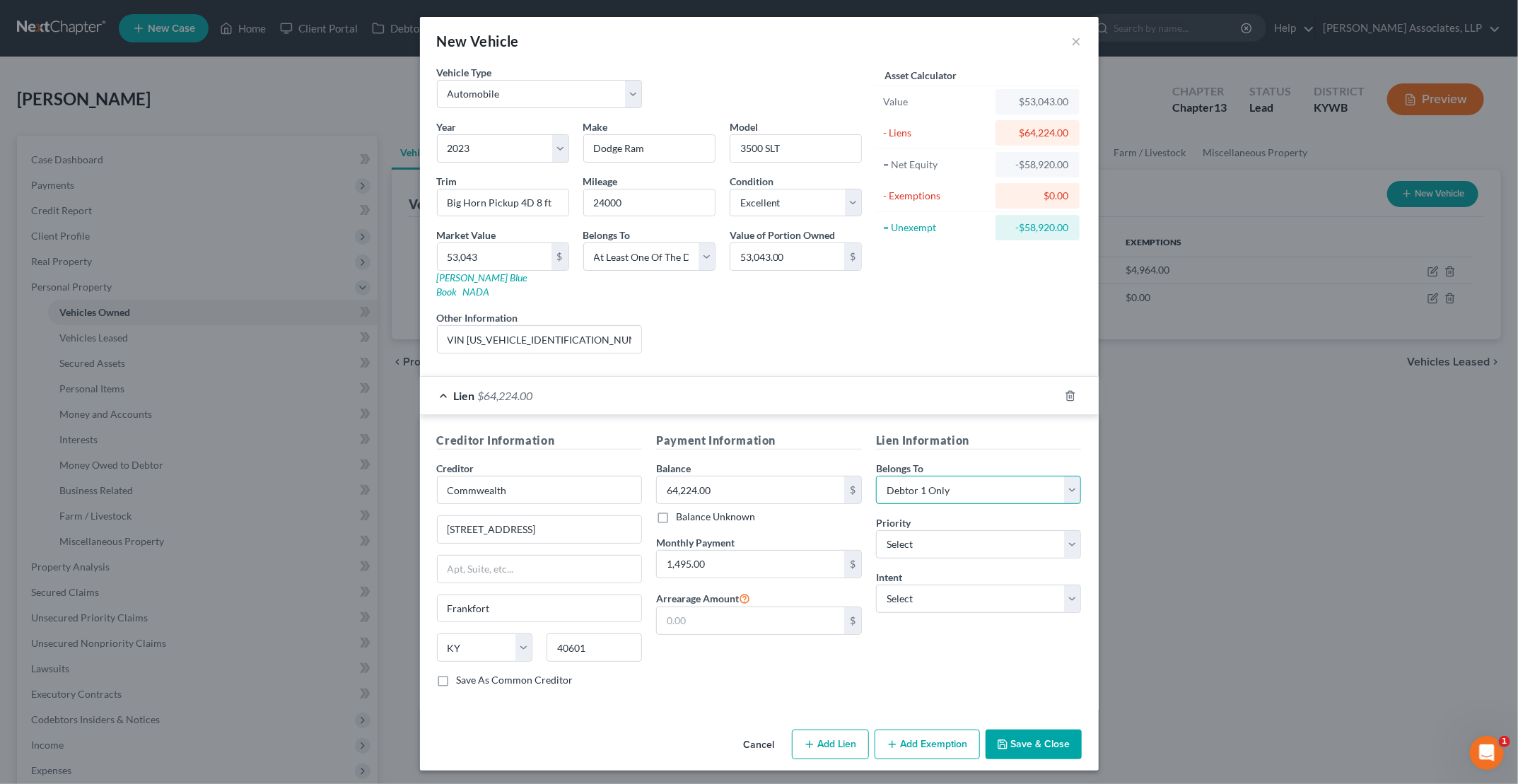
click at [729, 475] on select "Select Debtor 1 Only Debtor 2 Only Debtor 1 And Debtor 2 Only At Least One Of T…" at bounding box center [979, 489] width 205 height 28
click at [729, 730] on button "Save & Close" at bounding box center [1034, 744] width 96 height 30
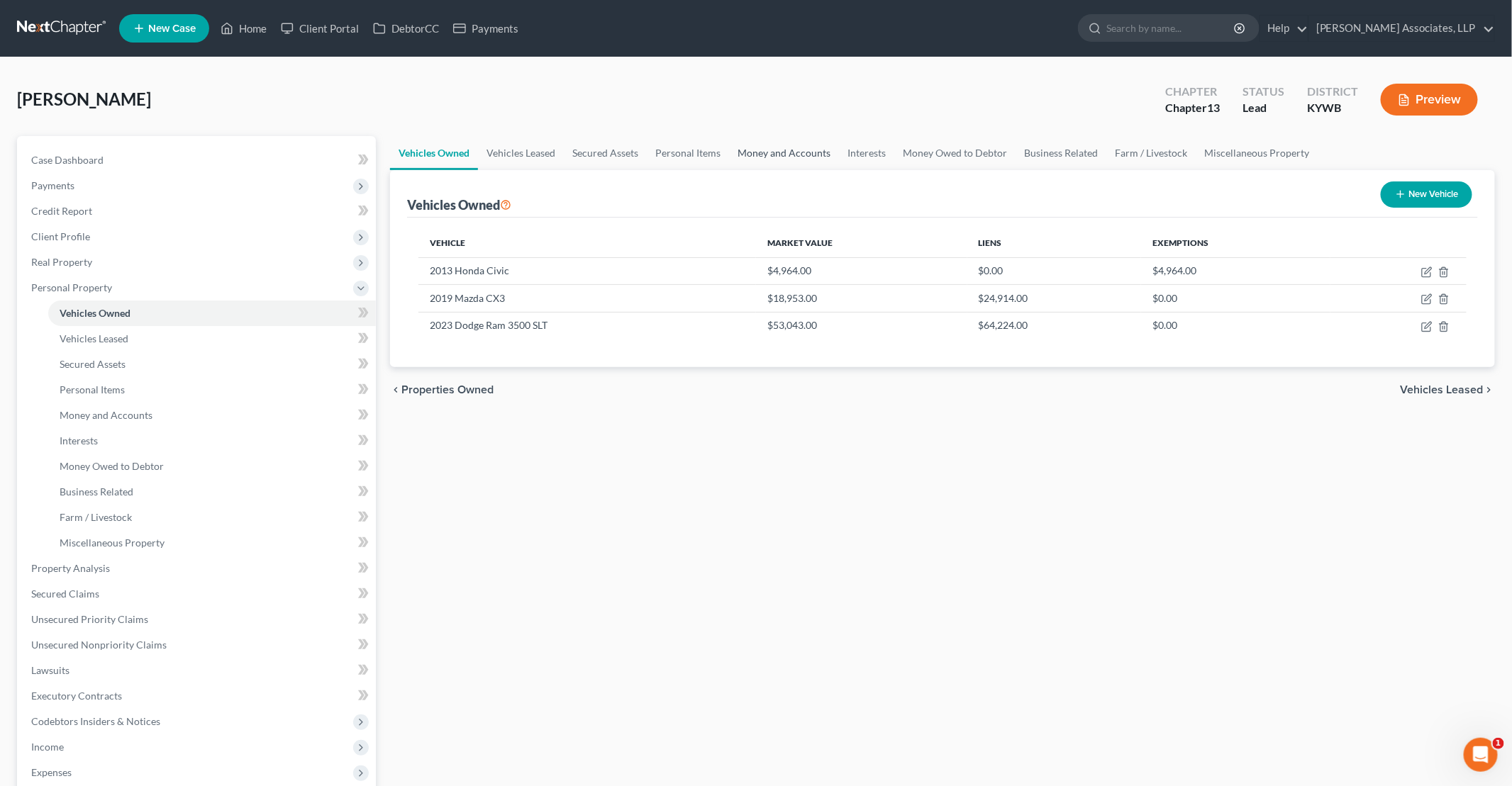
click at [731, 145] on link "Money and Accounts" at bounding box center [783, 153] width 110 height 34
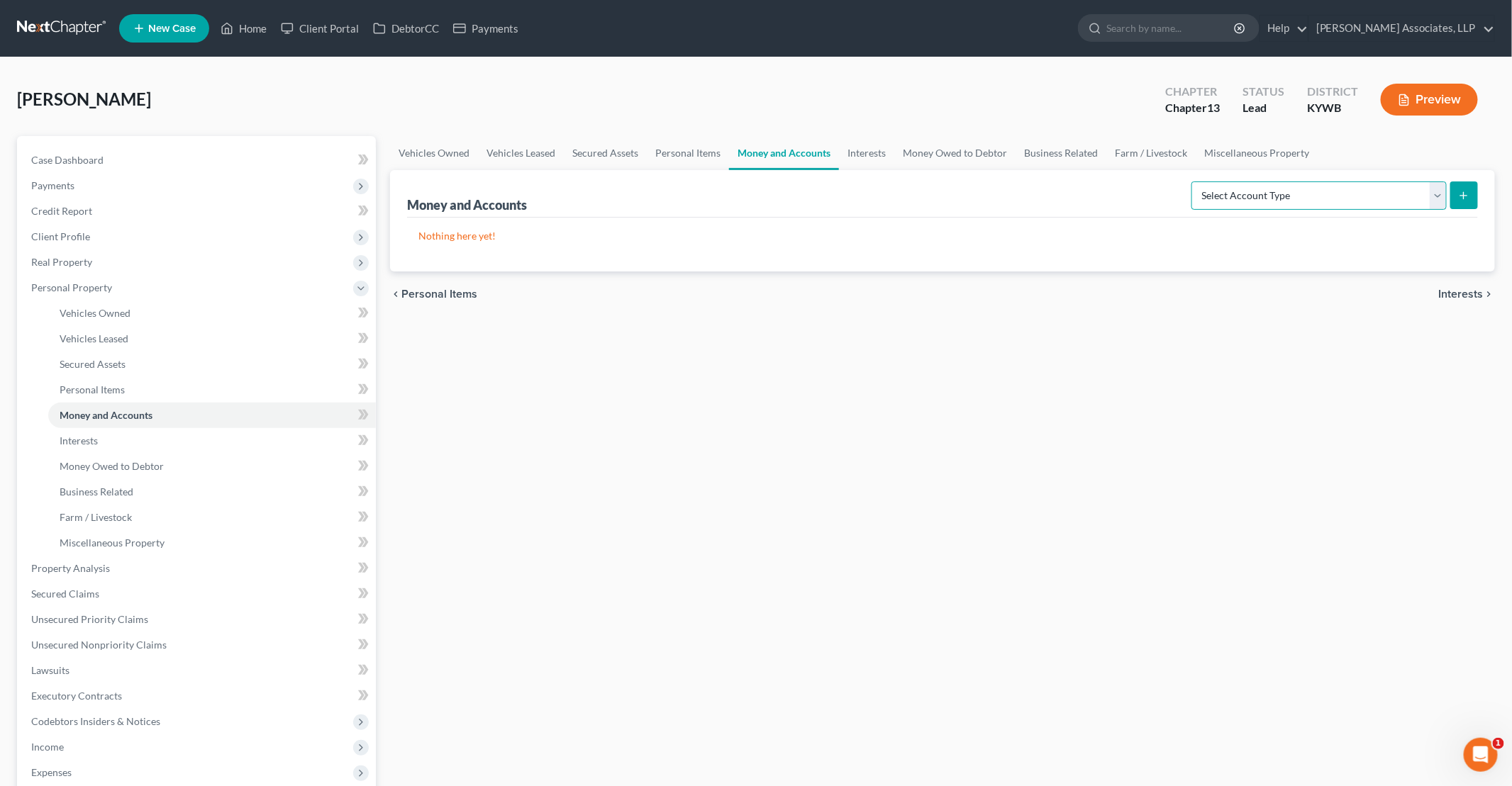
click at [731, 193] on select "Select Account Type Brokerage Cash on Hand Certificates of Deposit Checking Acc…" at bounding box center [1318, 195] width 256 height 28
select select "checking"
click at [731, 181] on select "Select Account Type Brokerage Cash on Hand Certificates of Deposit Checking Acc…" at bounding box center [1318, 195] width 256 height 28
click at [731, 197] on icon "submit" at bounding box center [1463, 196] width 12 height 12
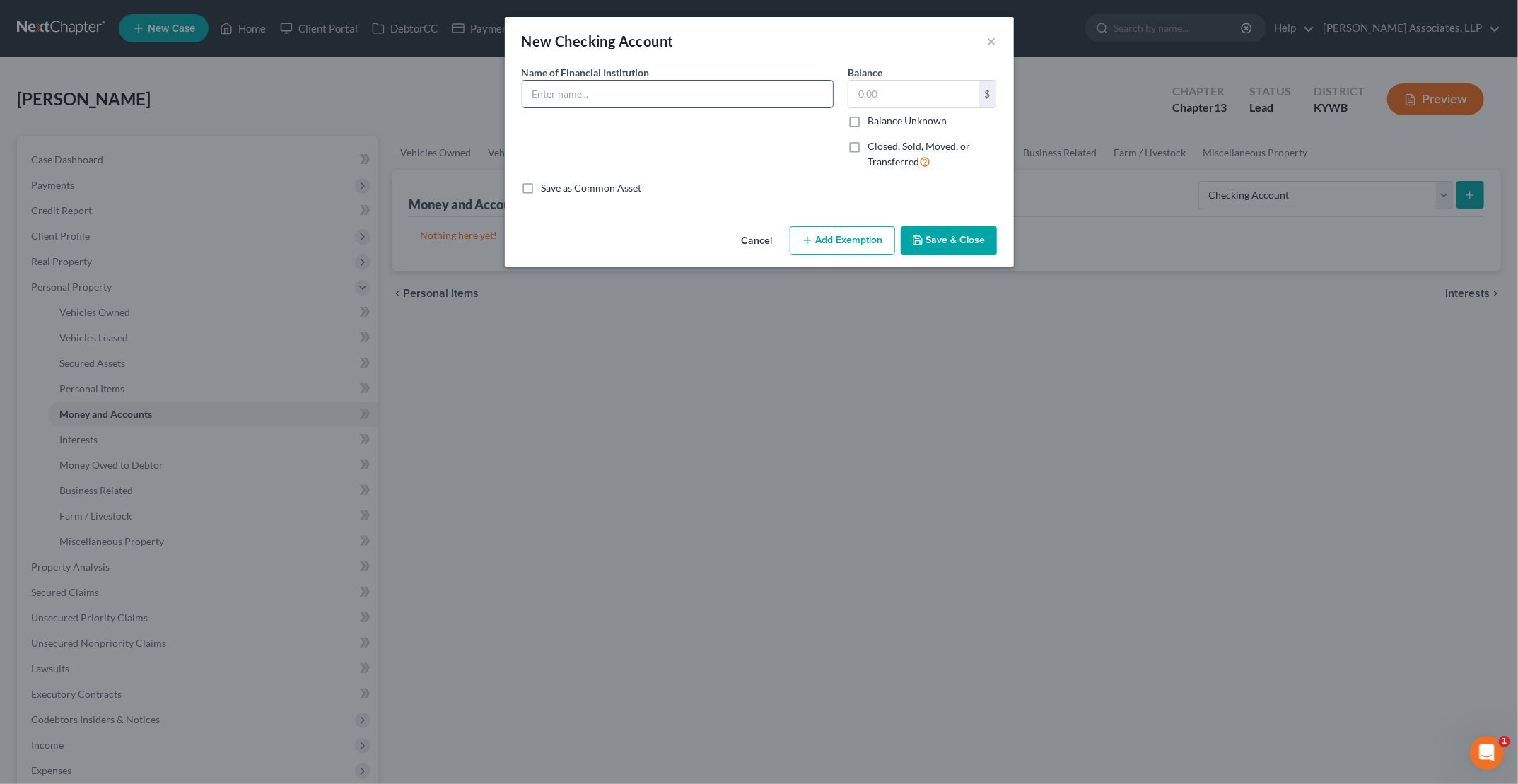
click at [608, 96] on input "text" at bounding box center [678, 94] width 311 height 27
type input "u"
type input "US Bank (6413) Owned Jointly with [PERSON_NAME]"
click at [729, 98] on input "text" at bounding box center [914, 94] width 131 height 27
click at [729, 245] on button "Save & Close" at bounding box center [949, 241] width 96 height 30
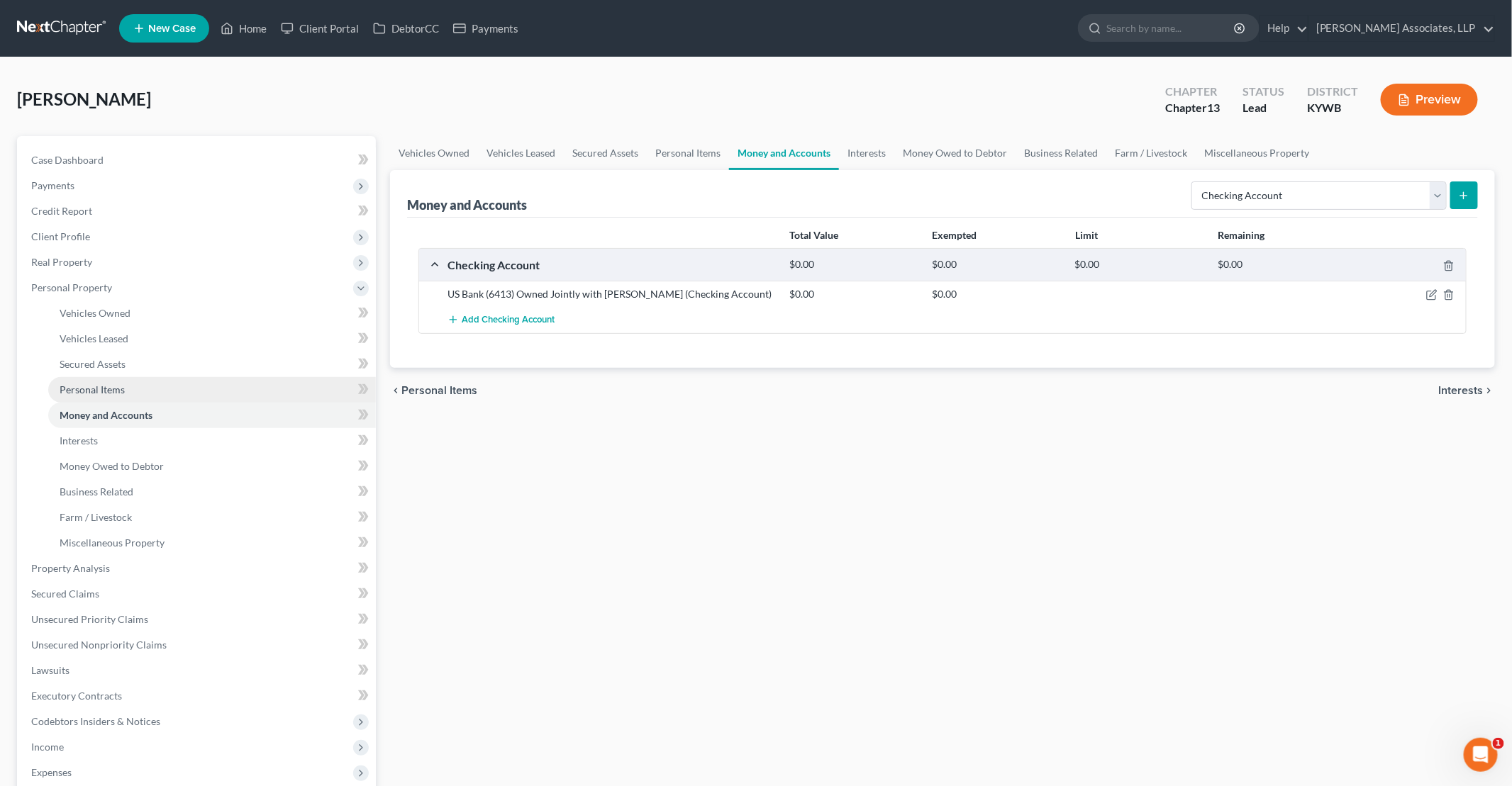
click at [114, 391] on span "Personal Items" at bounding box center [92, 389] width 66 height 12
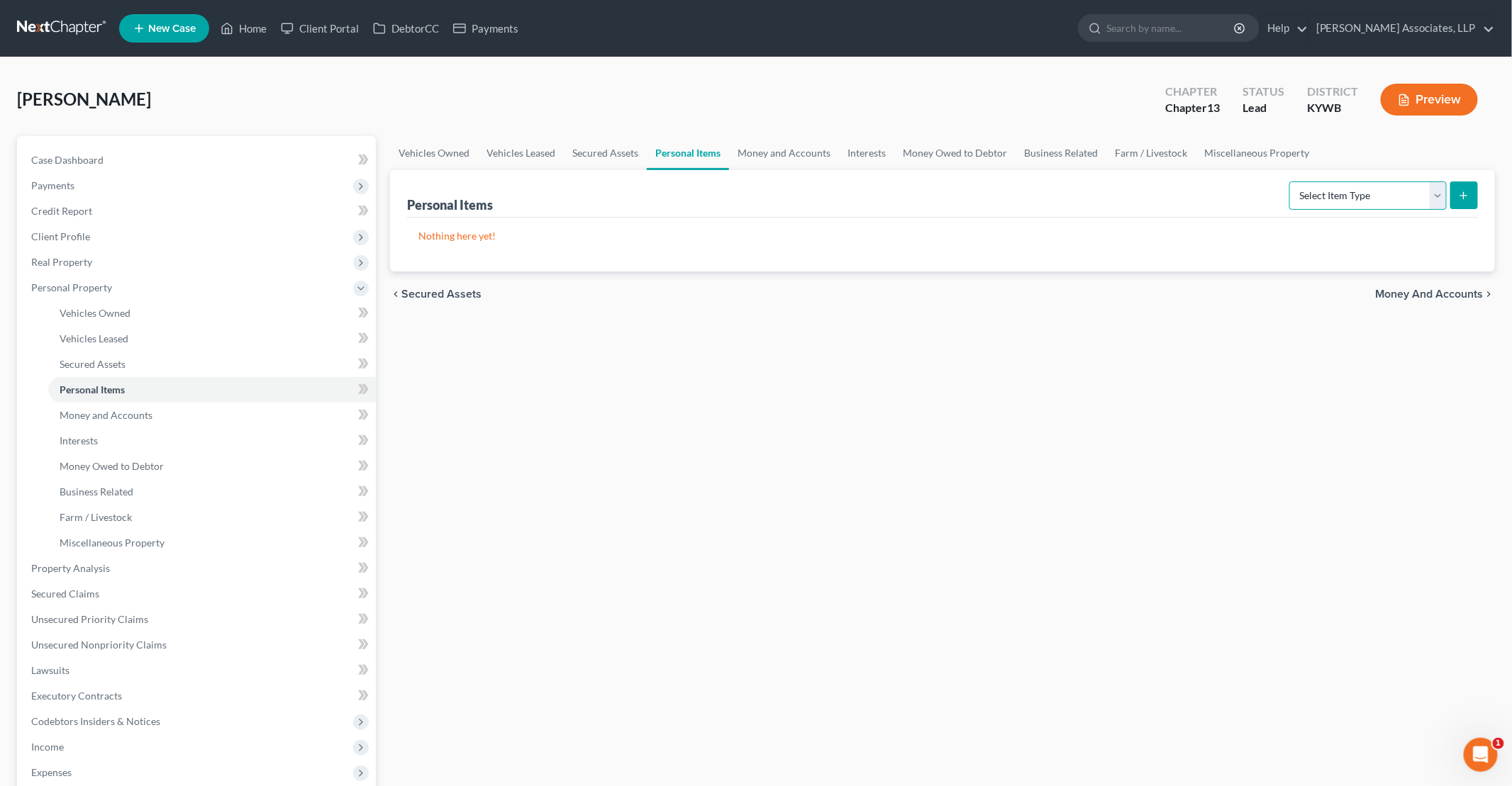
click at [731, 194] on select "Select Item Type Clothing Collectibles Of Value Electronics Firearms Household …" at bounding box center [1368, 195] width 157 height 28
select select "household_goods"
click at [731, 181] on select "Select Item Type Clothing Collectibles Of Value Electronics Firearms Household …" at bounding box center [1368, 195] width 157 height 28
click at [731, 192] on line "submit" at bounding box center [1463, 195] width 0 height 7
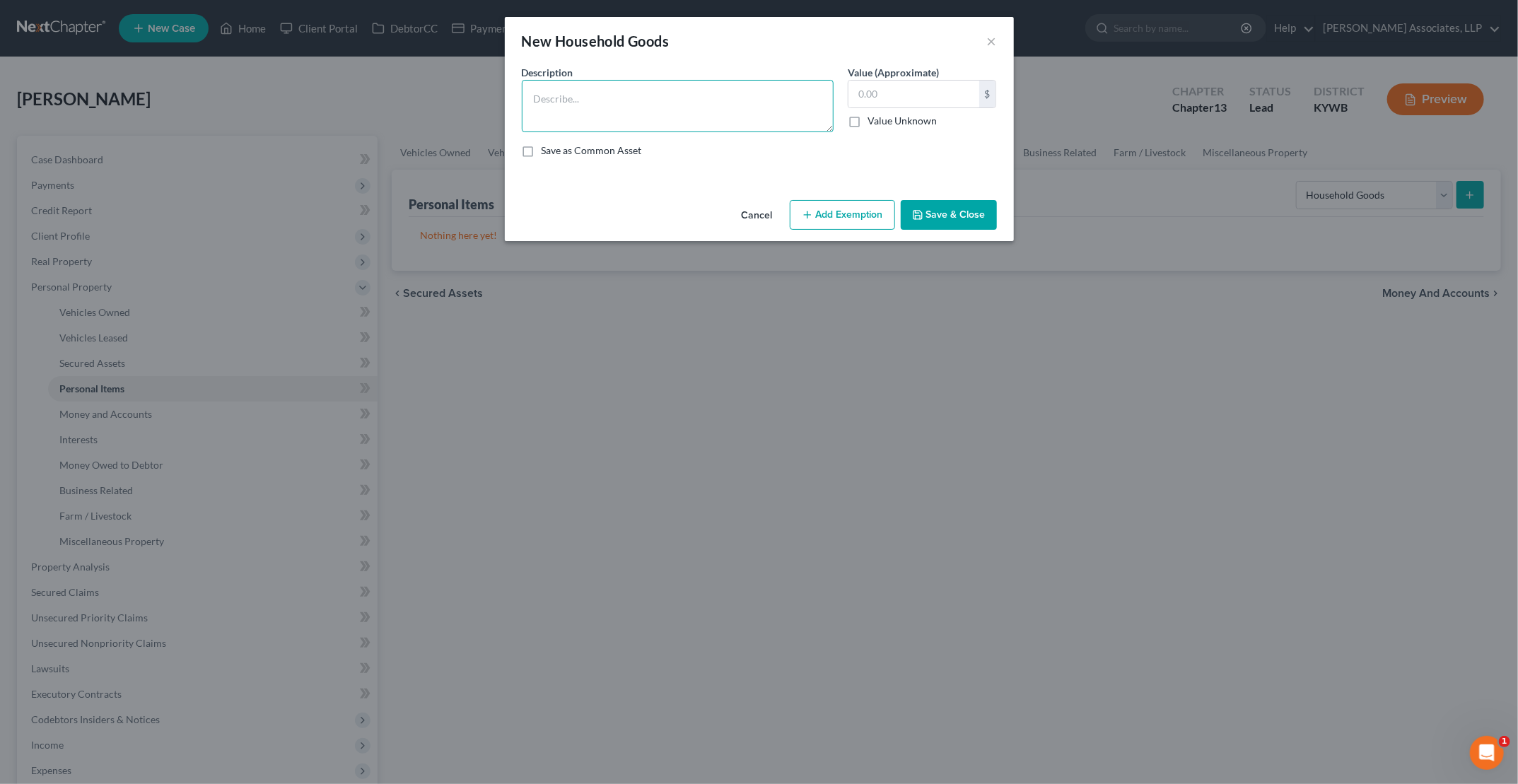
click at [694, 123] on textarea at bounding box center [678, 106] width 312 height 52
type textarea "Fridge, stove, dishwasher, living room set, 2x queen bedroom set, table and cha…"
click at [729, 105] on input "text" at bounding box center [914, 94] width 131 height 27
type input "10,000"
click at [729, 215] on button "Add Exemption" at bounding box center [842, 215] width 105 height 30
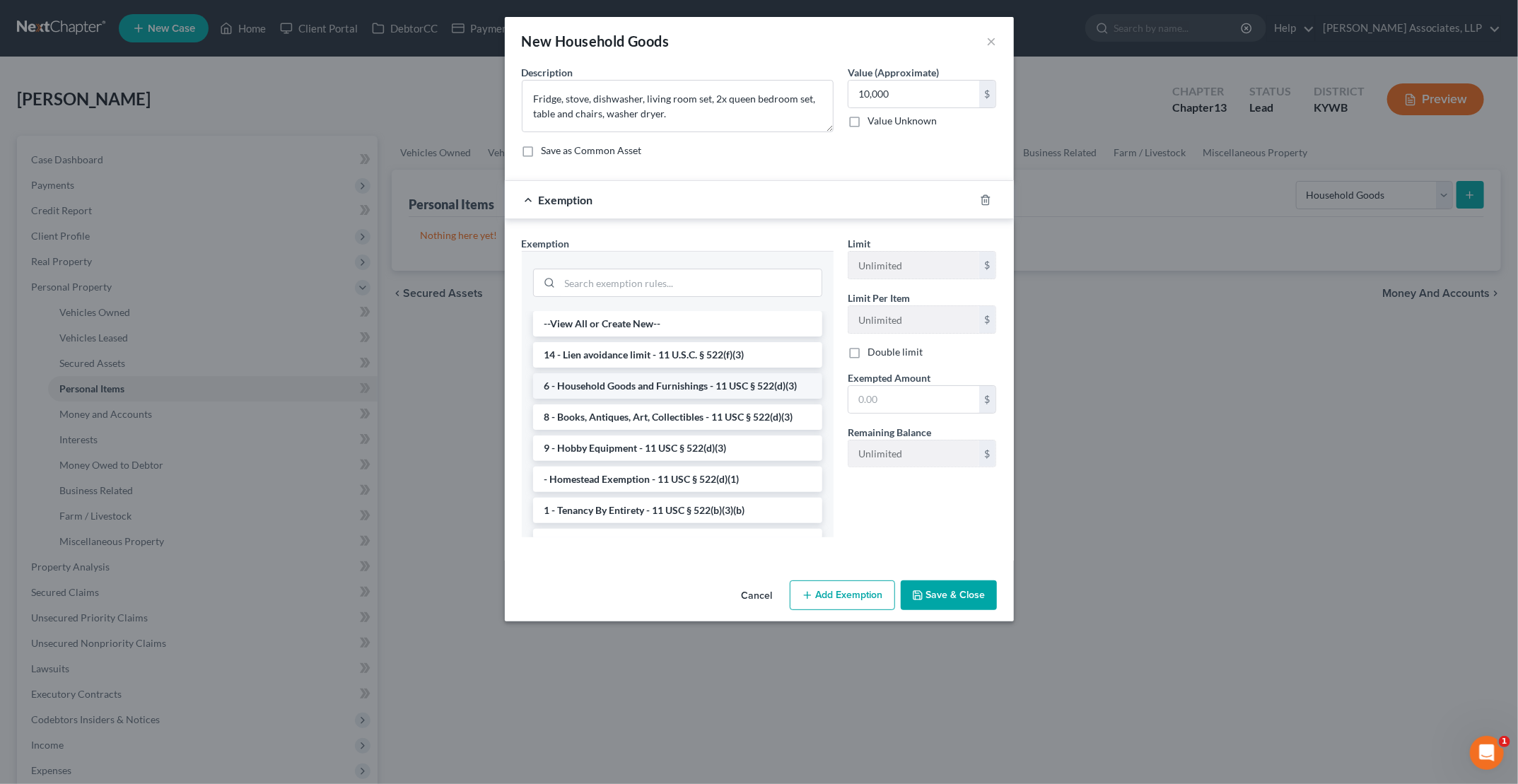
click at [615, 379] on li "6 - Household Goods and Furnishings - 11 USC § 522(d)(3)" at bounding box center [677, 385] width 289 height 25
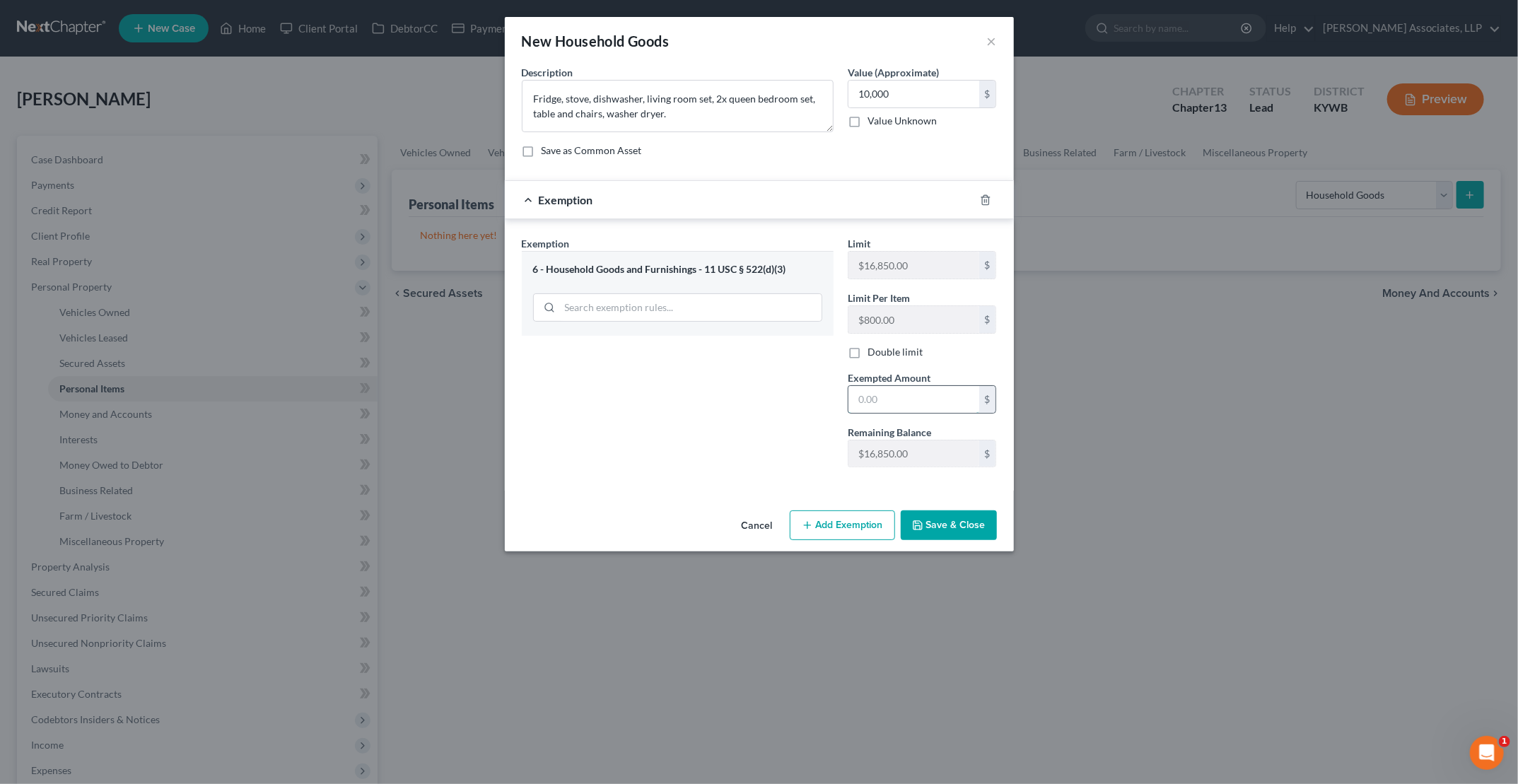
click at [729, 387] on input "text" at bounding box center [914, 399] width 131 height 27
type input "10,000"
click at [729, 525] on button "Save & Close" at bounding box center [949, 525] width 96 height 30
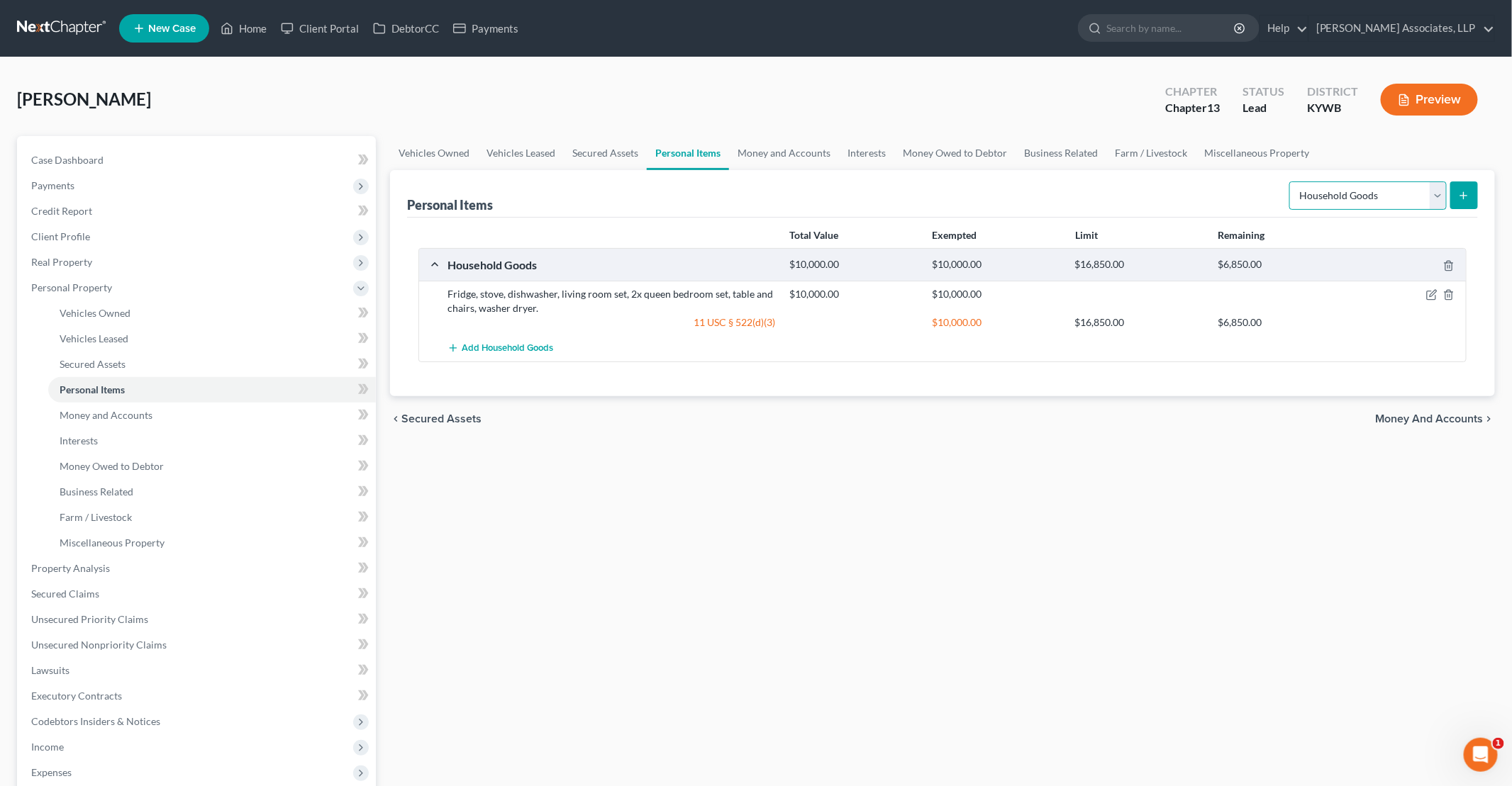
click at [731, 204] on select "Select Item Type Clothing Collectibles Of Value Electronics Firearms Household …" at bounding box center [1368, 195] width 157 height 28
select select "clothing"
click at [731, 181] on select "Select Item Type Clothing Collectibles Of Value Electronics Firearms Household …" at bounding box center [1368, 195] width 157 height 28
click at [731, 196] on icon "submit" at bounding box center [1463, 196] width 12 height 12
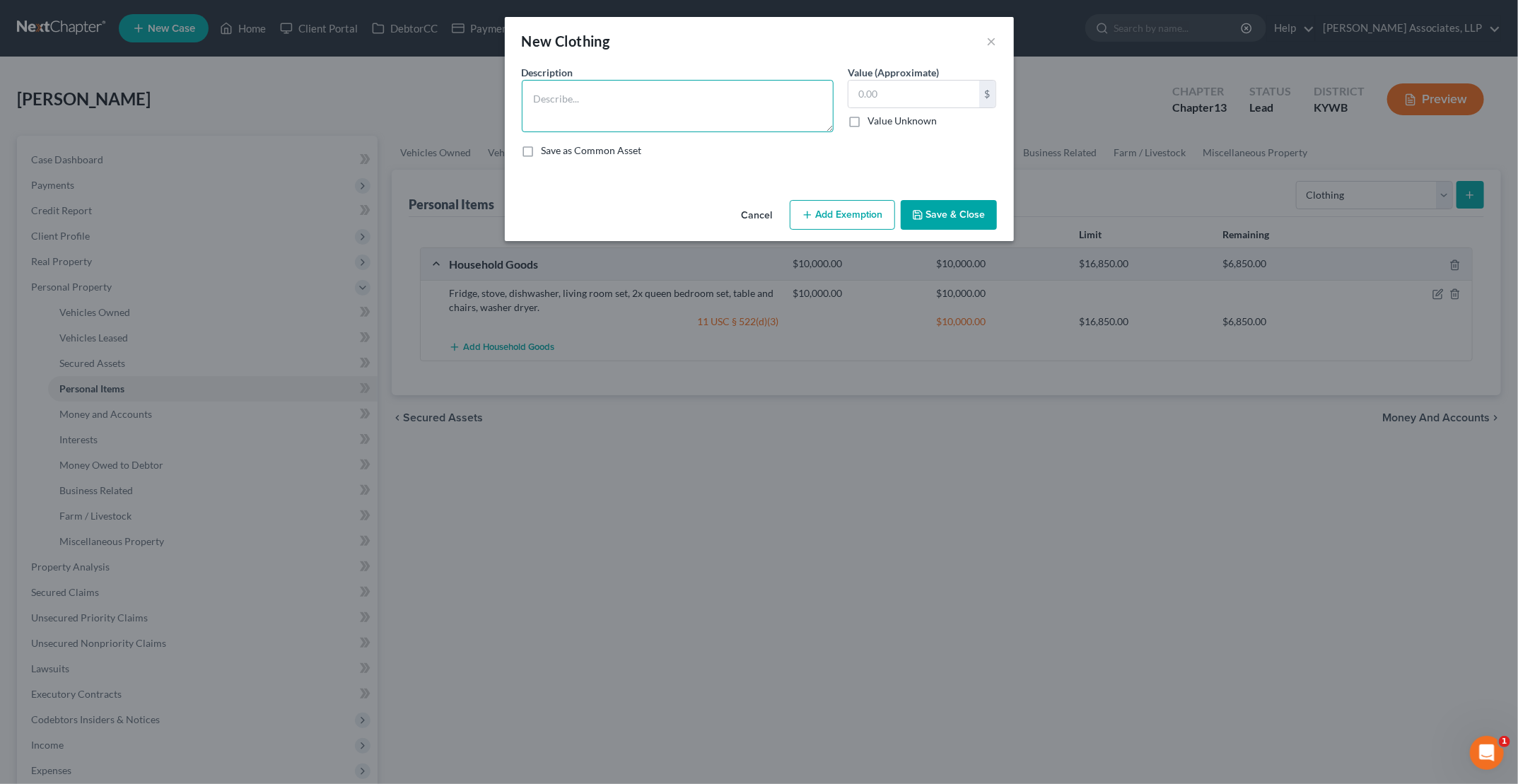
click at [729, 100] on textarea at bounding box center [678, 106] width 312 height 52
type textarea "Women's clothing"
type input "5,000"
click at [729, 212] on button "Add Exemption" at bounding box center [842, 215] width 105 height 30
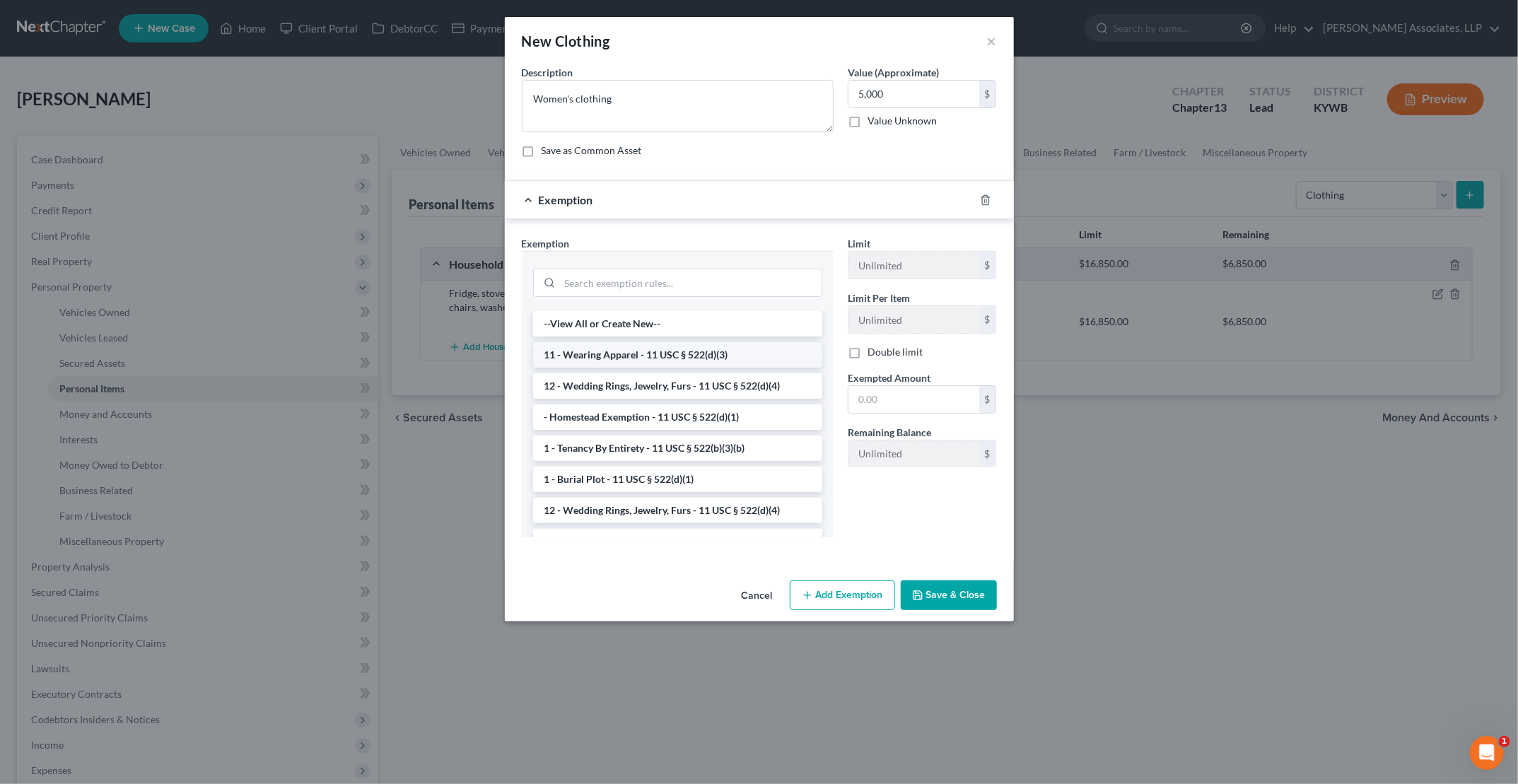
click at [676, 356] on li "11 - Wearing Apparel - 11 USC § 522(d)(3)" at bounding box center [677, 354] width 289 height 25
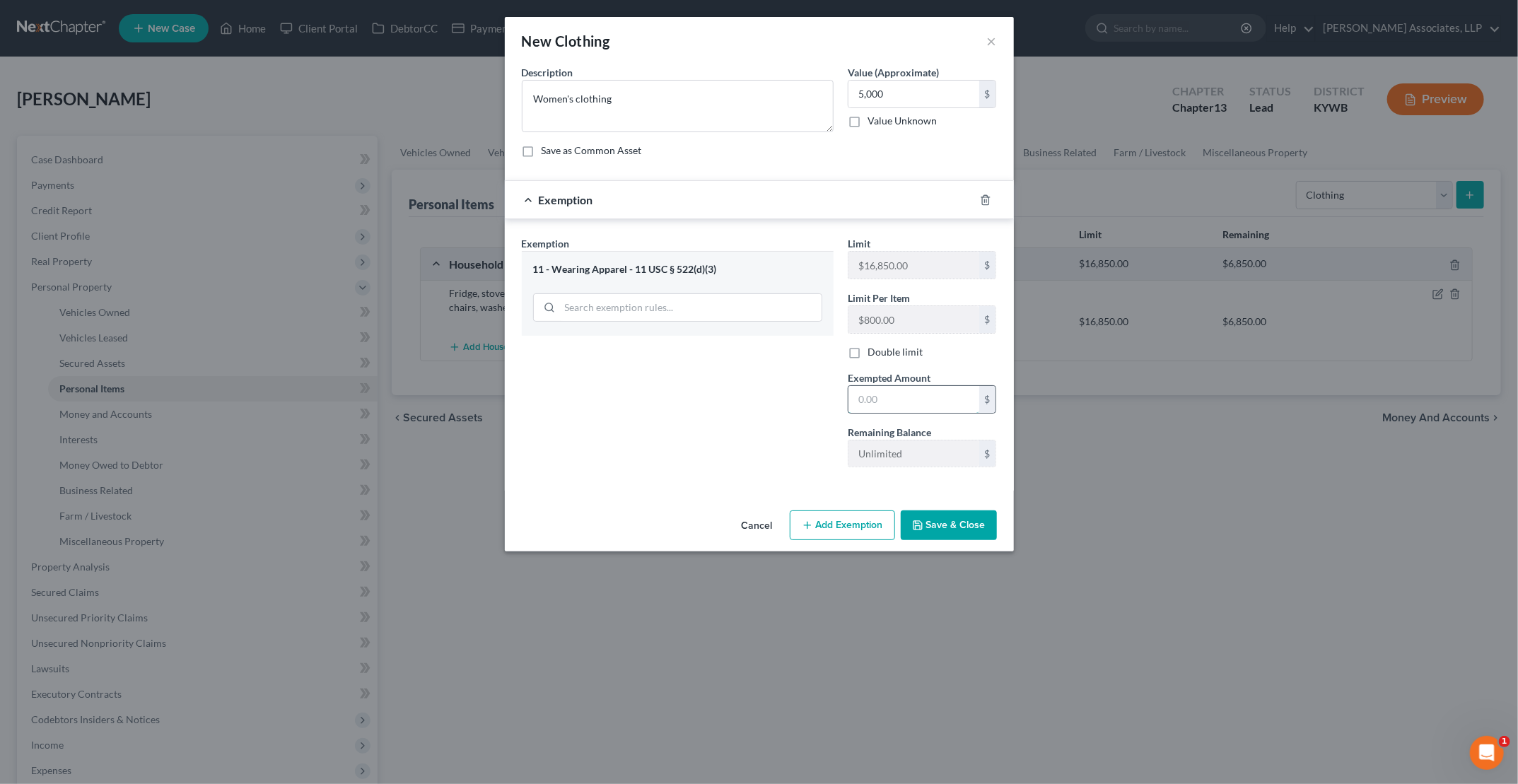
click at [729, 401] on input "text" at bounding box center [914, 399] width 131 height 27
type input "5,000"
drag, startPoint x: 938, startPoint y: 520, endPoint x: 1028, endPoint y: 454, distance: 111.6
click at [729, 520] on button "Save & Close" at bounding box center [949, 525] width 96 height 30
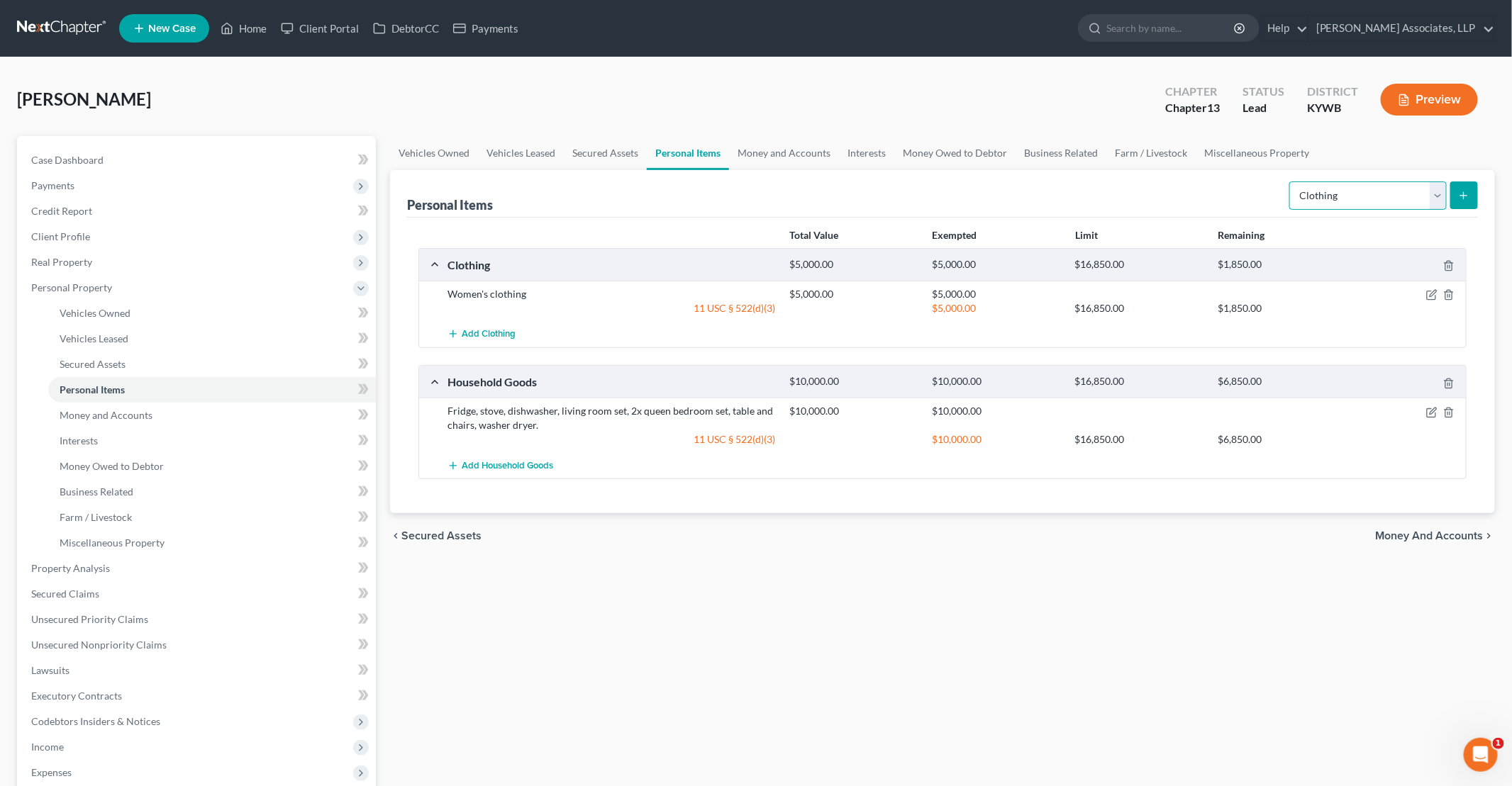
click at [731, 199] on select "Select Item Type Clothing Collectibles Of Value Electronics Firearms Household …" at bounding box center [1368, 195] width 157 height 28
select select "jewelry"
click at [731, 181] on select "Select Item Type Clothing Collectibles Of Value Electronics Firearms Household …" at bounding box center [1368, 195] width 157 height 28
click at [731, 191] on icon "submit" at bounding box center [1463, 196] width 12 height 12
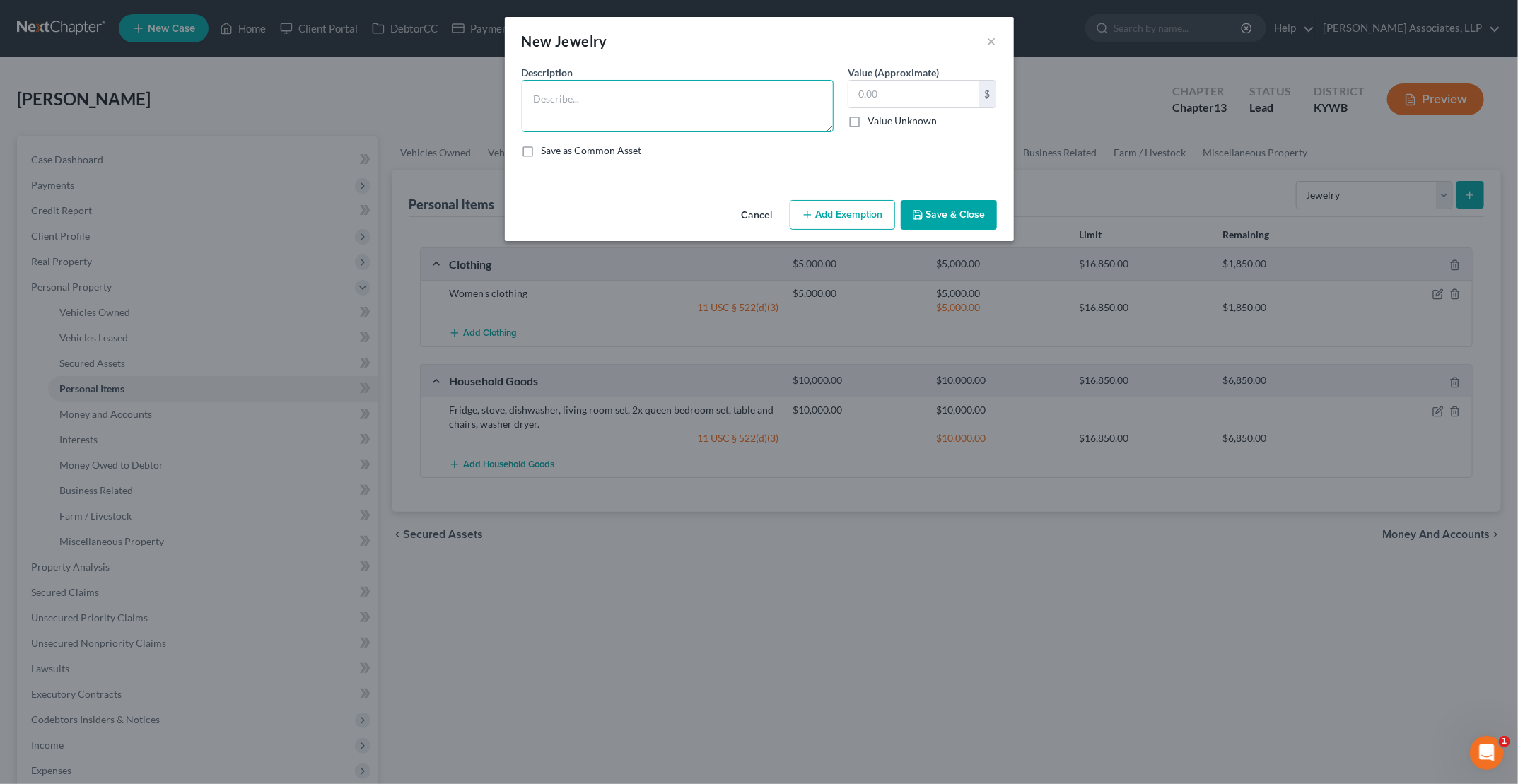
click at [634, 99] on textarea at bounding box center [678, 106] width 312 height 52
type textarea "Earrings"
type input "100"
click at [729, 209] on button "Add Exemption" at bounding box center [842, 215] width 105 height 30
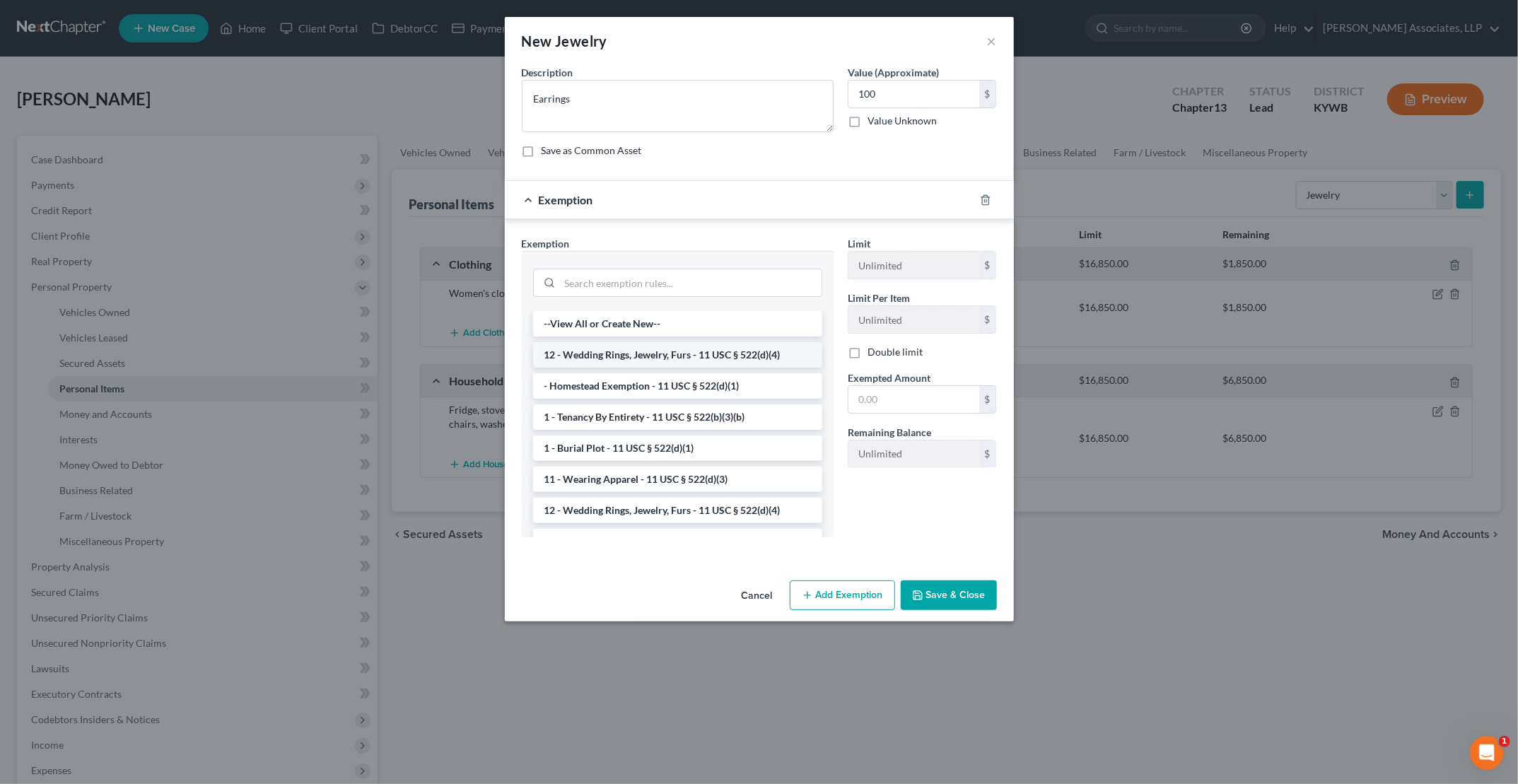
click at [622, 352] on li "12 - Wedding Rings, Jewelry, Furs - 11 USC § 522(d)(4)" at bounding box center [677, 354] width 289 height 25
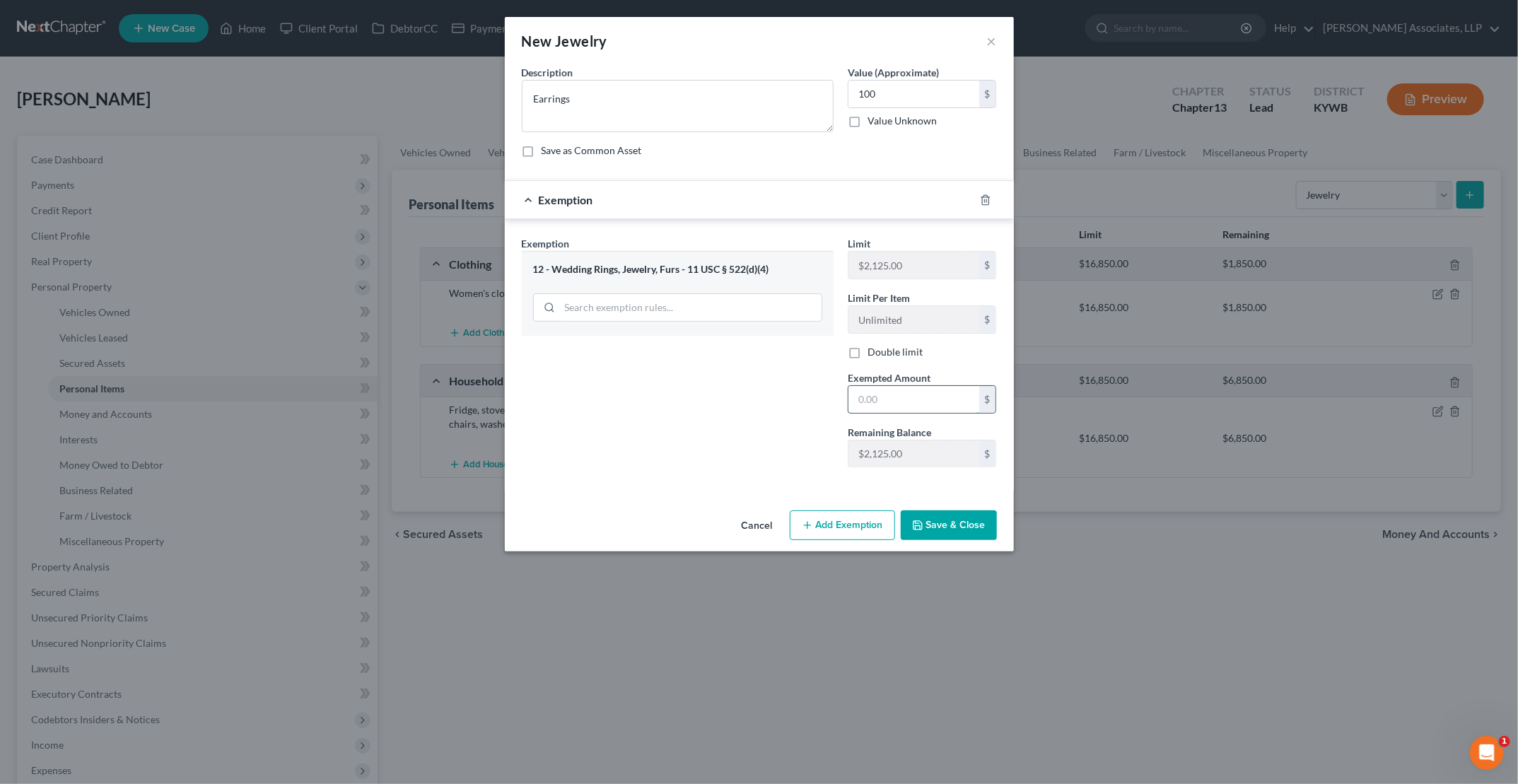
click at [729, 398] on input "text" at bounding box center [914, 399] width 131 height 27
type input "100"
click at [729, 523] on button "Save & Close" at bounding box center [949, 525] width 96 height 30
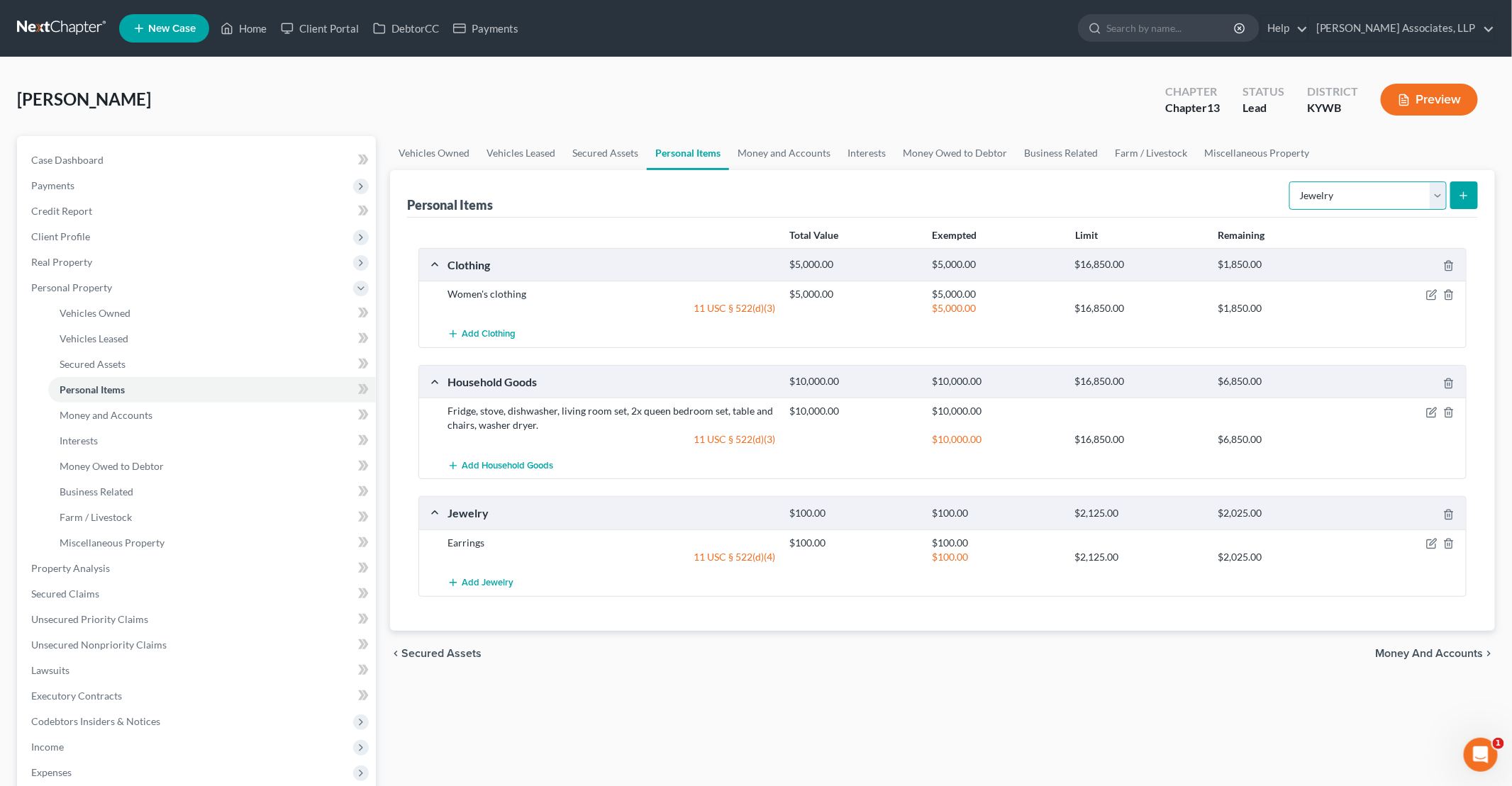
click at [731, 192] on select "Select Item Type Clothing Collectibles Of Value Electronics Firearms Household …" at bounding box center [1368, 195] width 157 height 28
select select "pets"
click at [731, 181] on select "Select Item Type Clothing Collectibles Of Value Electronics Firearms Household …" at bounding box center [1368, 195] width 157 height 28
click at [731, 196] on line "submit" at bounding box center [1463, 196] width 7 height 0
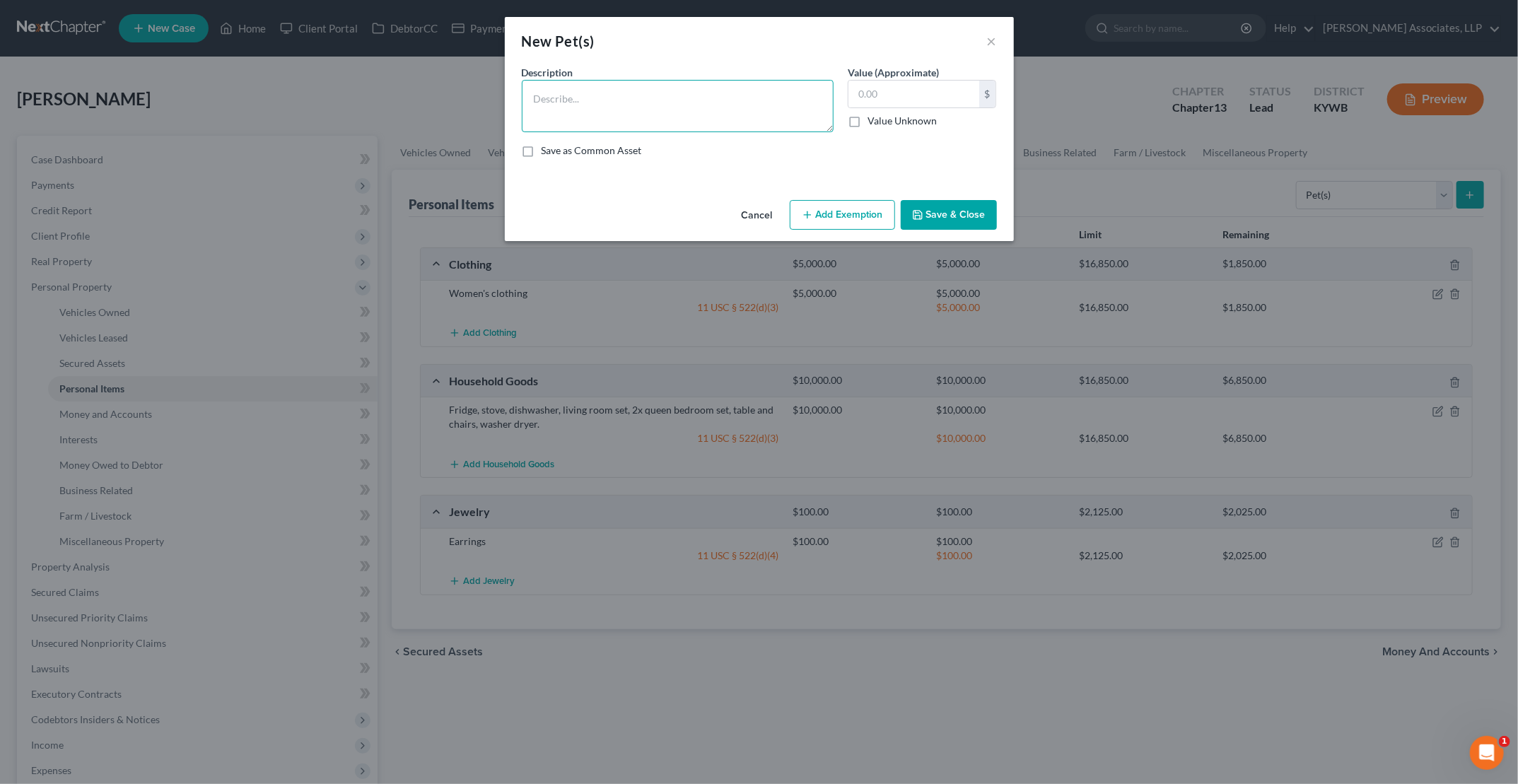
click at [729, 110] on textarea at bounding box center [678, 106] width 312 height 52
type textarea "two dogs"
type input "150"
click at [729, 205] on button "Add Exemption" at bounding box center [842, 215] width 105 height 30
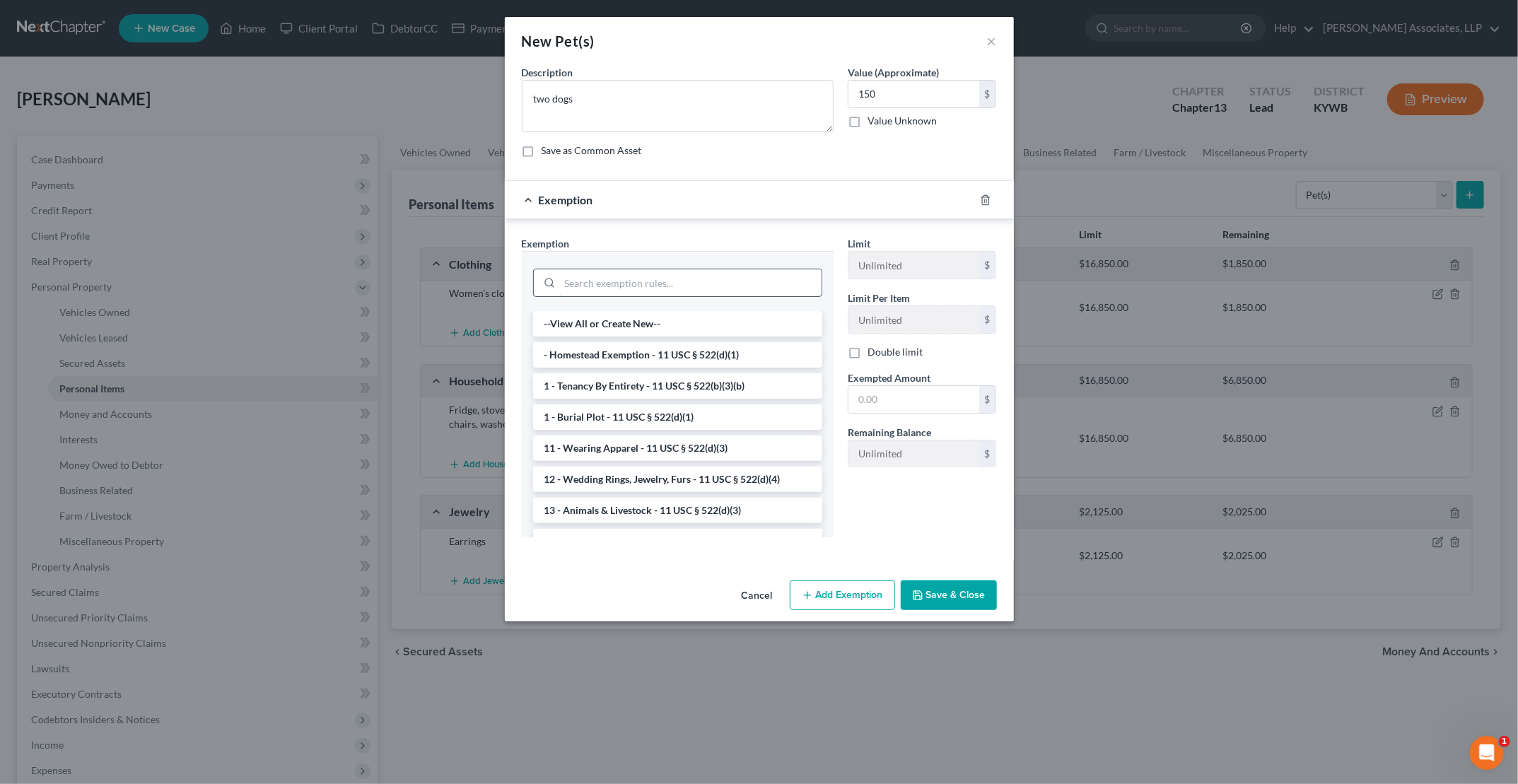
click at [664, 285] on input "search" at bounding box center [690, 282] width 261 height 27
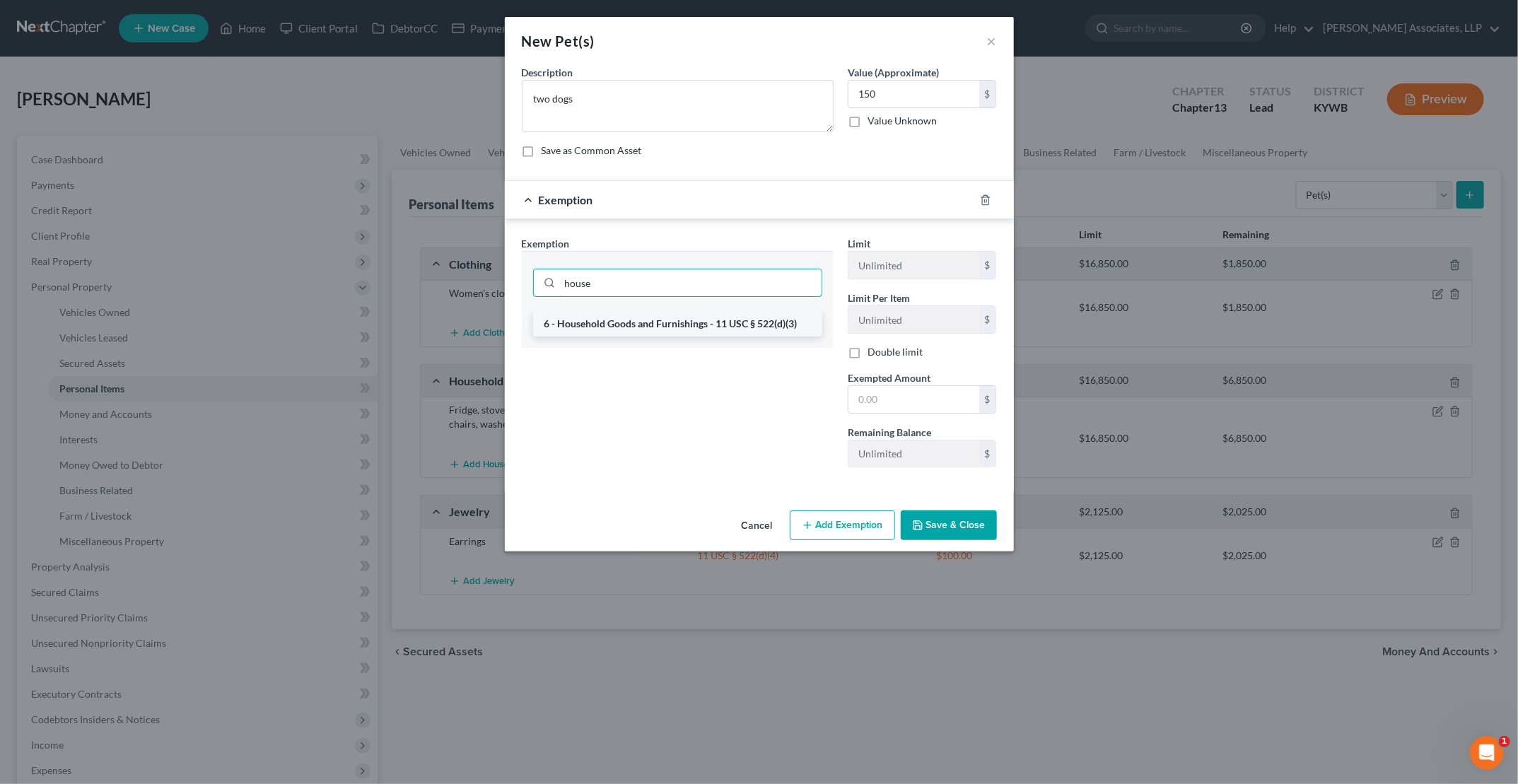
type input "house"
click at [666, 314] on li "6 - Household Goods and Furnishings - 11 USC § 522(d)(3)" at bounding box center [677, 324] width 289 height 25
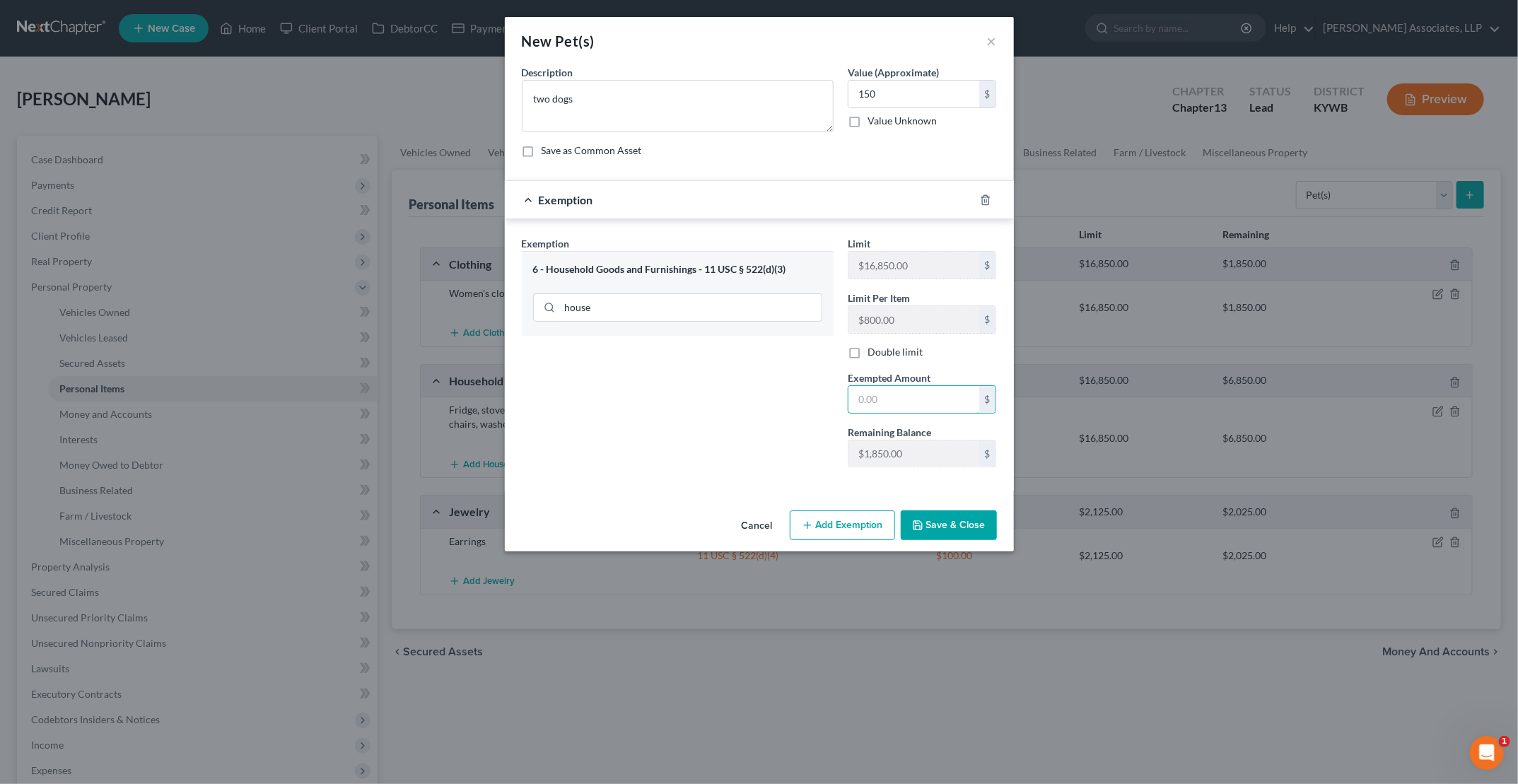
drag, startPoint x: 875, startPoint y: 398, endPoint x: 894, endPoint y: 417, distance: 26.9
click at [729, 415] on div "Limit $16,850.00 $ Limit Per Item $800.00 $ Double limit Exempted Amount * $ Re…" at bounding box center [922, 357] width 163 height 242
type input "150"
click at [729, 515] on button "Save & Close" at bounding box center [949, 525] width 96 height 30
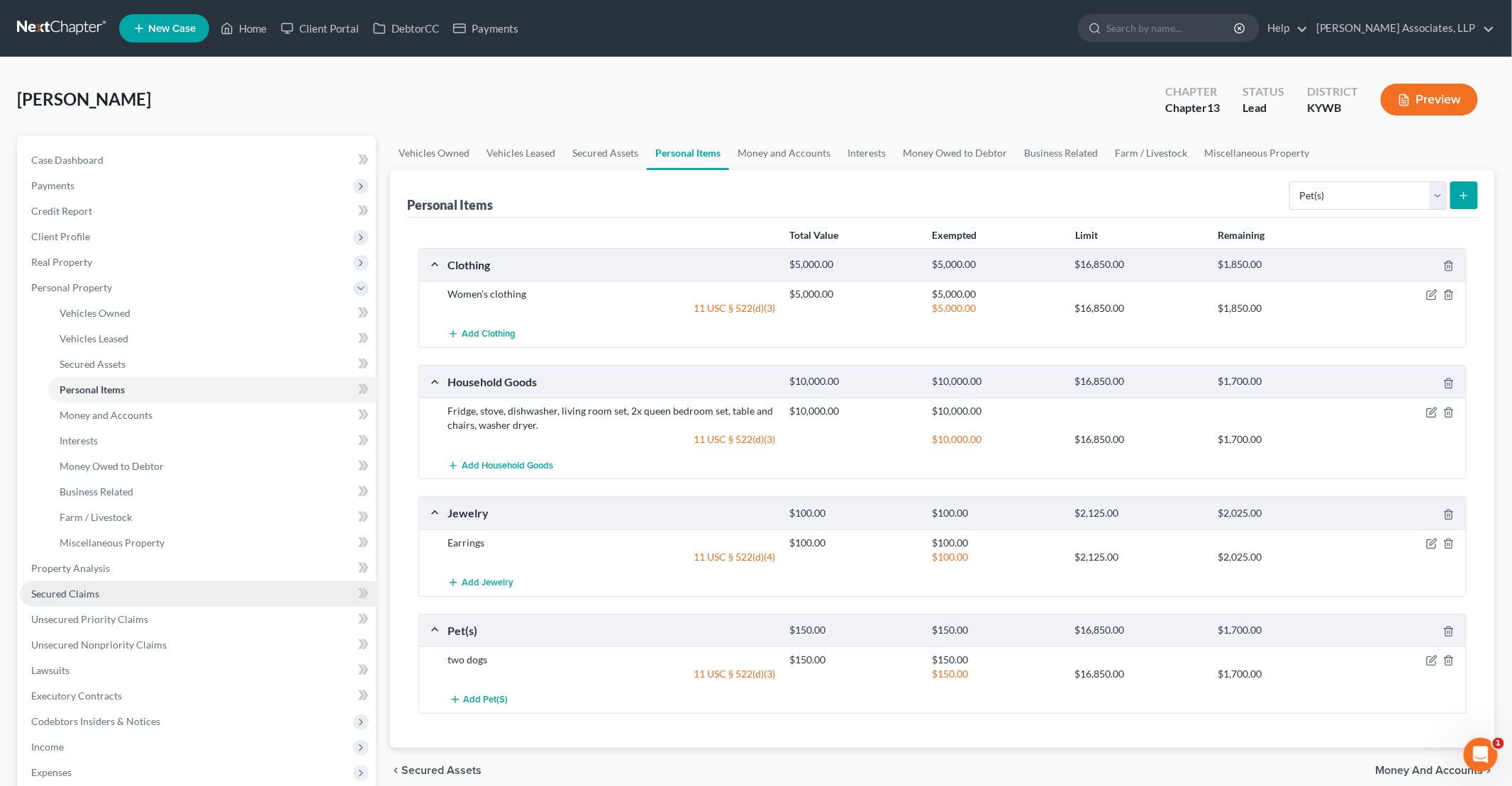
click at [66, 597] on span "Secured Claims" at bounding box center [66, 593] width 68 height 12
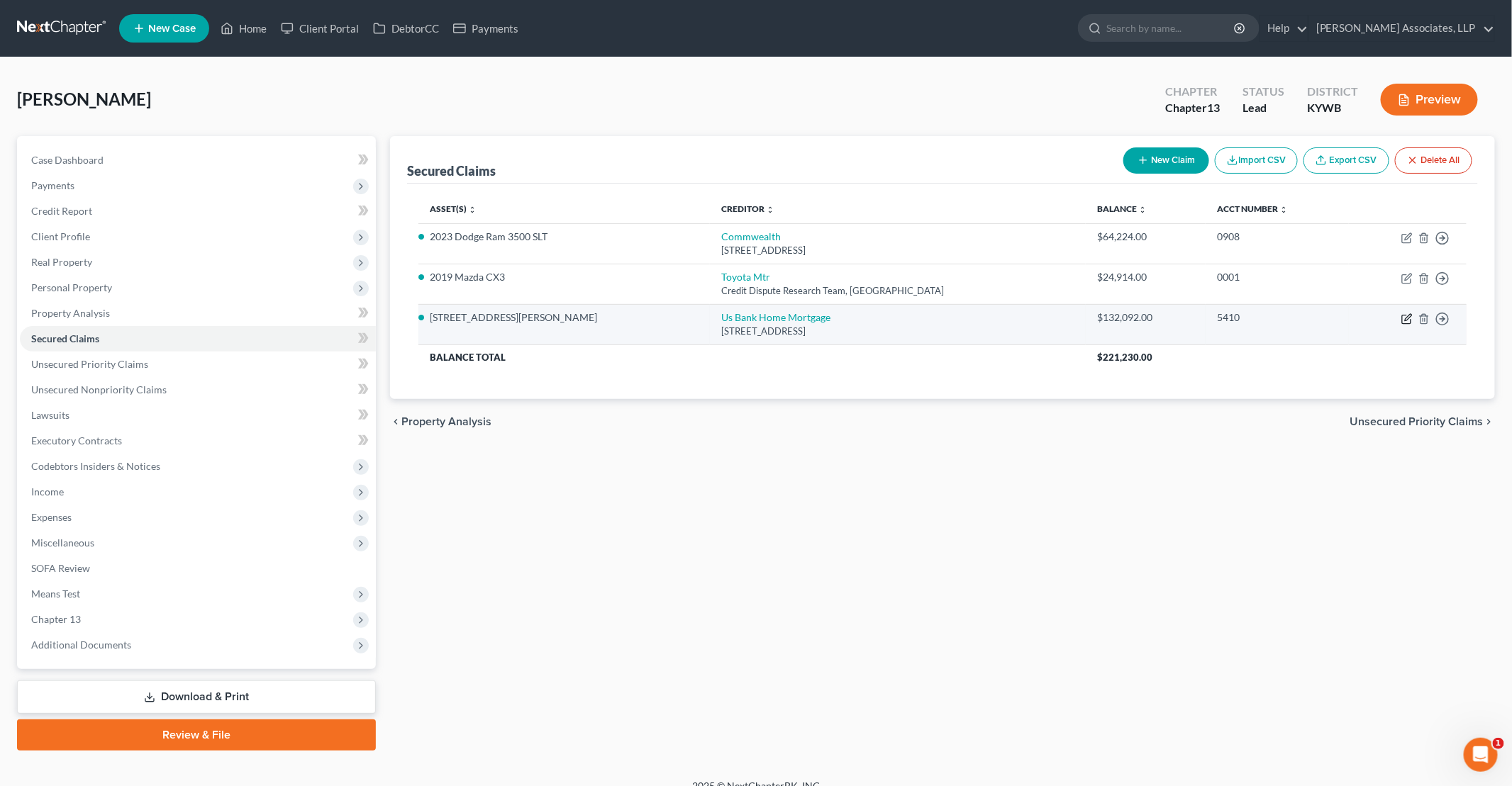
click at [731, 314] on icon "button" at bounding box center [1407, 317] width 7 height 7
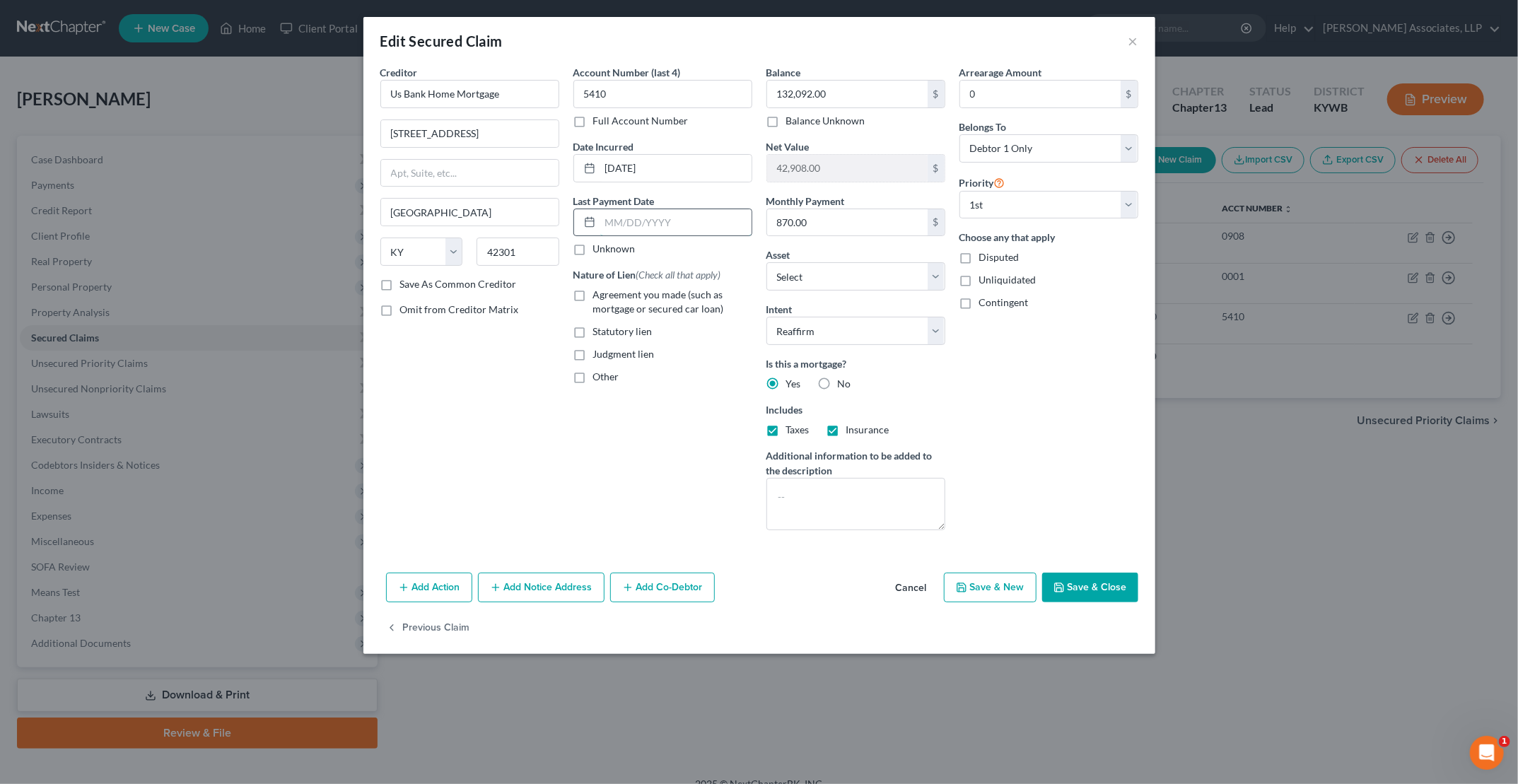
click at [644, 221] on input "text" at bounding box center [676, 222] width 151 height 27
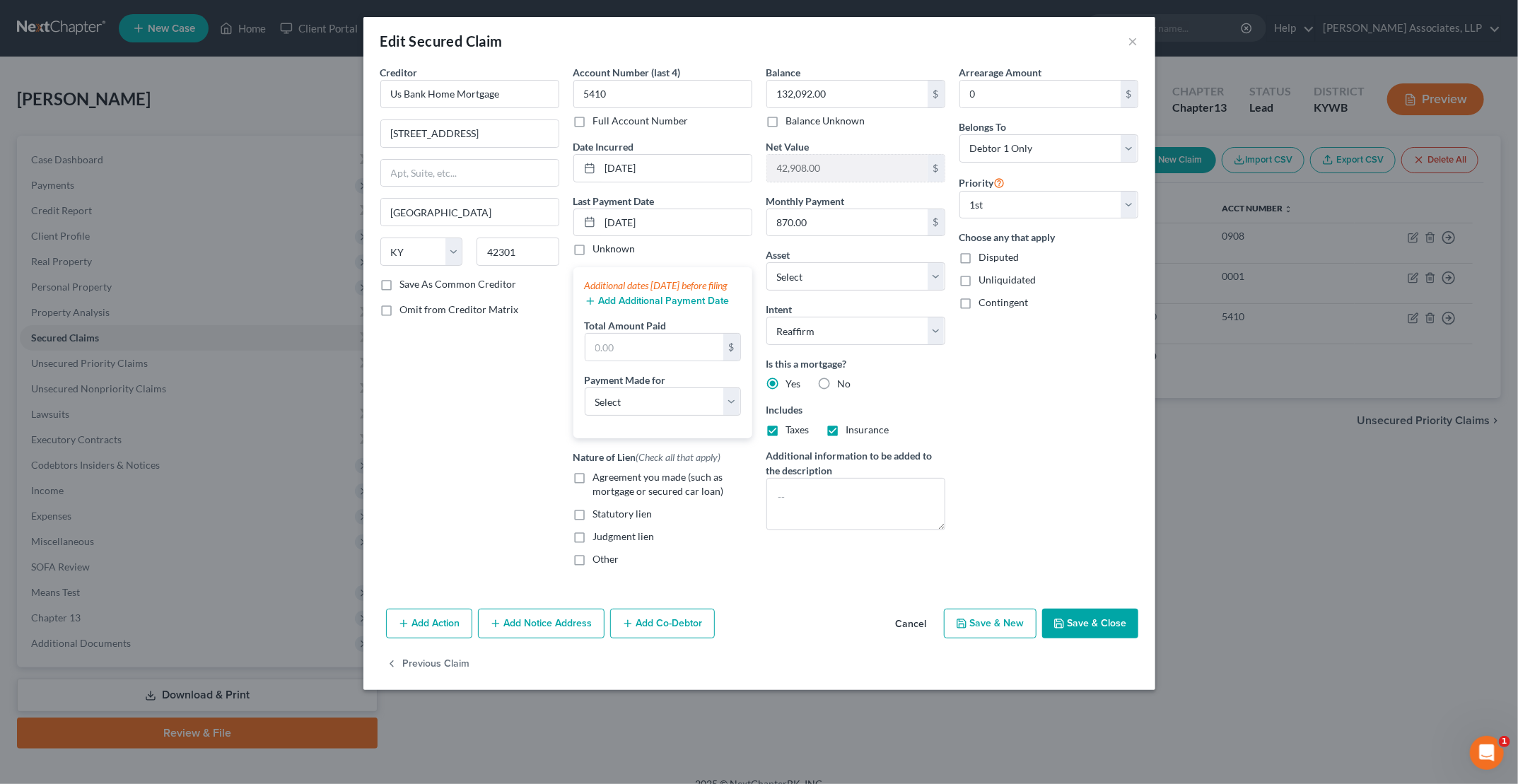
drag, startPoint x: 566, startPoint y: 322, endPoint x: 600, endPoint y: 336, distance: 36.8
click at [566, 322] on div "Creditor * Us Bank Home Mortgage [STREET_ADDRESS][GEOGRAPHIC_DATA] [US_STATE][G…" at bounding box center [470, 322] width 193 height 513
drag, startPoint x: 617, startPoint y: 350, endPoint x: 623, endPoint y: 359, distance: 10.8
click at [619, 352] on input "text" at bounding box center [654, 347] width 138 height 27
click at [623, 416] on select "Select Car Credit Card Loan Repayment Mortgage Other Suppliers Or Vendors" at bounding box center [662, 401] width 156 height 28
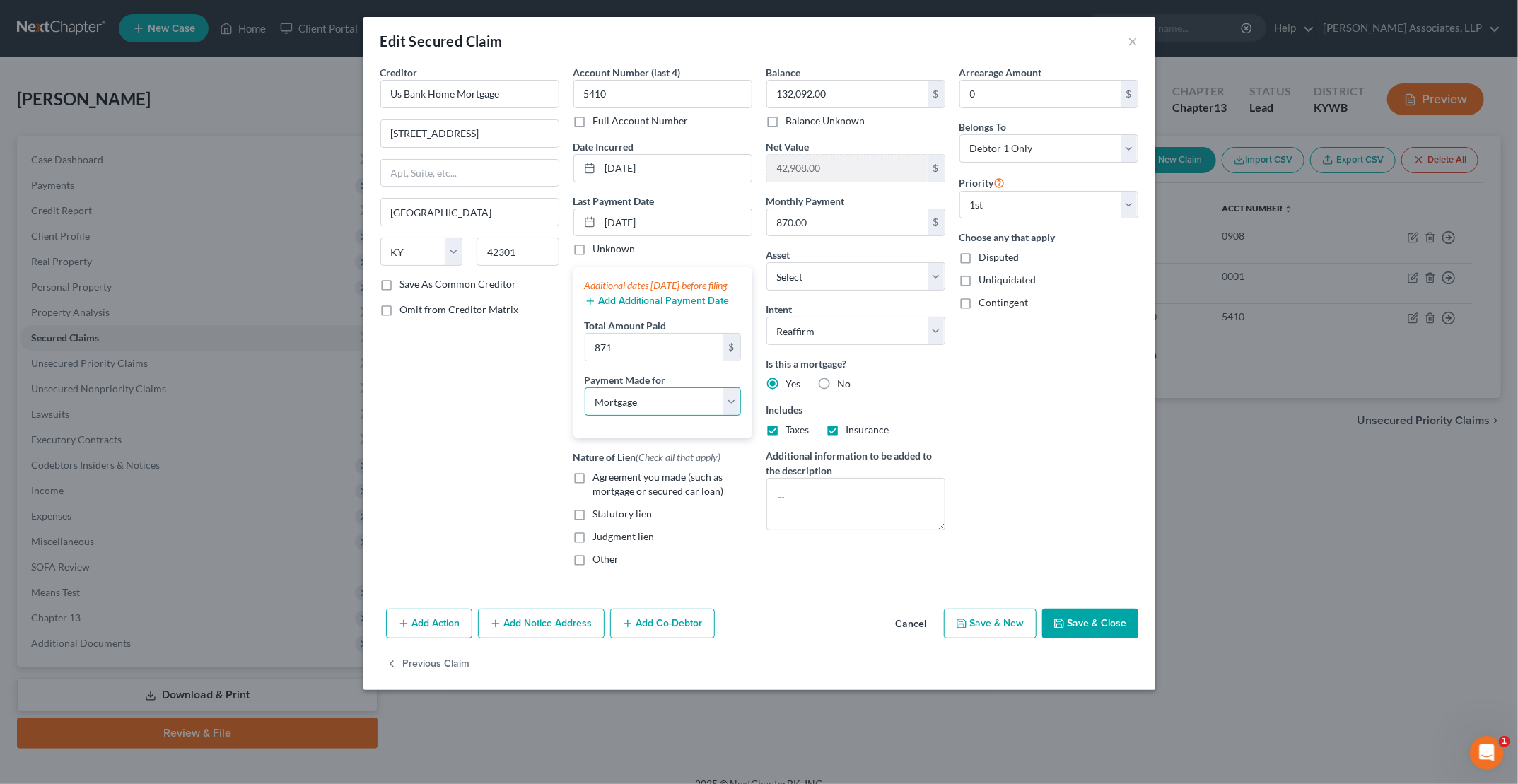
click at [584, 399] on select "Select Car Credit Card Loan Repayment Mortgage Other Suppliers Or Vendors" at bounding box center [662, 401] width 156 height 28
click at [648, 497] on span "Agreement you made (such as mortgage or secured car loan)" at bounding box center [658, 484] width 131 height 26
click at [608, 479] on input "Agreement you made (such as mortgage or secured car loan)" at bounding box center [603, 475] width 9 height 9
click at [729, 632] on button "Save & Close" at bounding box center [1090, 624] width 96 height 30
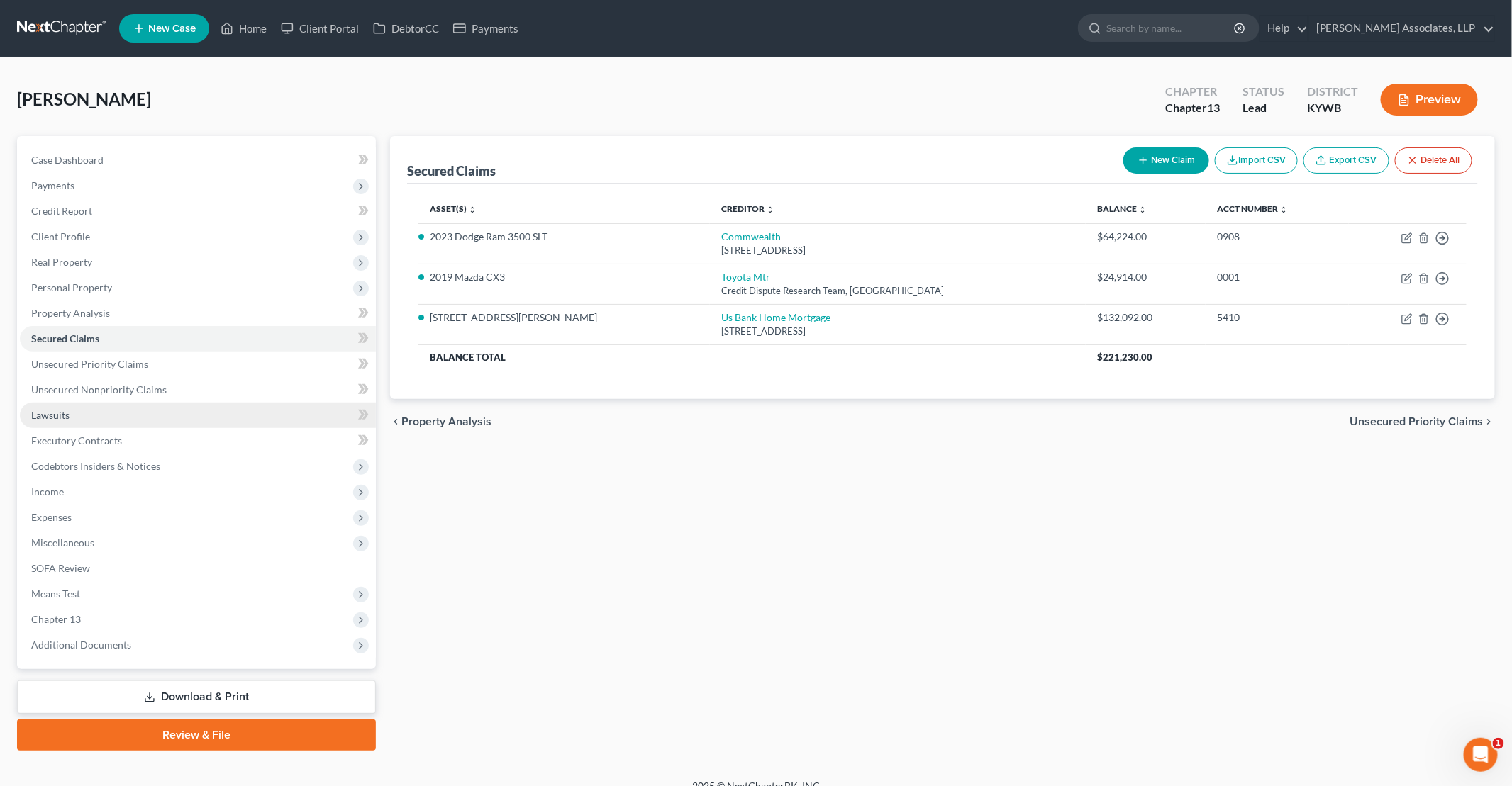
click at [82, 416] on link "Lawsuits" at bounding box center [197, 415] width 356 height 25
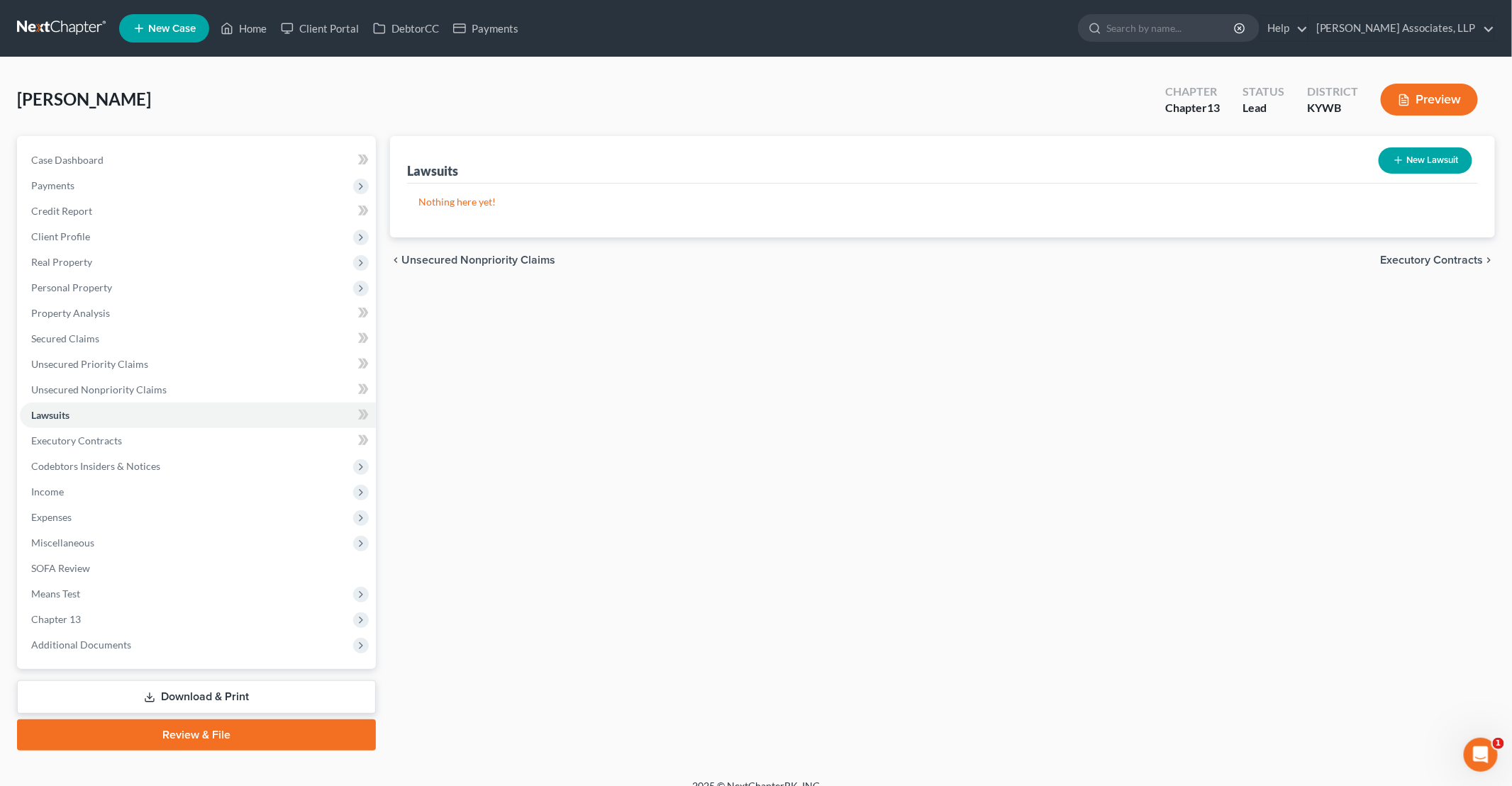
click at [731, 148] on button "New Lawsuit" at bounding box center [1425, 161] width 94 height 26
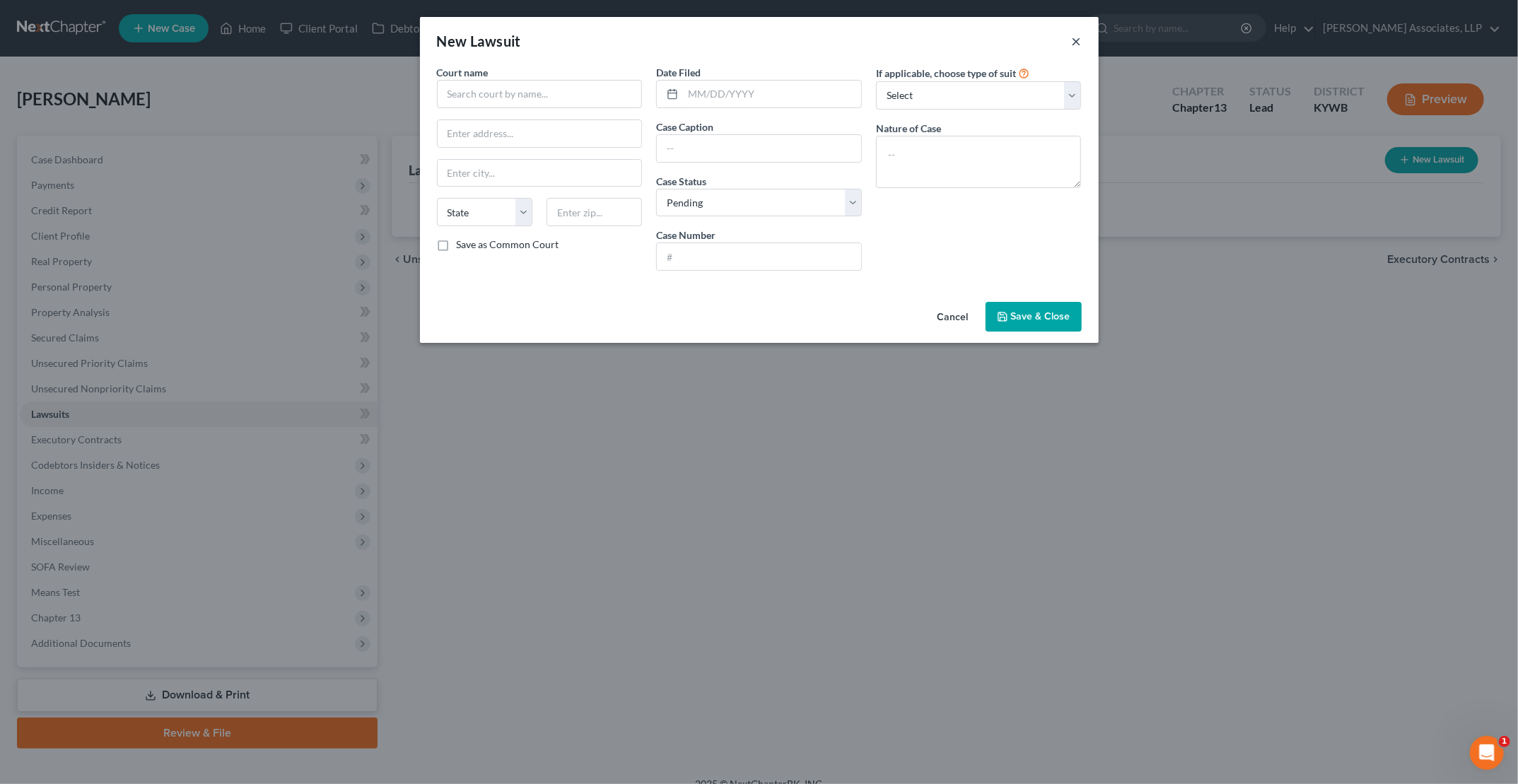
drag, startPoint x: 1079, startPoint y: 30, endPoint x: 1075, endPoint y: 37, distance: 8.1
click at [729, 34] on div "New Lawsuit ×" at bounding box center [759, 41] width 679 height 48
drag, startPoint x: 1075, startPoint y: 37, endPoint x: 1056, endPoint y: 51, distance: 23.6
click at [729, 54] on div "New Lawsuit ×" at bounding box center [759, 41] width 679 height 48
click at [729, 44] on button "×" at bounding box center [1077, 41] width 10 height 17
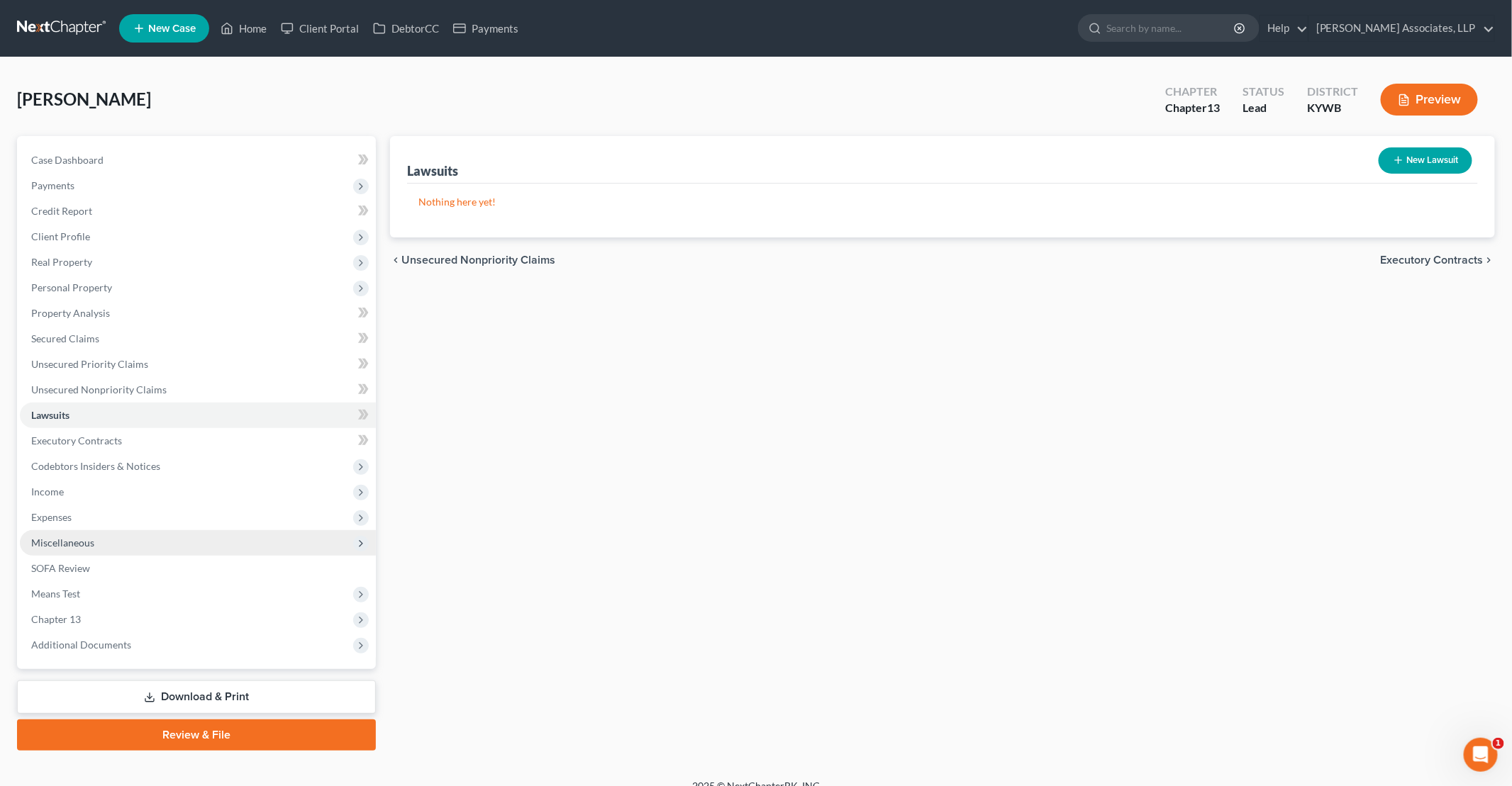
click at [71, 541] on span "Miscellaneous" at bounding box center [63, 542] width 63 height 12
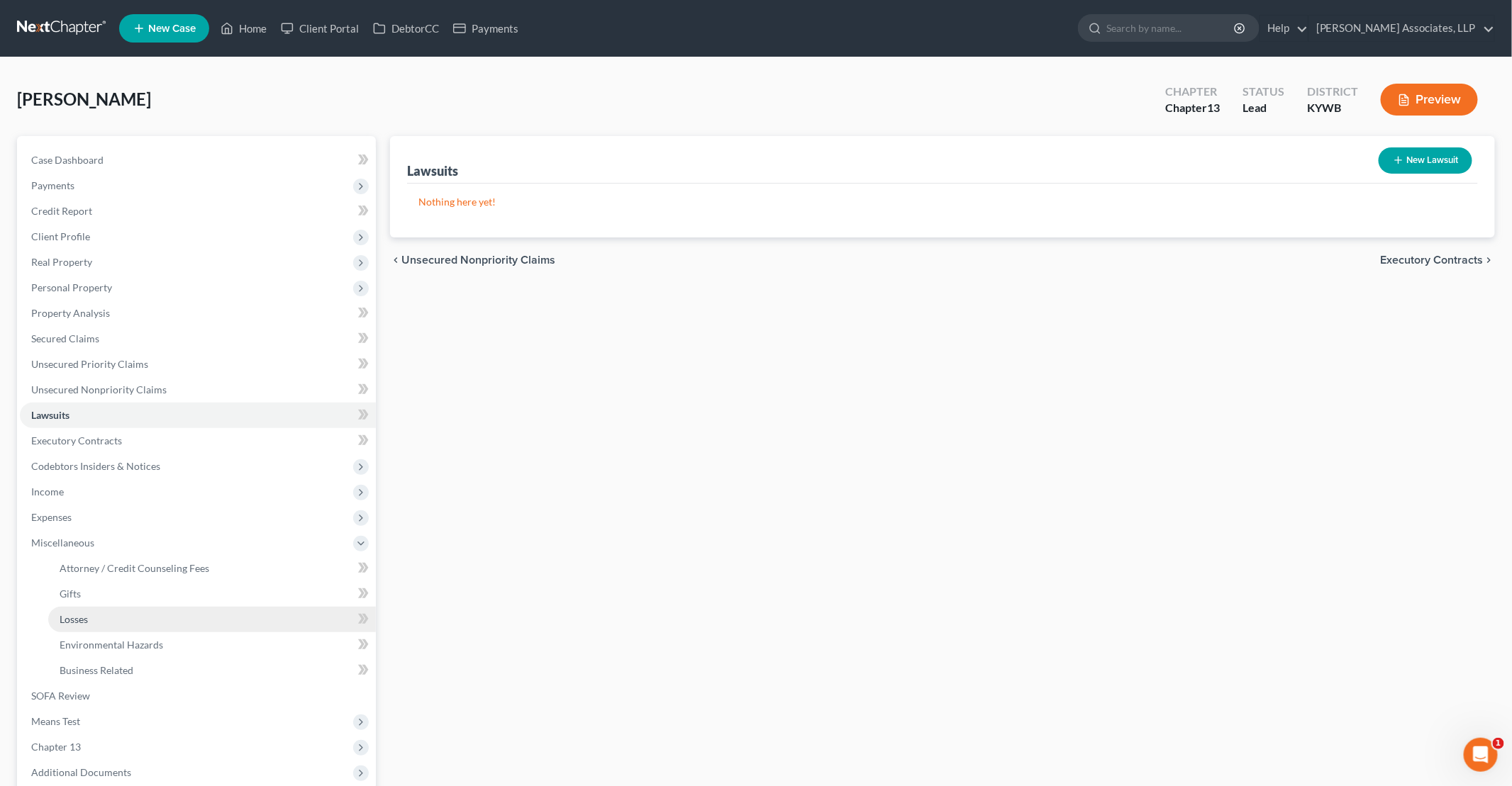
click at [106, 616] on link "Losses" at bounding box center [212, 619] width 328 height 25
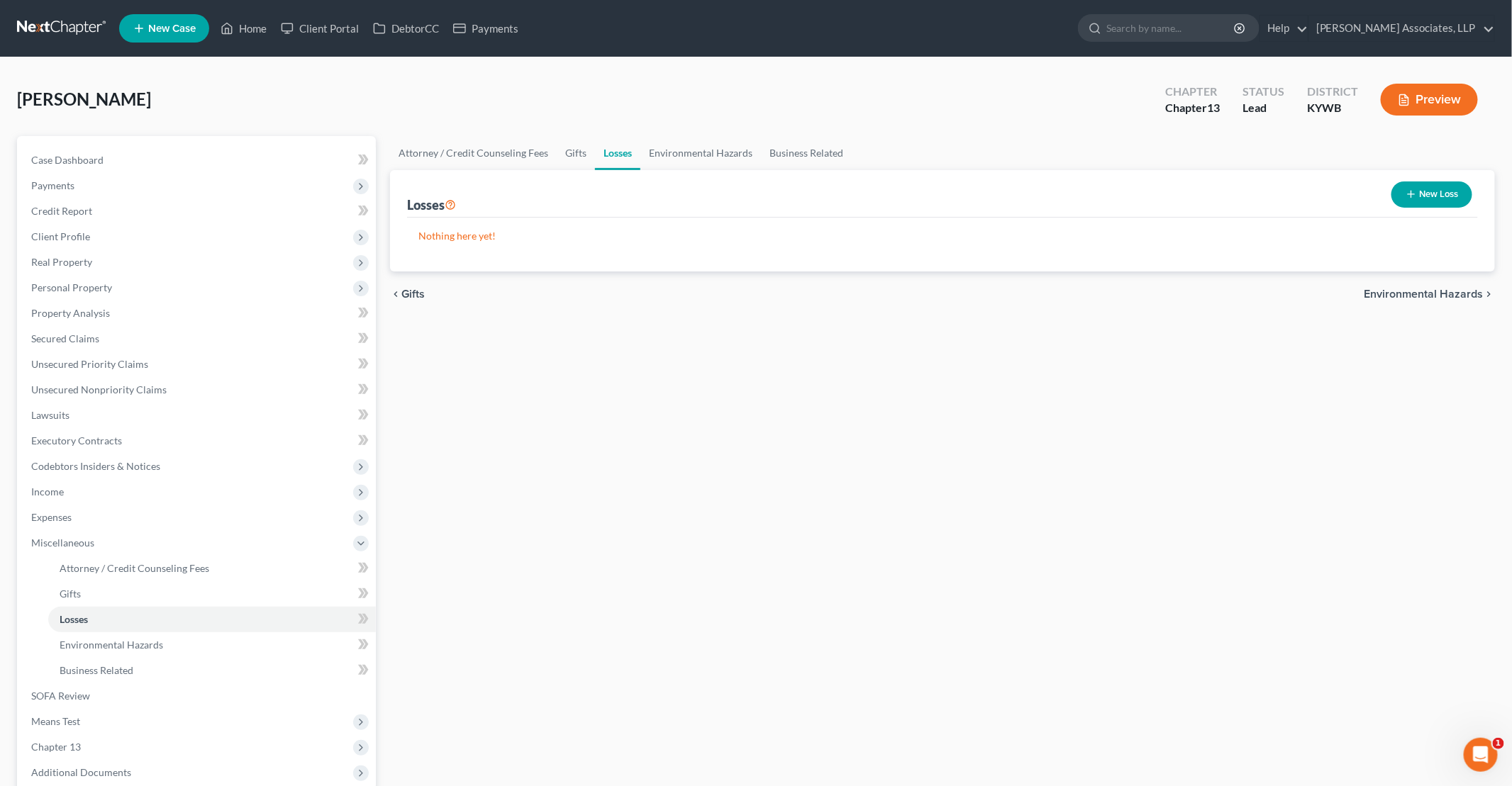
click at [731, 197] on button "New Loss" at bounding box center [1431, 194] width 81 height 26
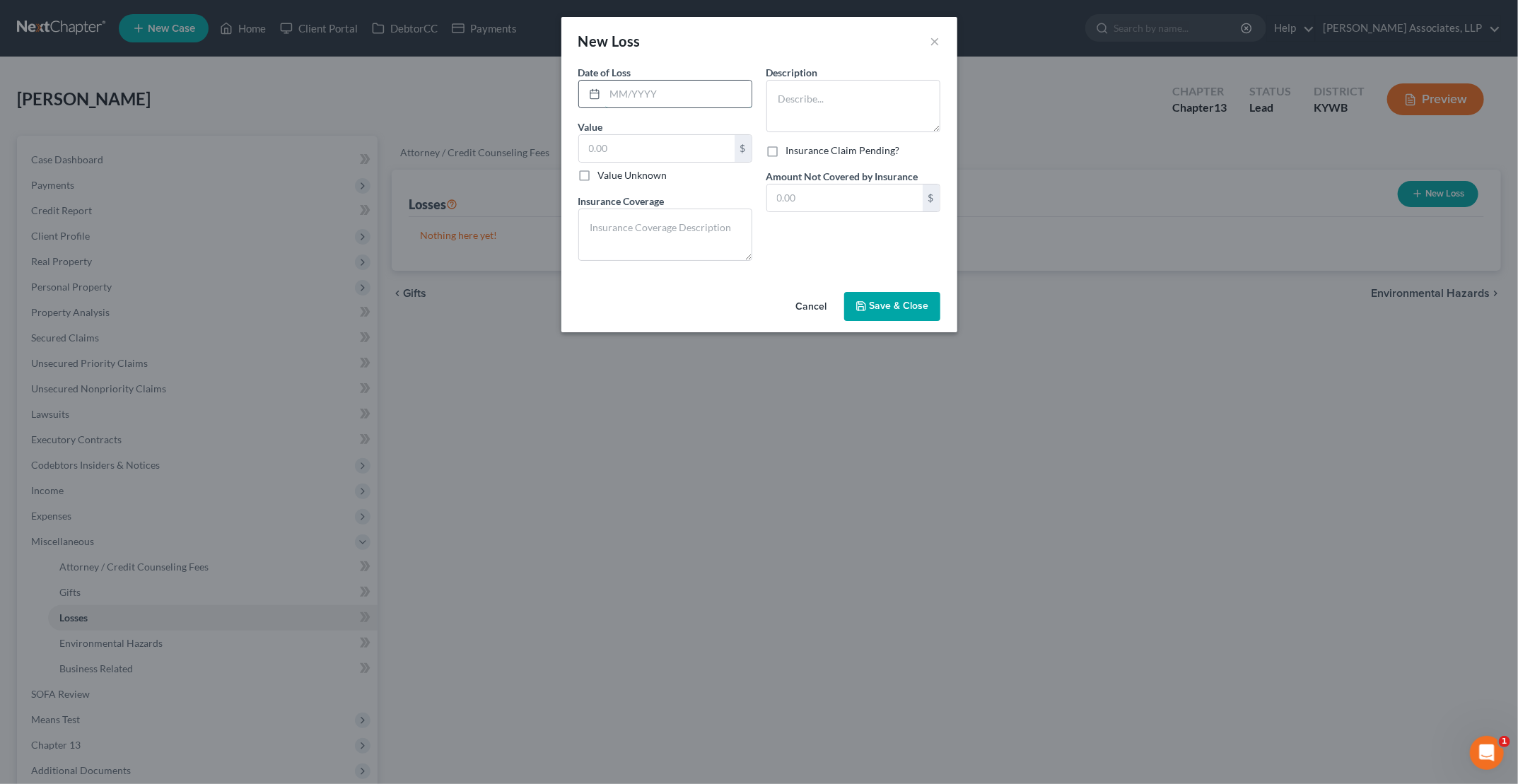
click at [679, 94] on input "text" at bounding box center [679, 94] width 147 height 27
drag, startPoint x: 638, startPoint y: 251, endPoint x: 555, endPoint y: 216, distance: 90.1
click at [555, 216] on div "New Loss × Date of Loss * 2/2023 Value 5,000.00 $ Value Unknown Balance Undeter…" at bounding box center [759, 392] width 1518 height 784
click at [729, 122] on textarea at bounding box center [854, 106] width 174 height 52
paste textarea "Vehicle crashed into Debtors home"
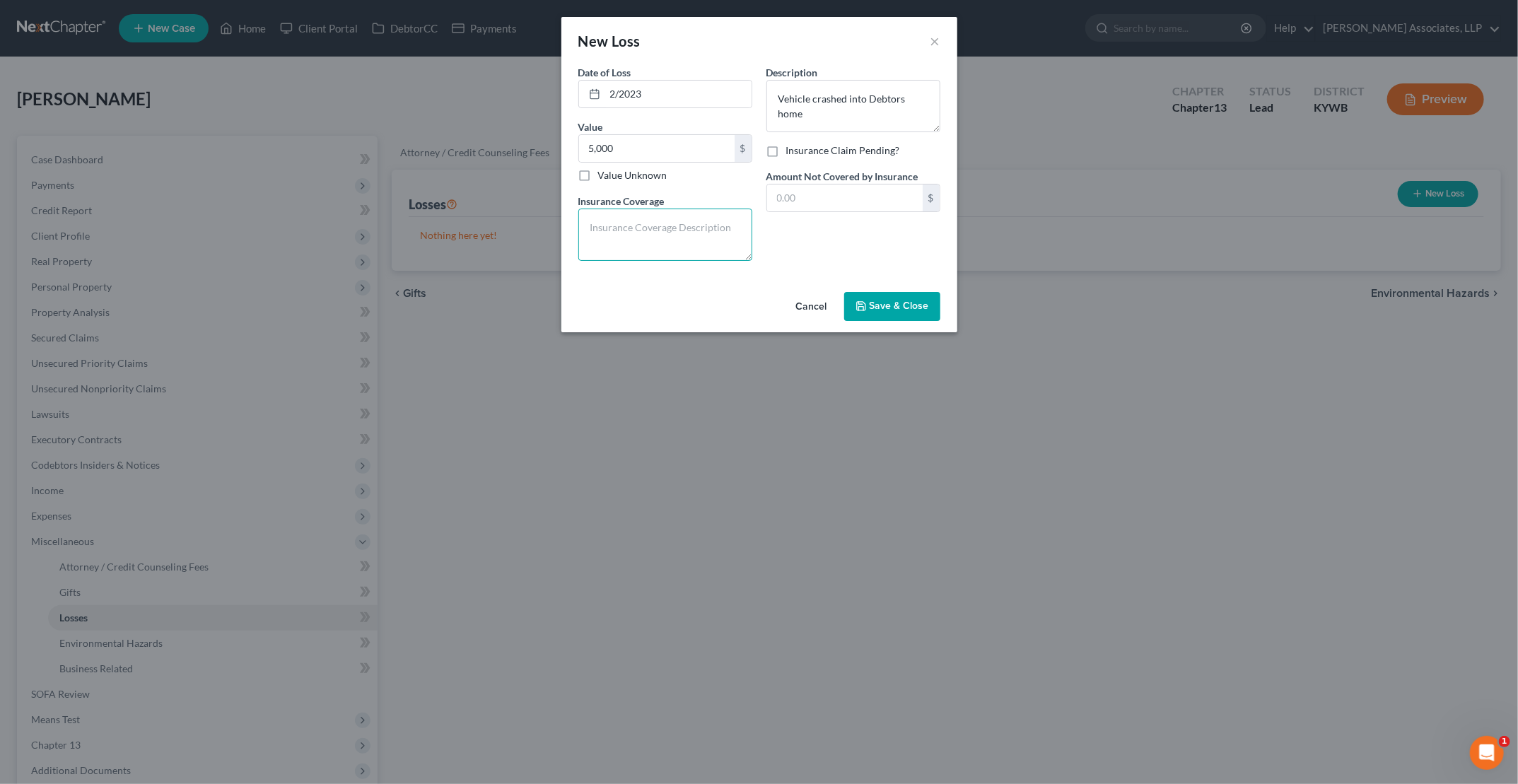
click at [628, 231] on textarea at bounding box center [666, 234] width 174 height 52
click at [729, 270] on div "Date of Loss * 2/2023 Value 5,000.00 $ Value Unknown Balance Undetermined 5,000…" at bounding box center [759, 176] width 396 height 221
click at [729, 302] on span "Save & Close" at bounding box center [899, 306] width 60 height 12
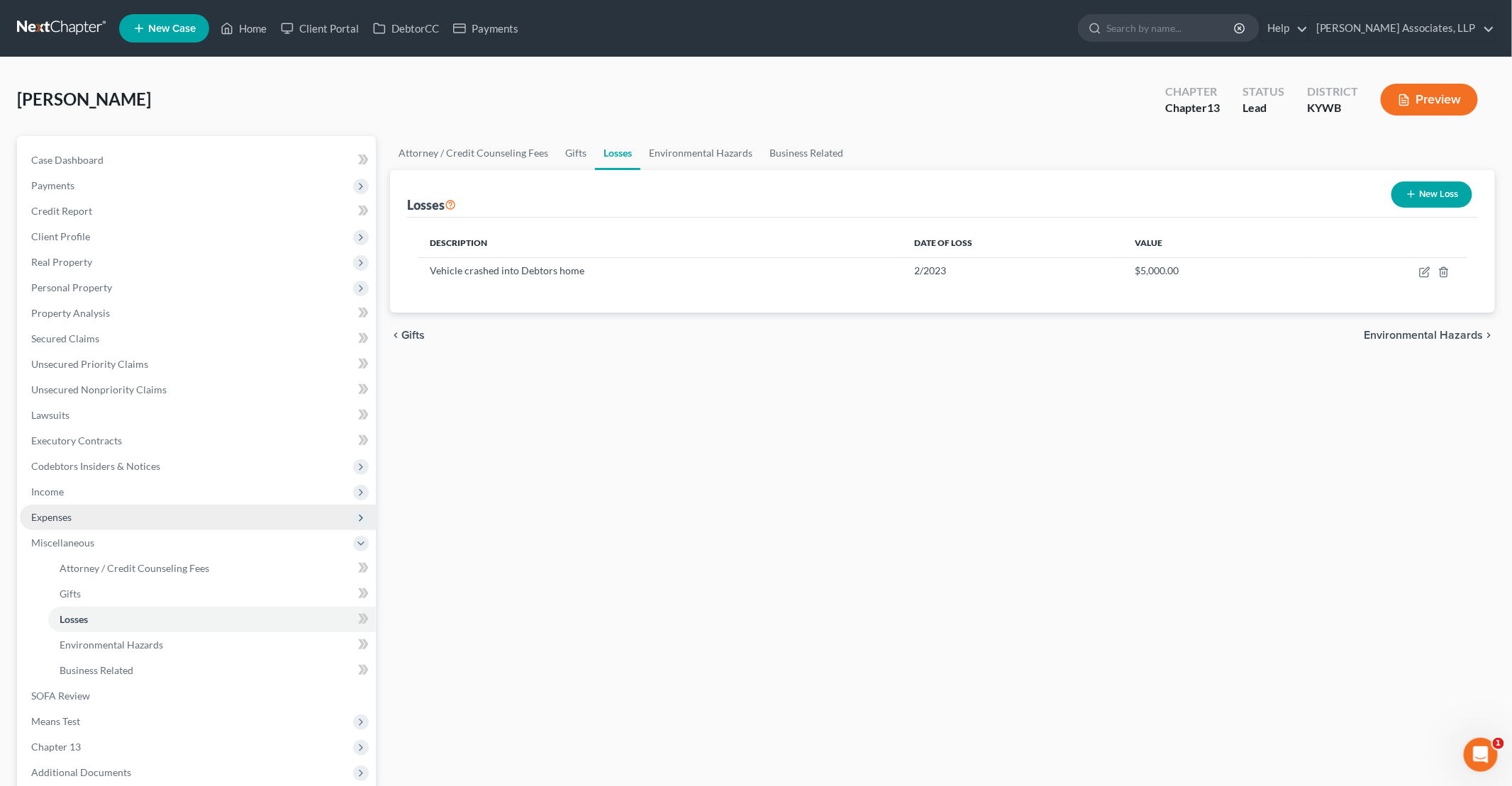
click at [68, 522] on span "Expenses" at bounding box center [52, 517] width 41 height 12
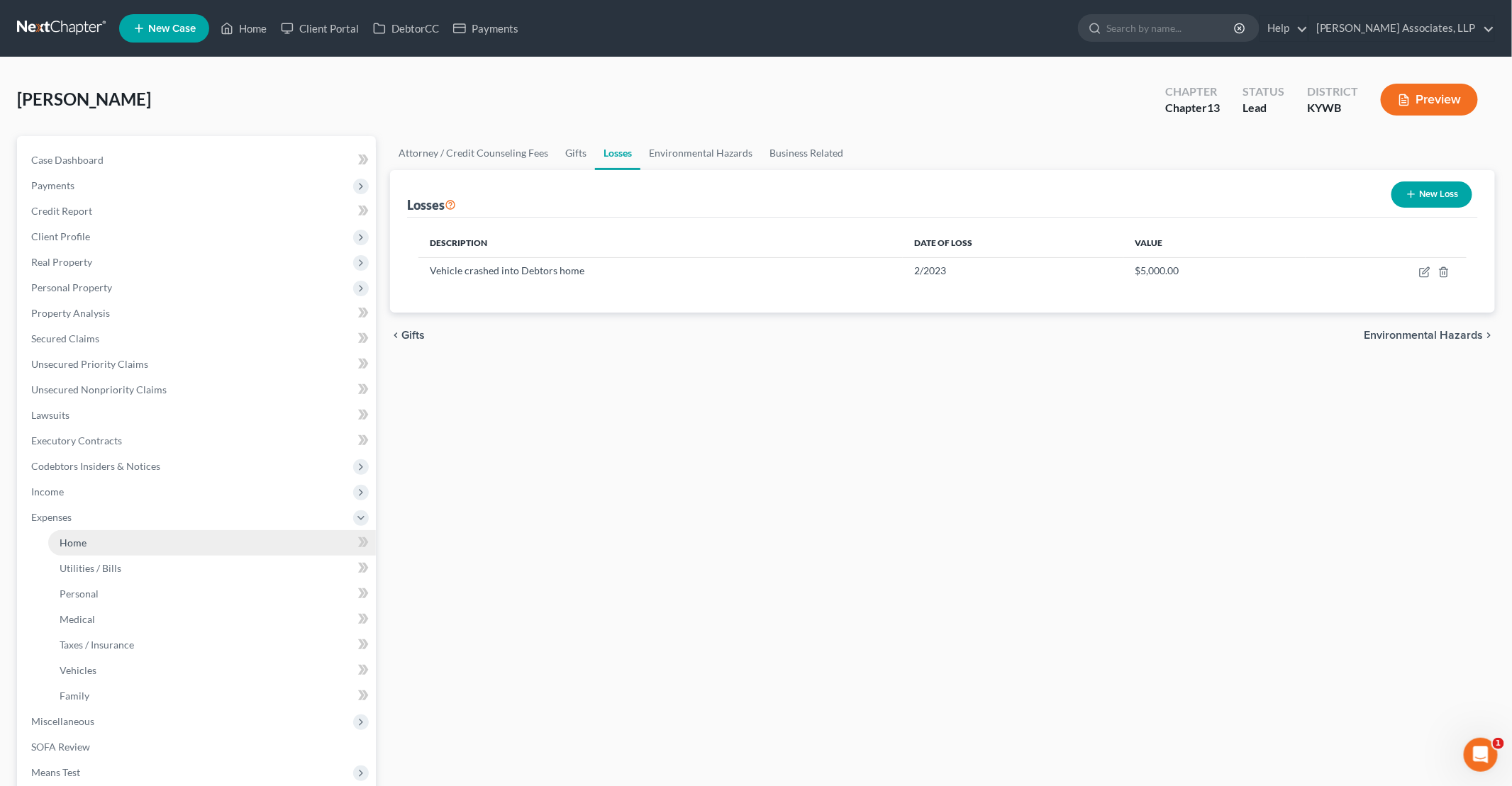
click at [133, 543] on link "Home" at bounding box center [212, 543] width 328 height 25
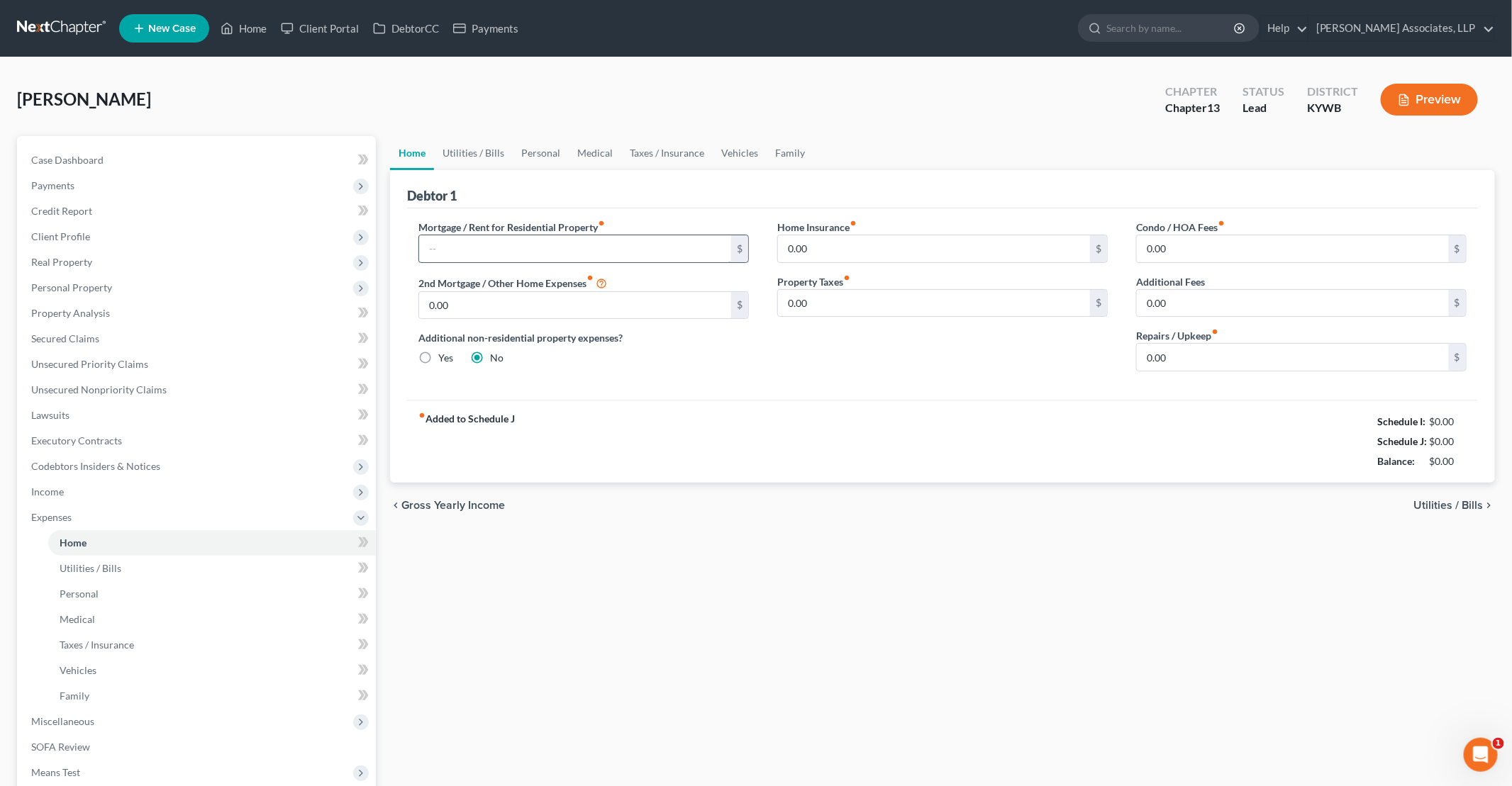
click at [474, 247] on input "text" at bounding box center [575, 248] width 312 height 27
click at [478, 143] on link "Utilities / Bills" at bounding box center [473, 153] width 79 height 34
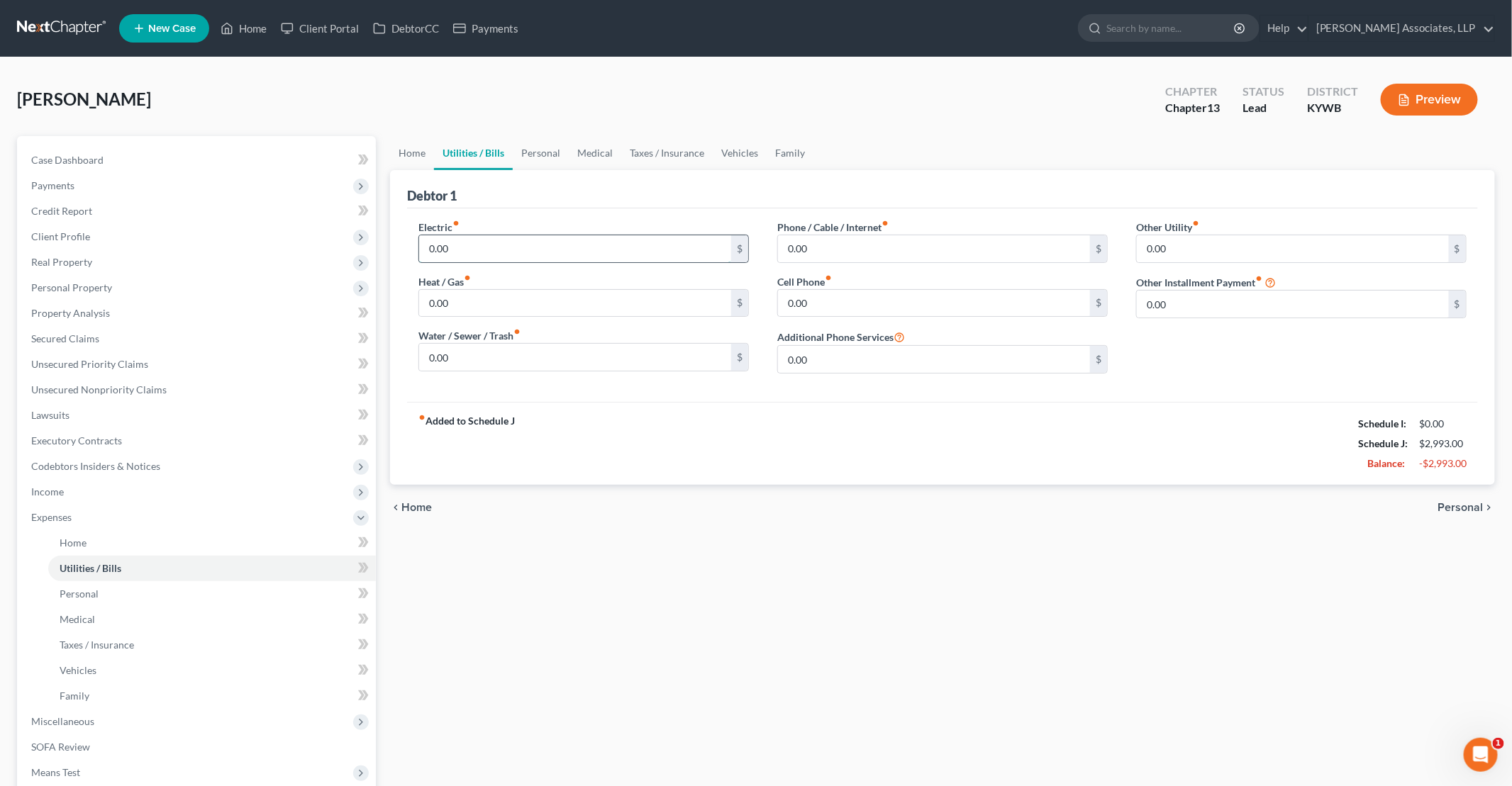
click at [472, 243] on input "0.00" at bounding box center [575, 248] width 312 height 27
click at [475, 359] on input "127" at bounding box center [575, 357] width 312 height 27
drag, startPoint x: 424, startPoint y: 152, endPoint x: 438, endPoint y: 152, distance: 14.0
click at [424, 152] on link "Home" at bounding box center [412, 153] width 44 height 34
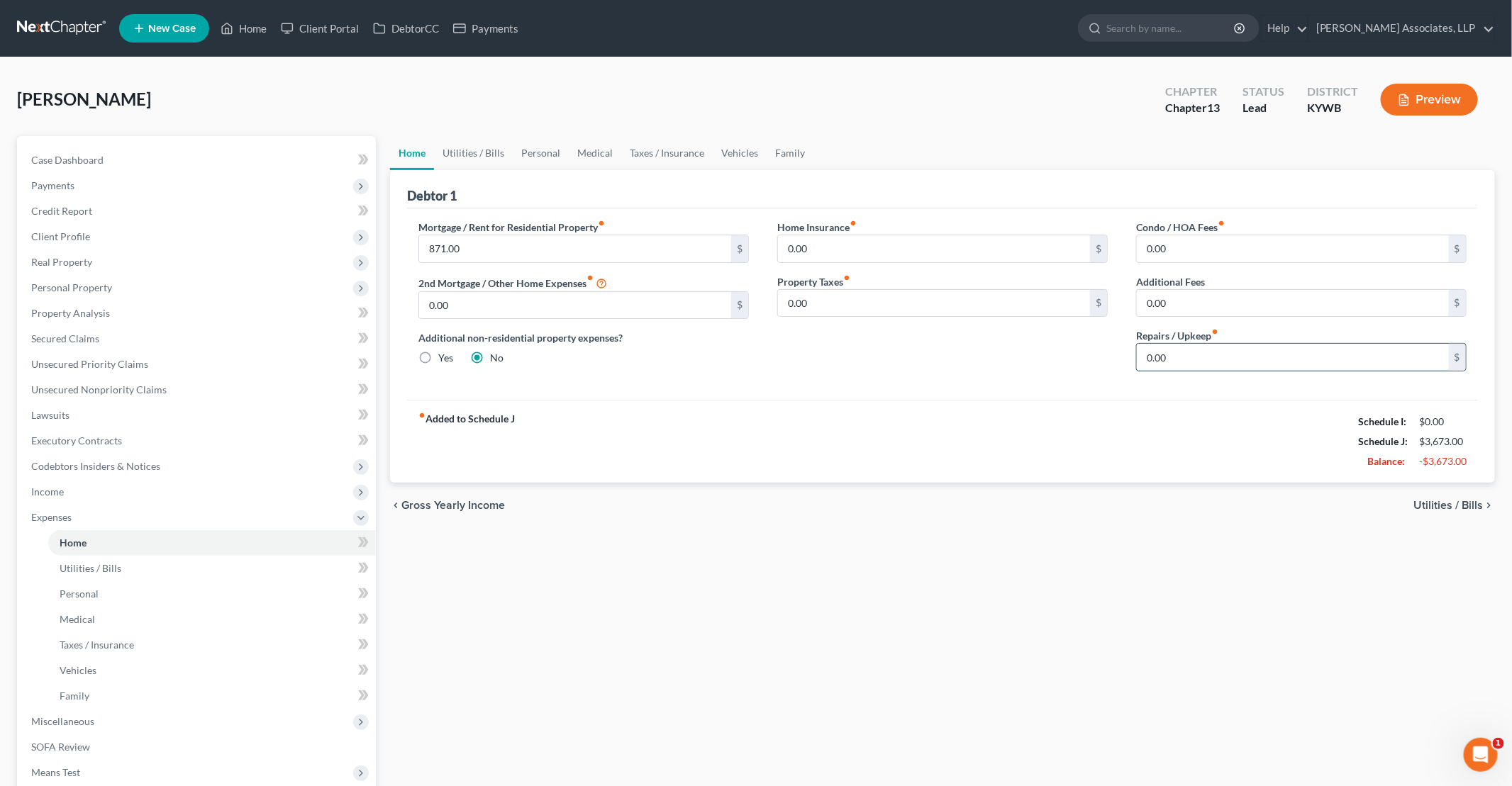
click at [731, 354] on input "0.00" at bounding box center [1292, 357] width 312 height 27
click at [526, 156] on link "Personal" at bounding box center [540, 153] width 56 height 34
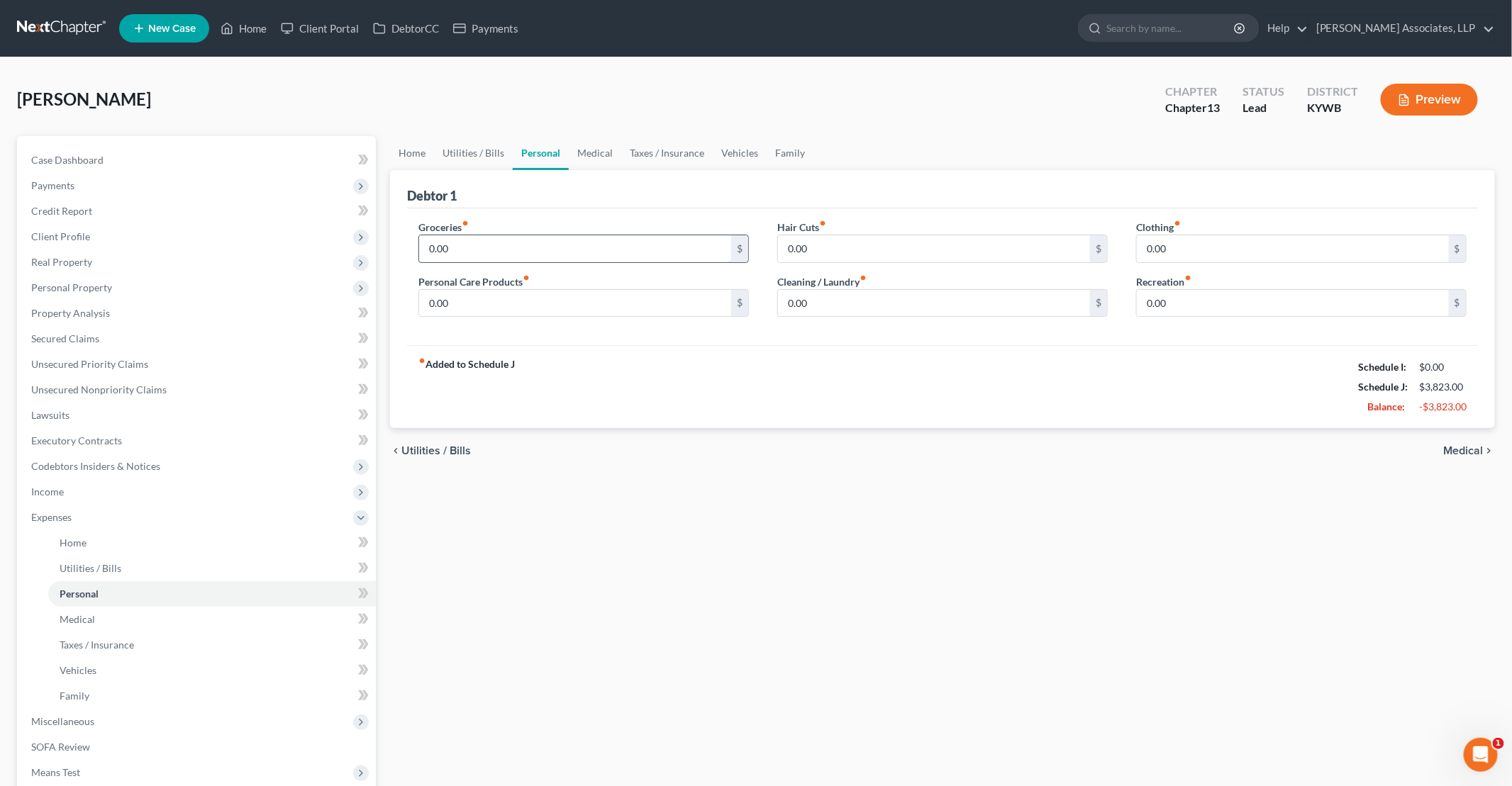
click at [504, 242] on input "0.00" at bounding box center [575, 248] width 312 height 27
click at [590, 150] on link "Medical" at bounding box center [595, 153] width 52 height 34
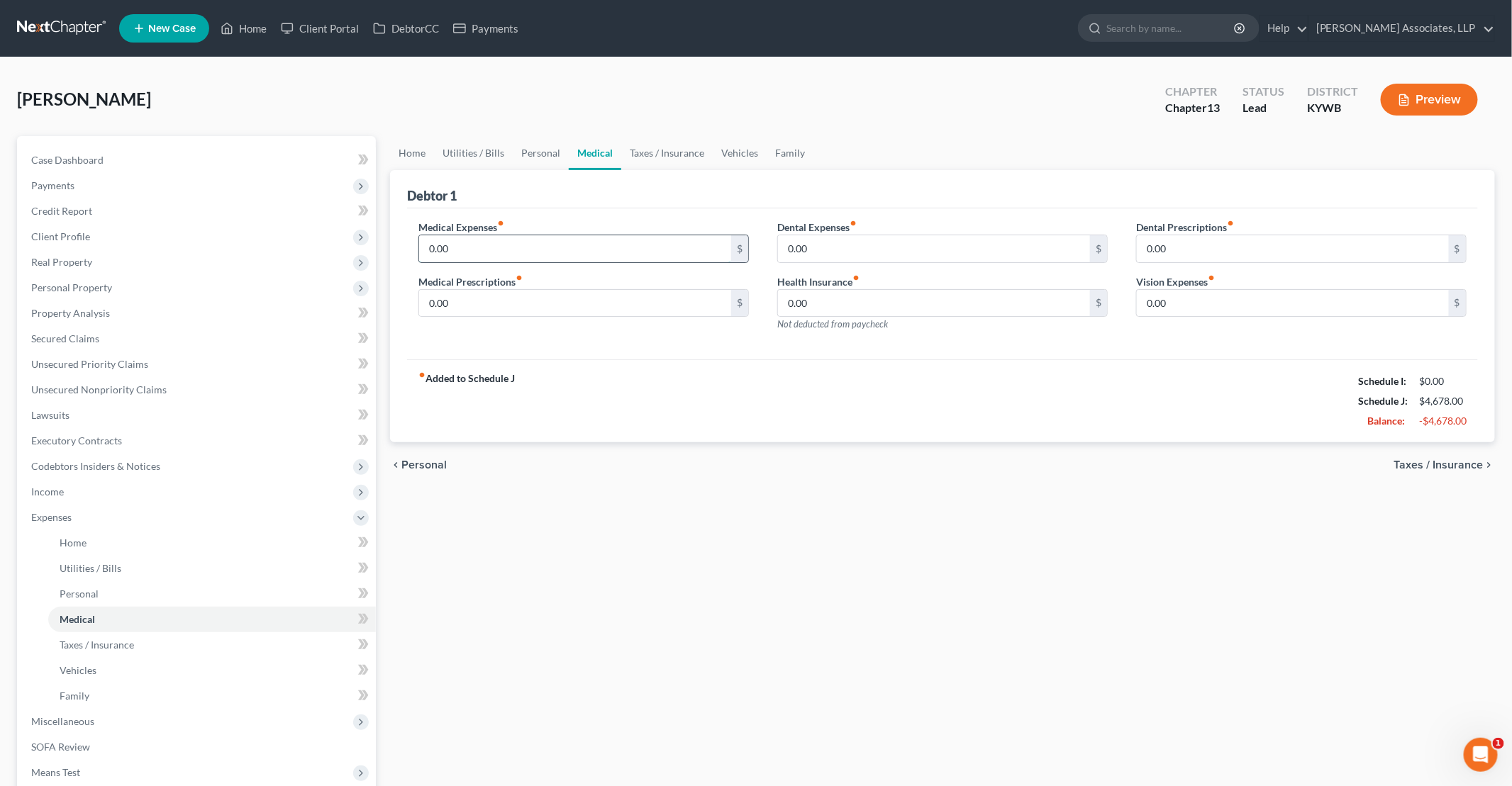
click at [556, 242] on input "0.00" at bounding box center [575, 248] width 312 height 27
click at [526, 150] on link "Personal" at bounding box center [540, 153] width 56 height 34
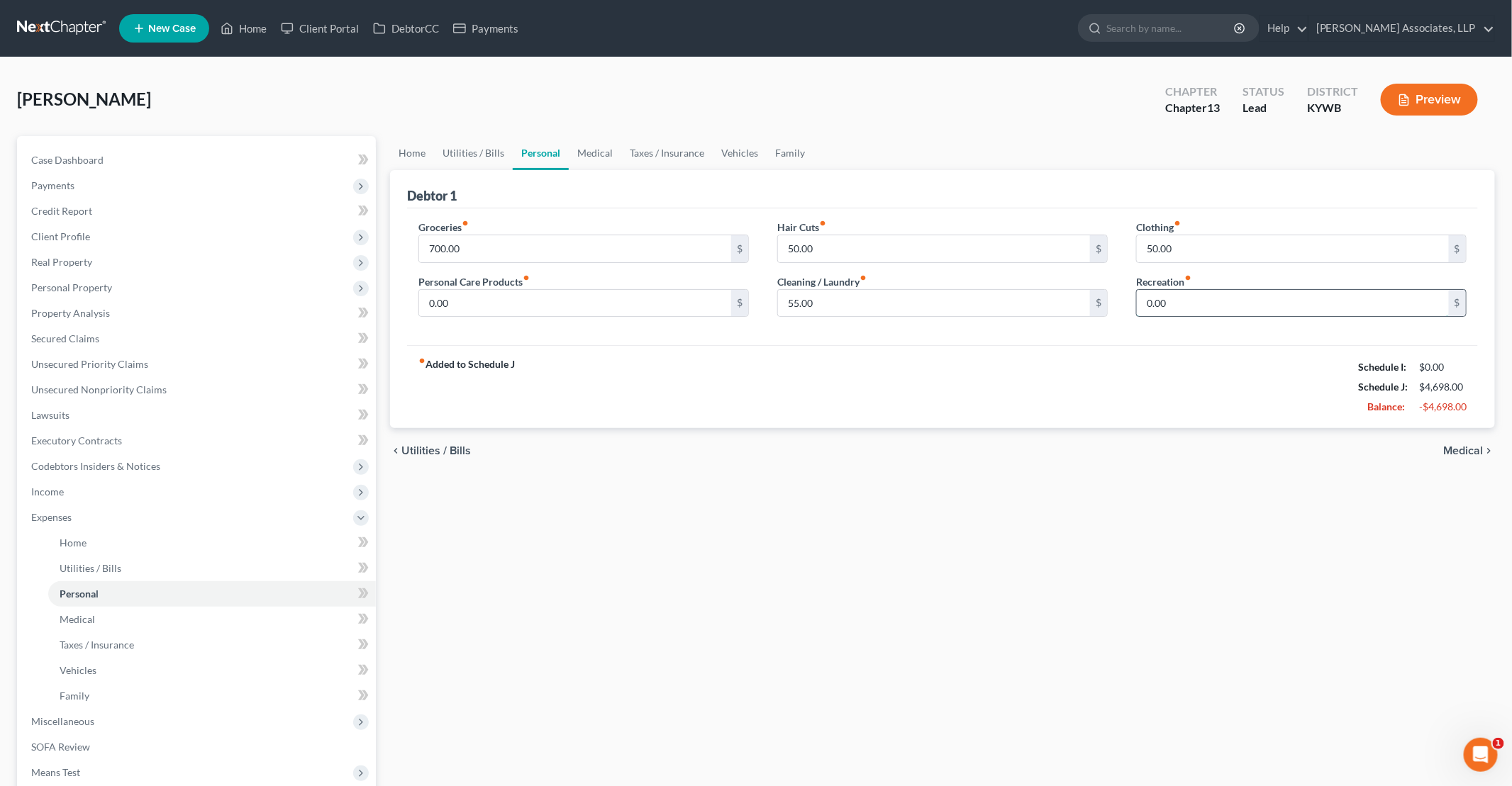
click at [731, 290] on input "0.00" at bounding box center [1292, 303] width 312 height 27
click at [708, 151] on ul "Home Utilities / Bills Personal Medical Taxes / Insurance Vehicles Family" at bounding box center [942, 153] width 1104 height 34
click at [685, 151] on link "Taxes / Insurance" at bounding box center [667, 153] width 92 height 34
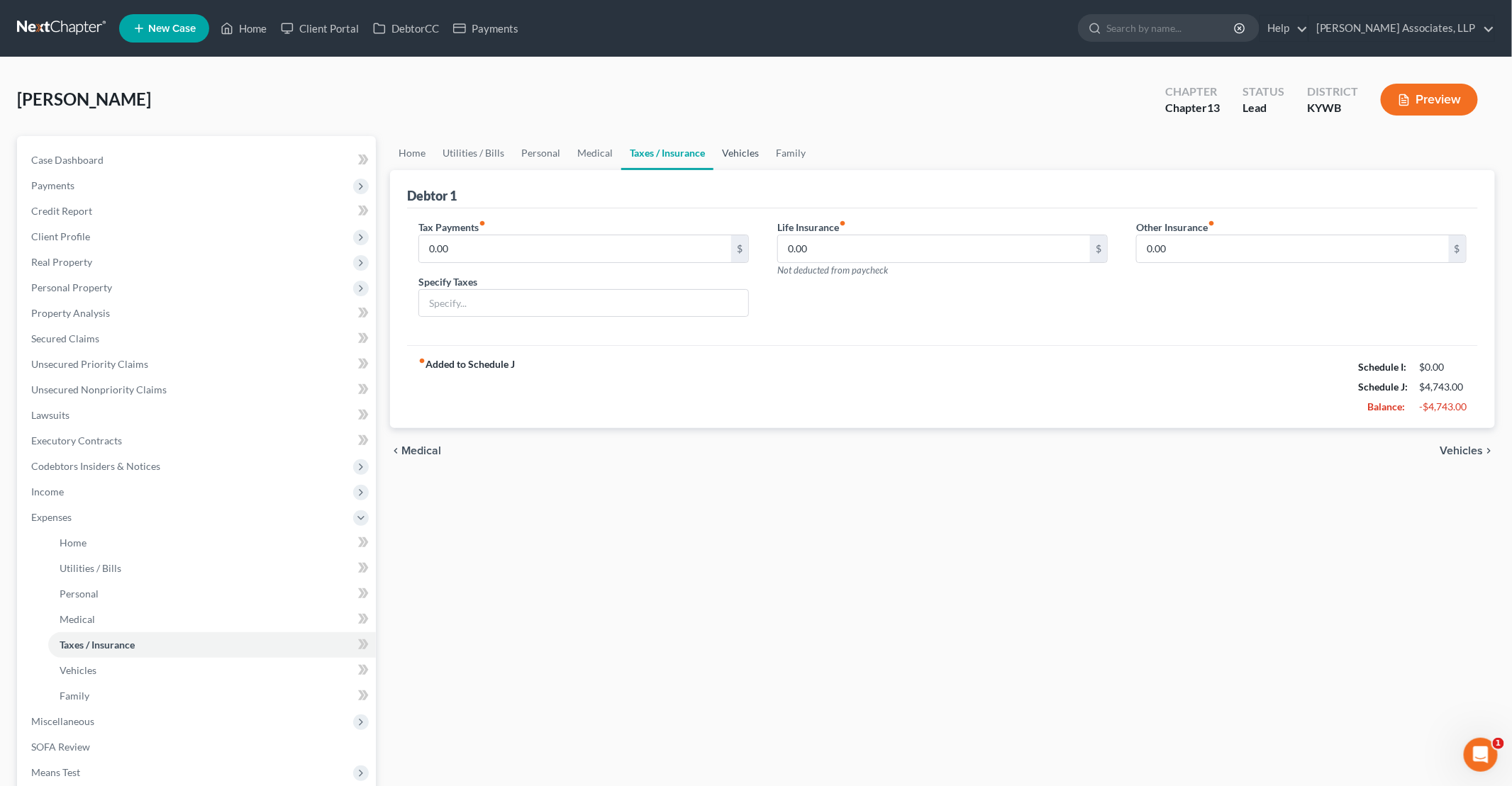
click at [731, 154] on link "Vehicles" at bounding box center [740, 153] width 54 height 34
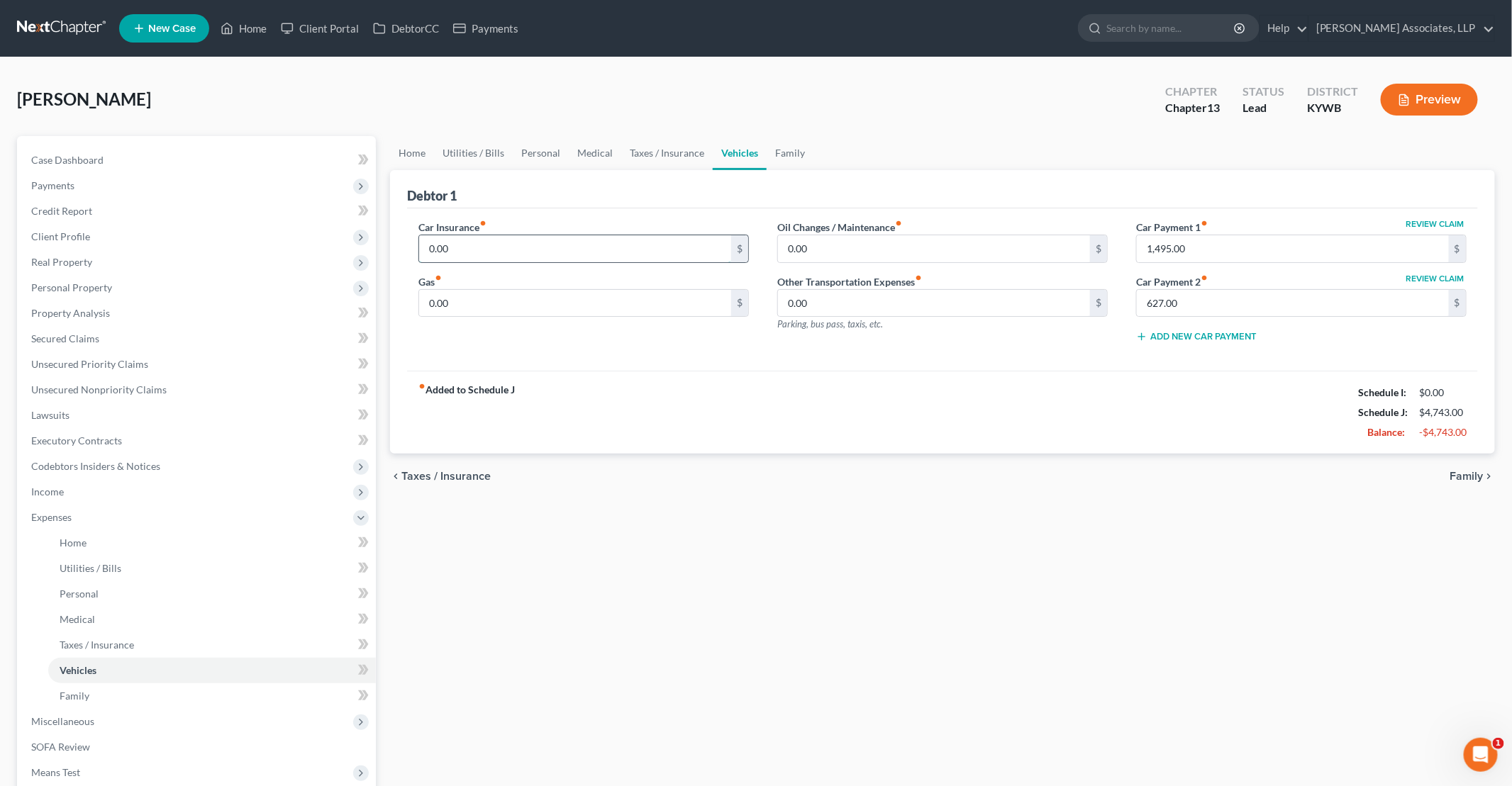
click at [488, 246] on input "0.00" at bounding box center [575, 248] width 312 height 27
click at [682, 144] on link "Taxes / Insurance" at bounding box center [667, 153] width 92 height 34
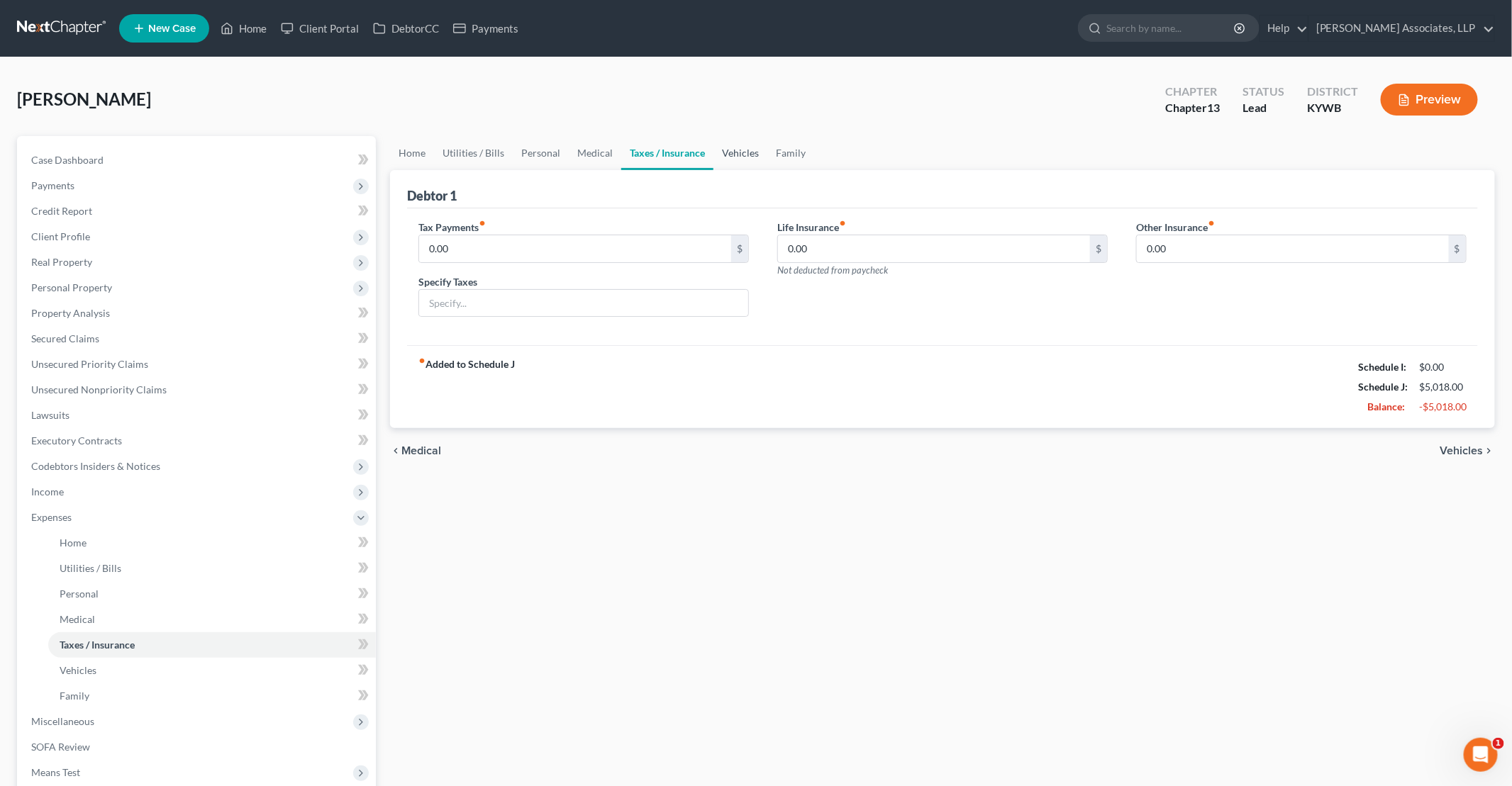
click at [731, 151] on link "Vehicles" at bounding box center [740, 153] width 54 height 34
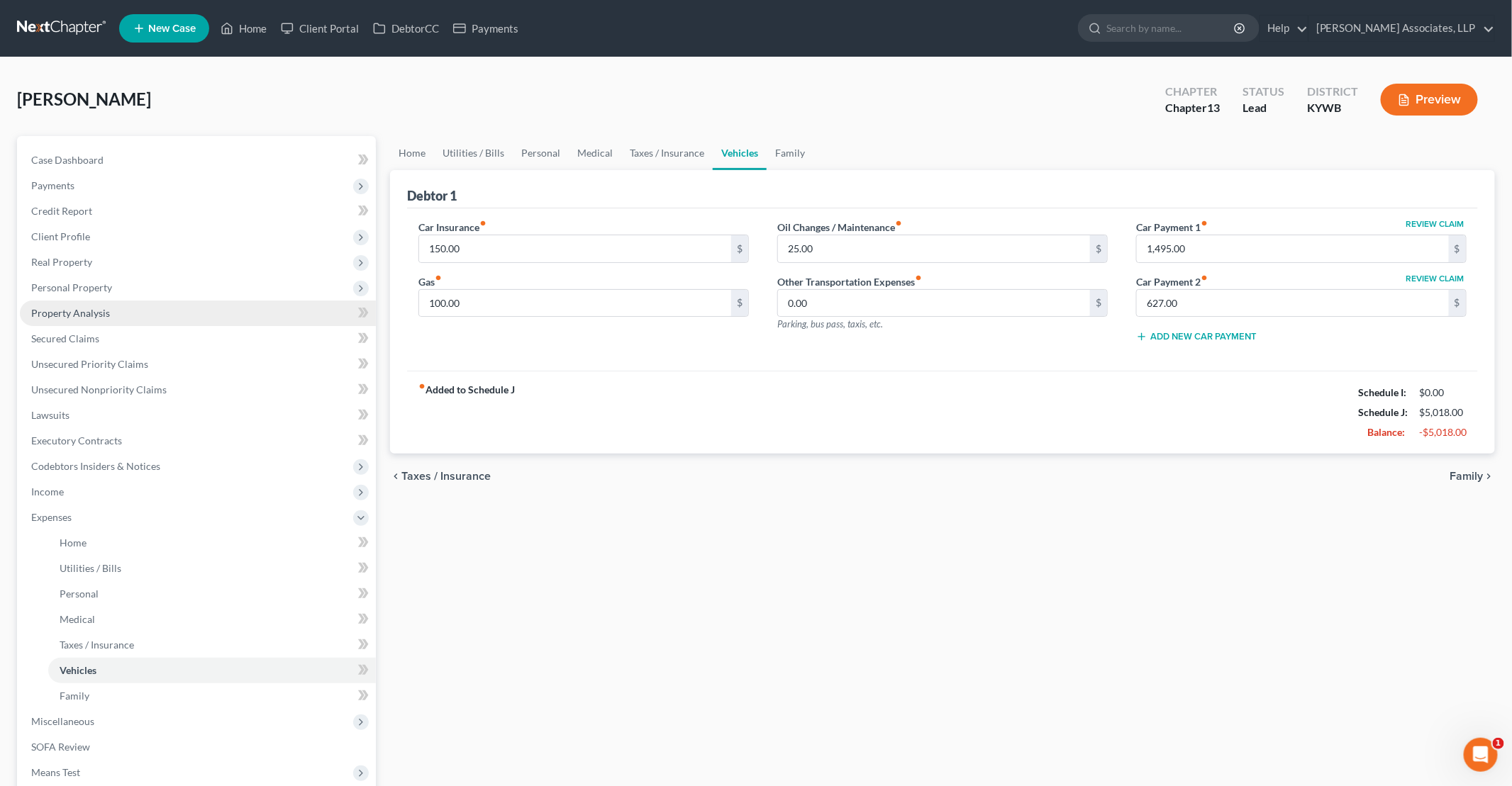
click at [83, 317] on span "Property Analysis" at bounding box center [71, 313] width 79 height 12
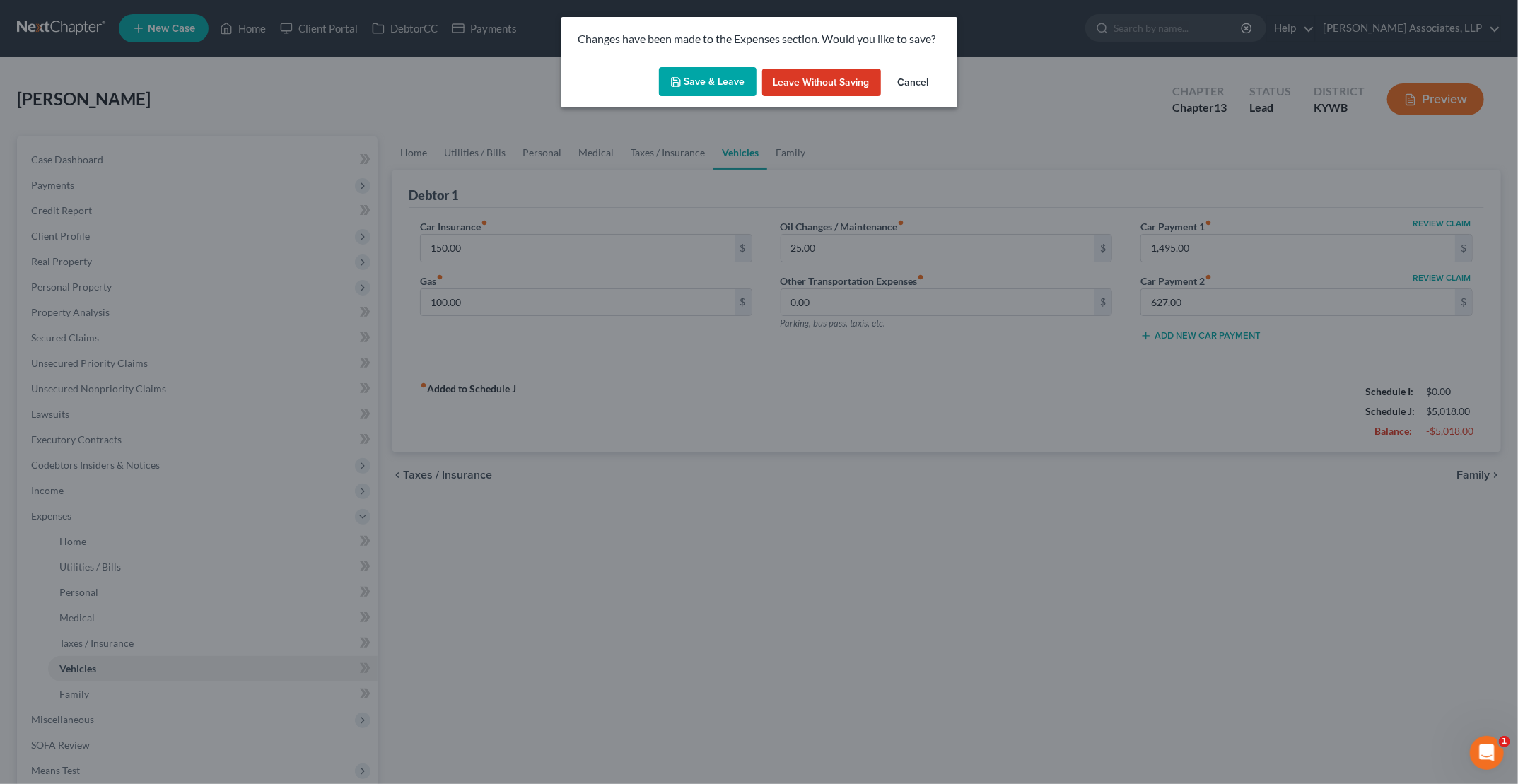
click at [720, 84] on button "Save & Leave" at bounding box center [708, 82] width 97 height 30
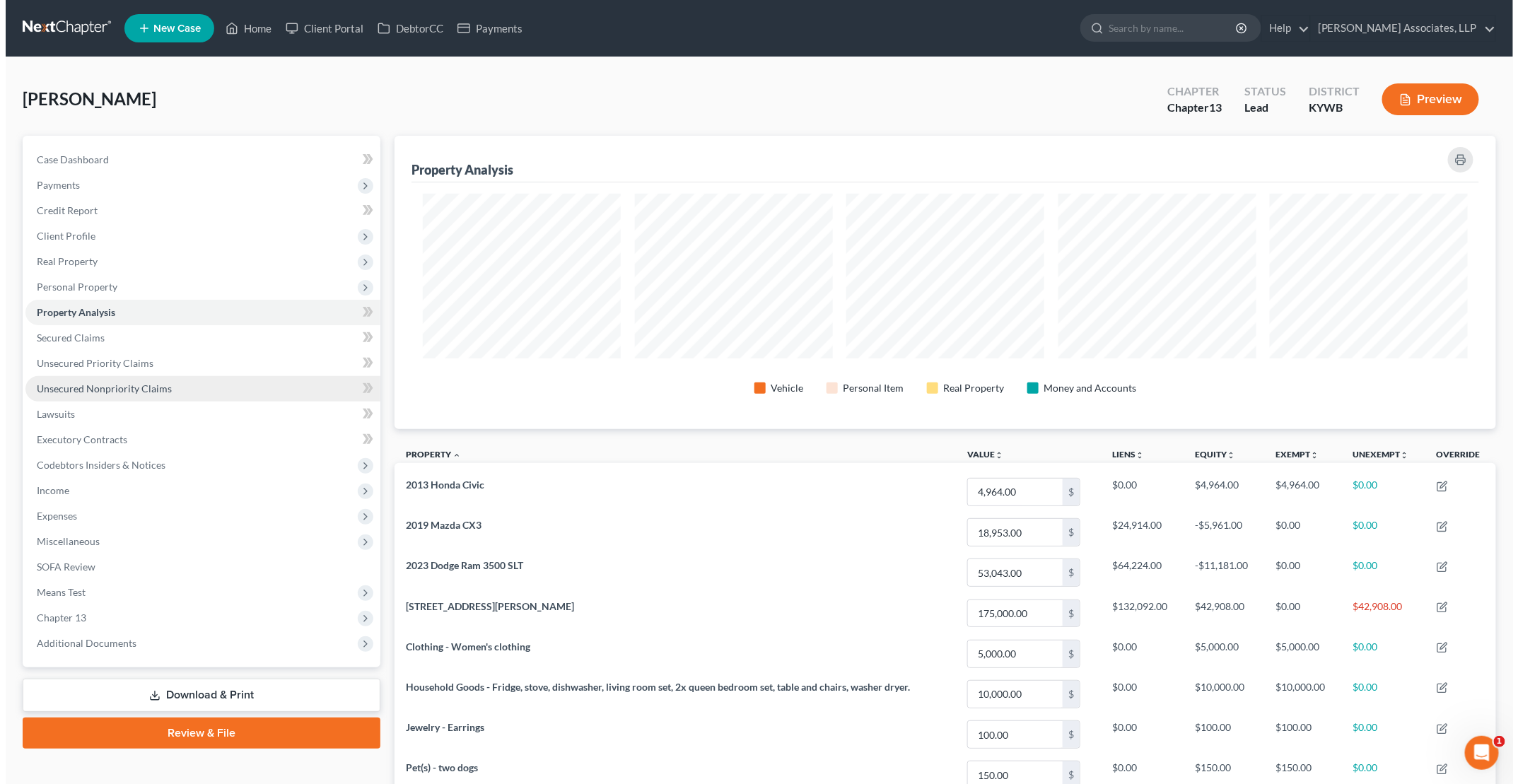
scroll to position [293, 1101]
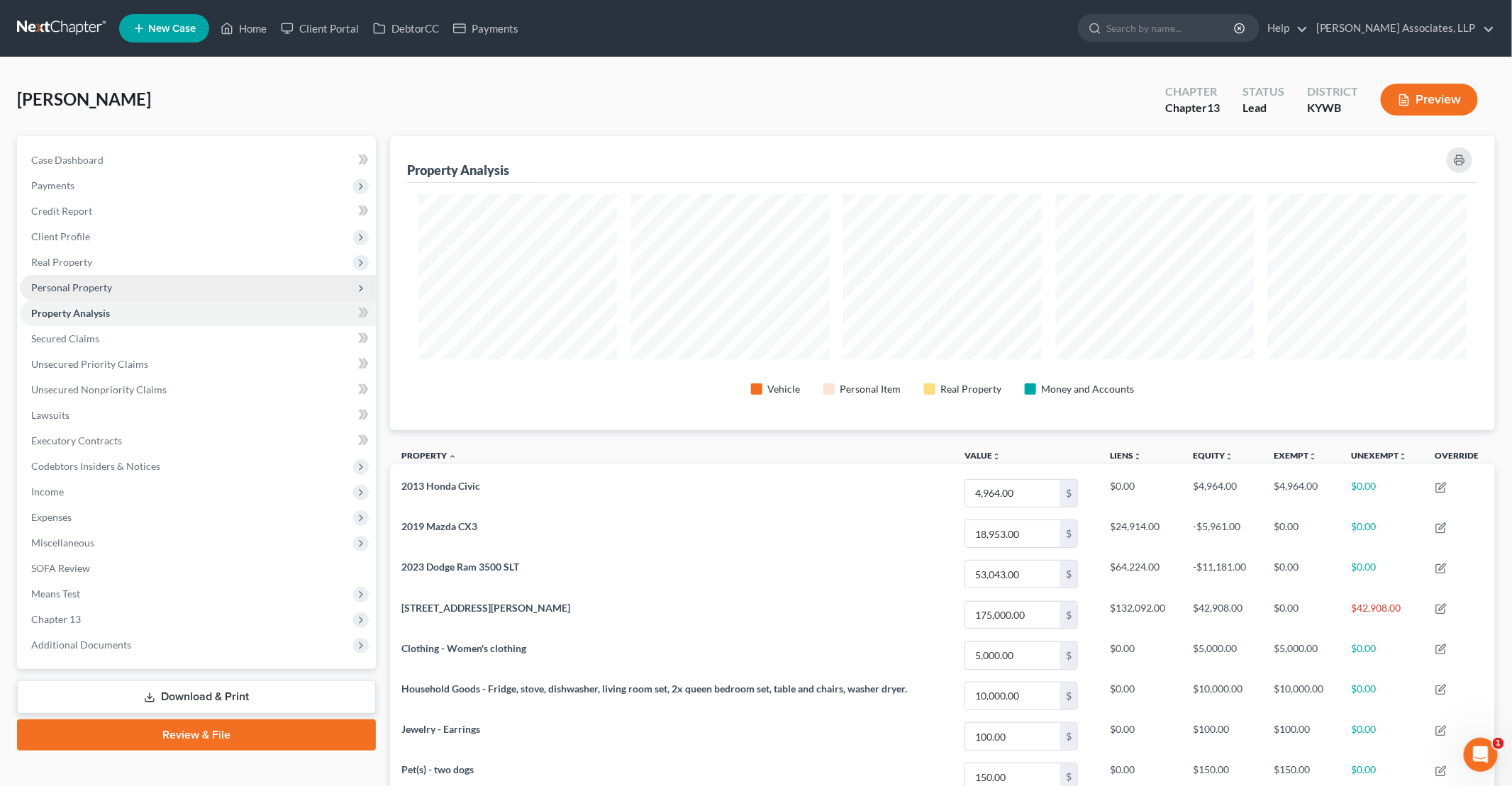
click at [133, 286] on span "Personal Property" at bounding box center [197, 287] width 356 height 25
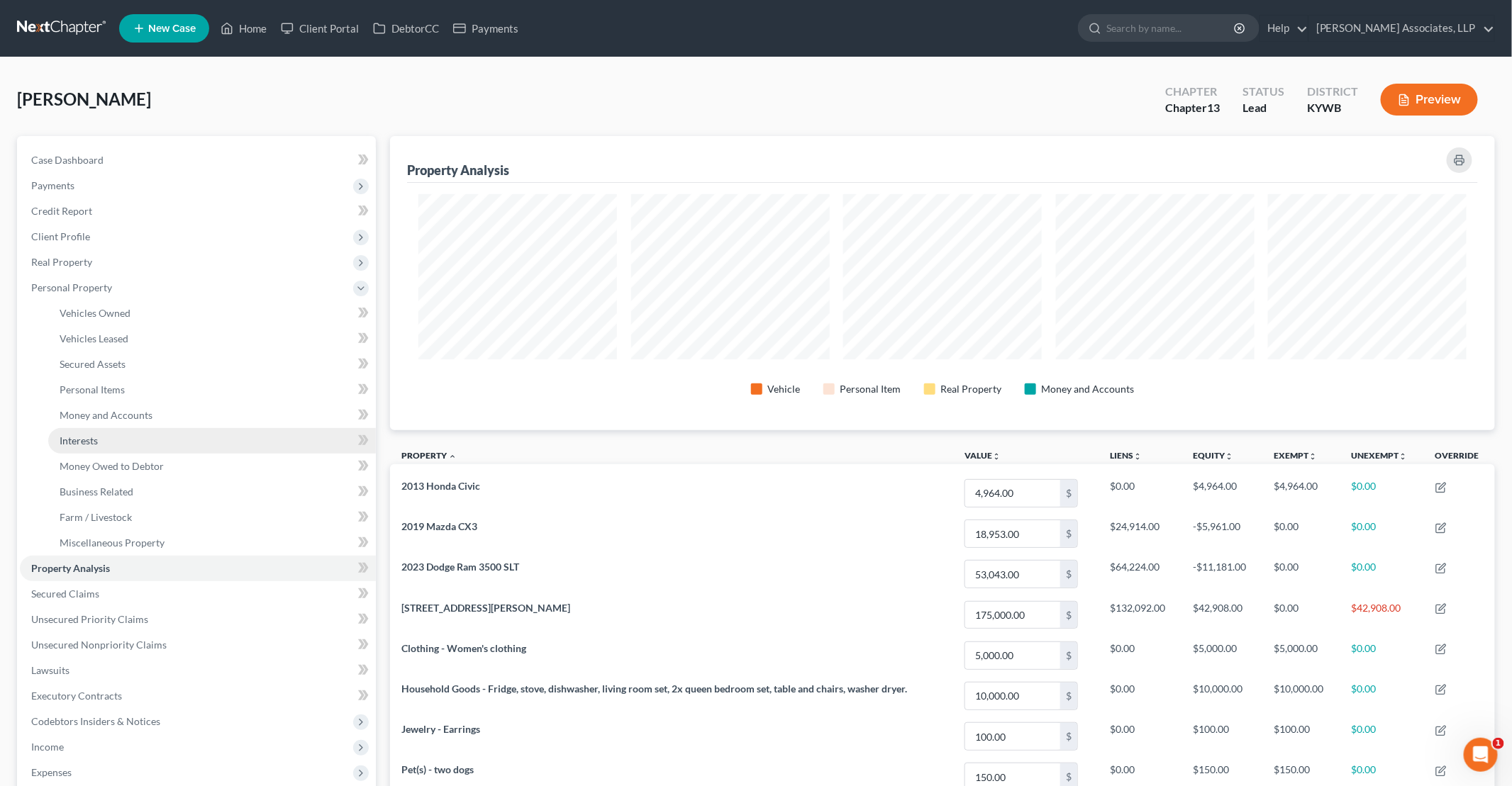
drag, startPoint x: 121, startPoint y: 442, endPoint x: 154, endPoint y: 429, distance: 35.5
click at [121, 442] on link "Interests" at bounding box center [212, 440] width 328 height 25
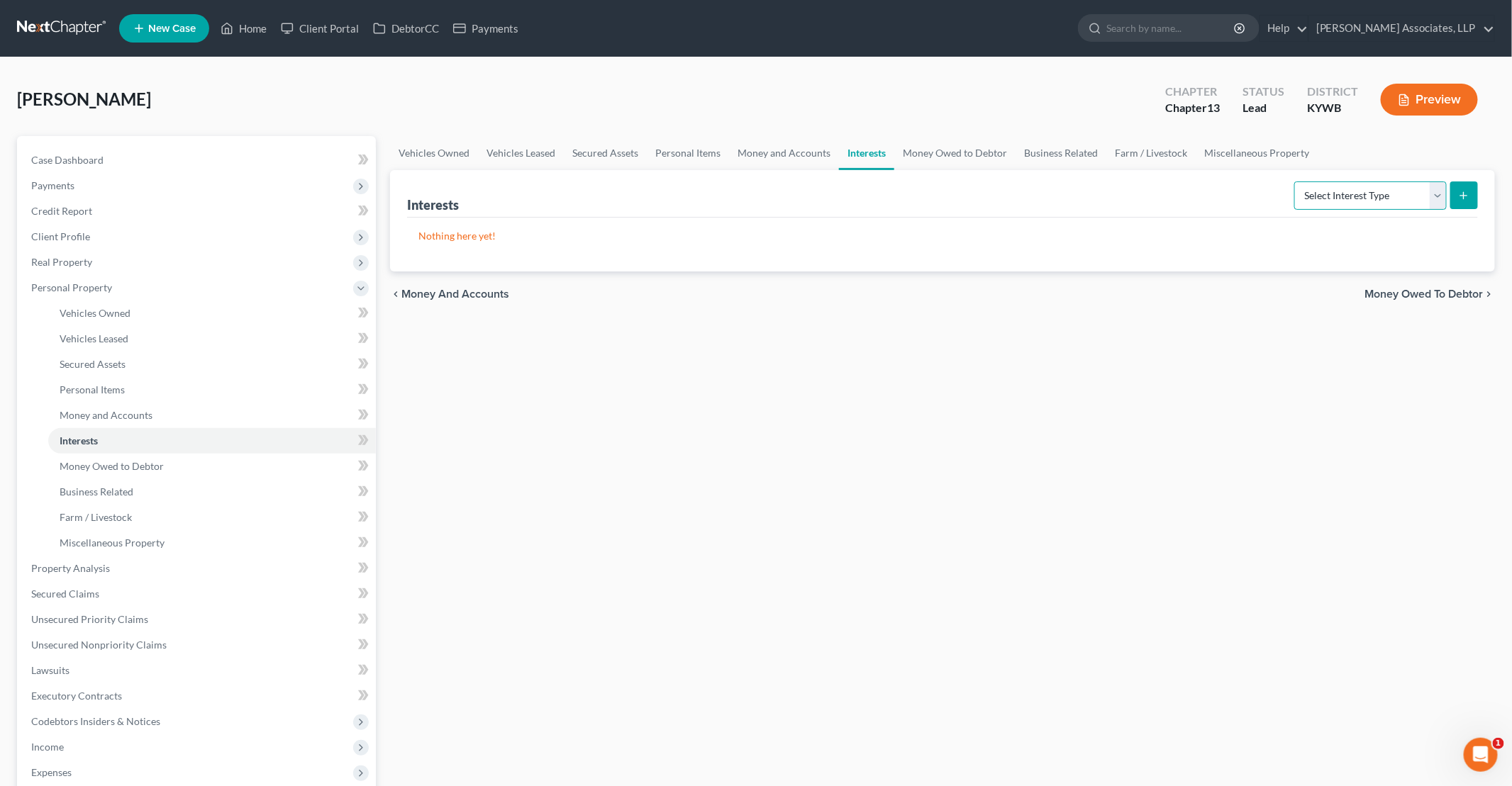
click at [731, 196] on select "Select Interest Type 401K Annuity Bond Education IRA Government Bond Government…" at bounding box center [1370, 195] width 152 height 28
click at [731, 181] on select "Select Interest Type 401K Annuity Bond Education IRA Government Bond Government…" at bounding box center [1370, 195] width 152 height 28
click at [731, 195] on select "Select Interest Type 401K Annuity Bond Education IRA Government Bond Government…" at bounding box center [1370, 195] width 152 height 28
click at [731, 181] on select "Select Interest Type 401K Annuity Bond Education IRA Government Bond Government…" at bounding box center [1370, 195] width 152 height 28
drag, startPoint x: 1467, startPoint y: 199, endPoint x: 499, endPoint y: 183, distance: 968.1
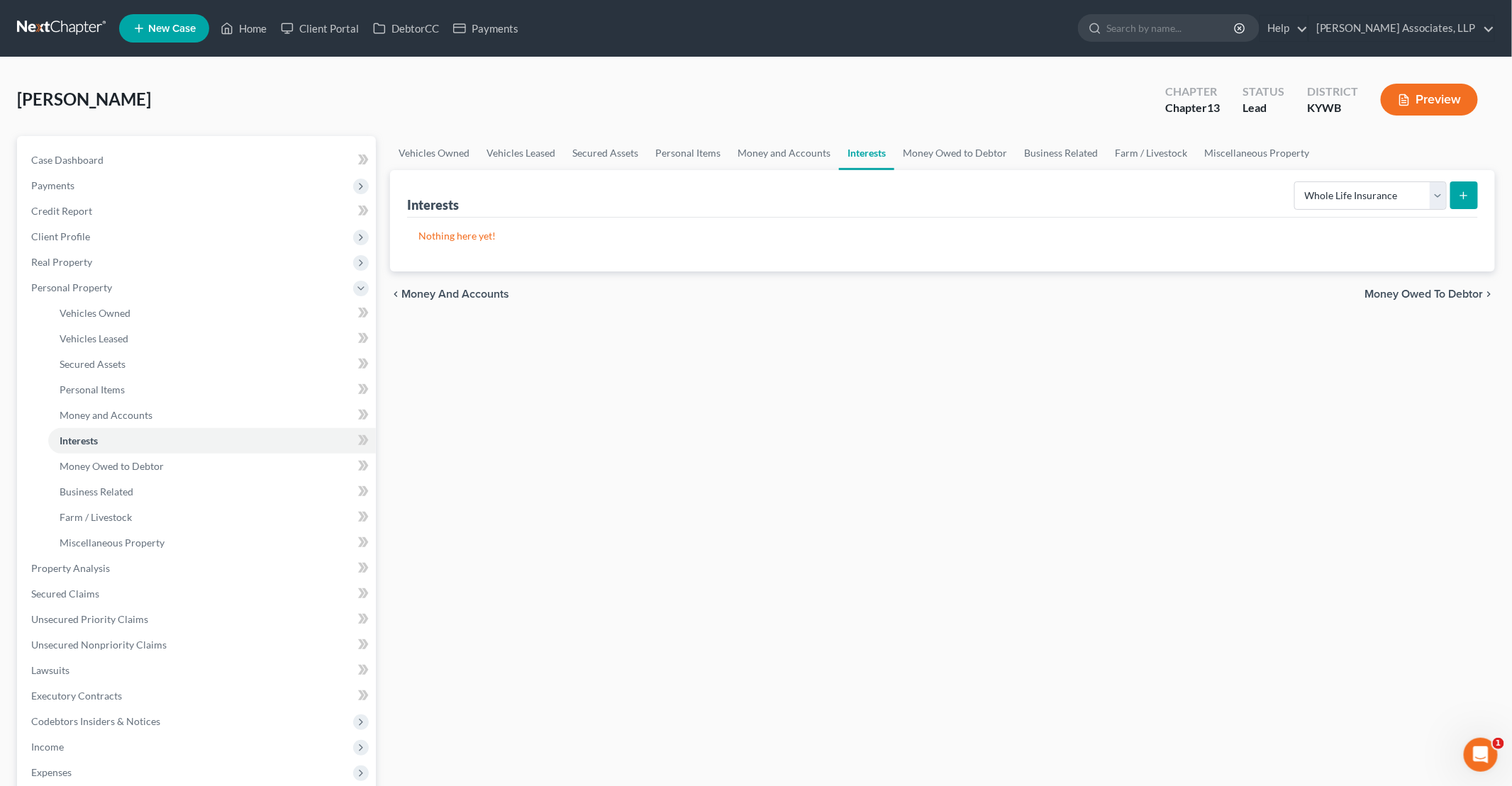
click at [637, 520] on div "Vehicles Owned Vehicles Leased Secured Assets Personal Items Money and Accounts…" at bounding box center [942, 571] width 1119 height 870
click at [731, 186] on select "Select Interest Type 401K Annuity Bond Education IRA Government Bond Government…" at bounding box center [1370, 195] width 152 height 28
click at [731, 181] on select "Select Interest Type 401K Annuity Bond Education IRA Government Bond Government…" at bounding box center [1370, 195] width 152 height 28
click at [731, 197] on icon "submit" at bounding box center [1463, 196] width 12 height 12
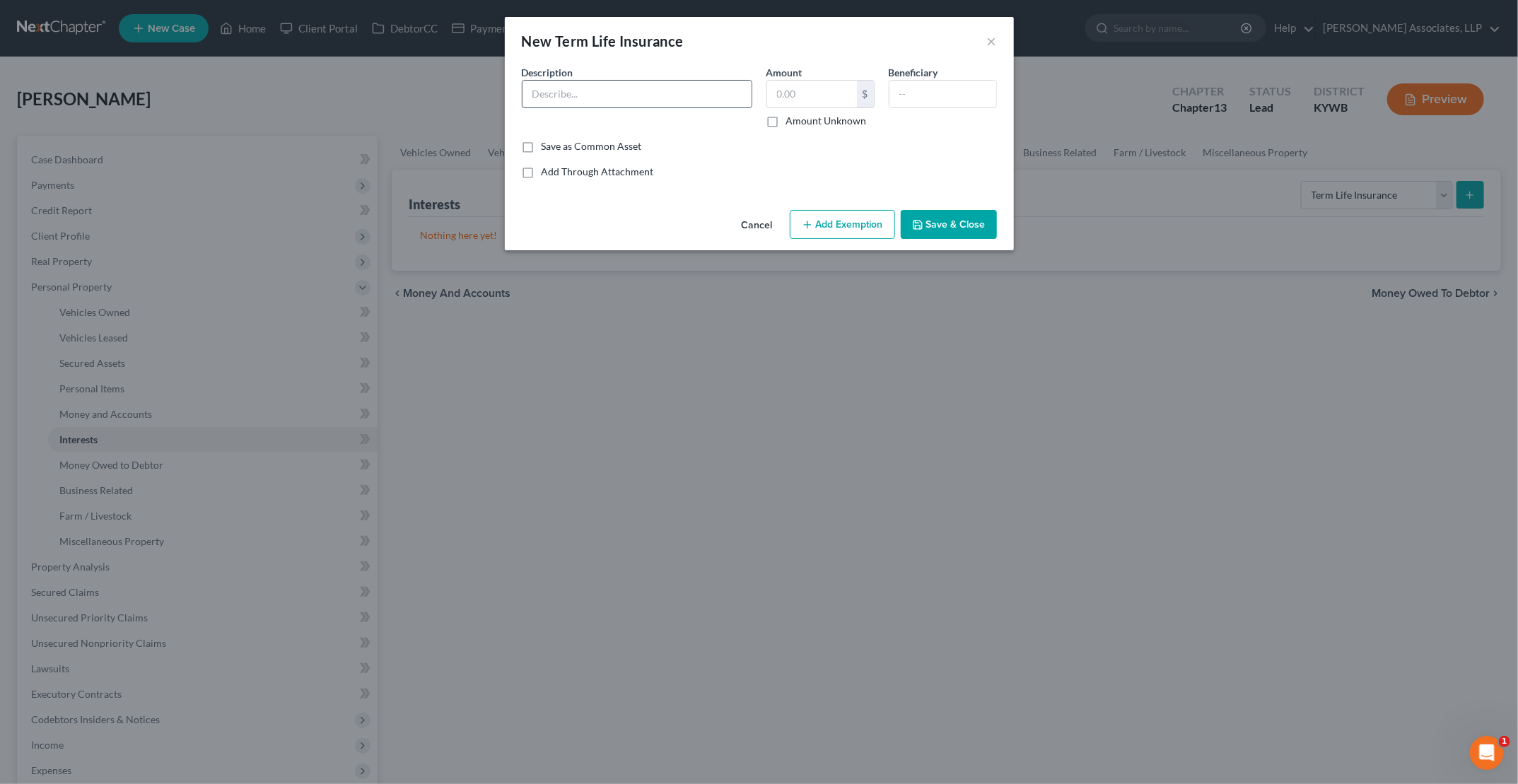
click at [624, 89] on input "text" at bounding box center [637, 94] width 229 height 27
click at [729, 97] on input "text" at bounding box center [942, 94] width 107 height 27
click at [729, 128] on div "Description * State Farm Term Policy Amount $ Amount Unknown Beneficiary [PERSO…" at bounding box center [759, 102] width 489 height 74
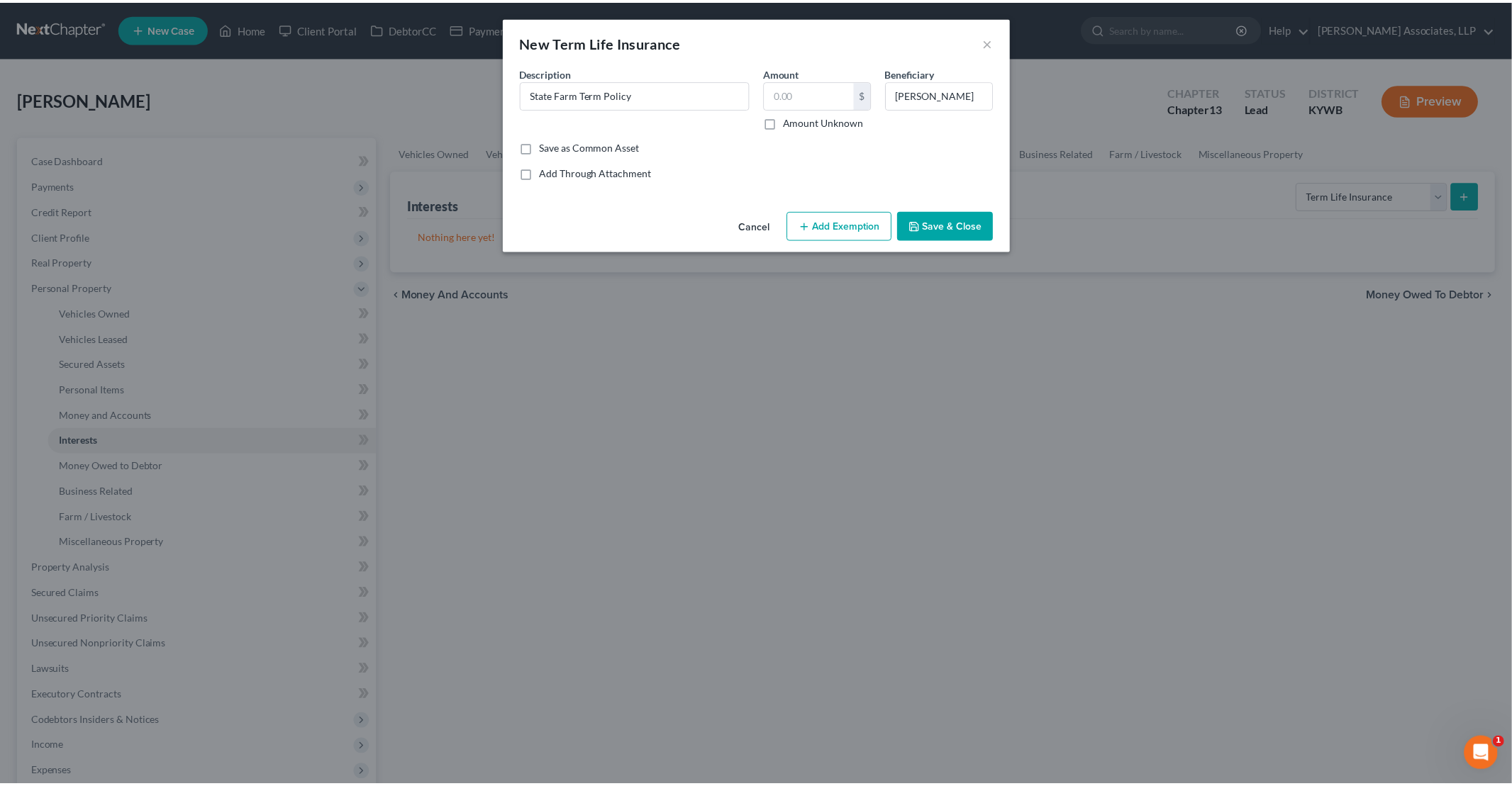
scroll to position [0, 0]
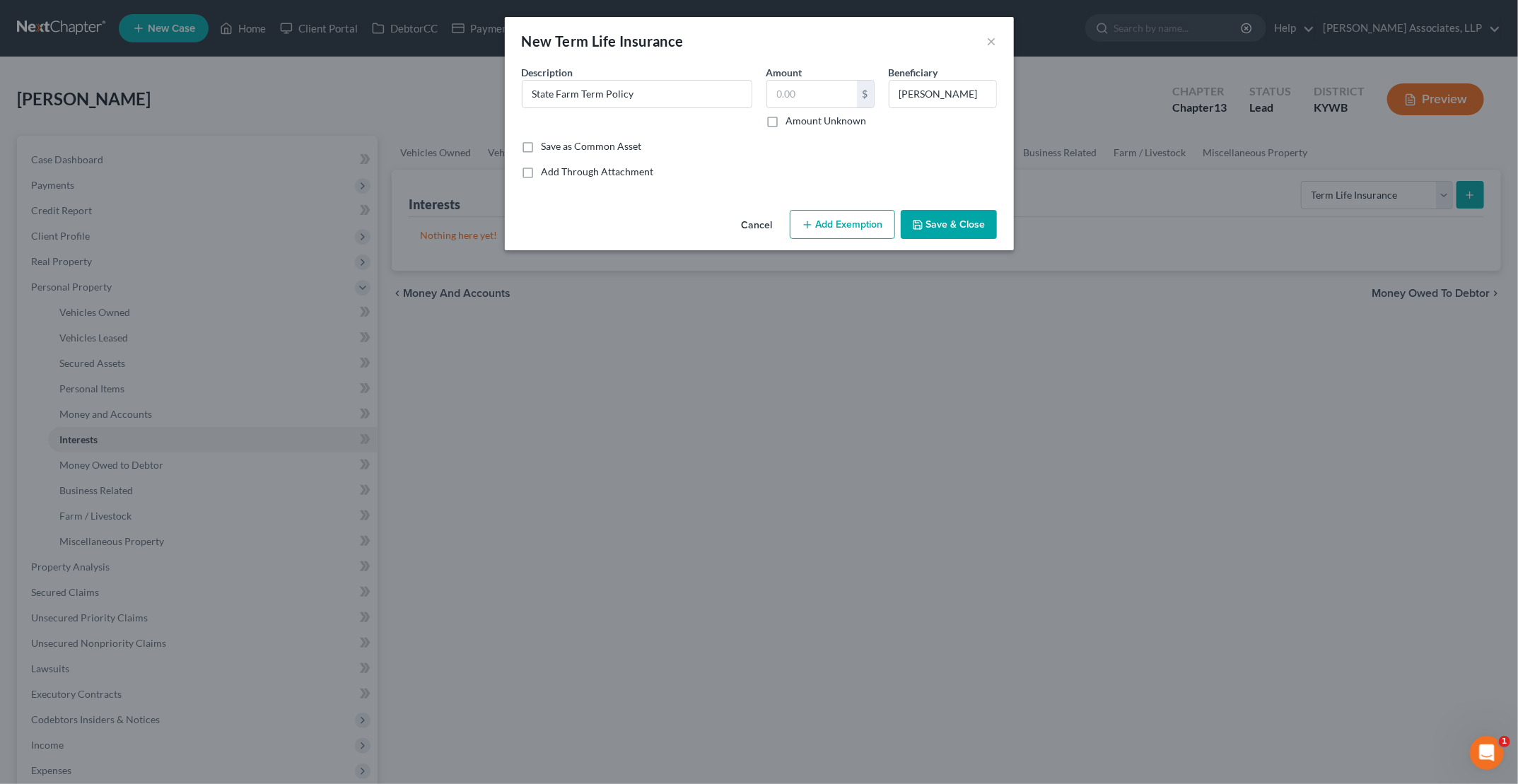
click at [729, 123] on label "Amount Unknown" at bounding box center [826, 121] width 81 height 14
click at [729, 123] on input "Amount Unknown" at bounding box center [796, 118] width 9 height 9
click at [729, 228] on button "Save & Close" at bounding box center [949, 224] width 96 height 30
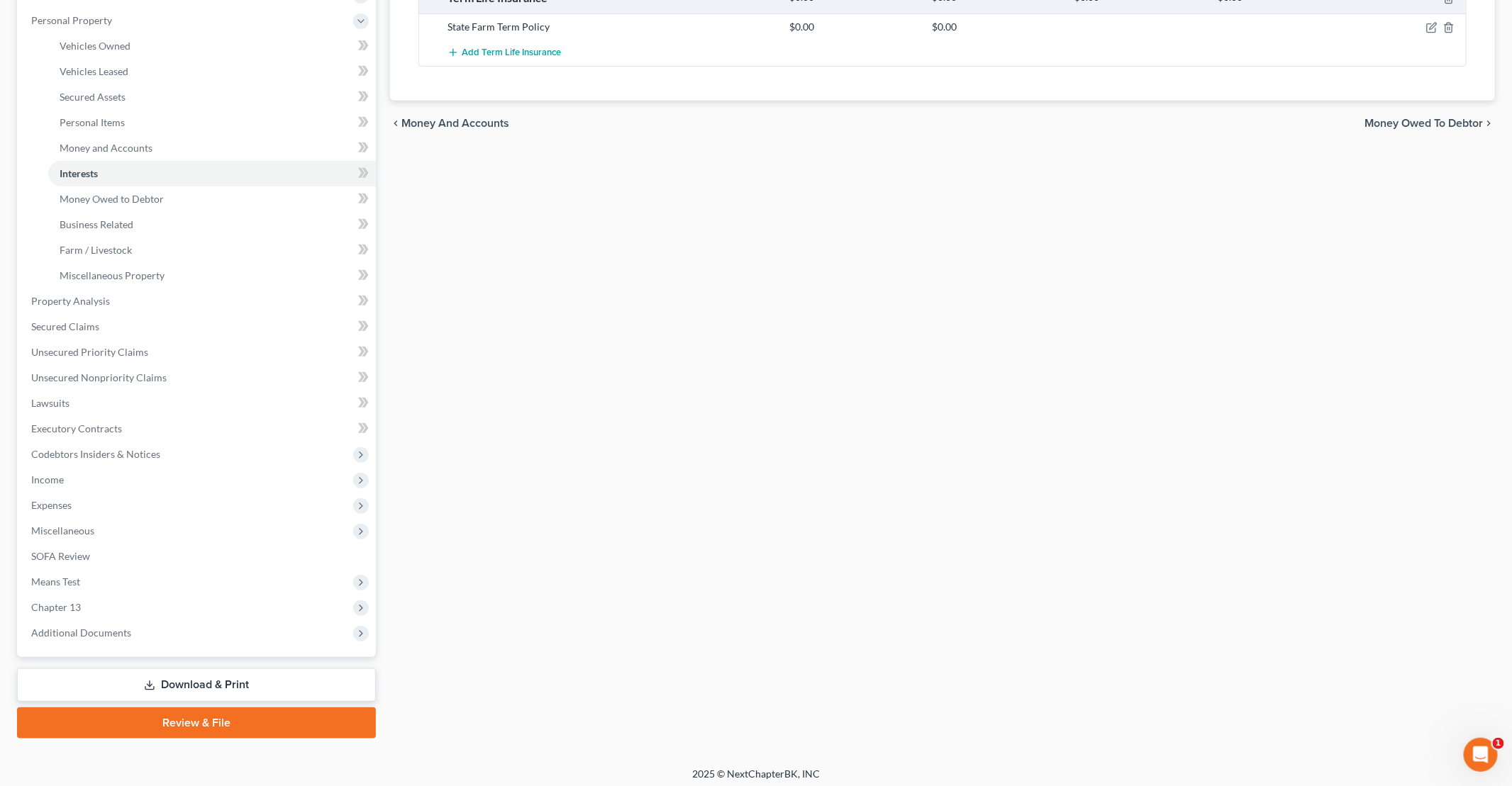
scroll to position [271, 0]
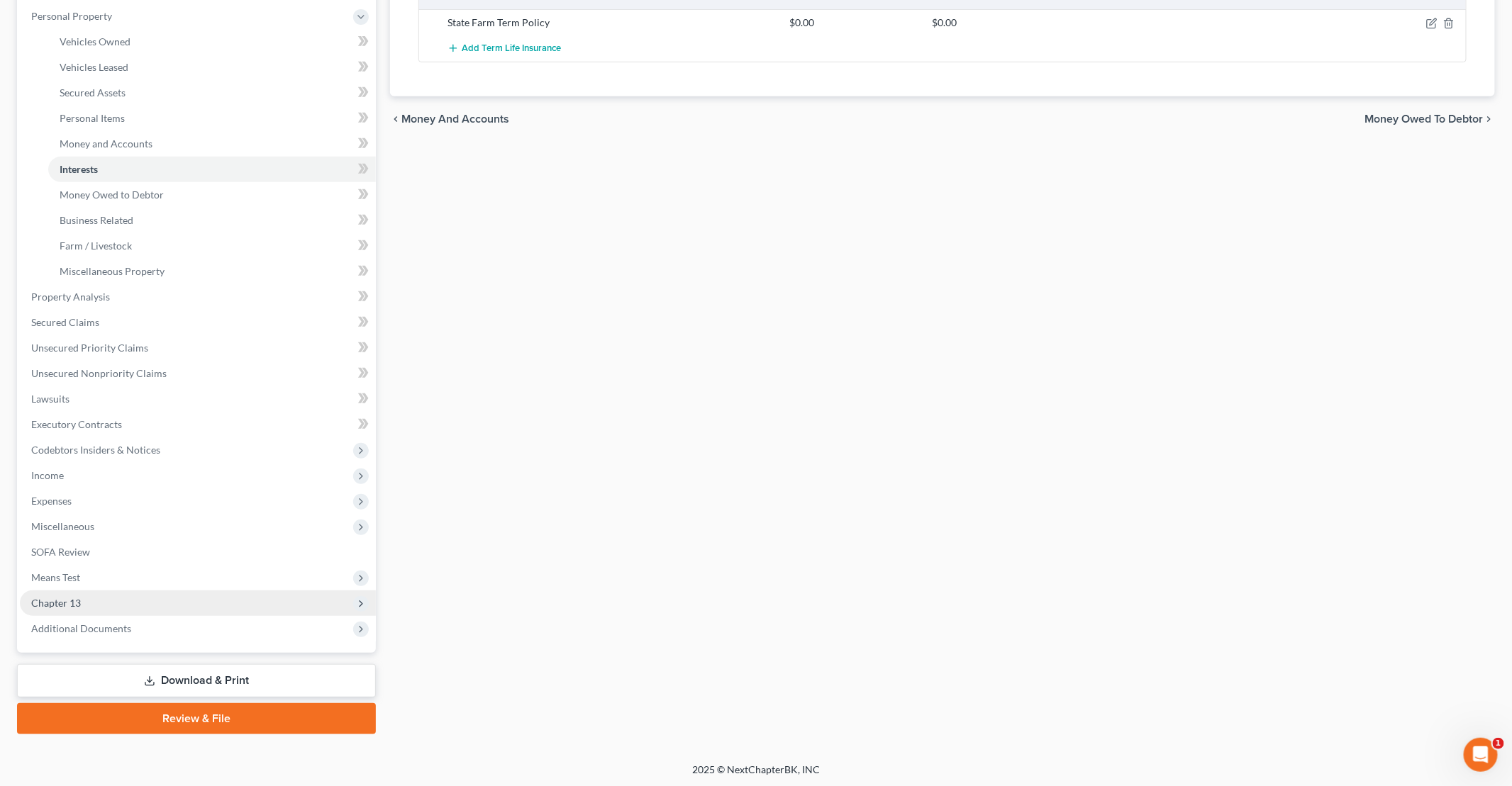
click at [98, 601] on span "Chapter 13" at bounding box center [197, 603] width 356 height 25
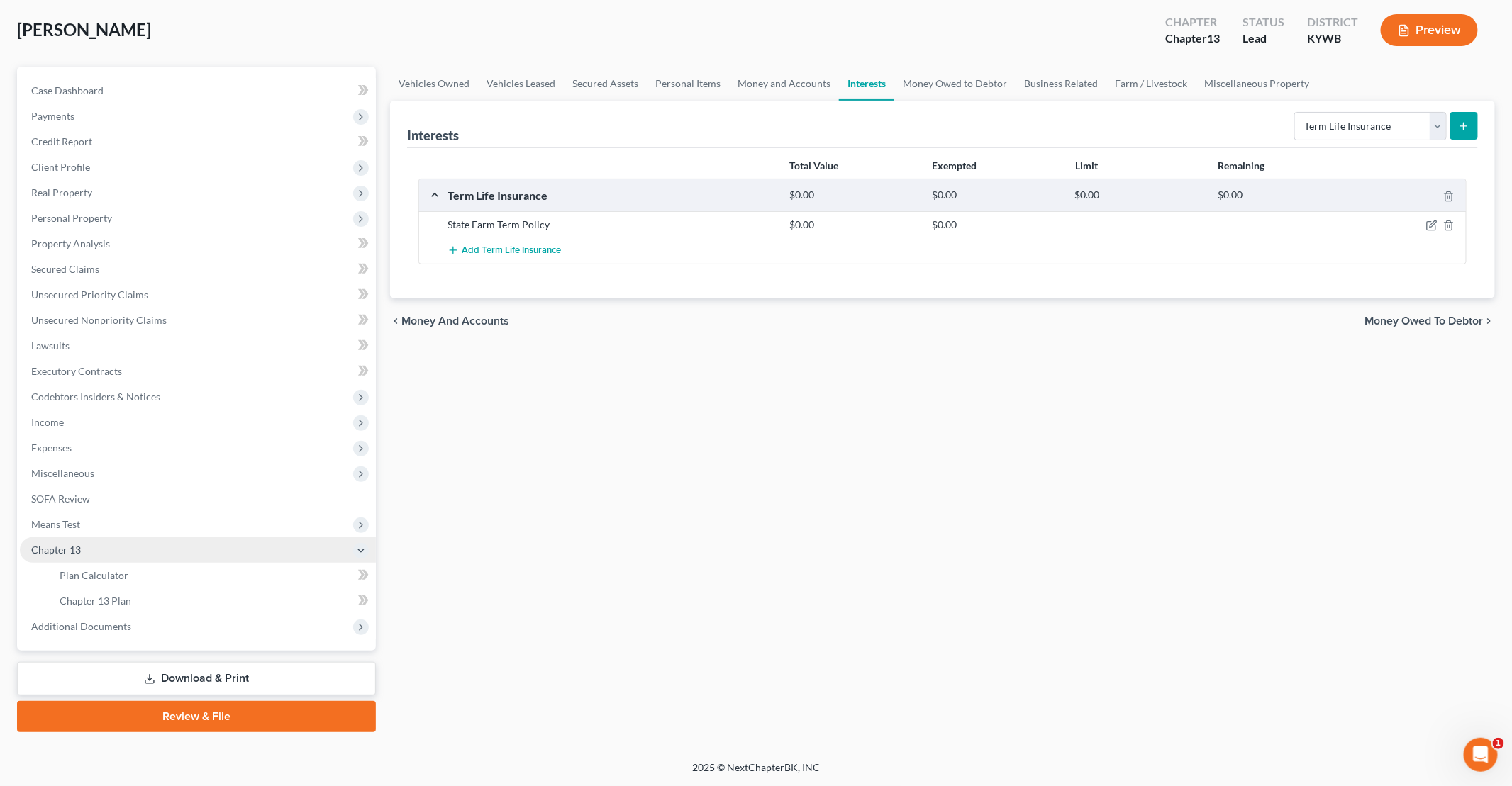
scroll to position [68, 0]
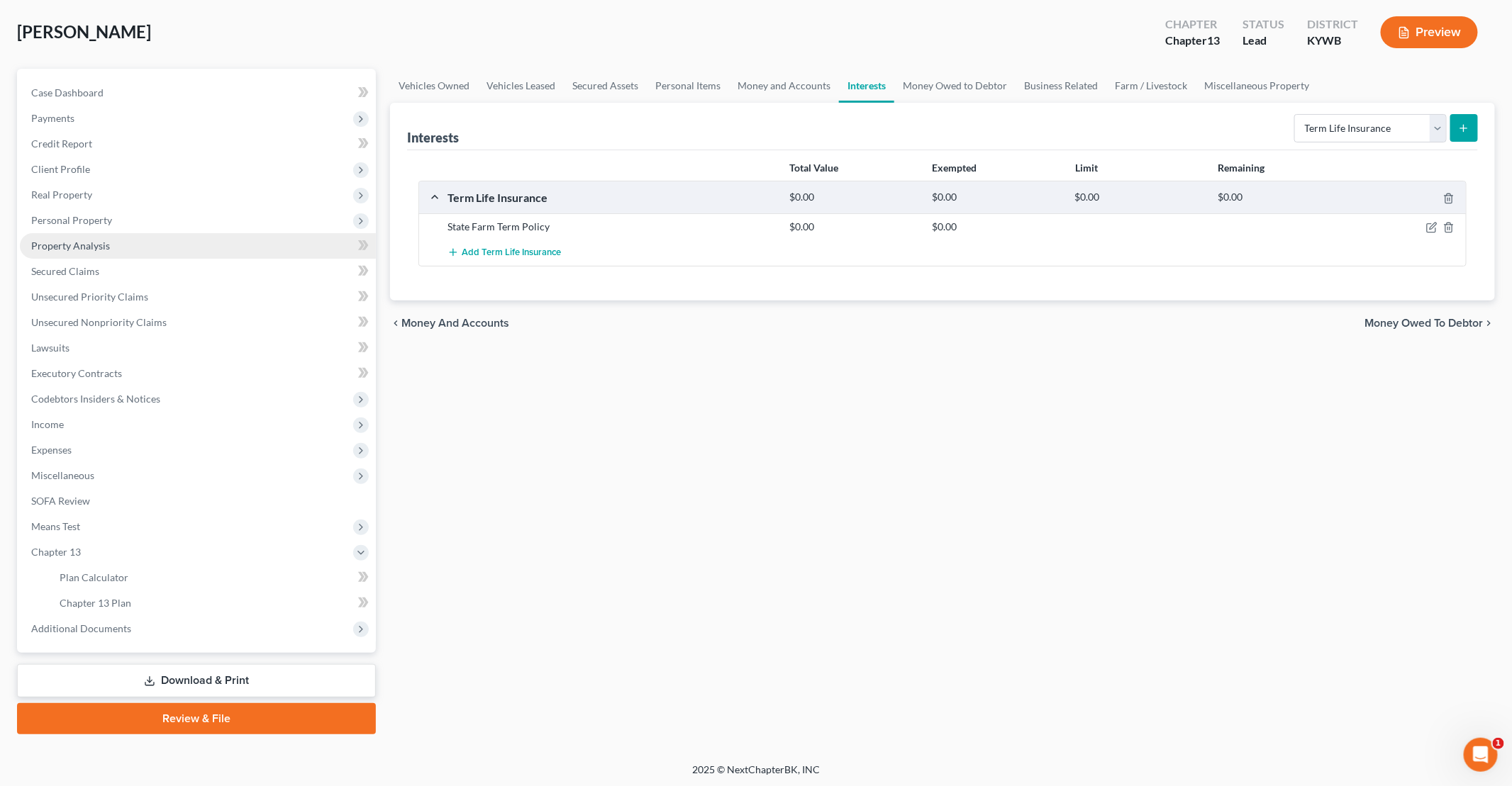
click at [67, 242] on span "Property Analysis" at bounding box center [71, 245] width 79 height 12
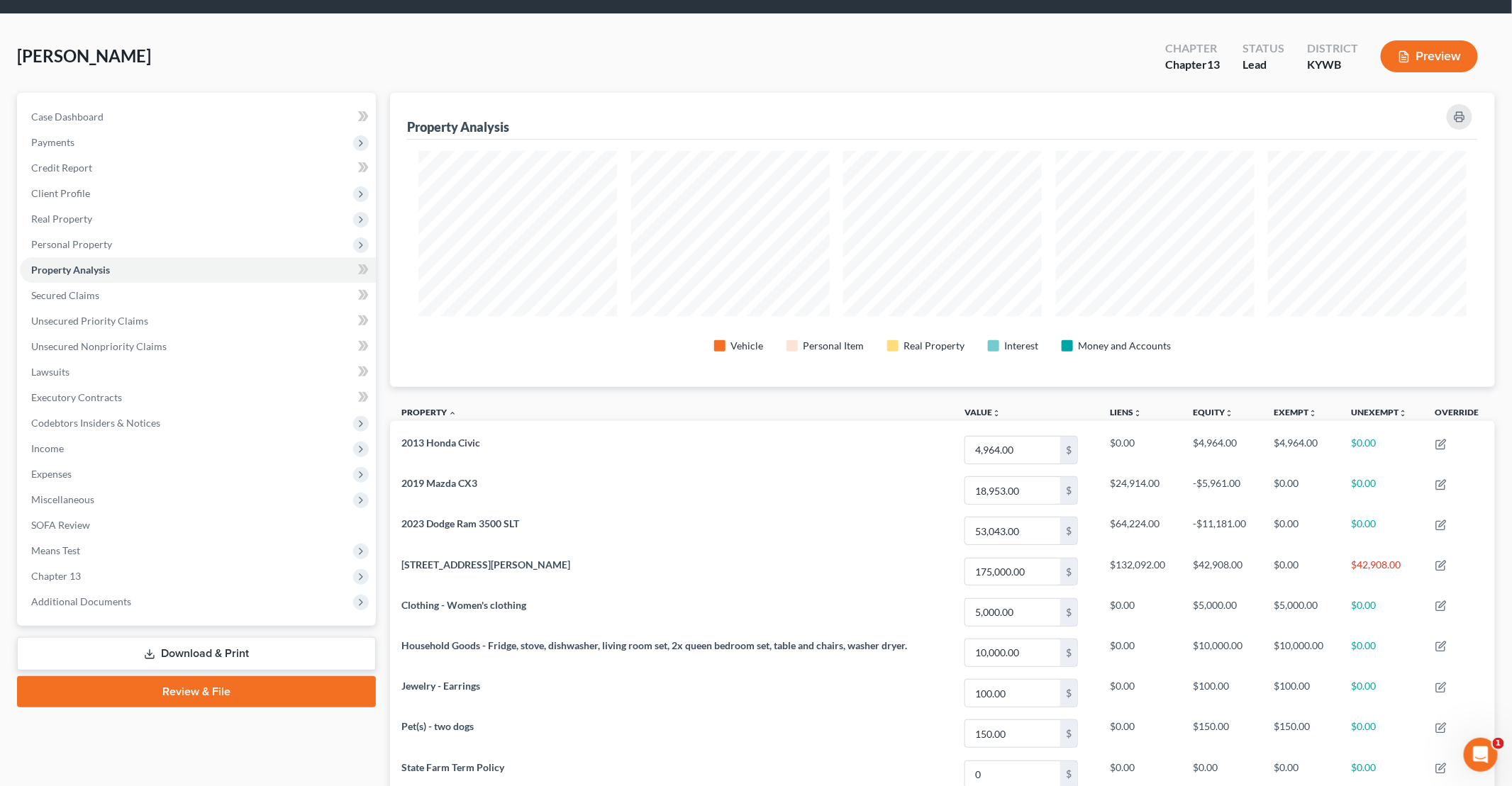
scroll to position [71, 0]
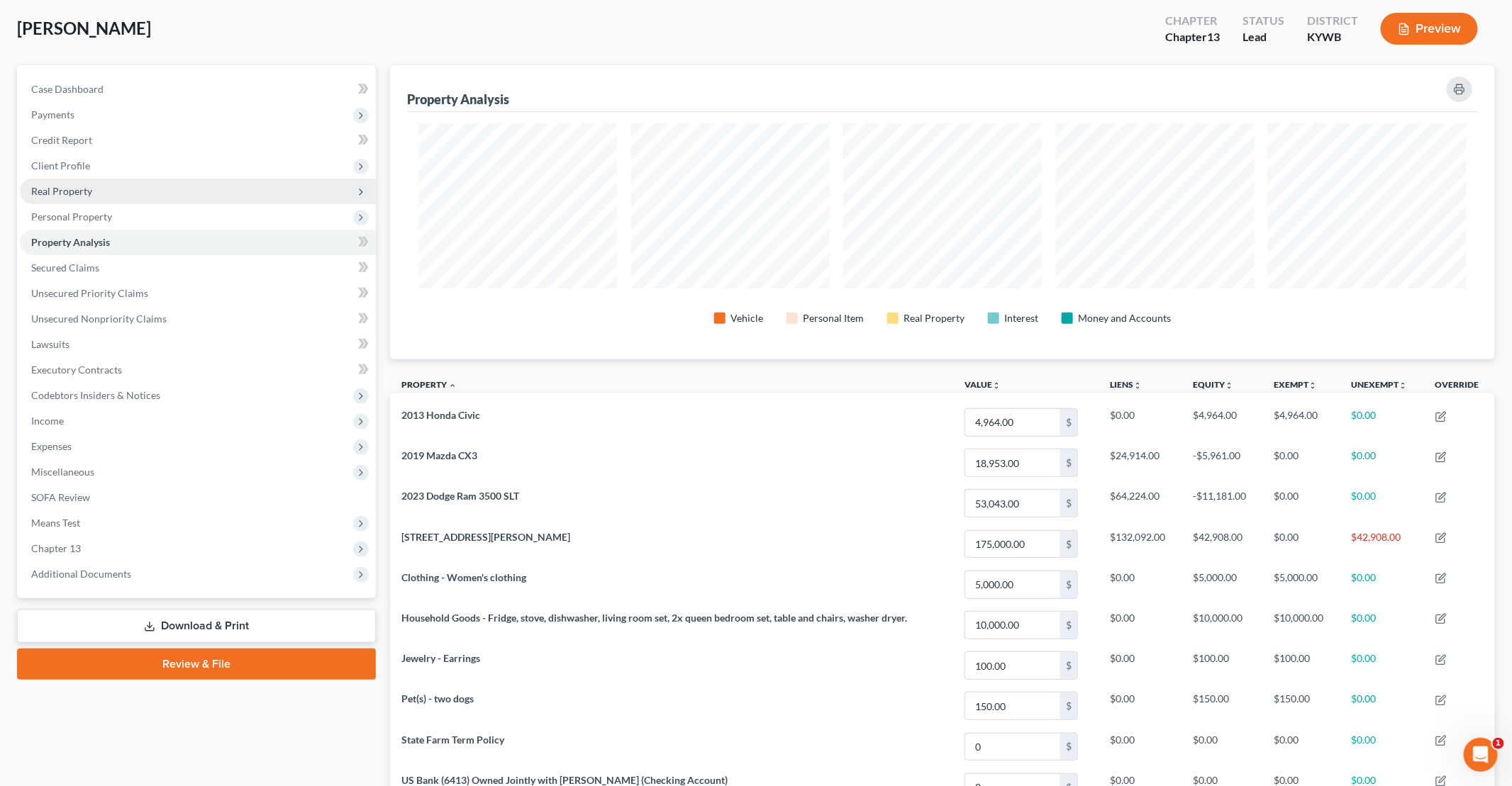
click at [54, 192] on span "Real Property" at bounding box center [62, 191] width 61 height 12
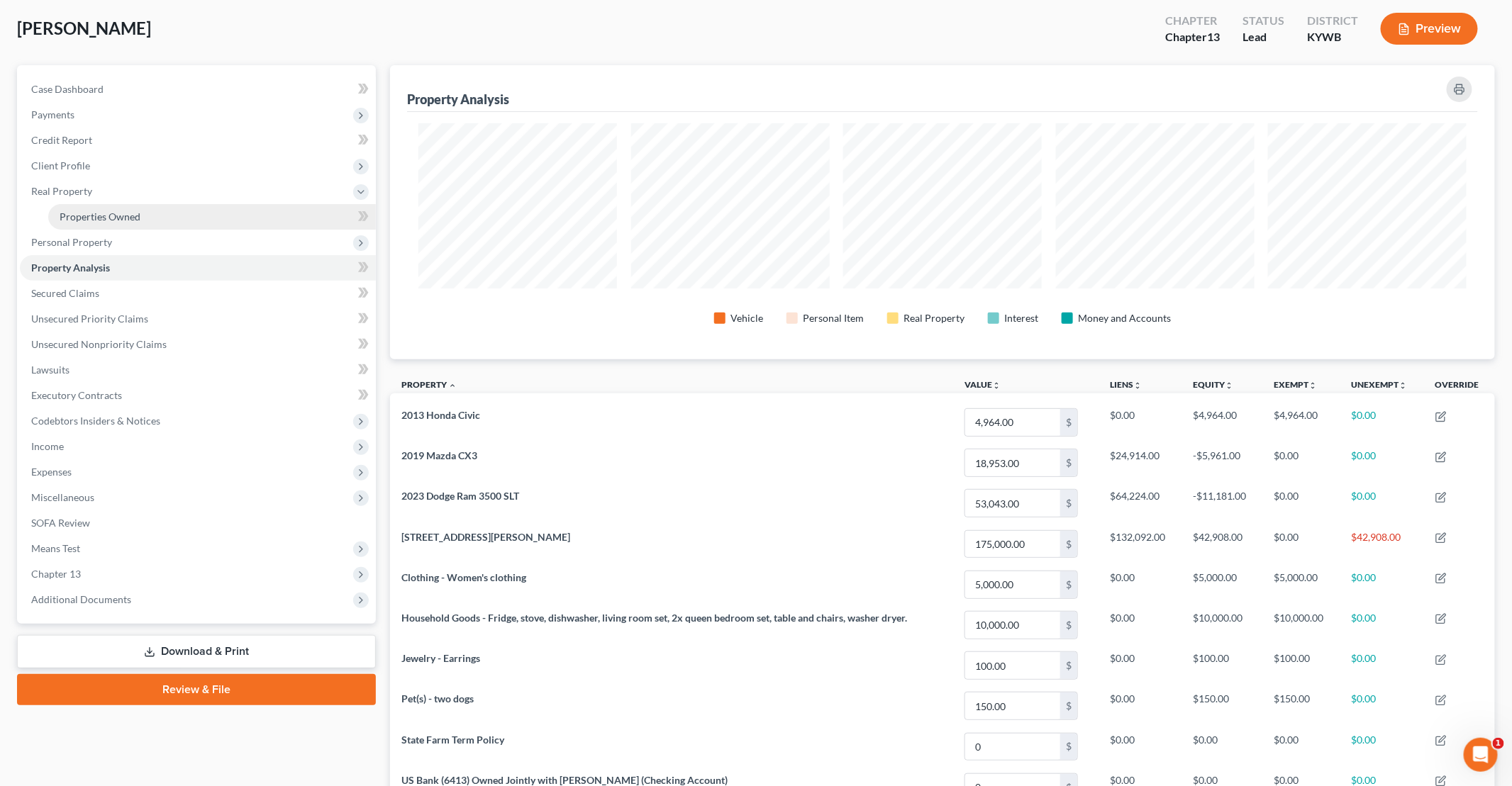
click at [92, 213] on span "Properties Owned" at bounding box center [100, 216] width 81 height 12
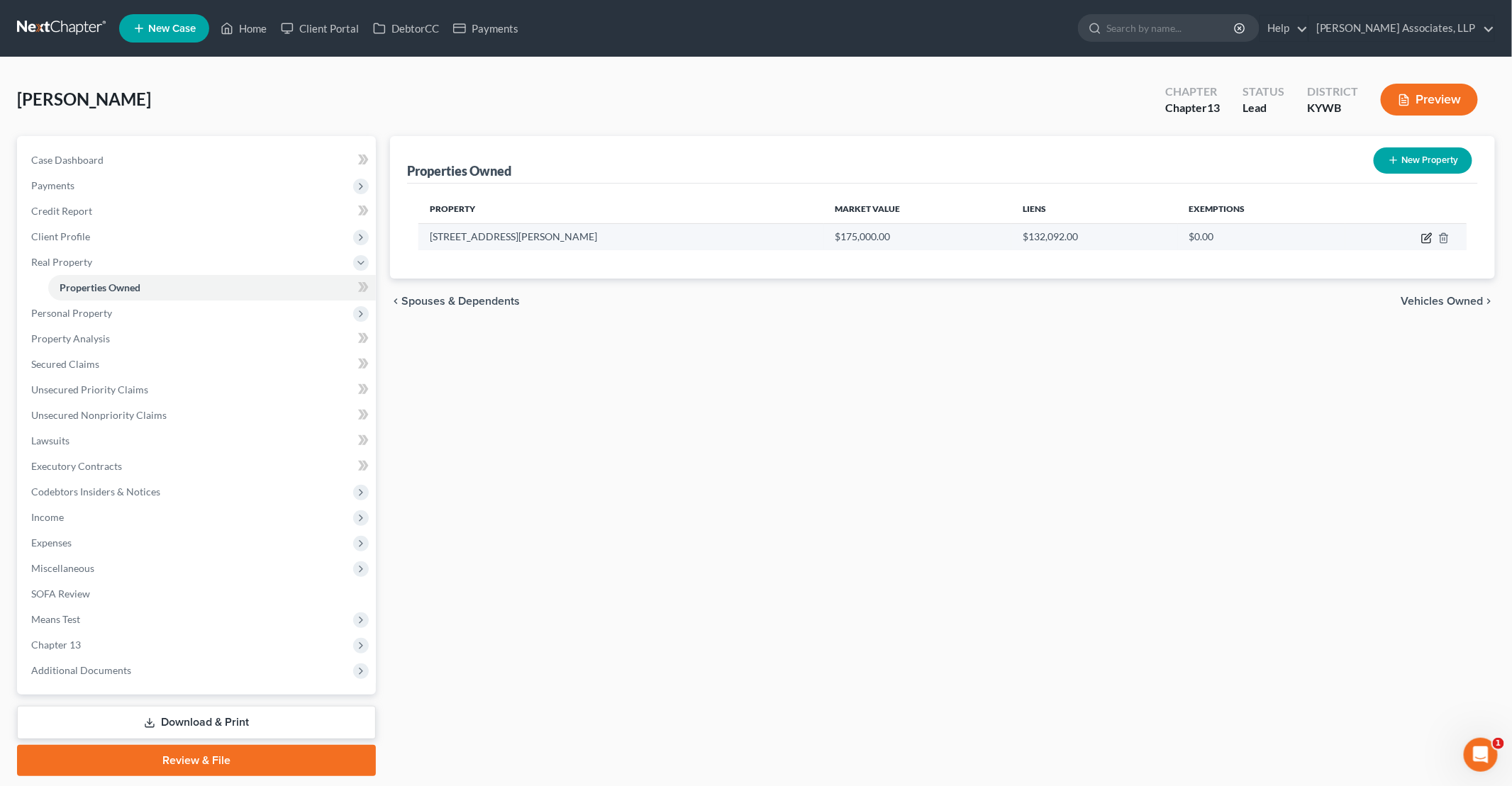
click at [731, 239] on icon "button" at bounding box center [1427, 238] width 12 height 12
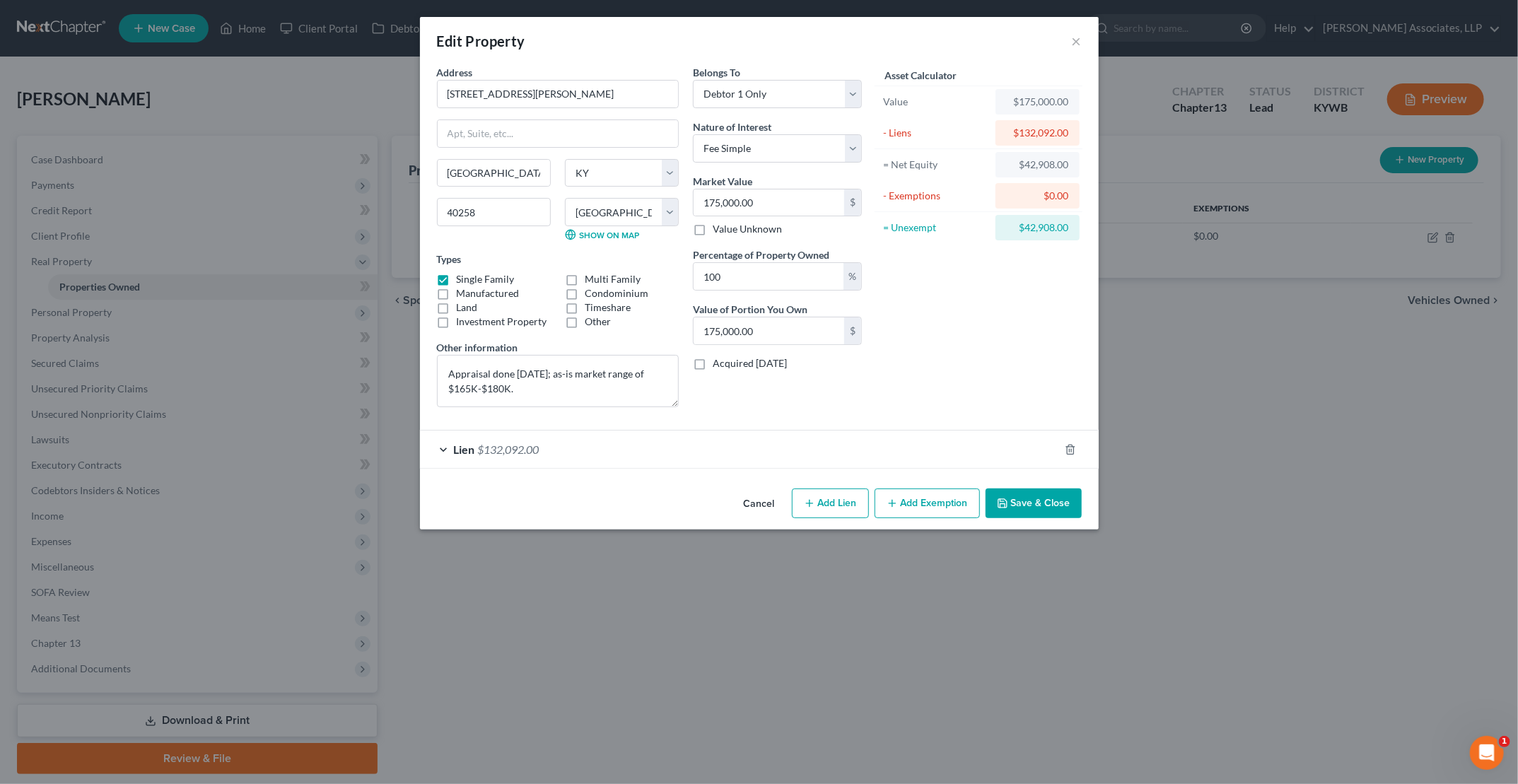
click at [729, 501] on button "Add Exemption" at bounding box center [927, 503] width 105 height 30
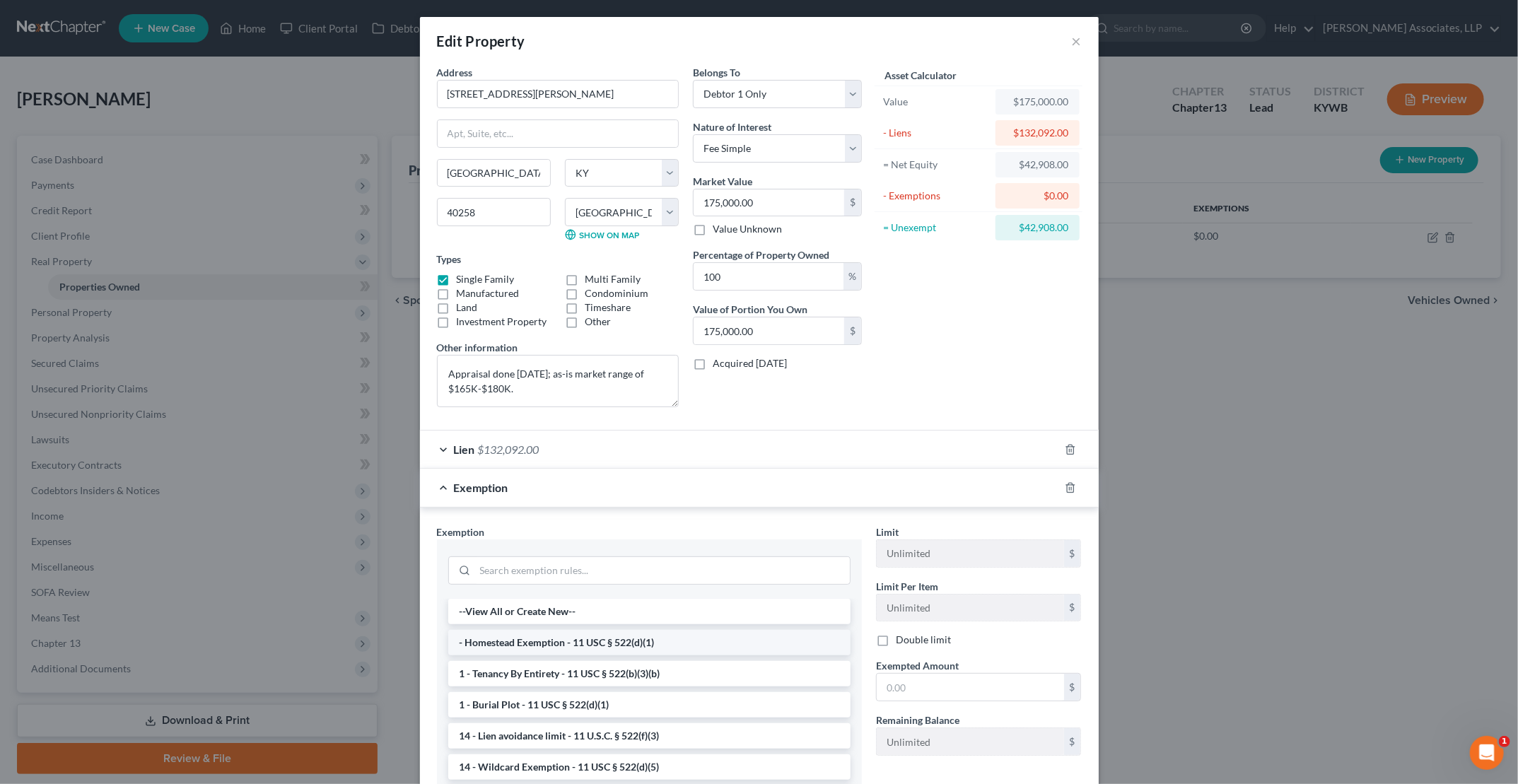
click at [571, 643] on li "- Homestead Exemption - 11 USC § 522(d)(1)" at bounding box center [650, 642] width 402 height 25
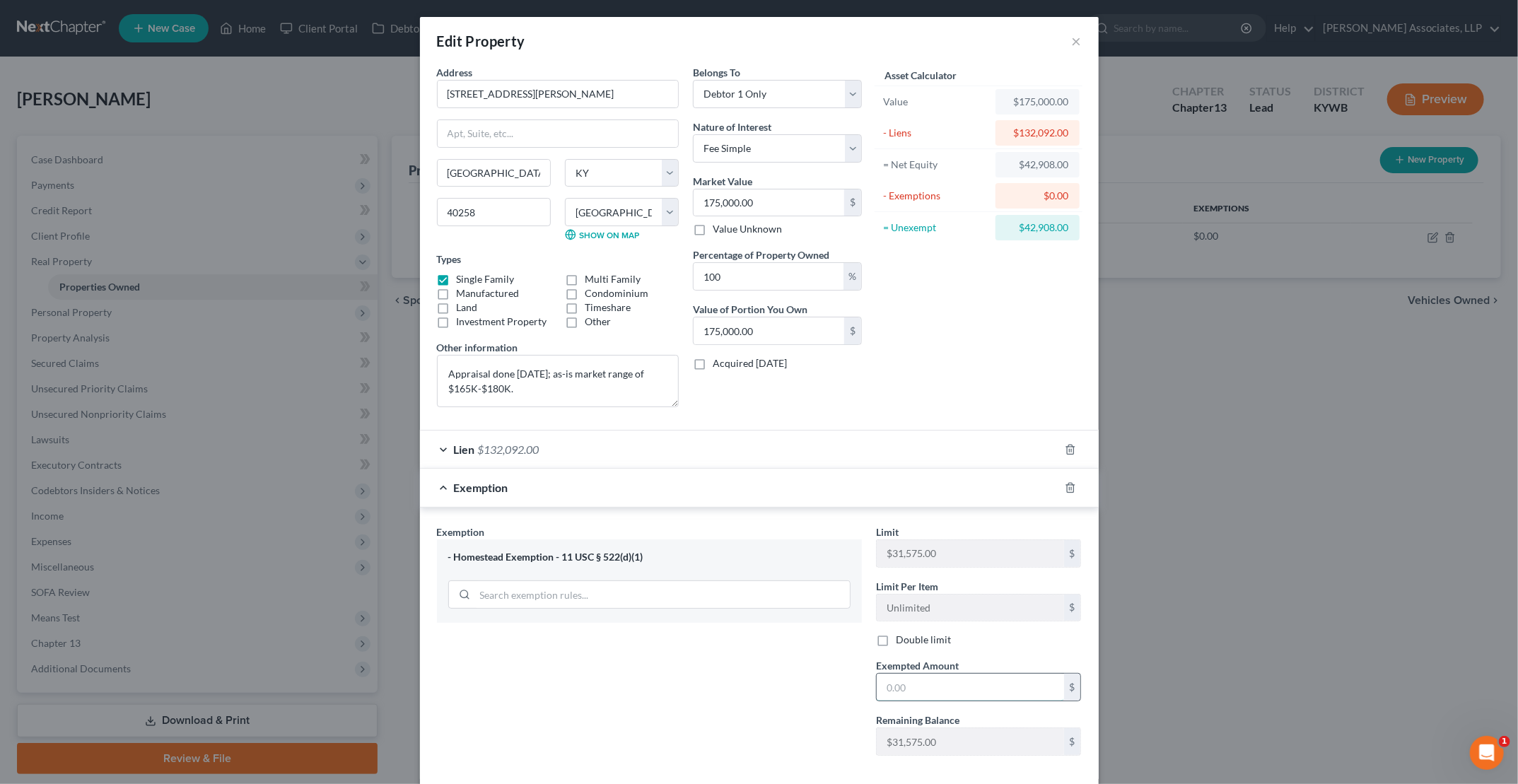
click at [729, 682] on input "text" at bounding box center [971, 687] width 187 height 27
drag, startPoint x: 982, startPoint y: 783, endPoint x: 989, endPoint y: 771, distance: 13.9
click at [729, 784] on html "Home New Case Client Portal DebtorCC Payments [PERSON_NAME] Associates, LLP [EM…" at bounding box center [759, 414] width 1518 height 828
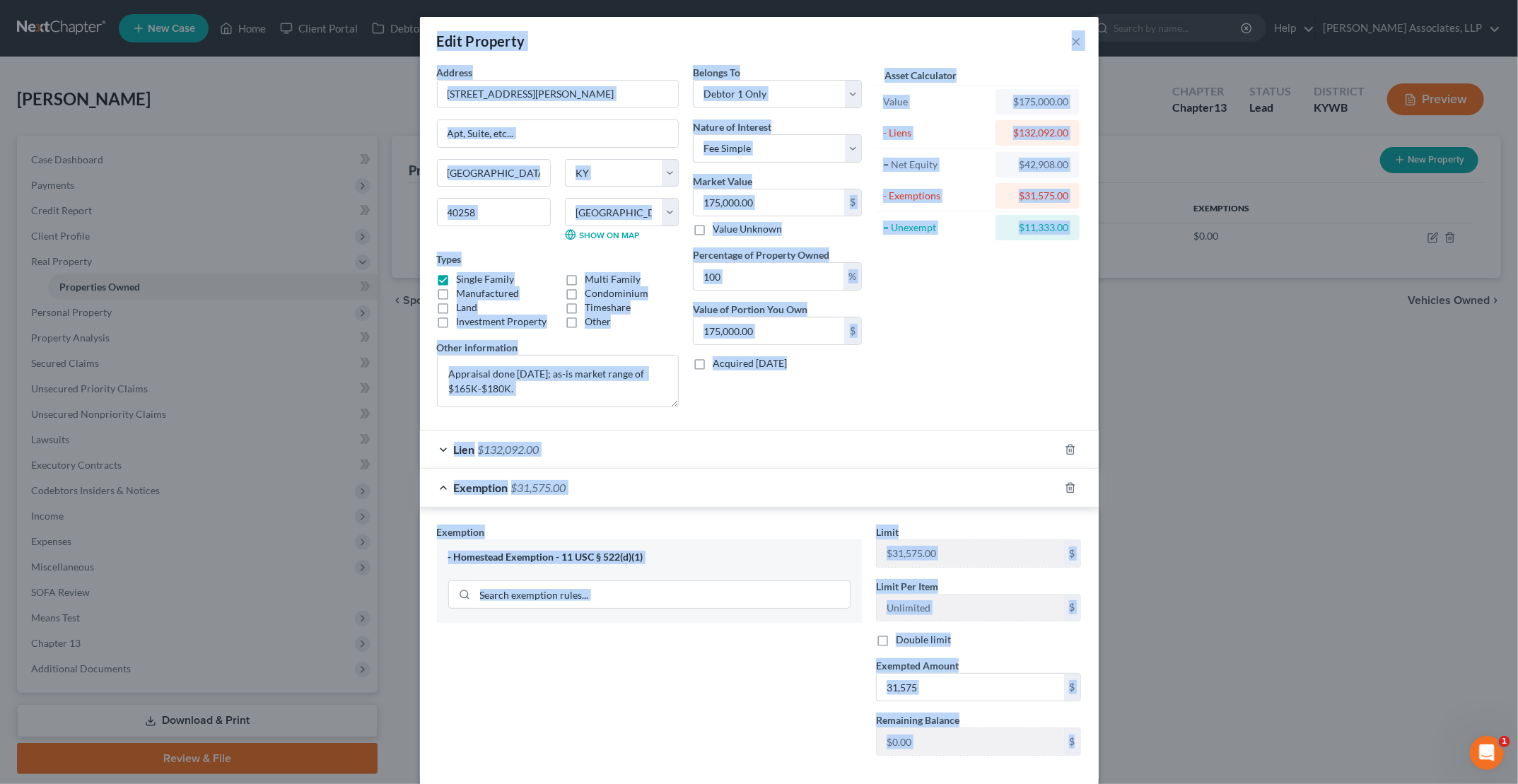
drag, startPoint x: 989, startPoint y: 771, endPoint x: 931, endPoint y: 759, distance: 59.2
click at [729, 759] on div "Limit $31,575.00 $ Limit Per Item Unlimited $ Double limit Exempted Amount * 31…" at bounding box center [979, 646] width 220 height 242
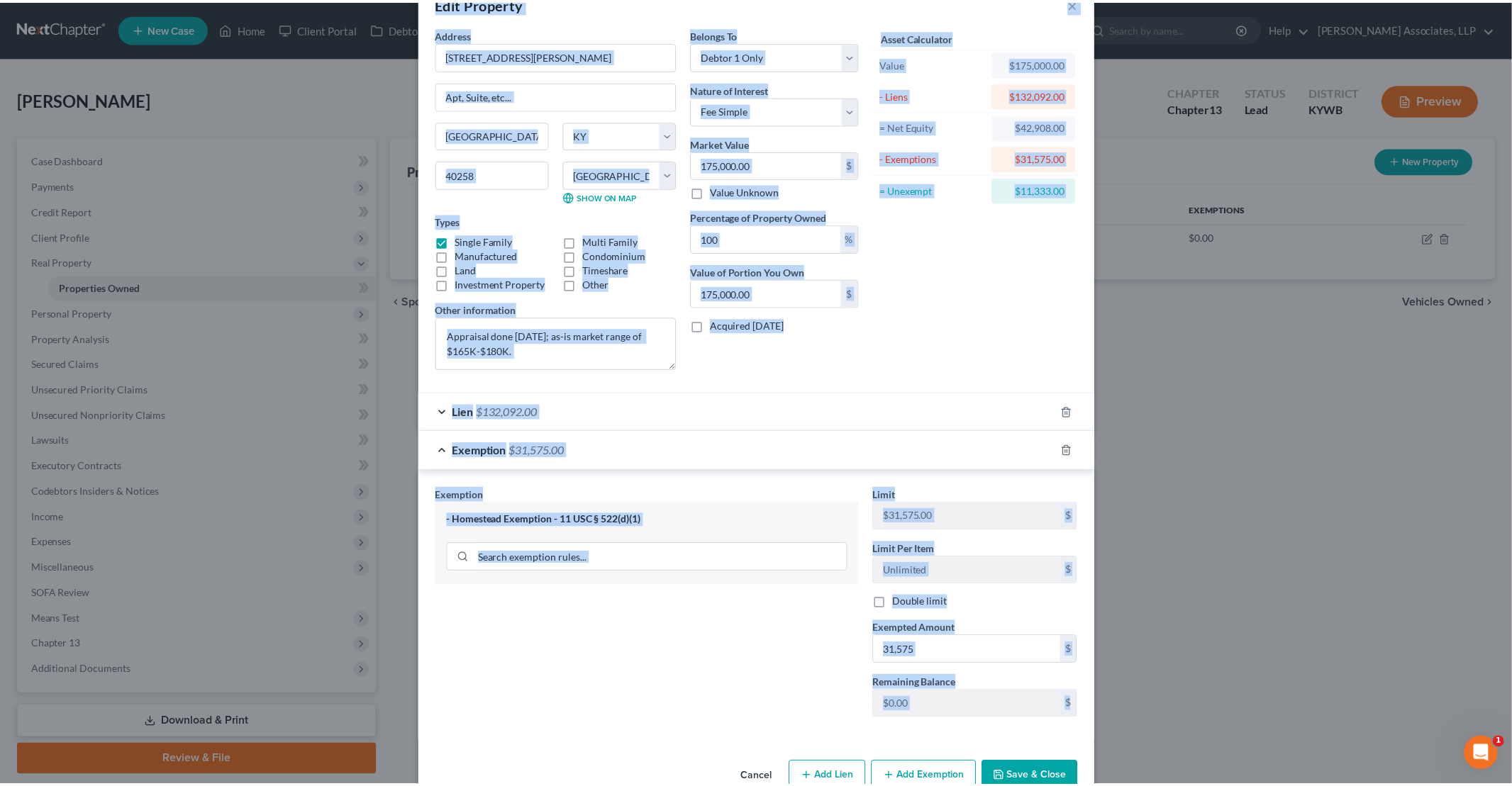
scroll to position [66, 0]
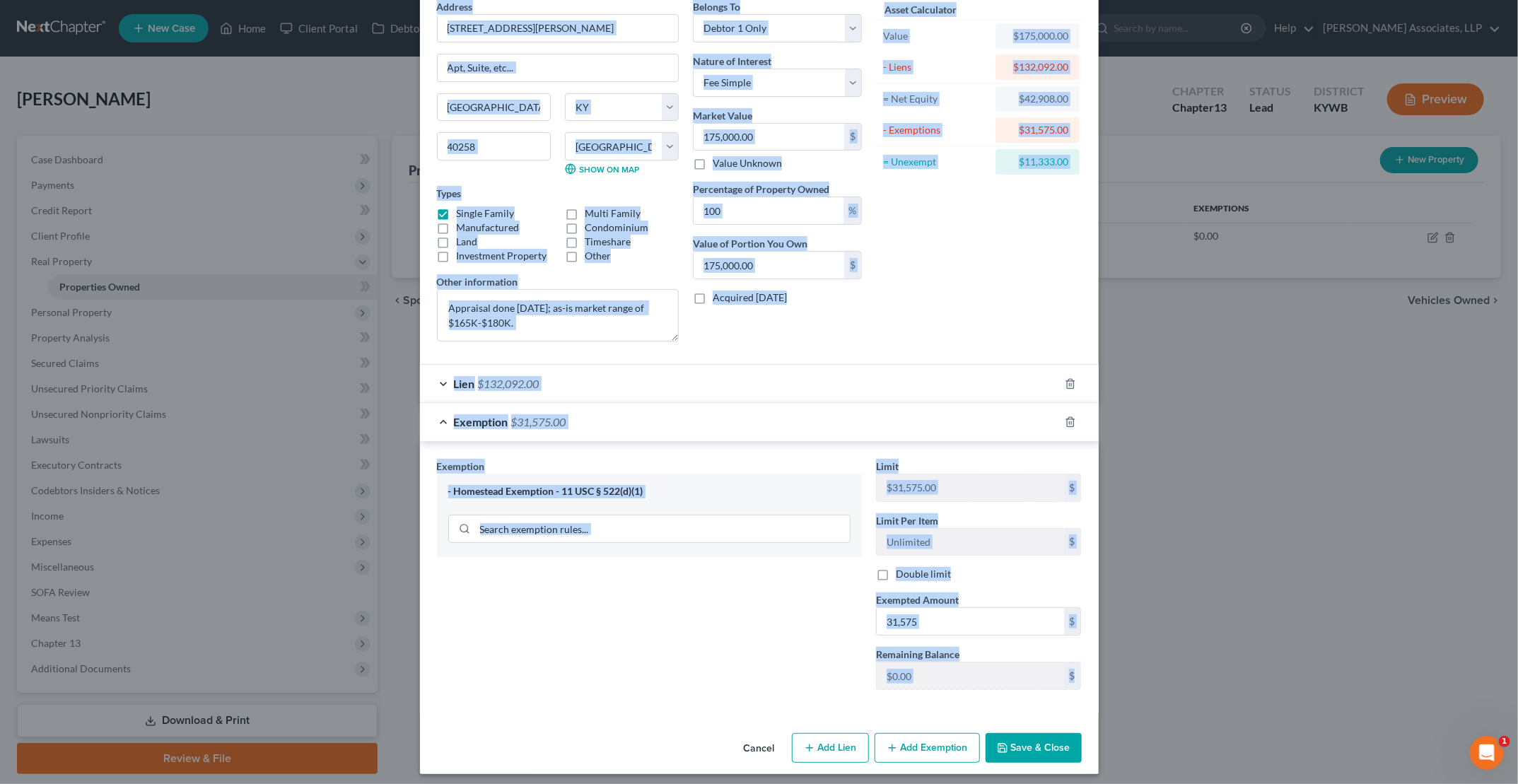
click at [729, 739] on button "Save & Close" at bounding box center [1034, 748] width 96 height 30
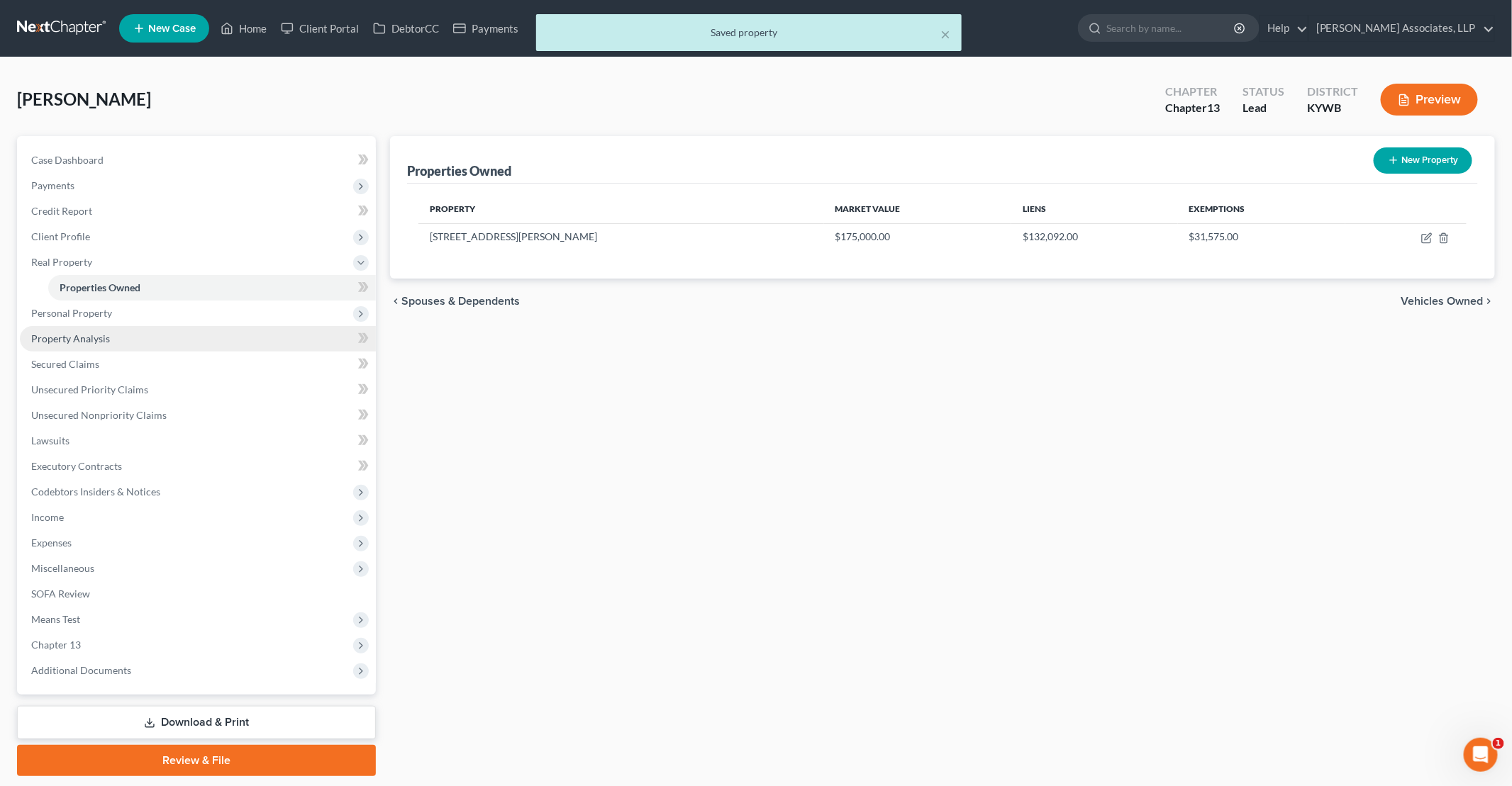
click at [106, 337] on span "Property Analysis" at bounding box center [71, 338] width 79 height 12
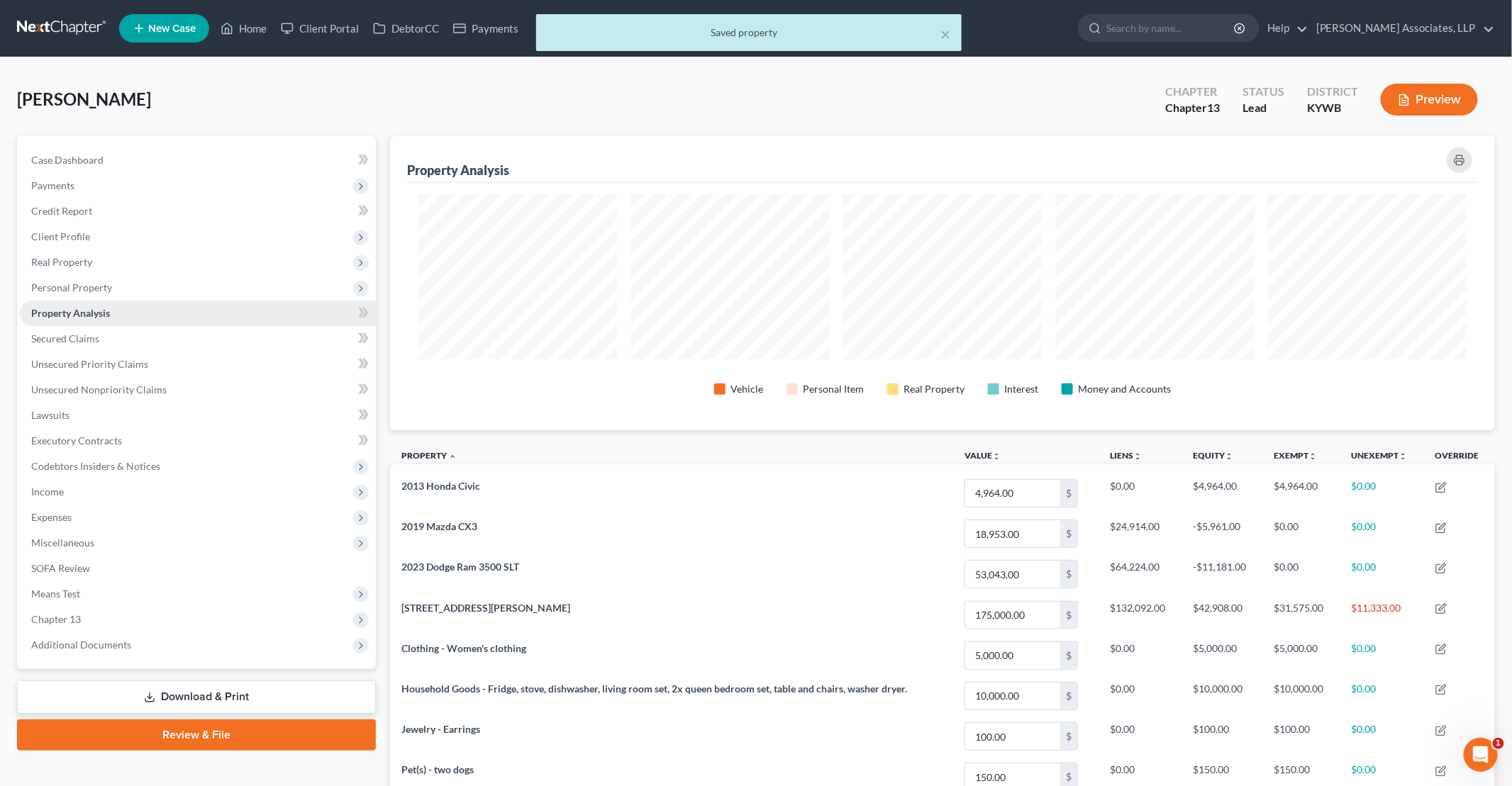
scroll to position [293, 1104]
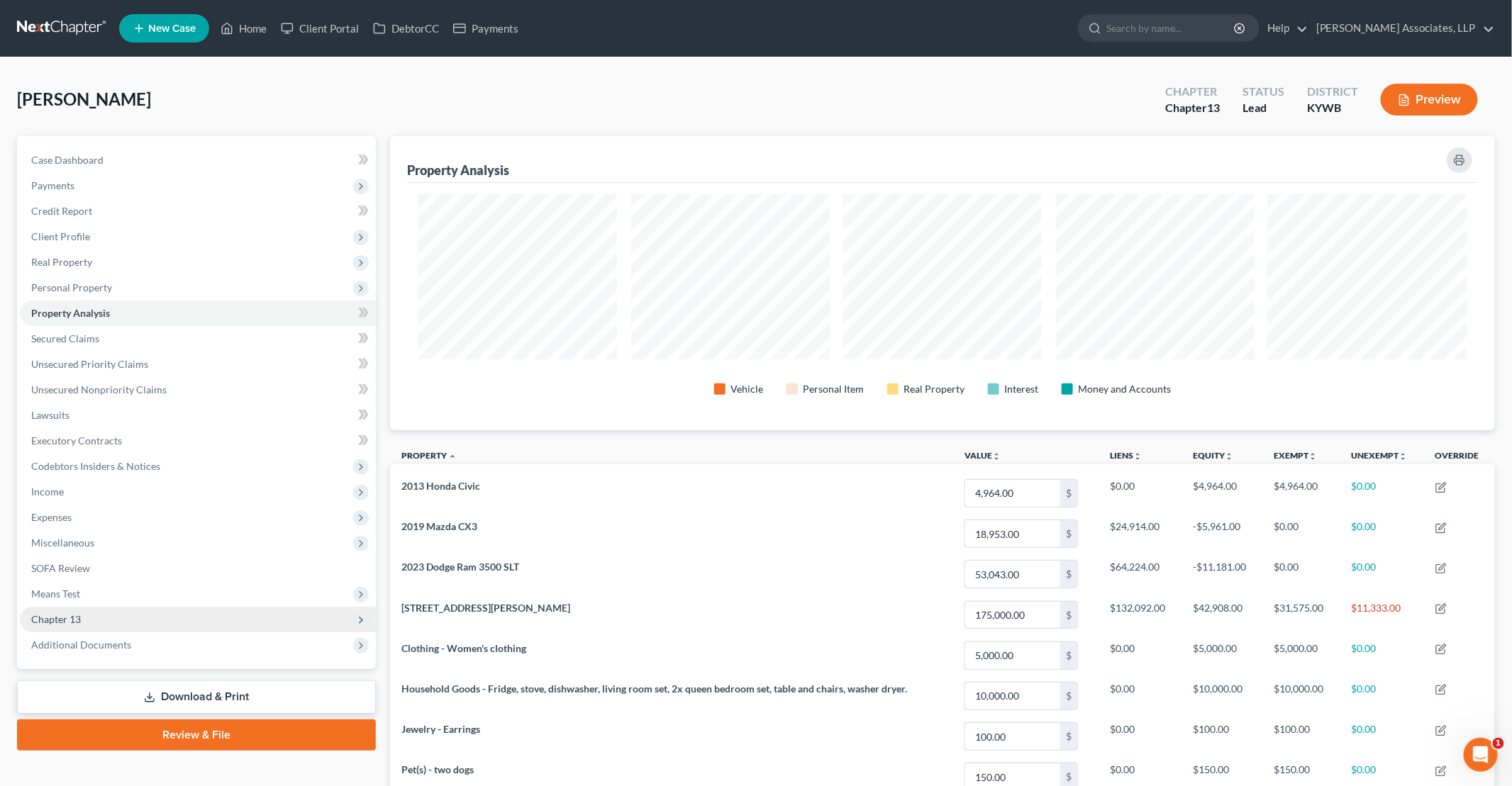
click at [223, 630] on span "Chapter 13" at bounding box center [197, 619] width 356 height 25
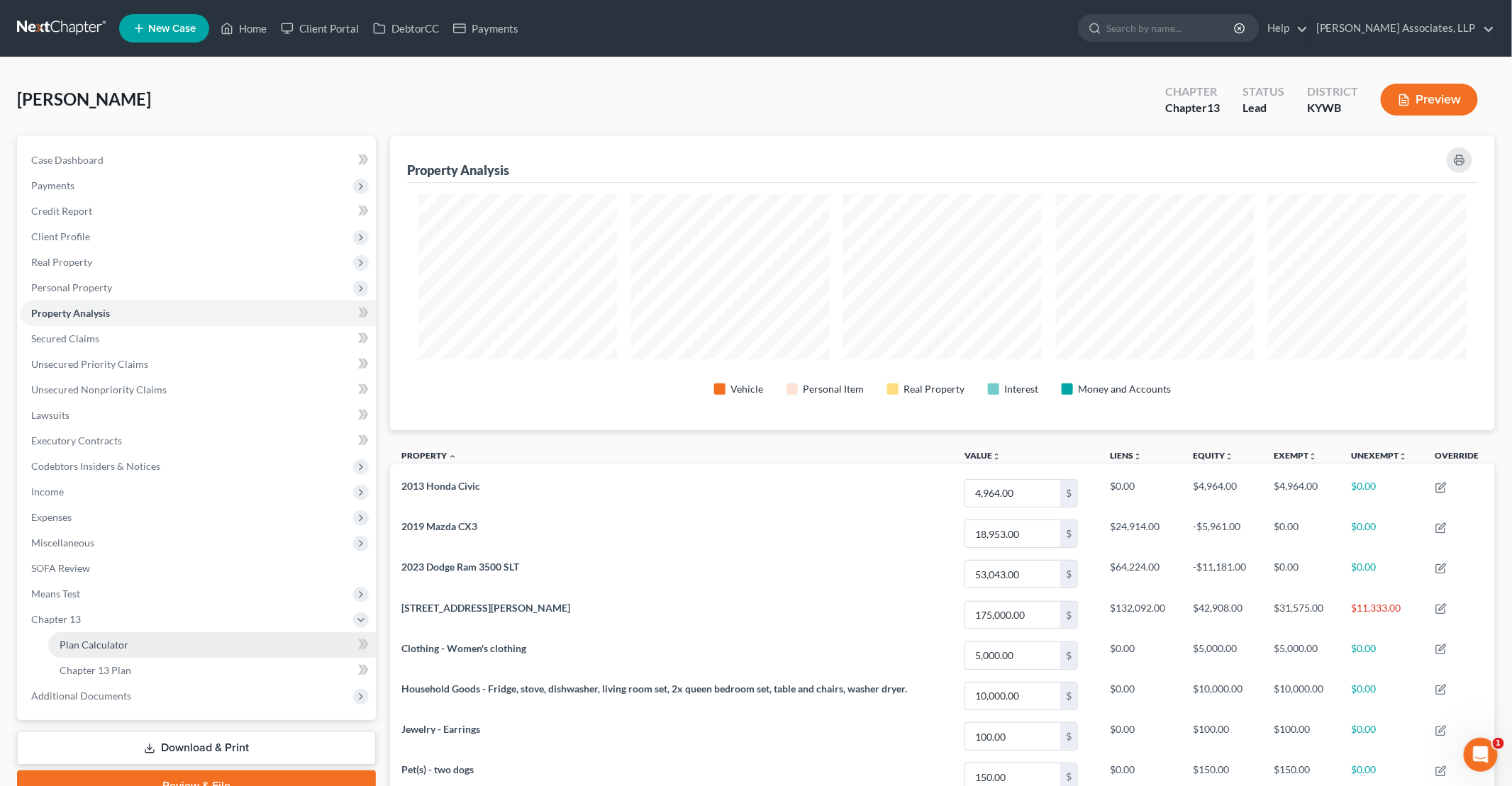
click at [208, 640] on link "Plan Calculator" at bounding box center [212, 645] width 328 height 25
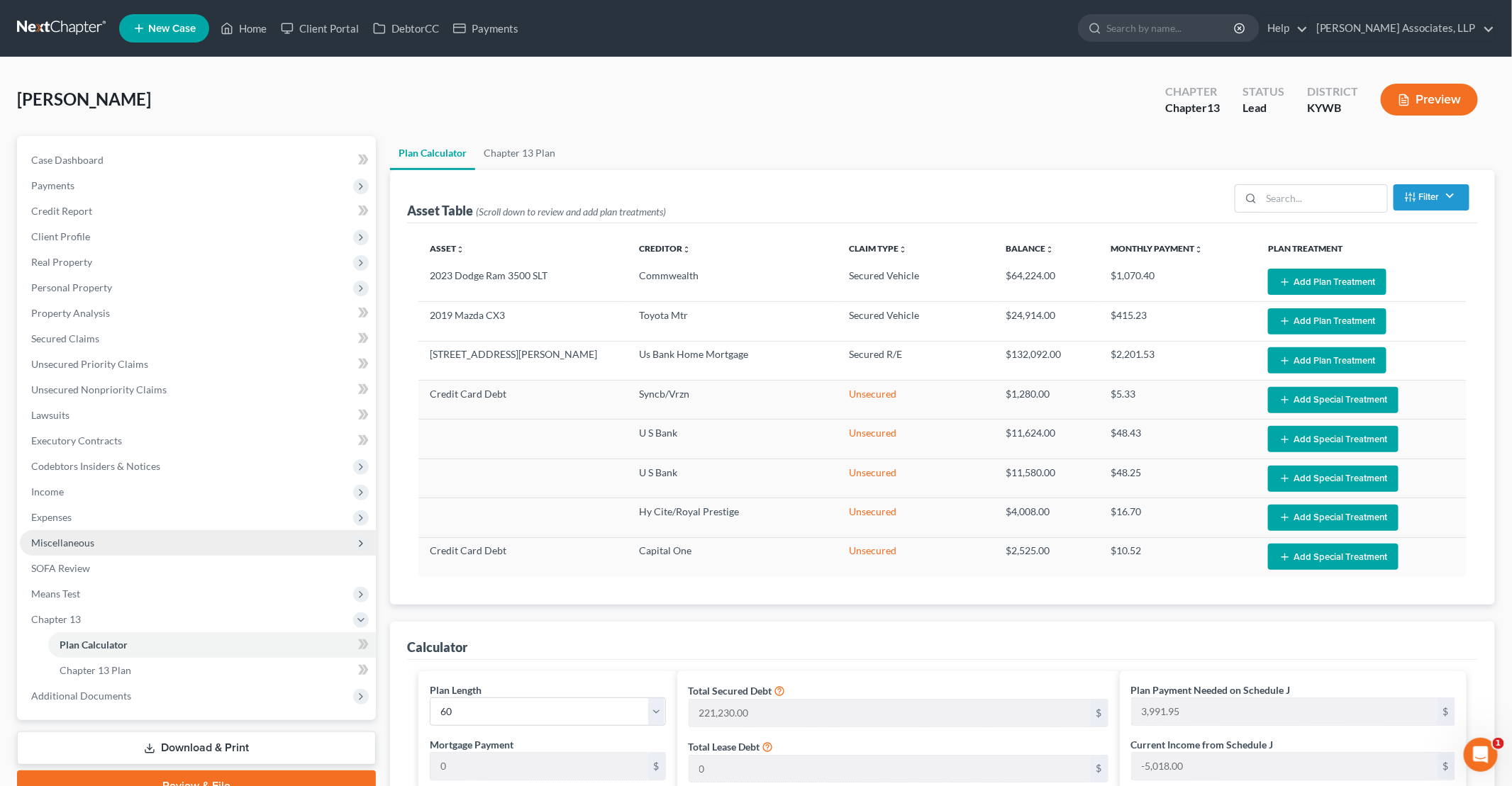
click at [68, 553] on span "Miscellaneous" at bounding box center [197, 543] width 356 height 25
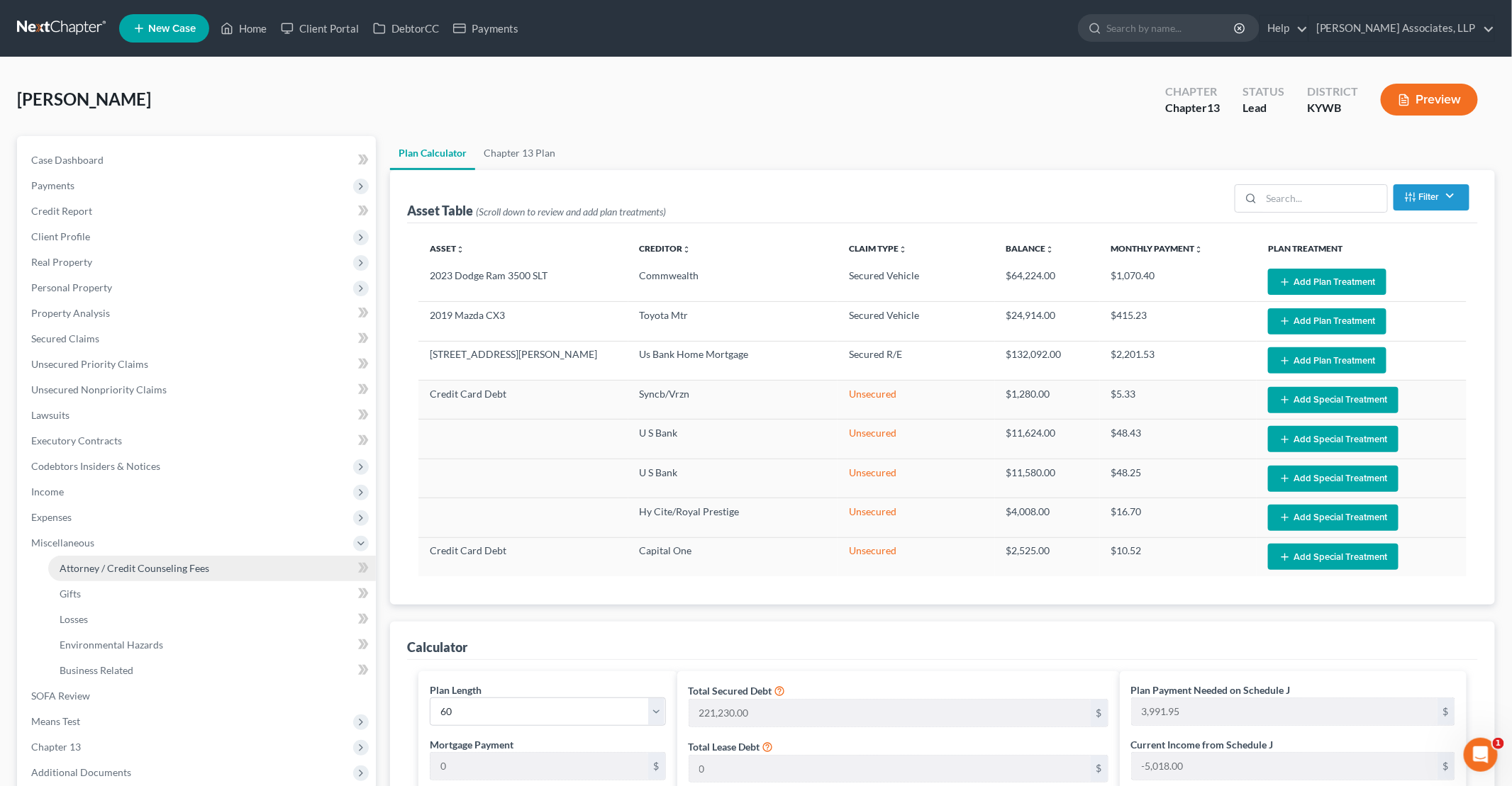
click at [90, 568] on span "Attorney / Credit Counseling Fees" at bounding box center [135, 568] width 150 height 12
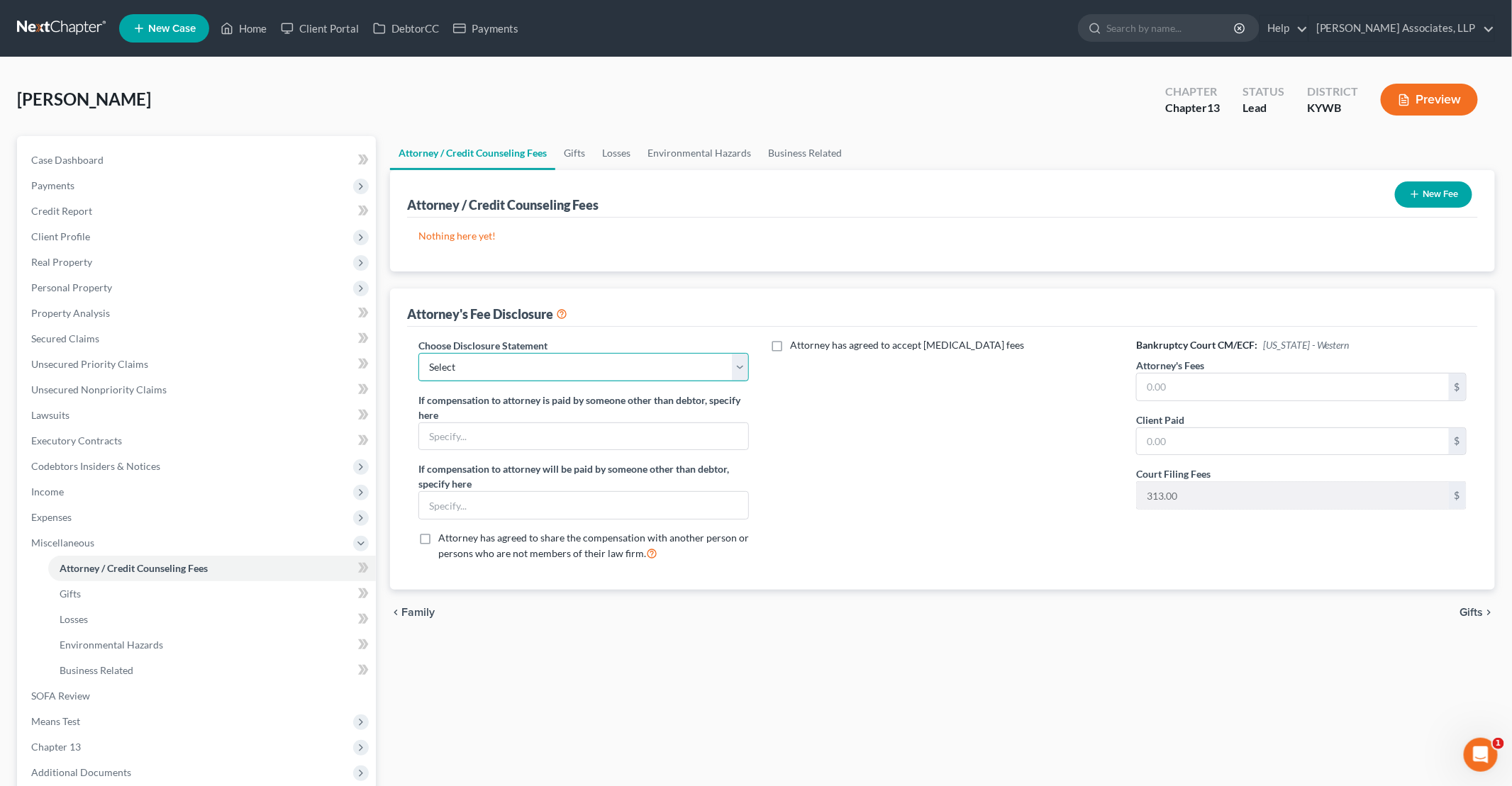
click at [478, 359] on select "Select Attorney Disclosure Chapter 13 Western District of [US_STATE] Attorney D…" at bounding box center [584, 367] width 330 height 28
click at [419, 353] on select "Select Attorney Disclosure Chapter 13 Western District of [US_STATE] Attorney D…" at bounding box center [584, 367] width 330 height 28
click at [731, 378] on input "text" at bounding box center [1292, 386] width 312 height 27
click at [87, 746] on span "Chapter 13" at bounding box center [197, 747] width 356 height 25
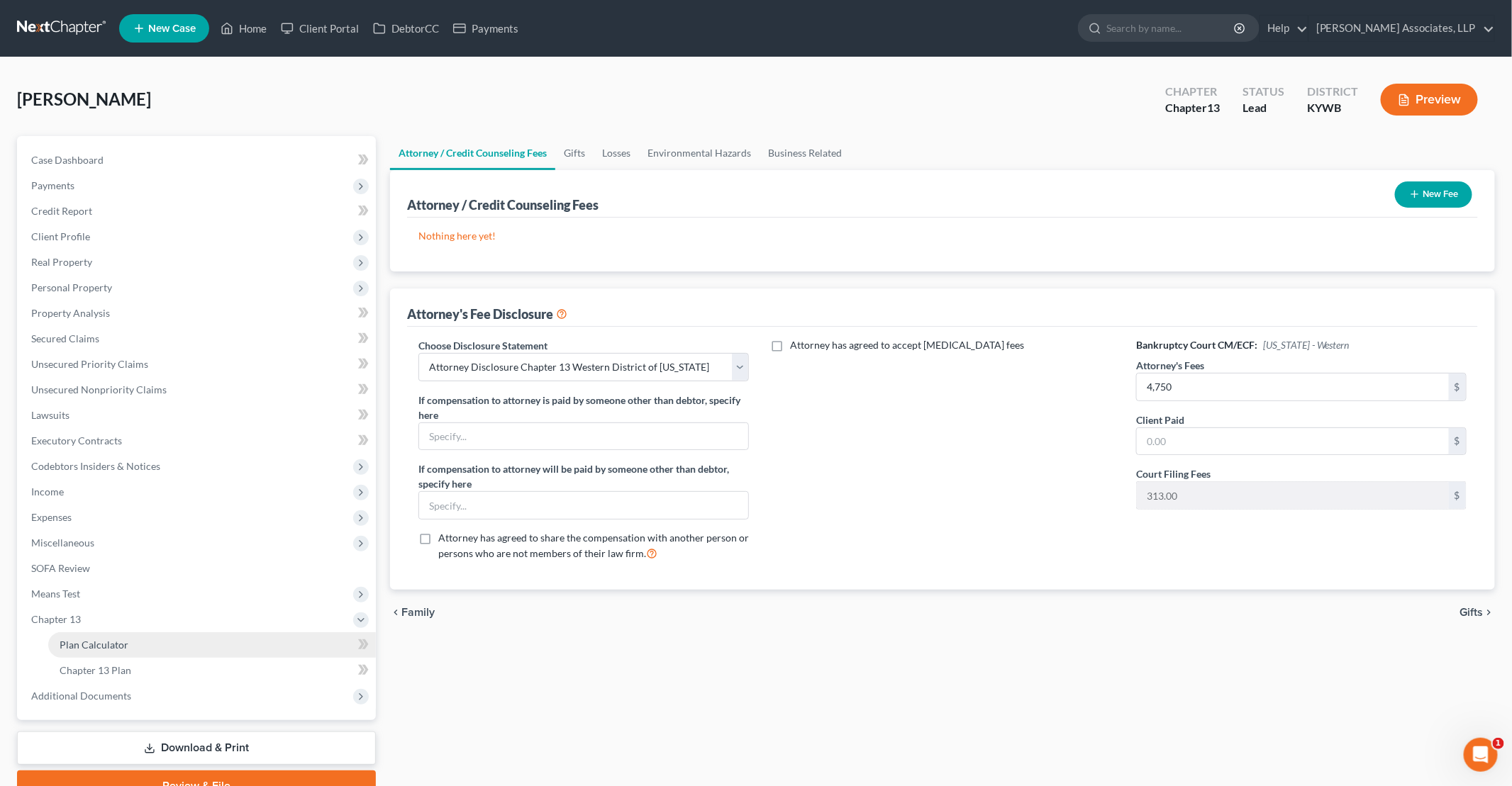
click at [102, 651] on link "Plan Calculator" at bounding box center [212, 645] width 328 height 25
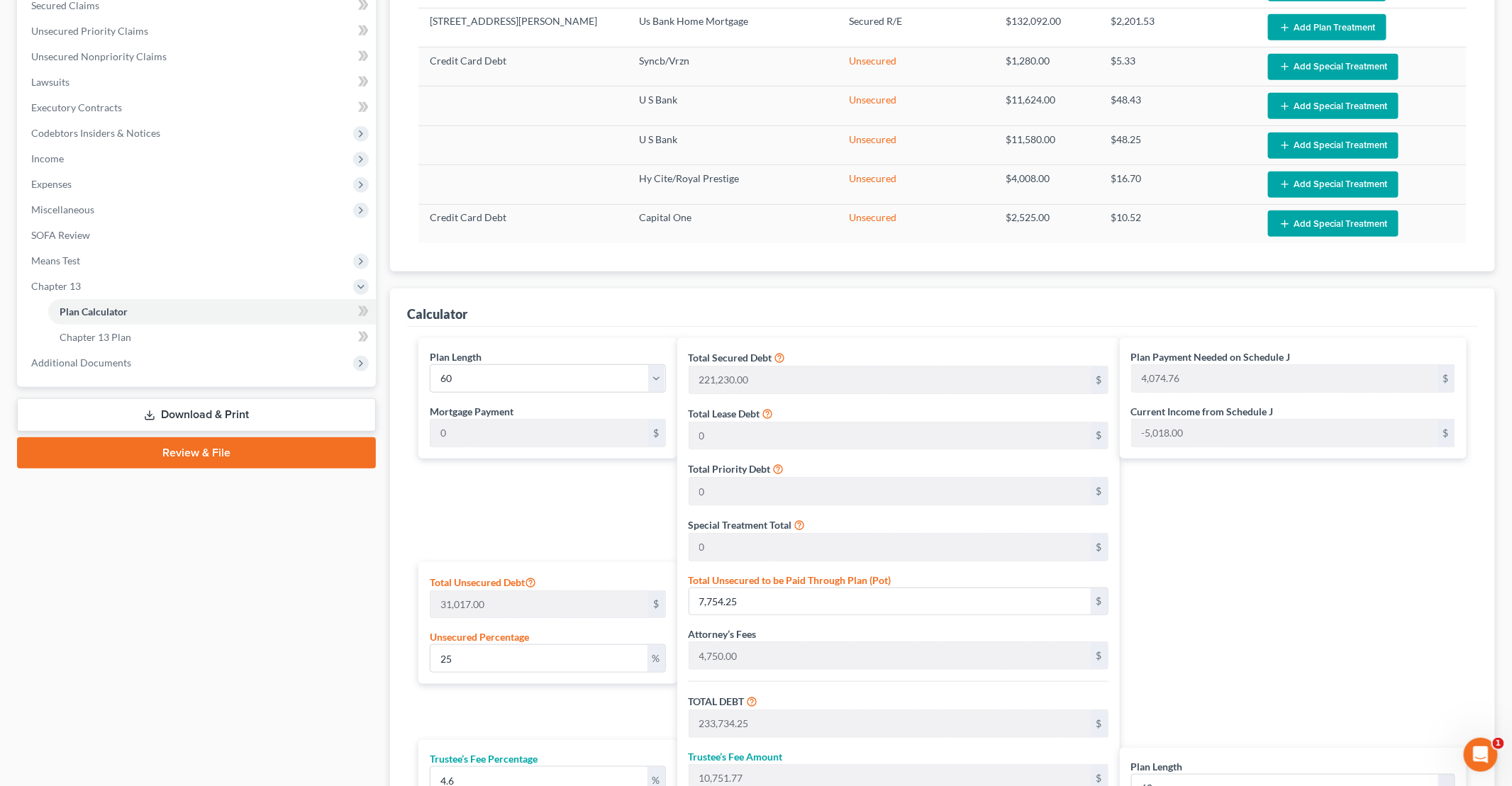
scroll to position [403, 0]
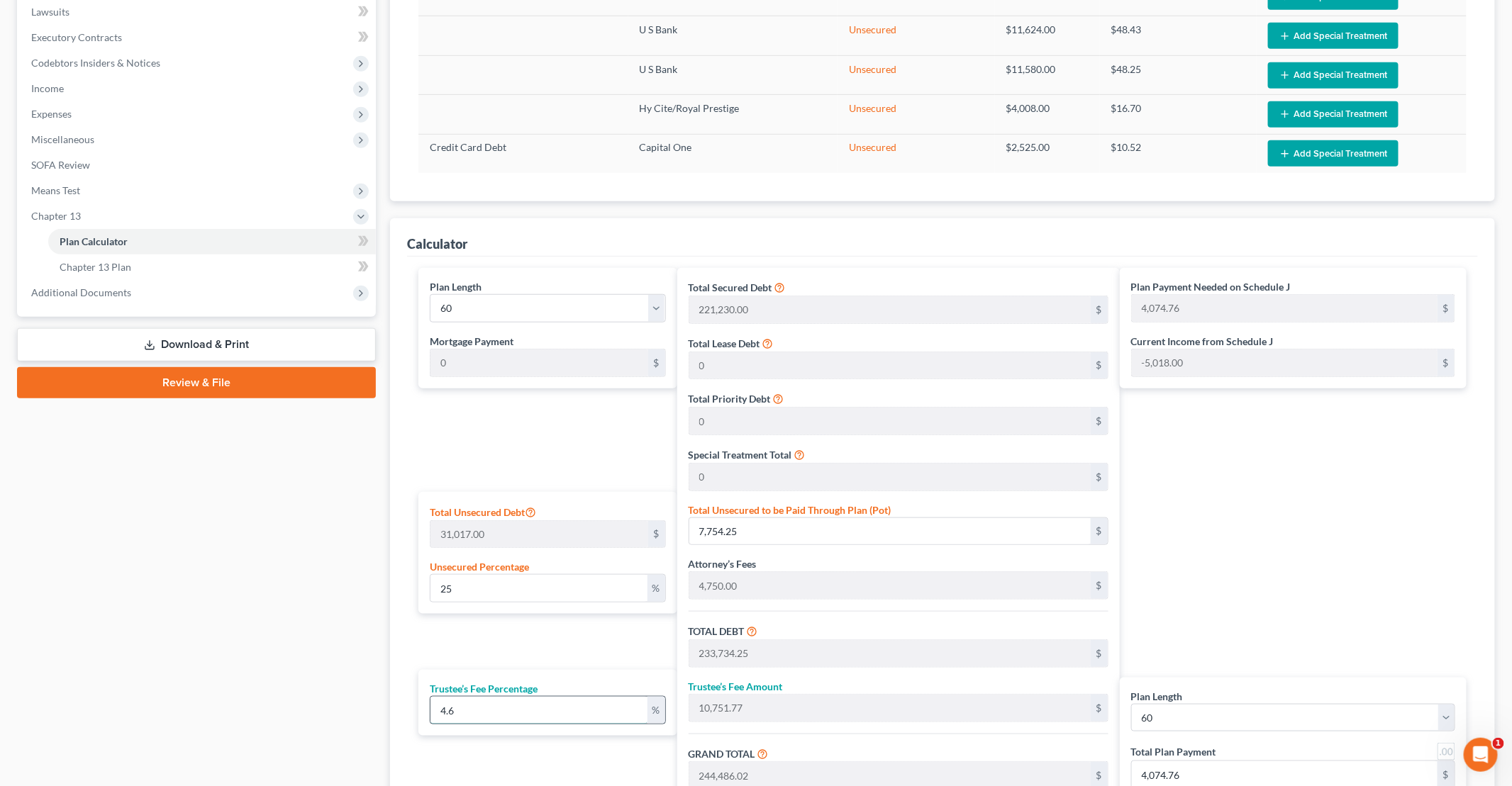
click at [480, 709] on input "4.6" at bounding box center [539, 710] width 217 height 27
click at [482, 705] on input "4.6" at bounding box center [539, 710] width 217 height 27
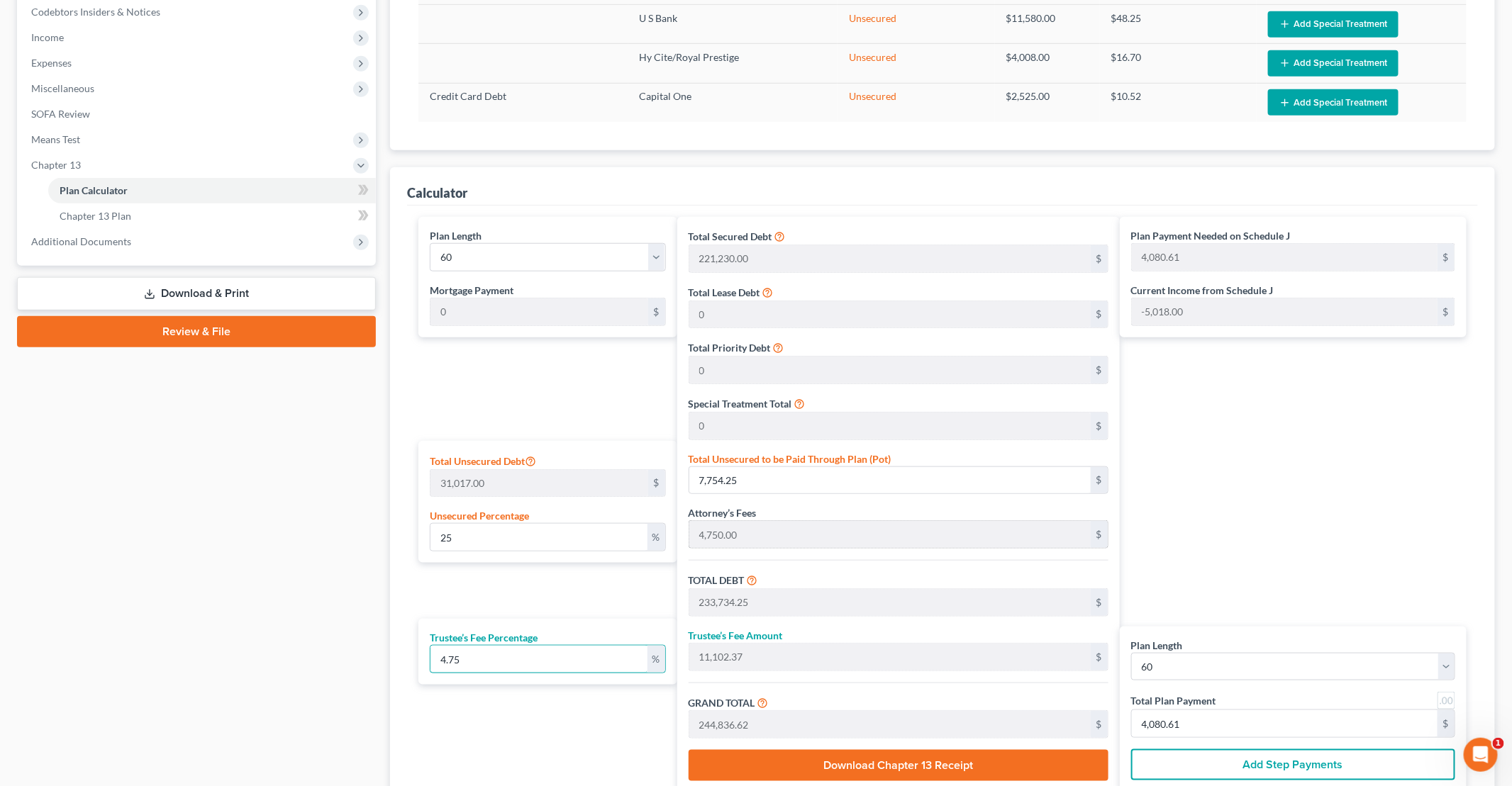
scroll to position [475, 0]
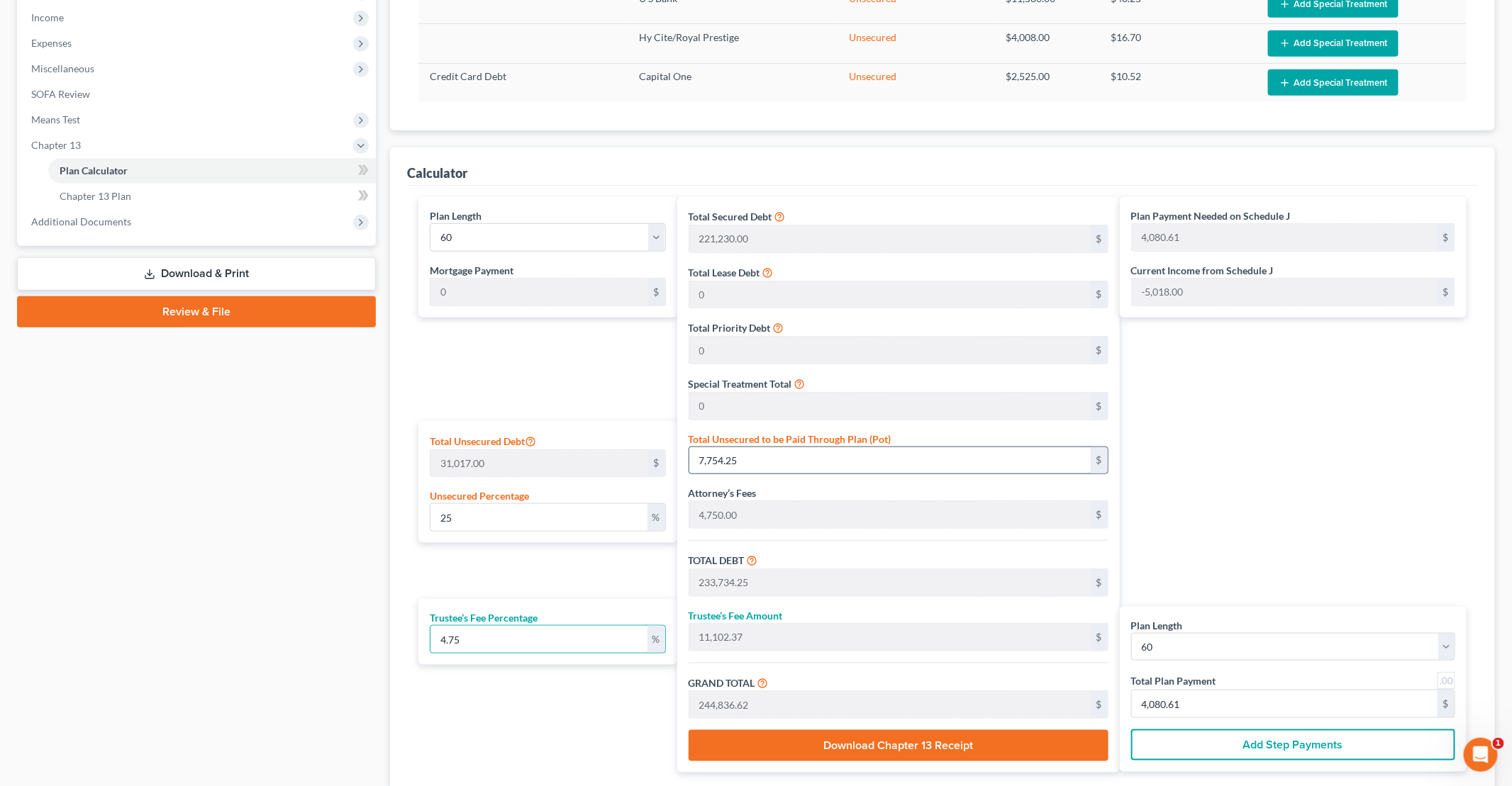
click at [731, 450] on input "7,754.25" at bounding box center [890, 461] width 401 height 27
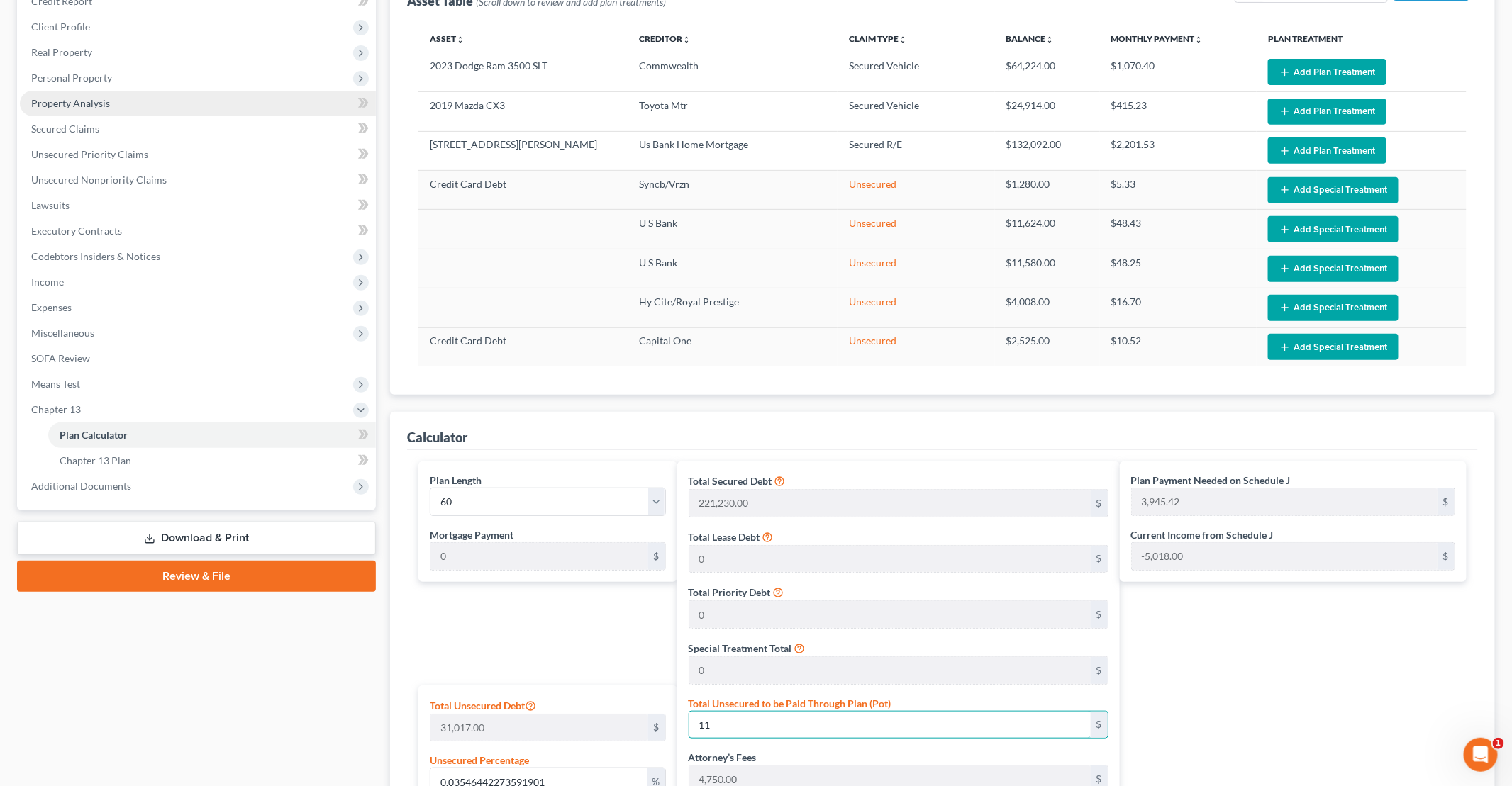
scroll to position [191, 0]
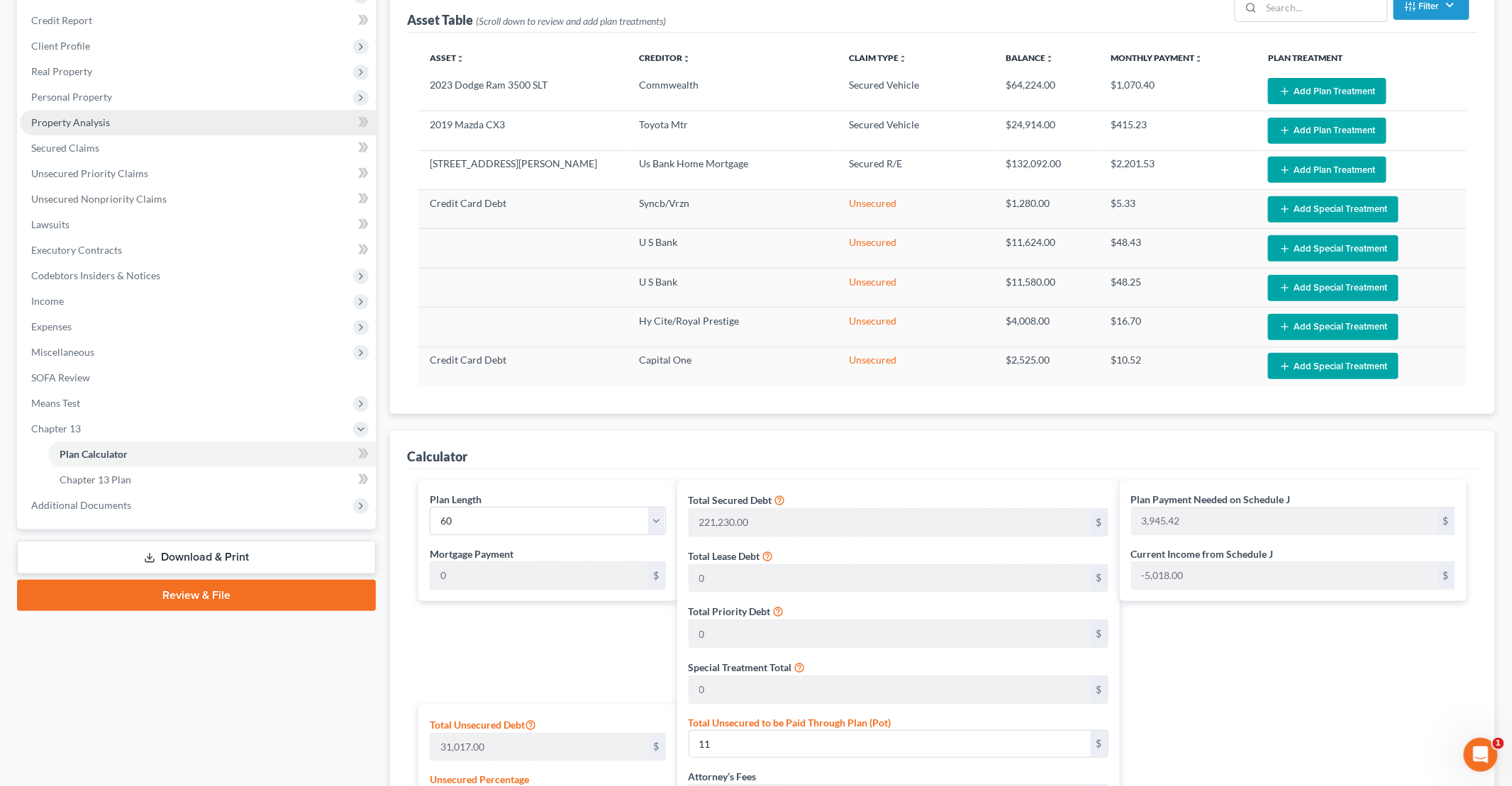
click at [76, 122] on span "Property Analysis" at bounding box center [71, 122] width 79 height 12
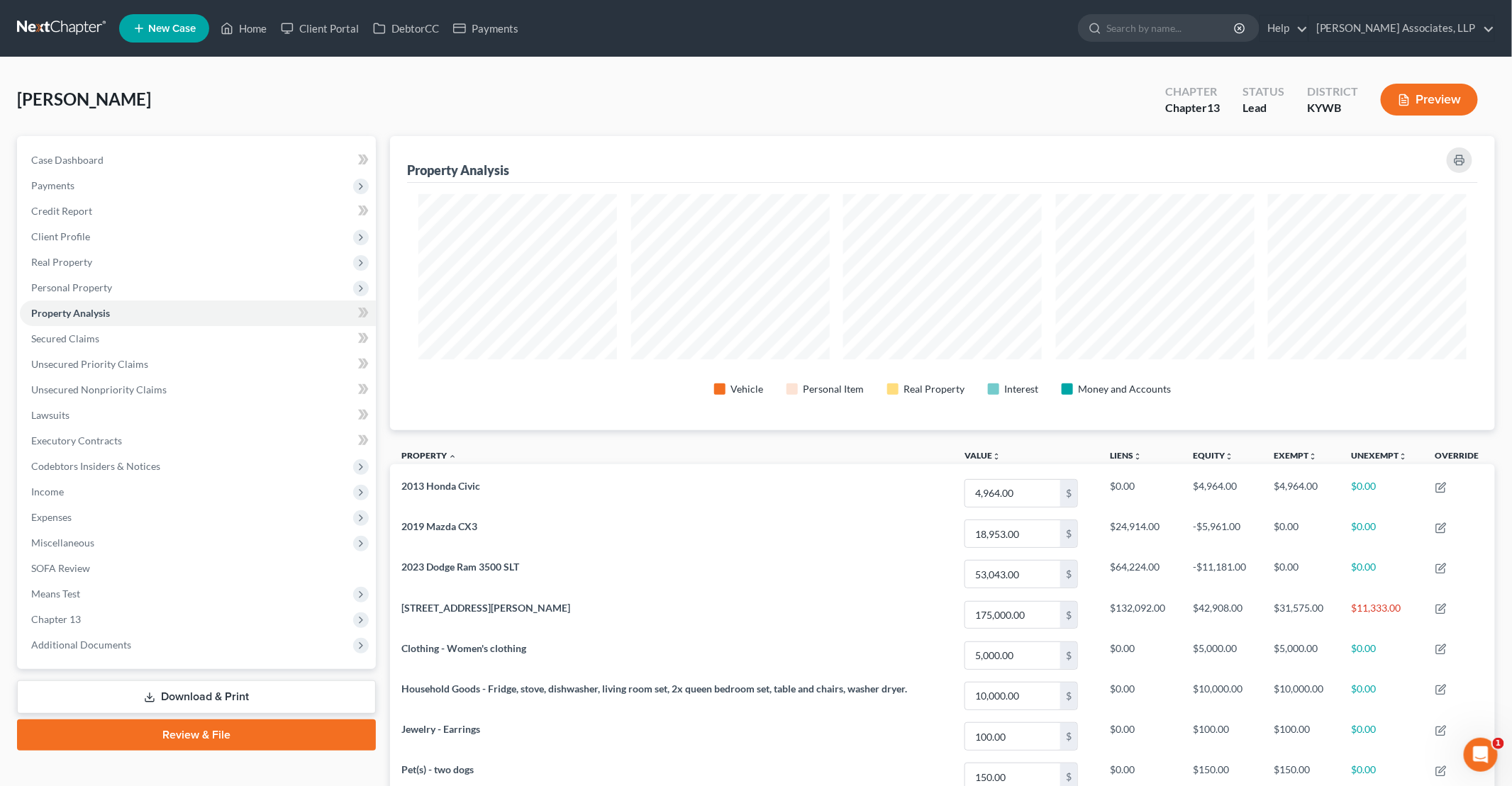
scroll to position [293, 1104]
click at [60, 614] on span "Chapter 13" at bounding box center [56, 619] width 50 height 12
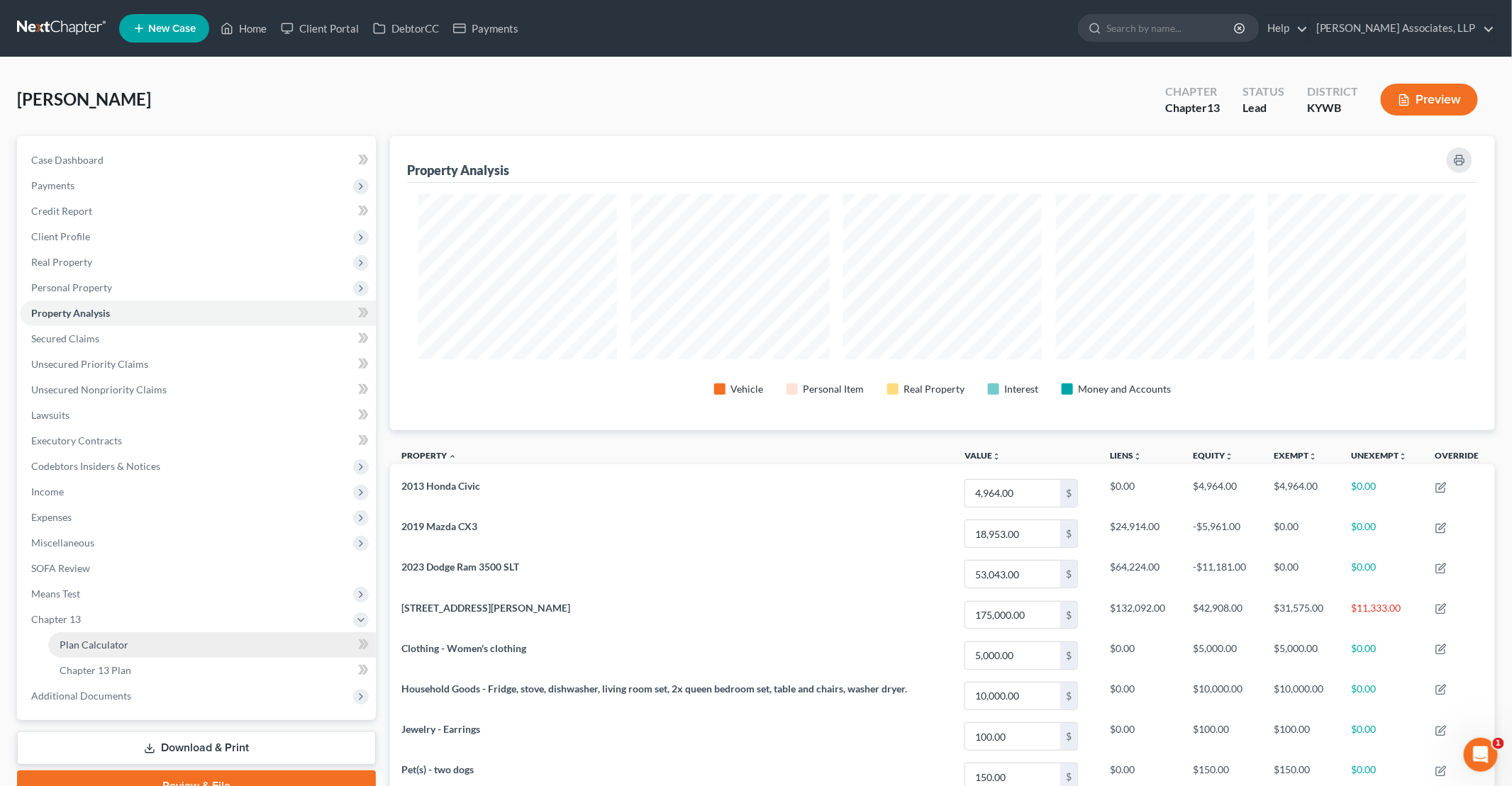
drag, startPoint x: 150, startPoint y: 648, endPoint x: 161, endPoint y: 646, distance: 11.2
click at [150, 648] on link "Plan Calculator" at bounding box center [212, 645] width 328 height 25
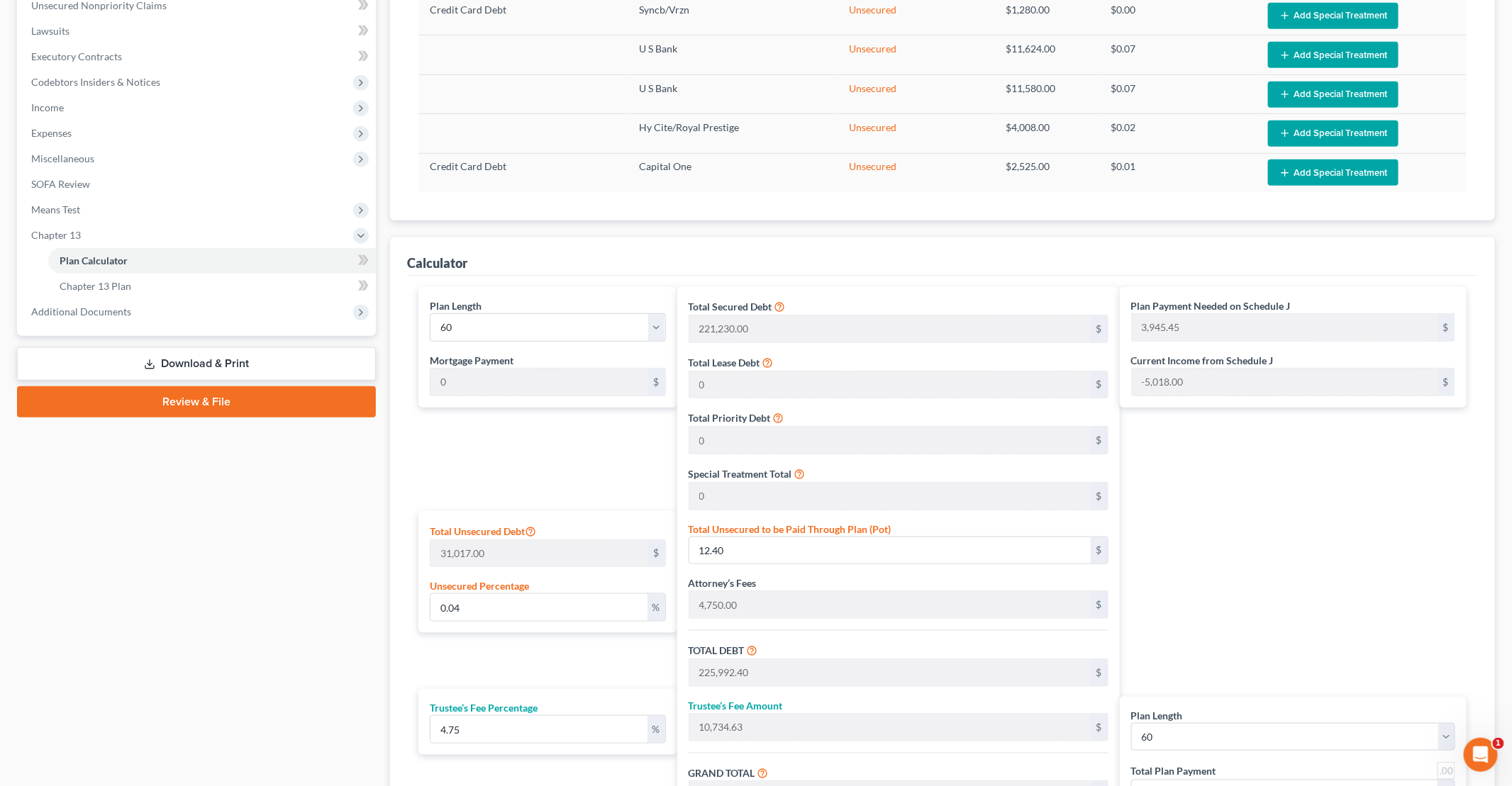
scroll to position [403, 0]
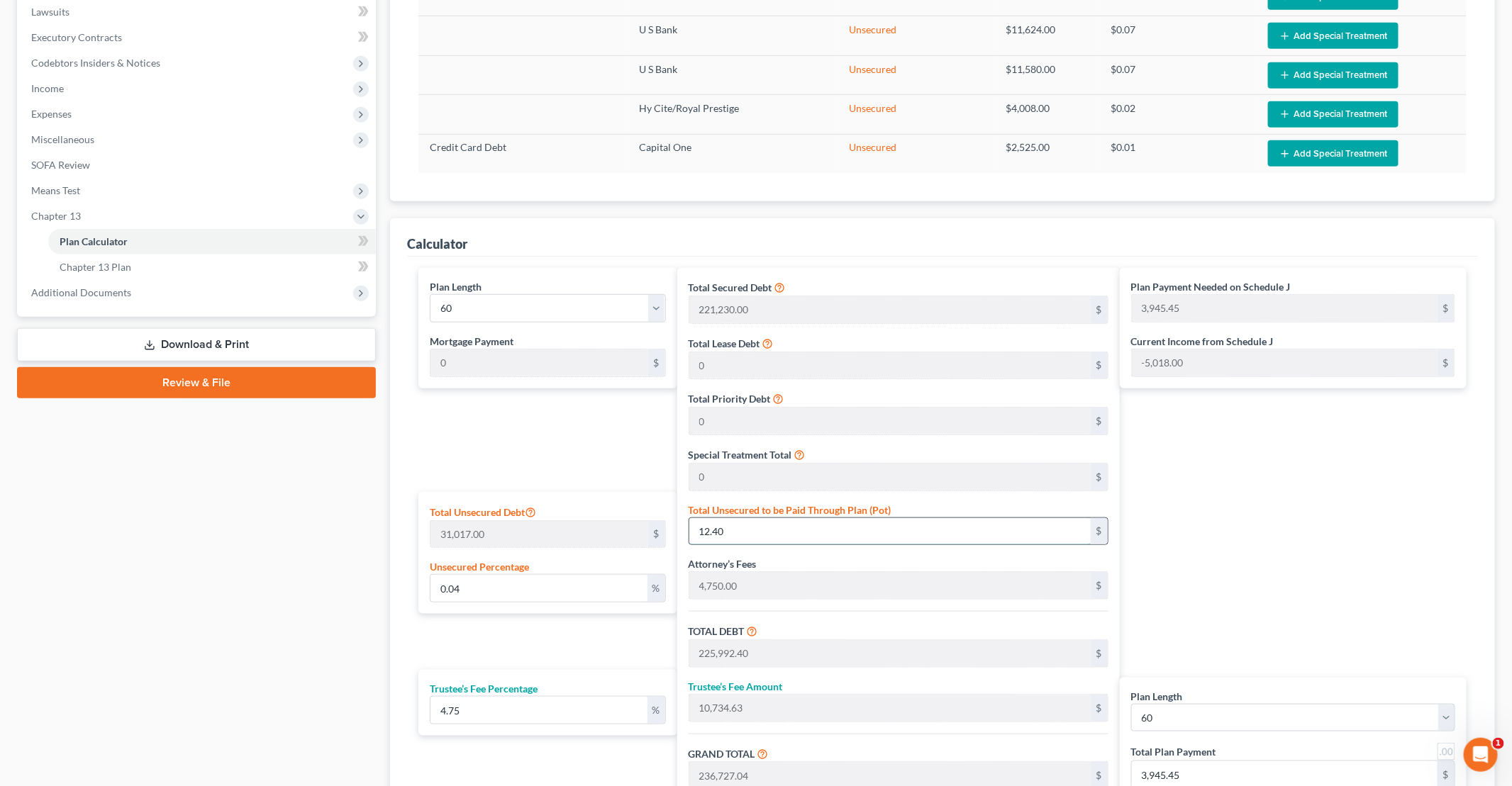
click at [731, 534] on input "12.40" at bounding box center [890, 531] width 401 height 27
click at [731, 437] on div "Plan Payment Needed on Schedule J 4,143.08 $ Current Income from Schedule J -5,…" at bounding box center [1297, 555] width 354 height 576
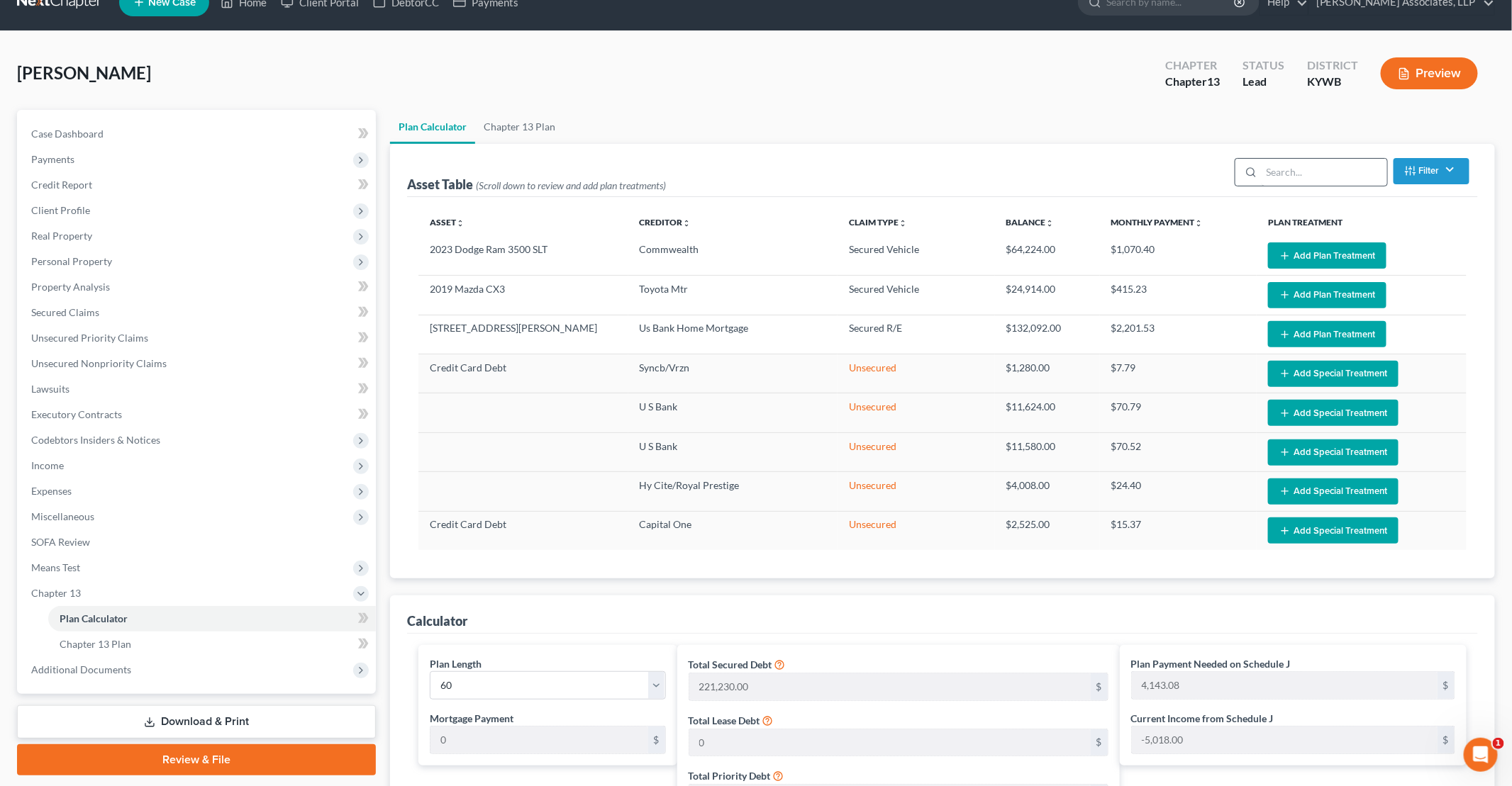
scroll to position [0, 0]
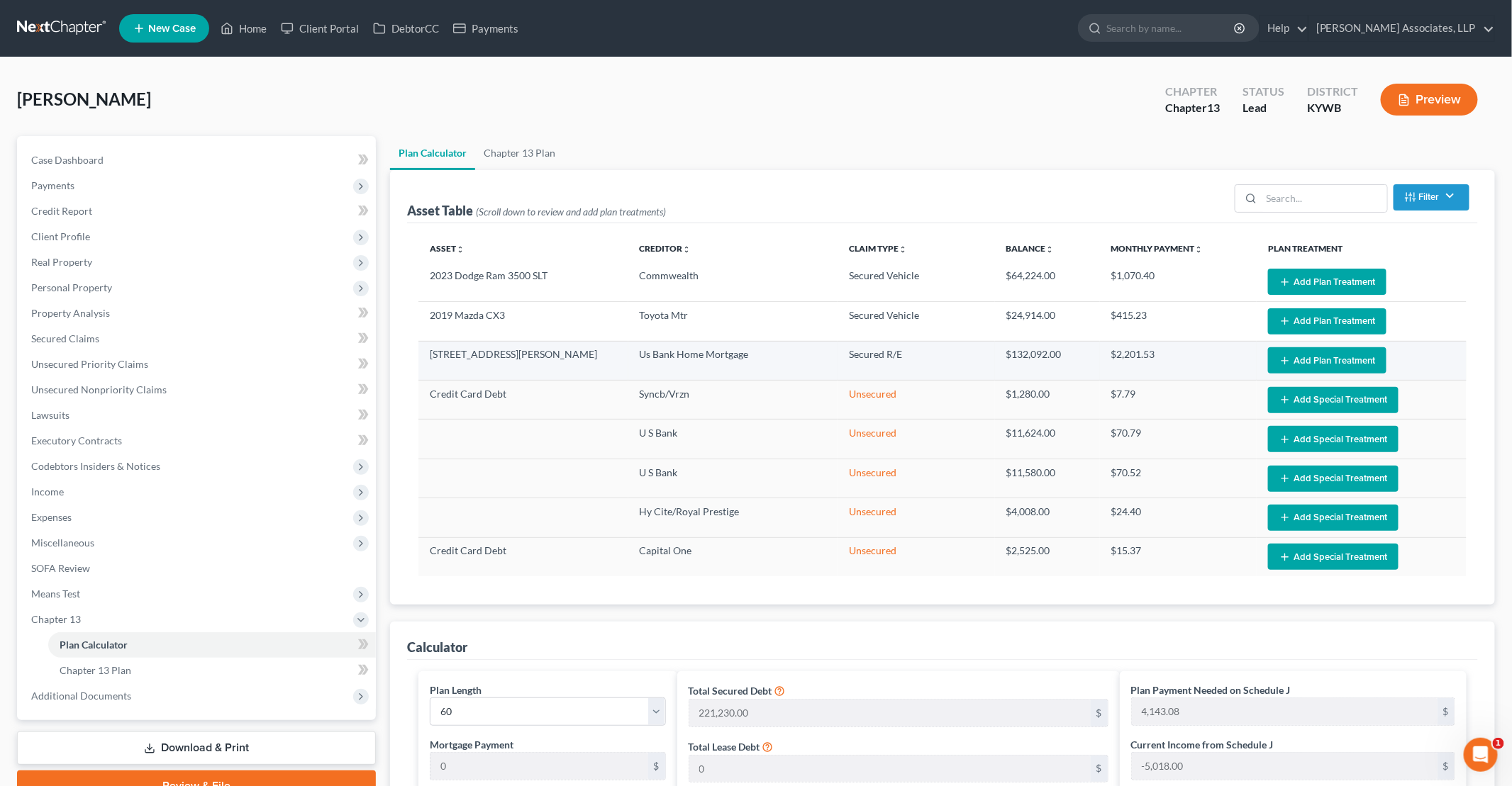
click at [731, 362] on button "Add Plan Treatment" at bounding box center [1326, 360] width 119 height 26
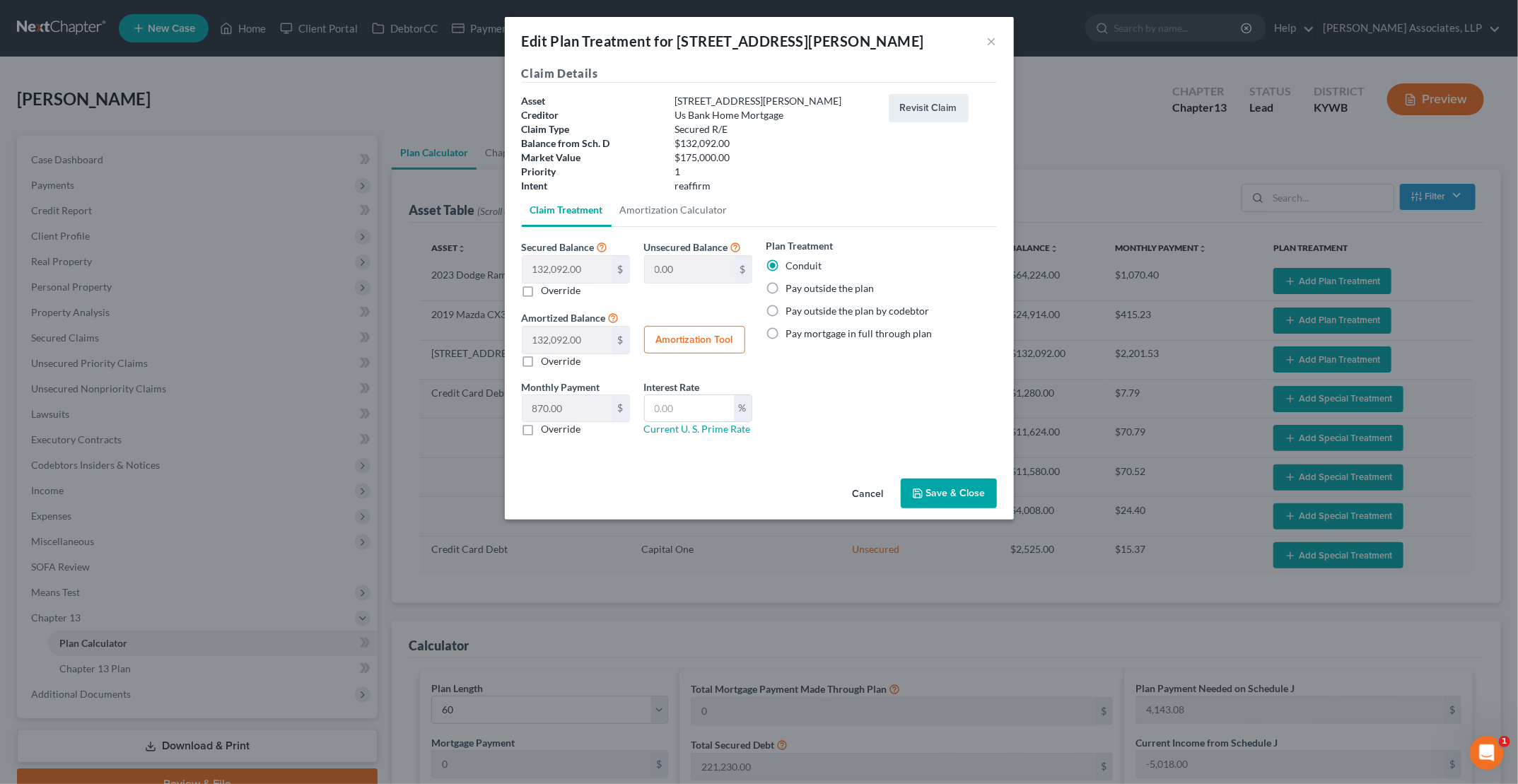
click at [729, 283] on label "Pay outside the plan" at bounding box center [831, 288] width 89 height 14
click at [729, 283] on input "Pay outside the plan" at bounding box center [796, 286] width 9 height 9
click at [729, 489] on button "Save & Close" at bounding box center [949, 493] width 96 height 30
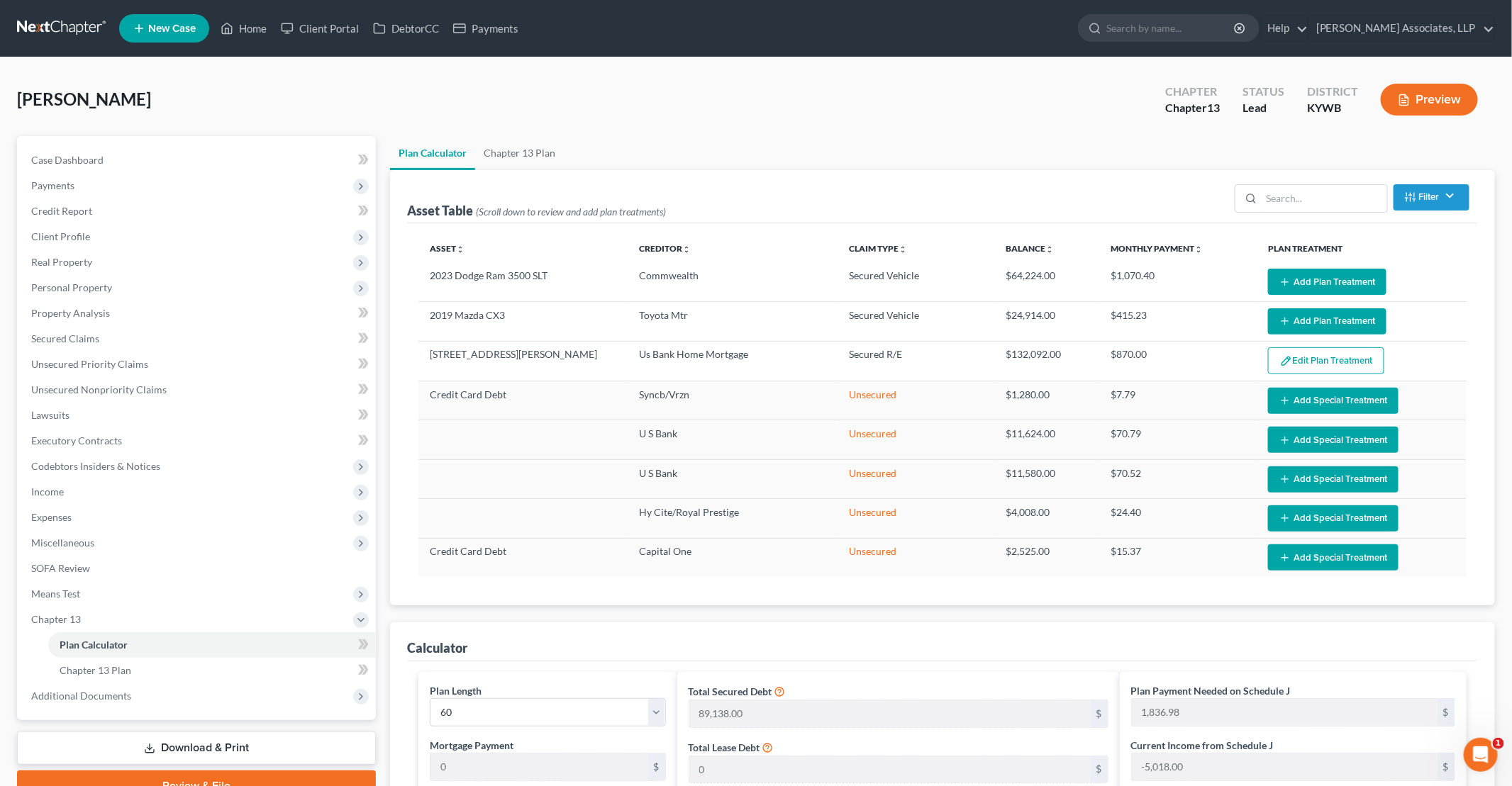
click at [731, 318] on icon "button" at bounding box center [1285, 321] width 12 height 12
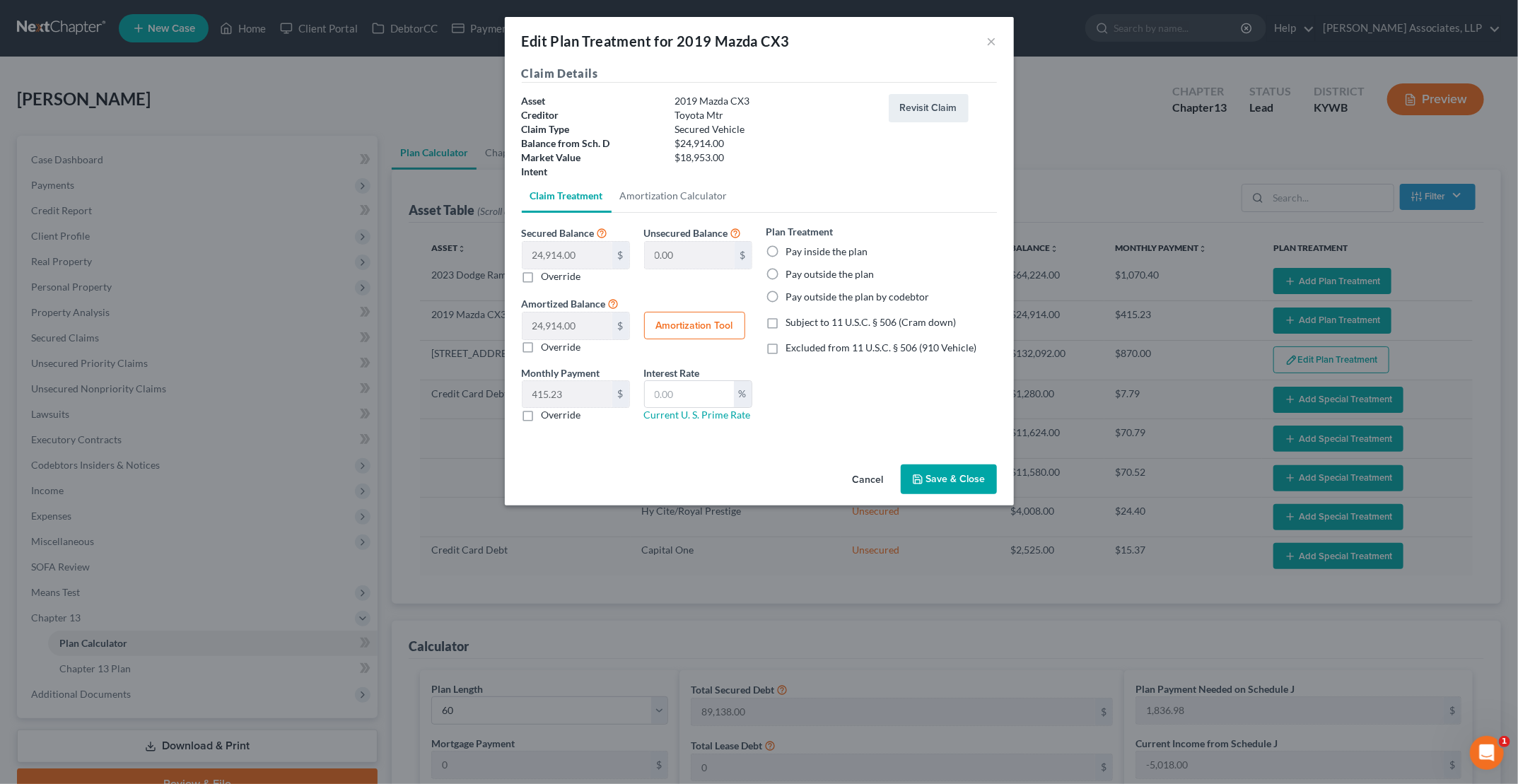
click at [729, 293] on label "Pay outside the plan by codebtor" at bounding box center [858, 296] width 144 height 14
click at [729, 293] on input "Pay outside the plan by codebtor" at bounding box center [796, 294] width 9 height 9
drag, startPoint x: 955, startPoint y: 473, endPoint x: 771, endPoint y: 396, distance: 199.5
click at [729, 419] on div "Edit Plan Treatment for 2019 Mazda CX3 × Claim Details Asset 2019 Mazda CX3 Cre…" at bounding box center [759, 261] width 509 height 489
click at [729, 277] on label "Pay outside the plan" at bounding box center [831, 274] width 89 height 14
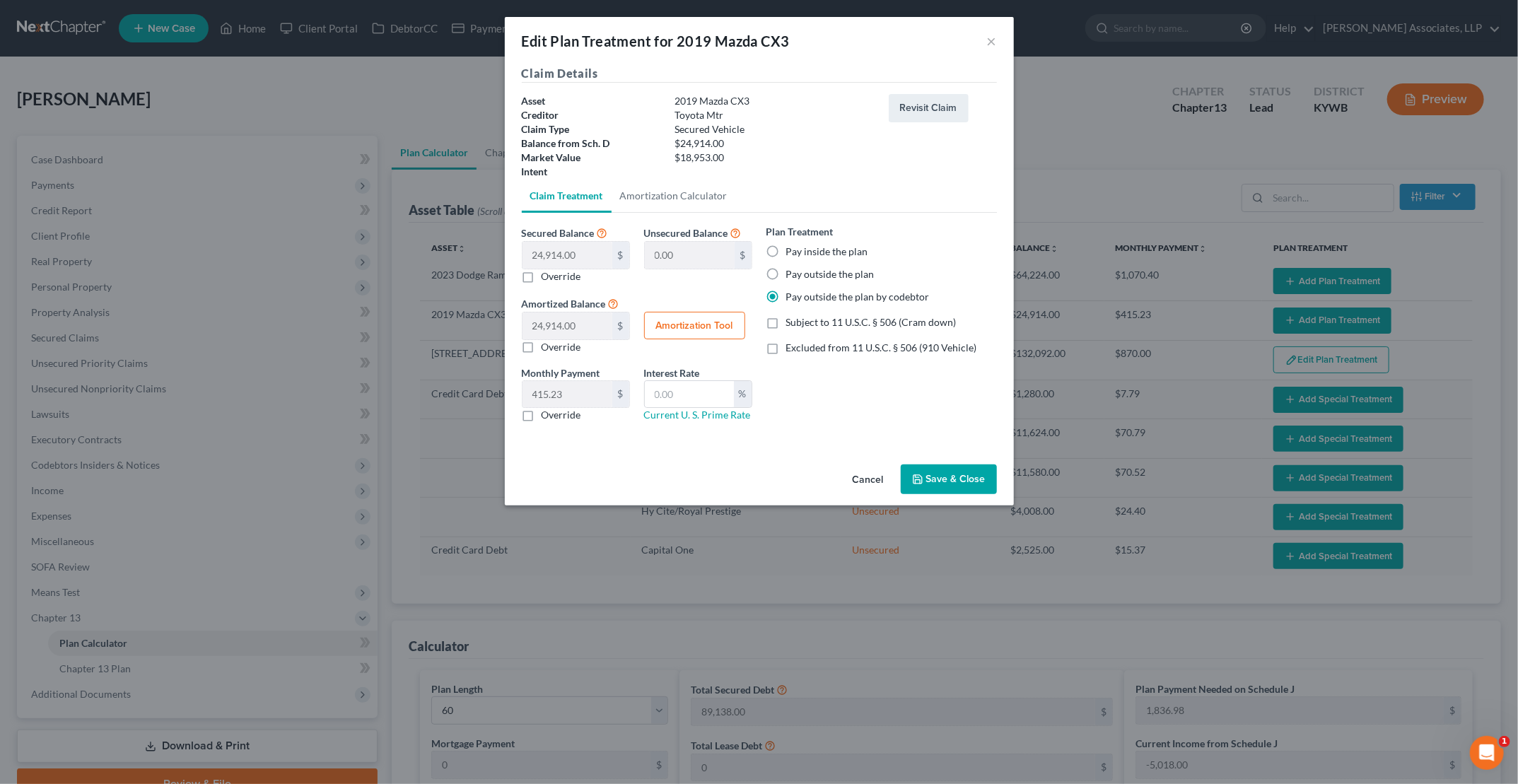
click at [729, 277] on input "Pay outside the plan" at bounding box center [796, 271] width 9 height 9
click at [729, 474] on button "Save & Close" at bounding box center [949, 479] width 96 height 30
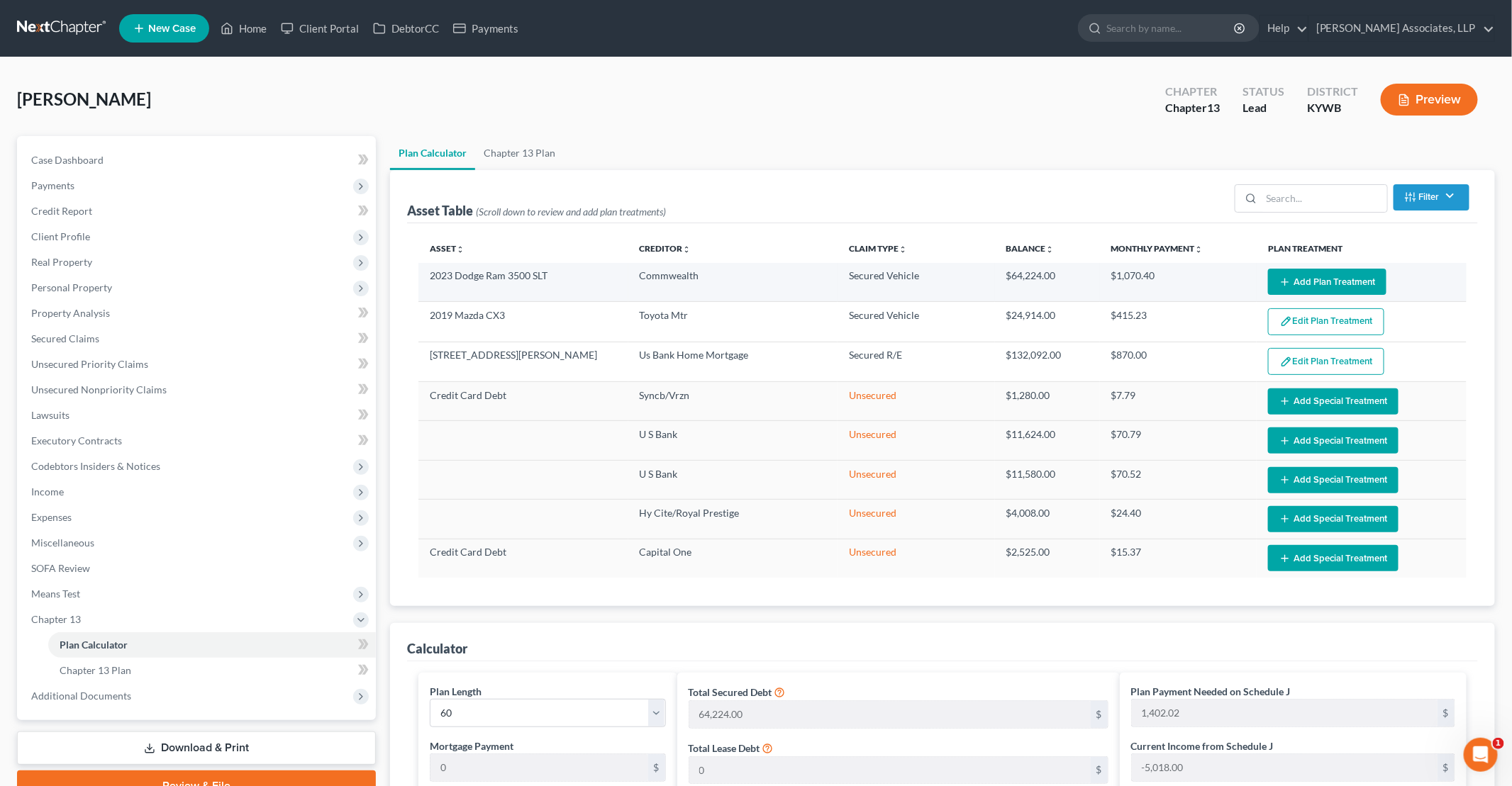
click at [731, 283] on button "Add Plan Treatment" at bounding box center [1326, 282] width 119 height 26
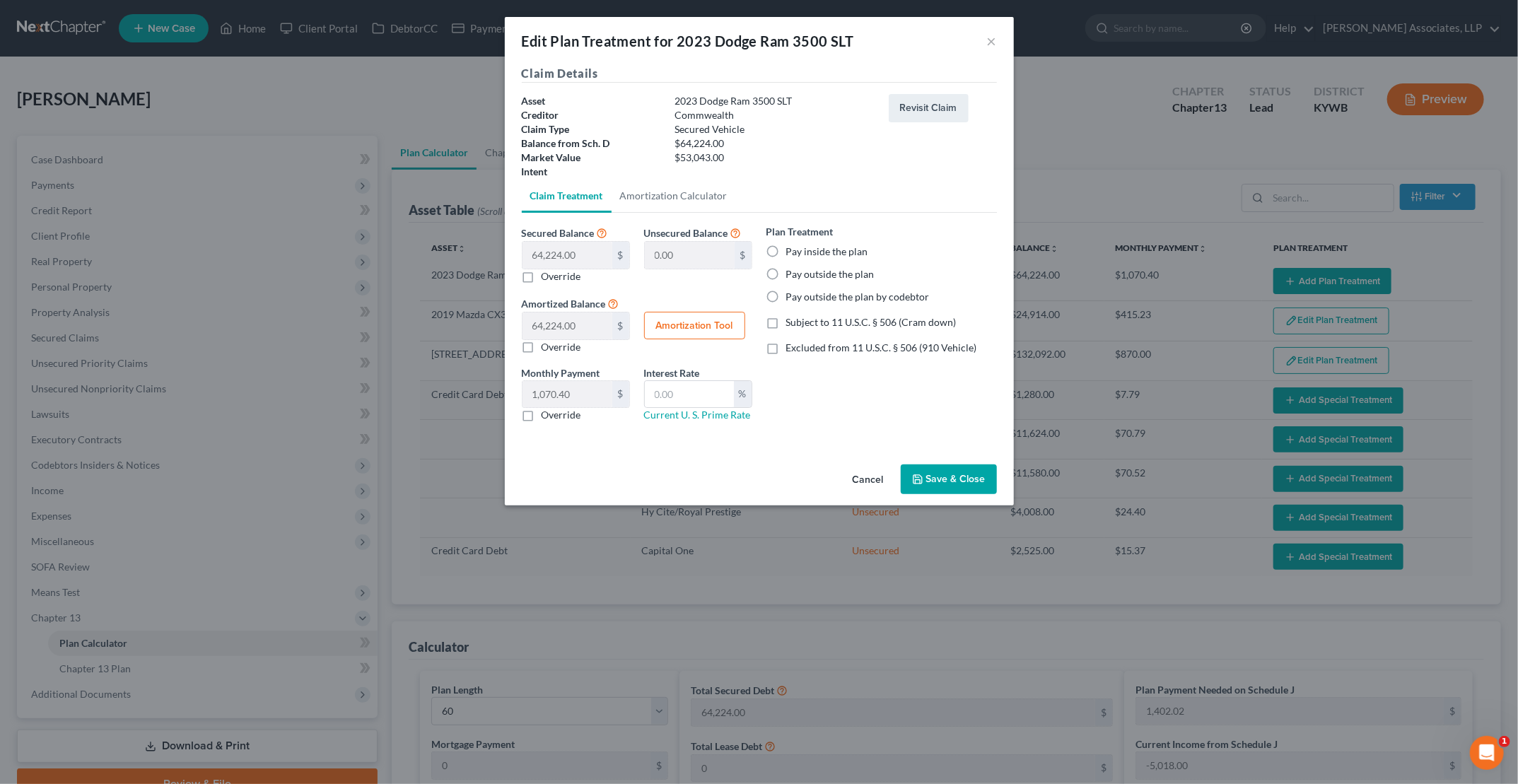
click at [729, 297] on label "Pay outside the plan by codebtor" at bounding box center [858, 296] width 144 height 14
click at [729, 297] on input "Pay outside the plan by codebtor" at bounding box center [796, 294] width 9 height 9
click at [729, 476] on button "Save & Close" at bounding box center [949, 479] width 96 height 30
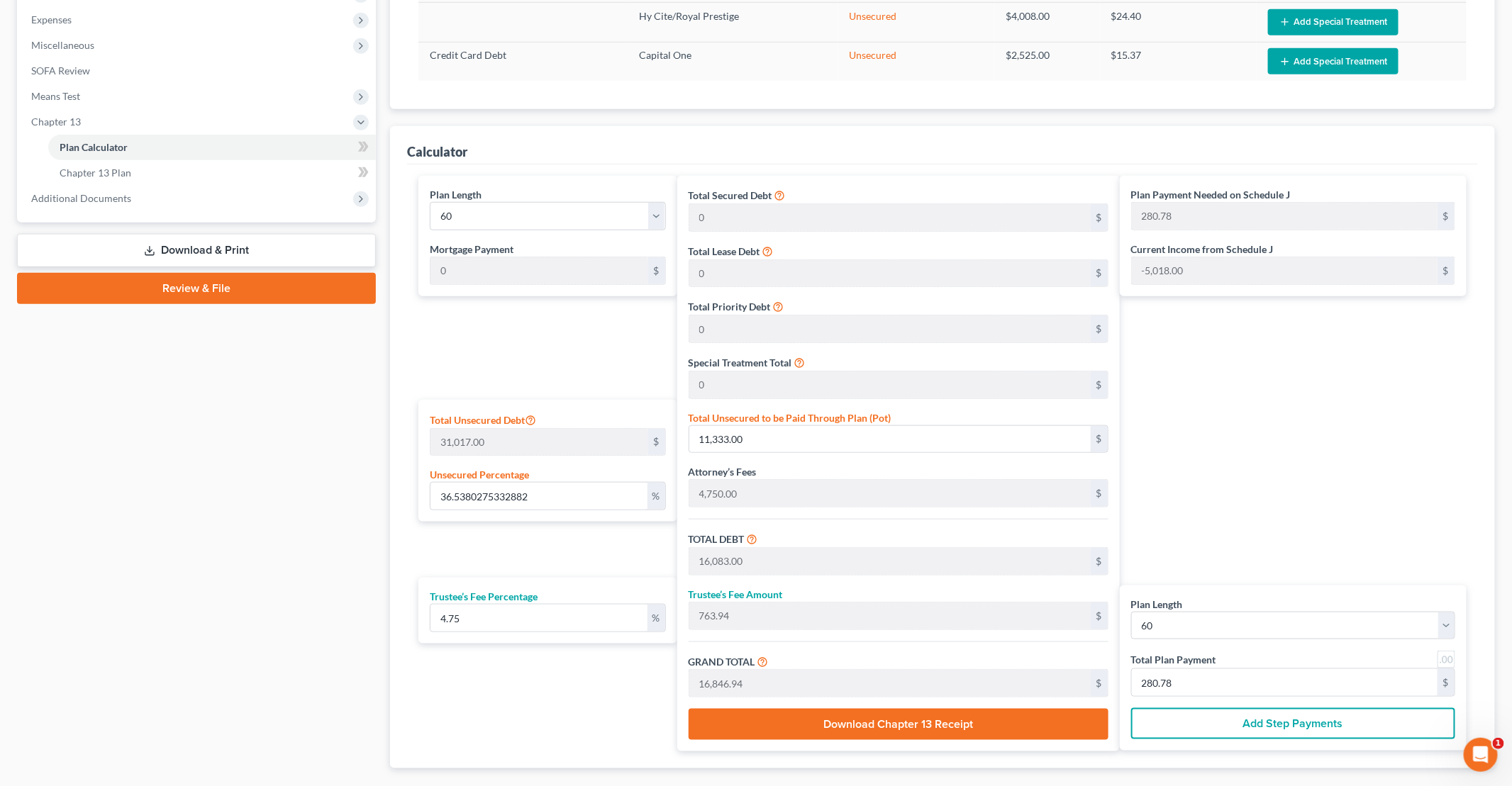
scroll to position [567, 0]
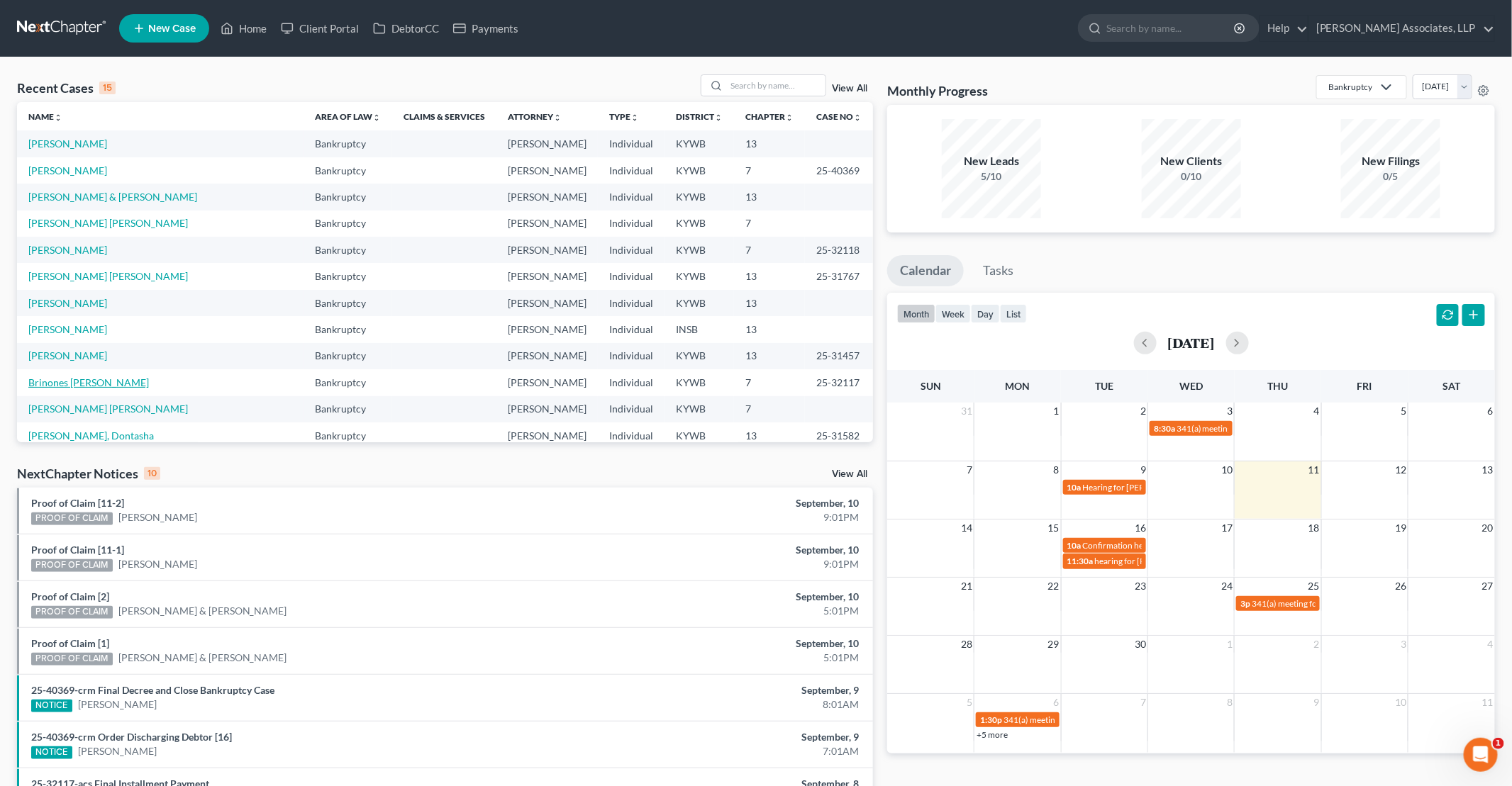
click at [92, 386] on link "Brinones [PERSON_NAME]" at bounding box center [89, 382] width 121 height 12
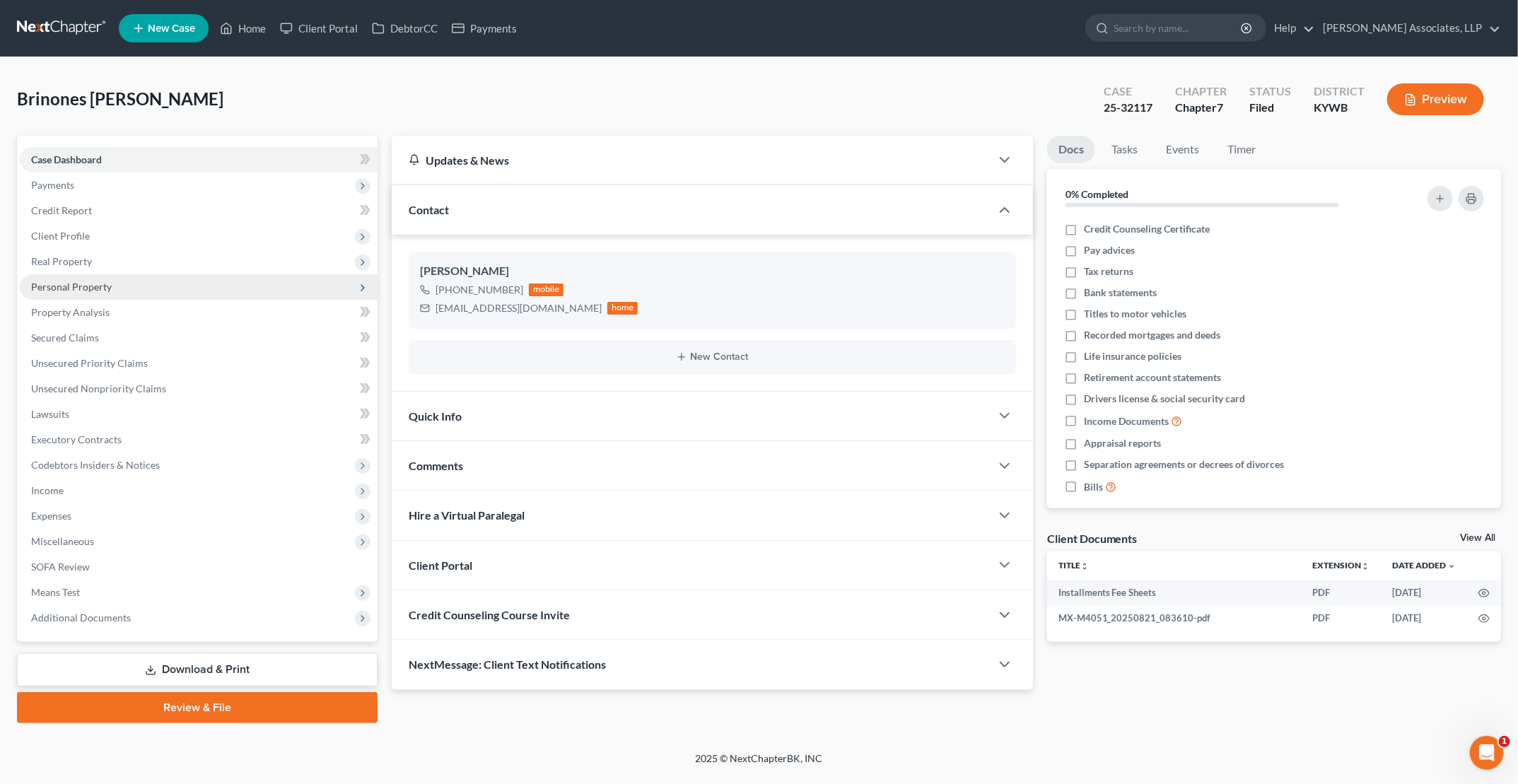
click at [78, 286] on span "Personal Property" at bounding box center [71, 287] width 81 height 12
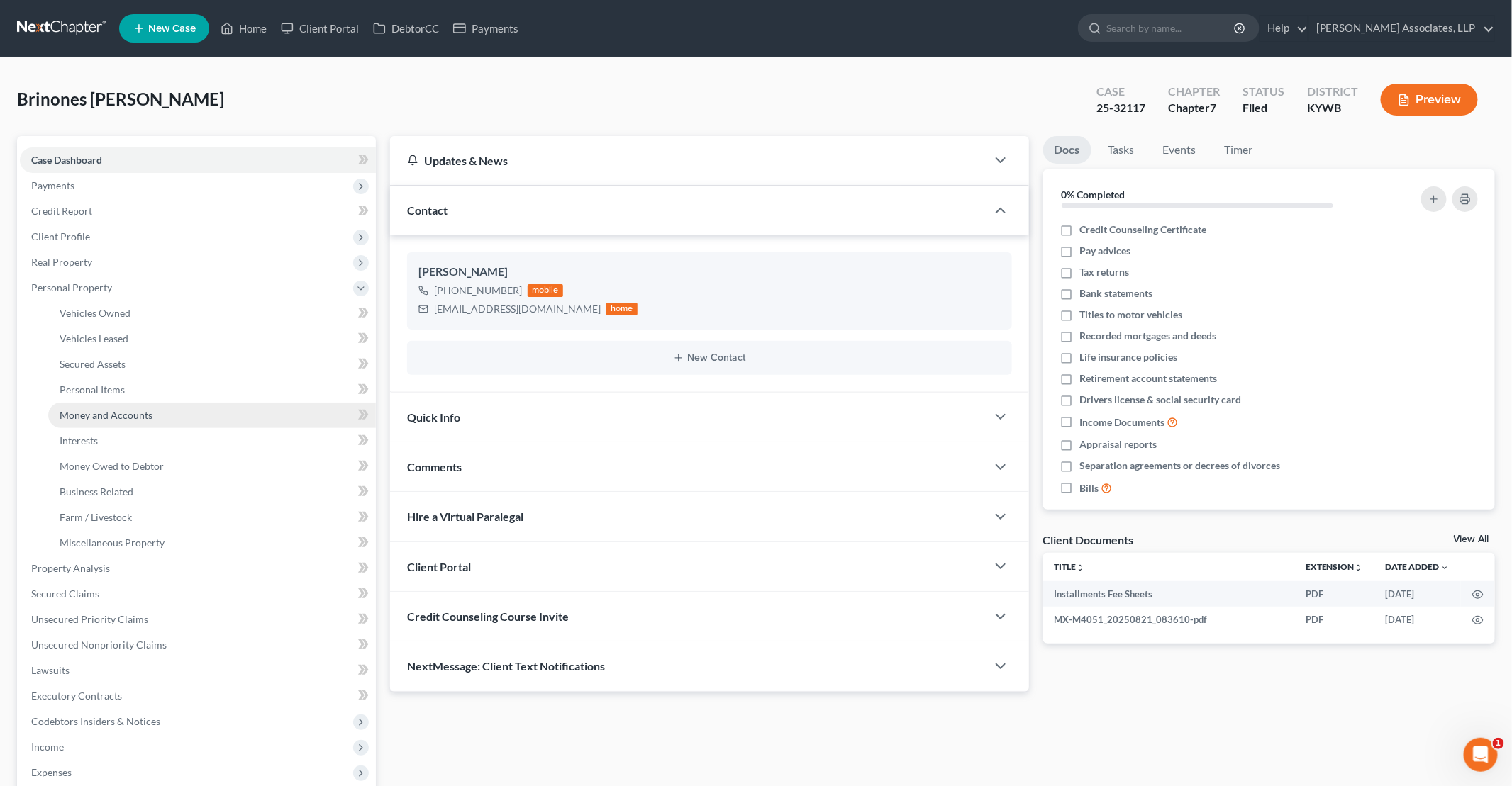
click at [87, 419] on span "Money and Accounts" at bounding box center [106, 415] width 93 height 12
